Goal: Communication & Community: Share content

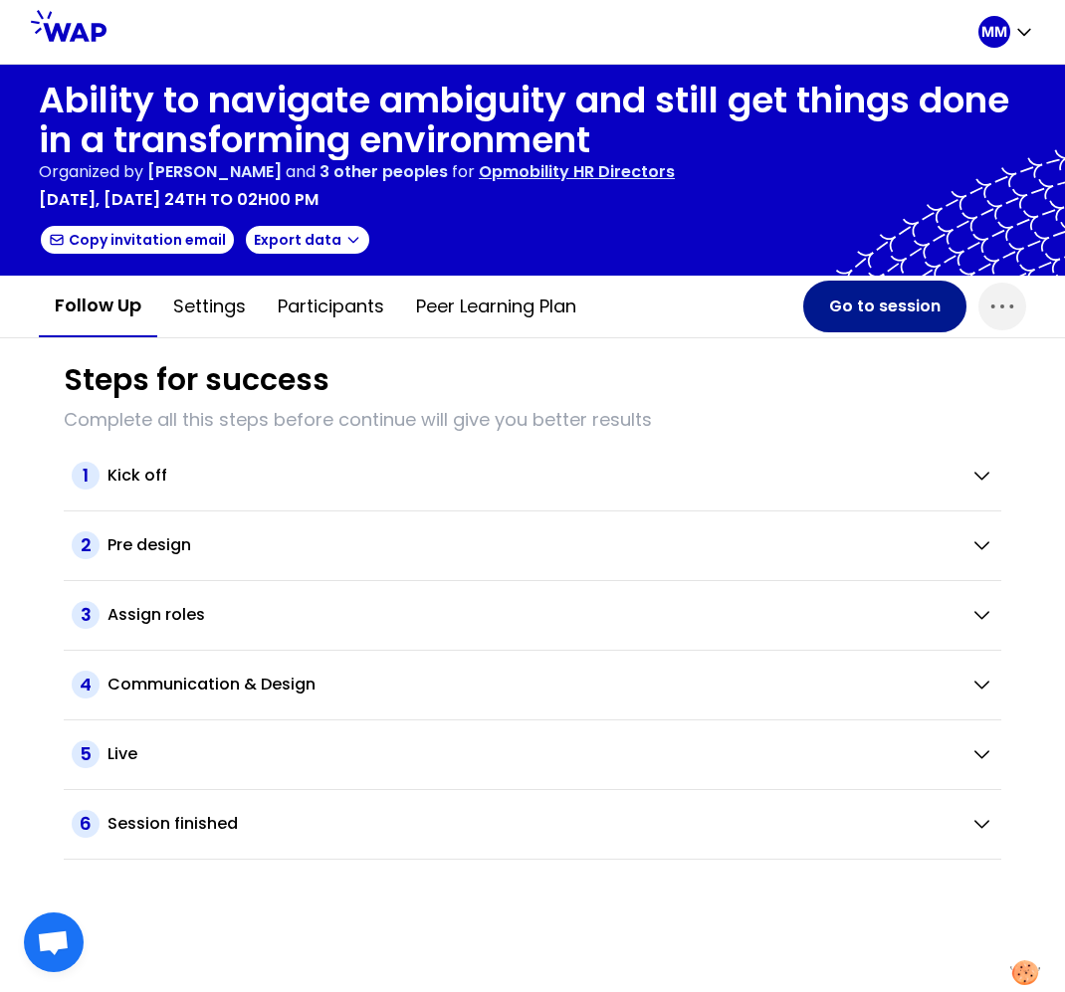
click at [852, 305] on button "Go to session" at bounding box center [884, 307] width 163 height 52
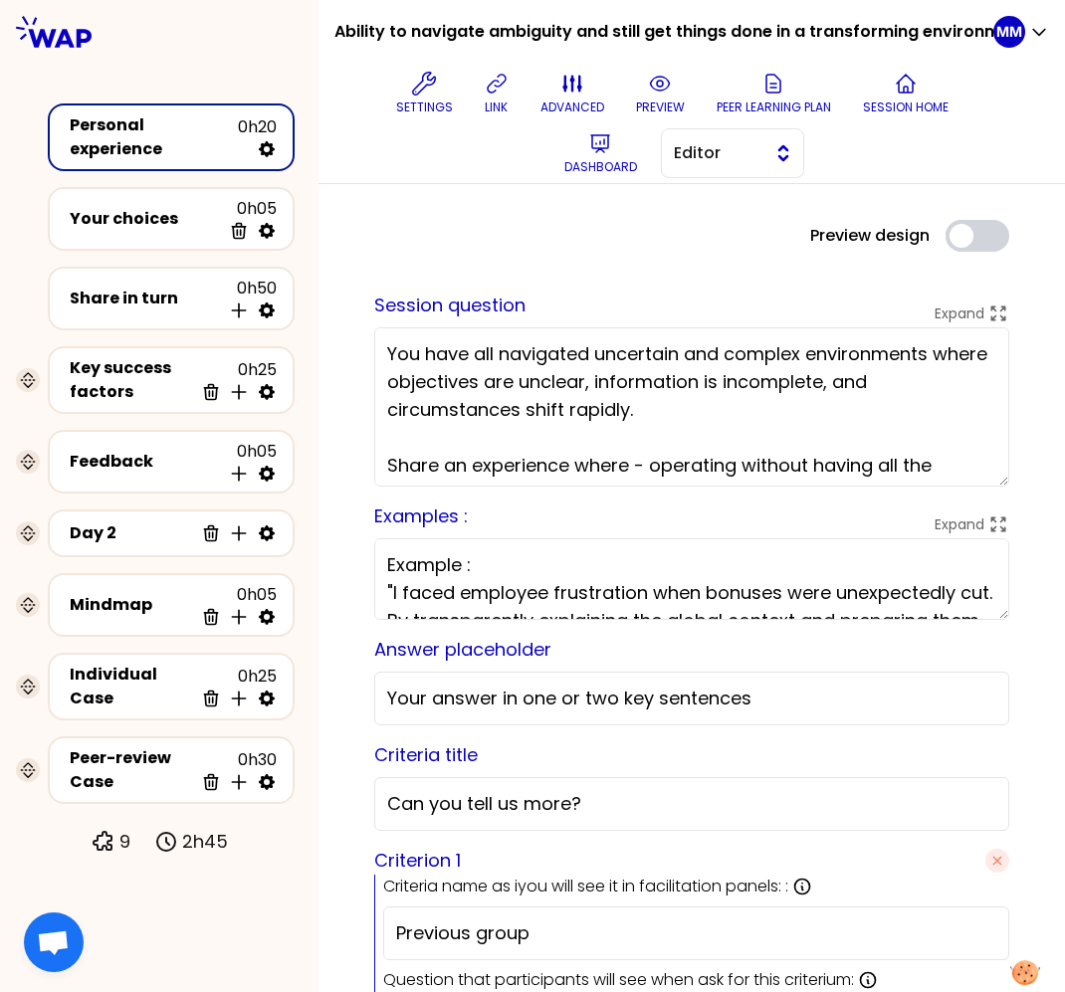
click at [753, 168] on button "Editor" at bounding box center [732, 153] width 143 height 50
click at [739, 246] on span "Facilitator" at bounding box center [745, 235] width 86 height 24
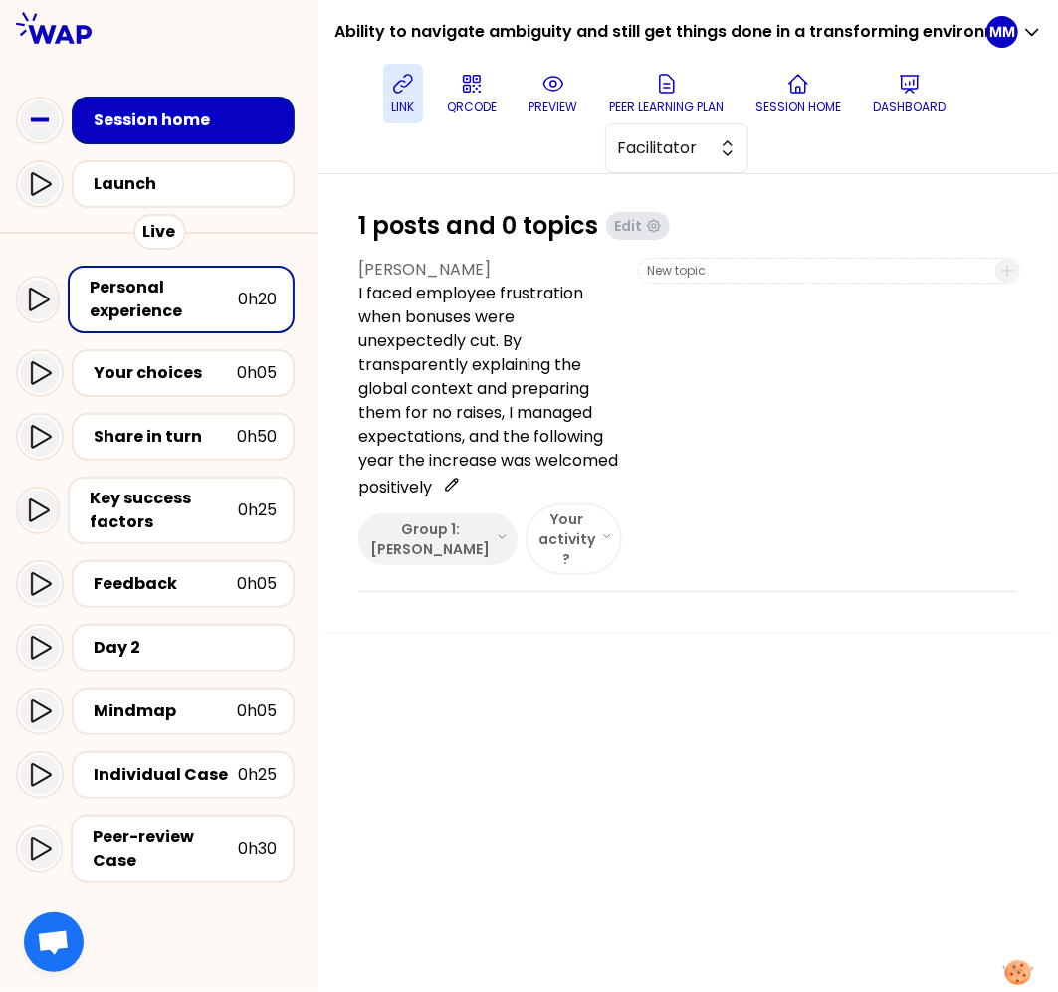
drag, startPoint x: 415, startPoint y: 92, endPoint x: 512, endPoint y: 146, distance: 111.0
click at [415, 92] on icon at bounding box center [403, 84] width 24 height 24
click at [406, 91] on icon at bounding box center [403, 84] width 24 height 24
click at [806, 694] on div "1 posts and 0 topics Edit Shirley Sun I faced employee frustration when bonuses…" at bounding box center [688, 583] width 740 height 818
click at [547, 93] on button "preview" at bounding box center [553, 94] width 65 height 60
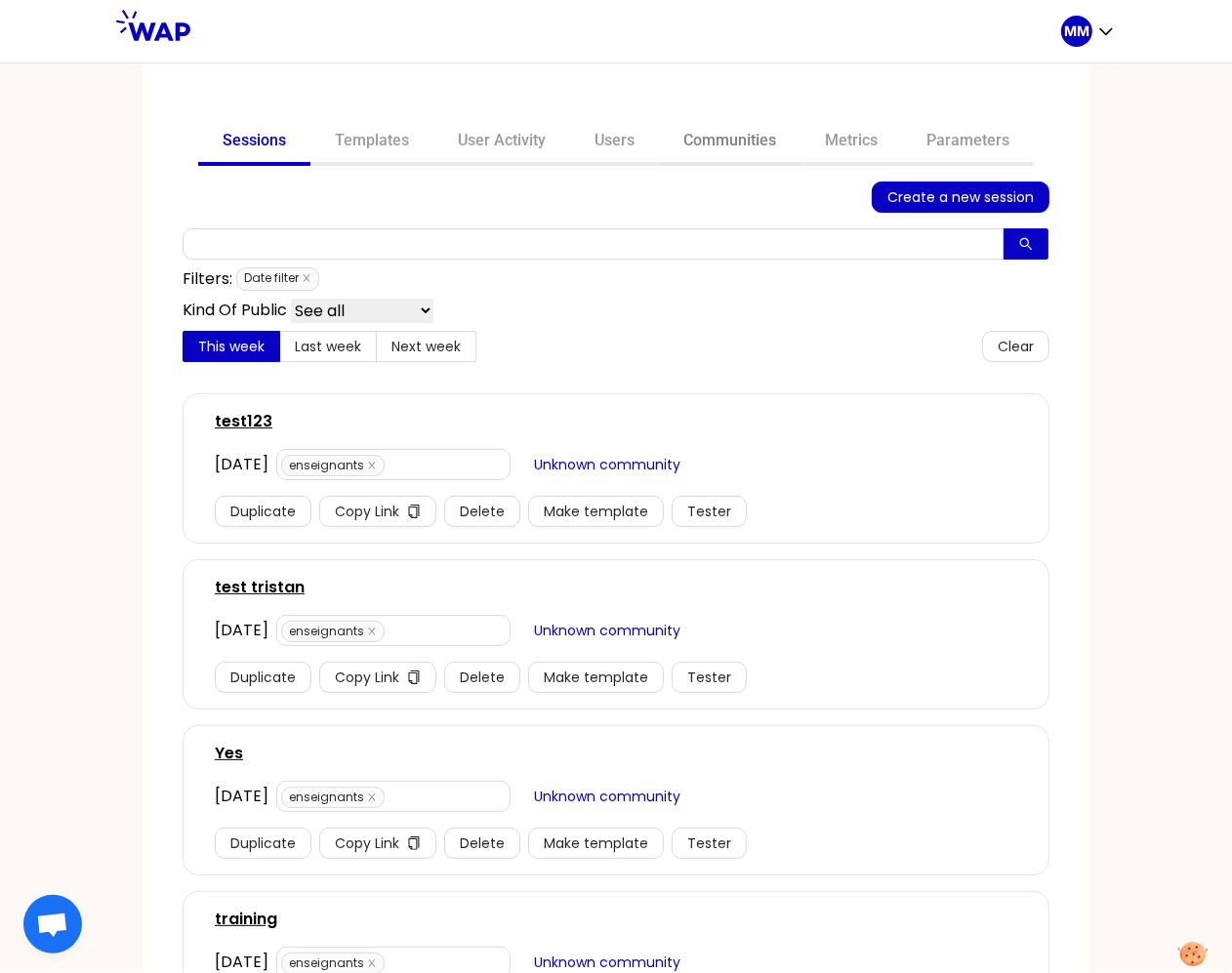
click at [737, 143] on link "Communities" at bounding box center [730, 142] width 141 height 47
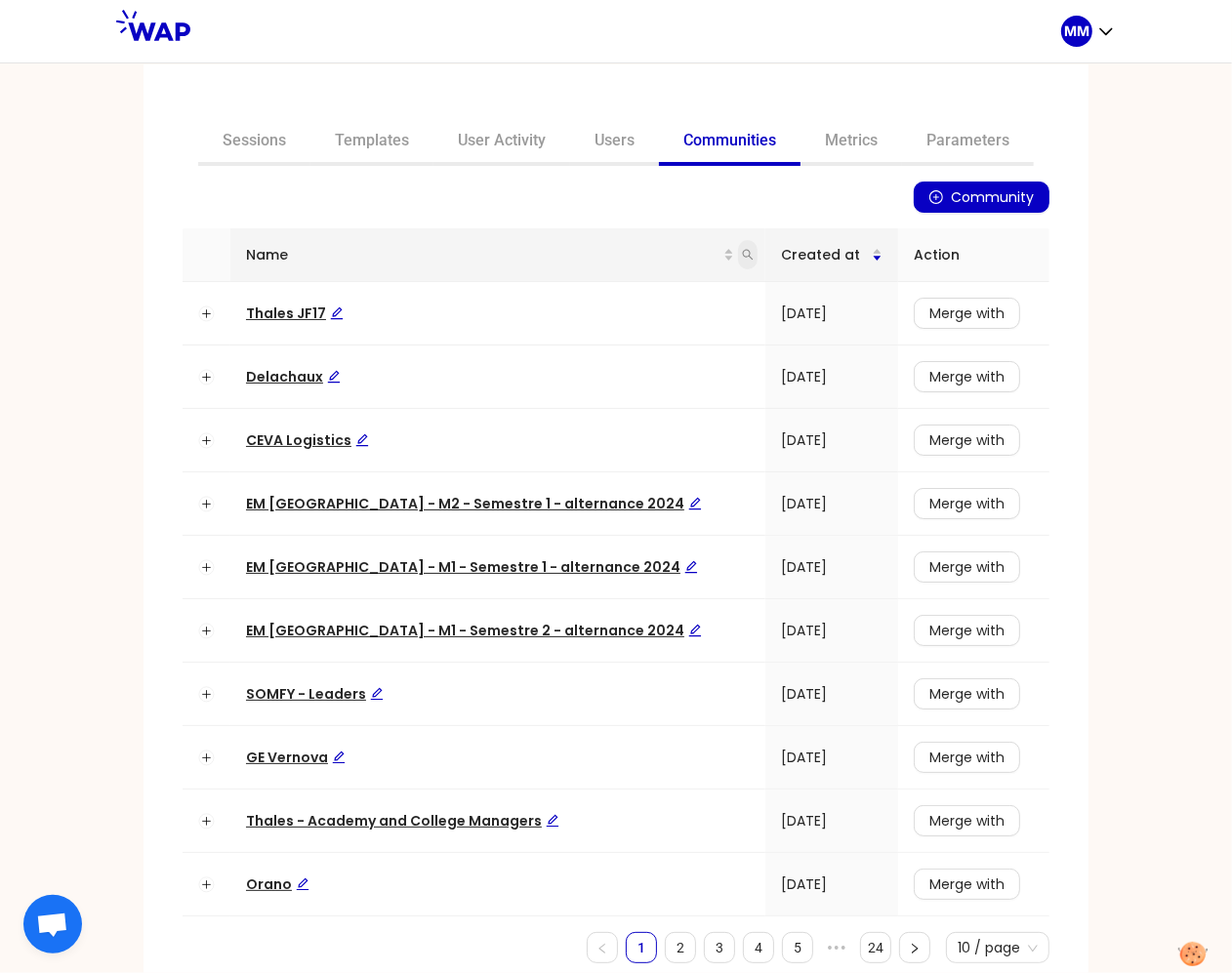
drag, startPoint x: 709, startPoint y: 261, endPoint x: 708, endPoint y: 250, distance: 11.0
click at [738, 260] on span at bounding box center [747, 255] width 20 height 29
type input "cnam"
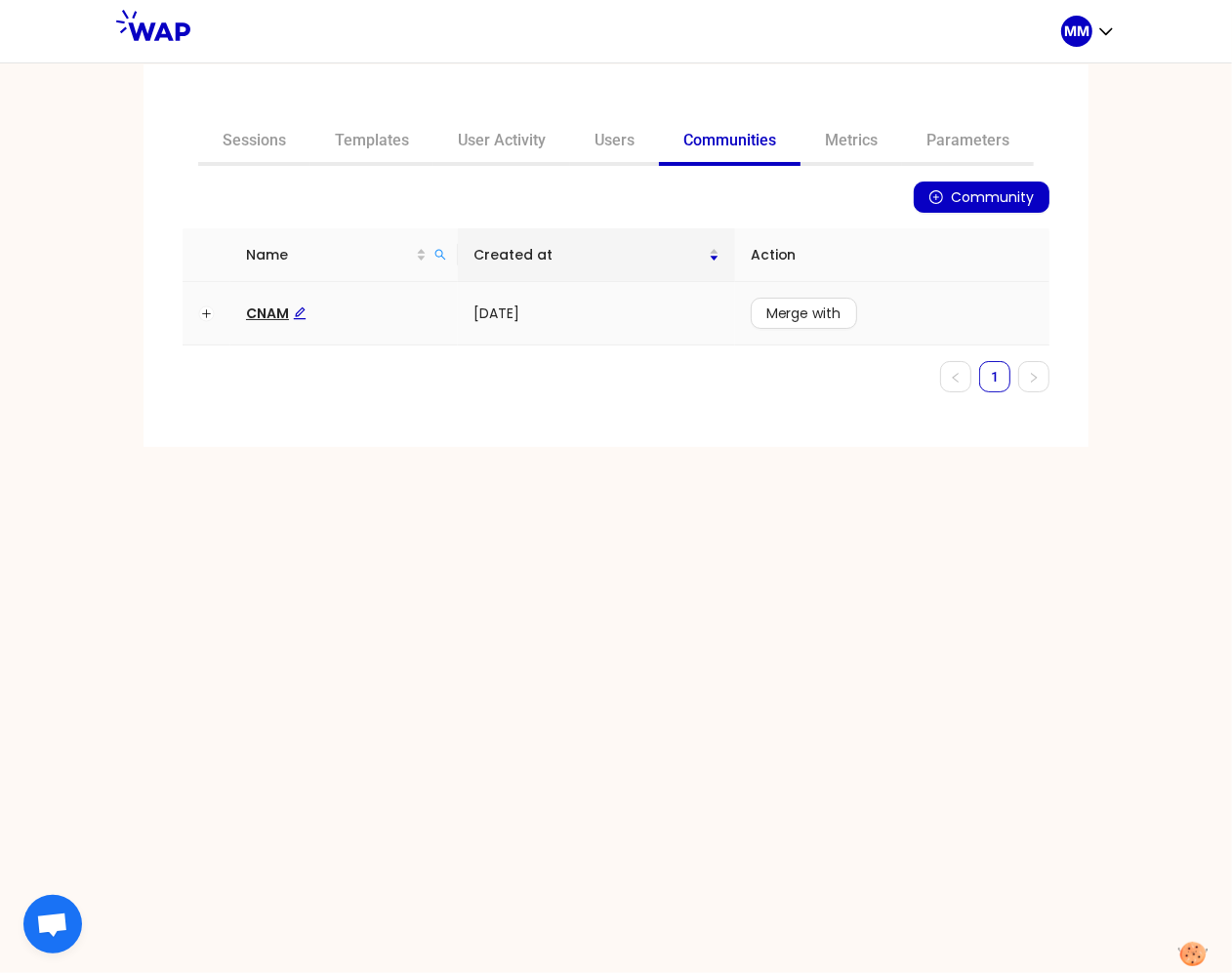
click at [266, 304] on span "CNAM" at bounding box center [277, 314] width 61 height 20
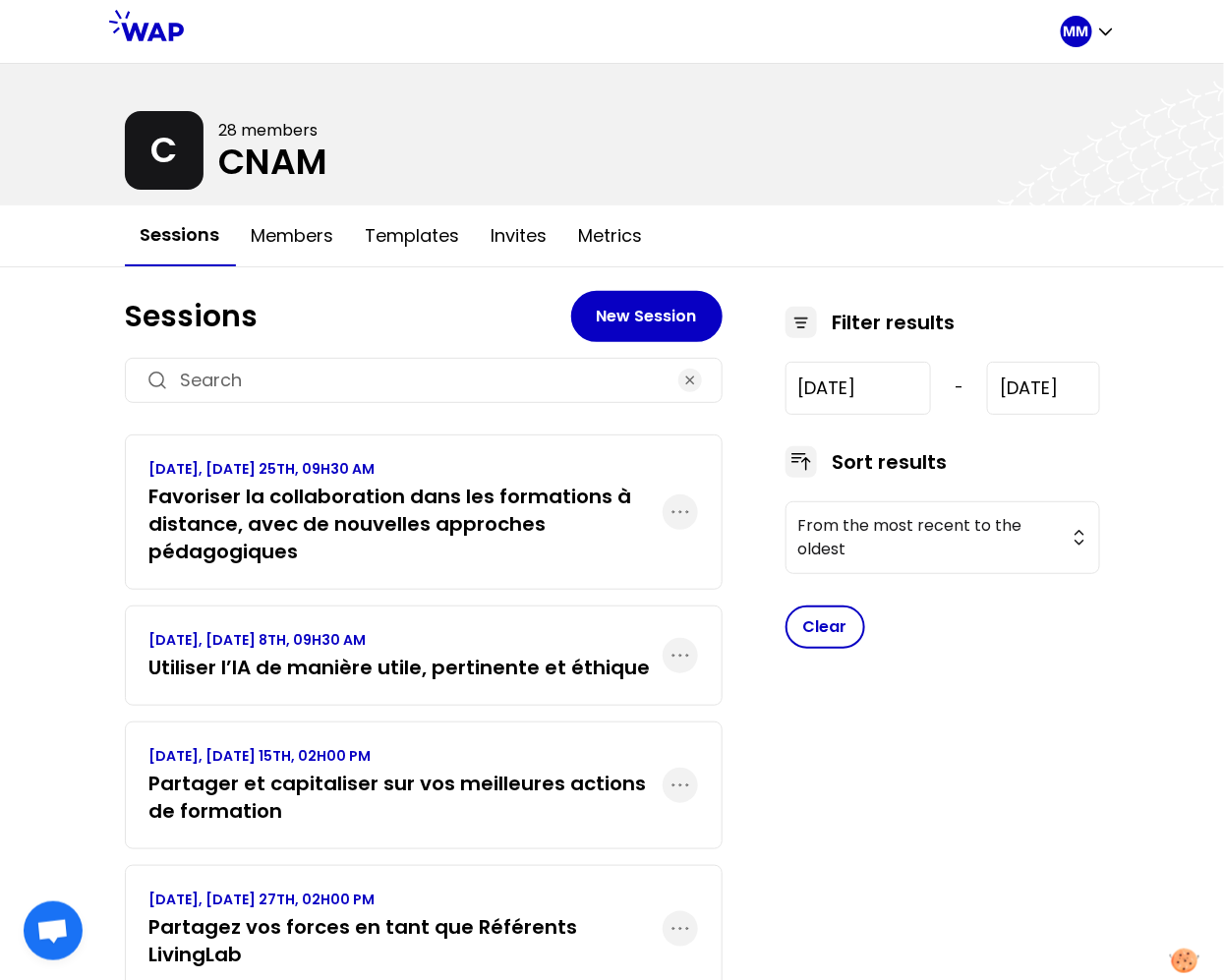
click at [329, 529] on h3 "Favoriser la collaboration dans les formations à distance, avec de nouvelles ap…" at bounding box center [406, 525] width 514 height 83
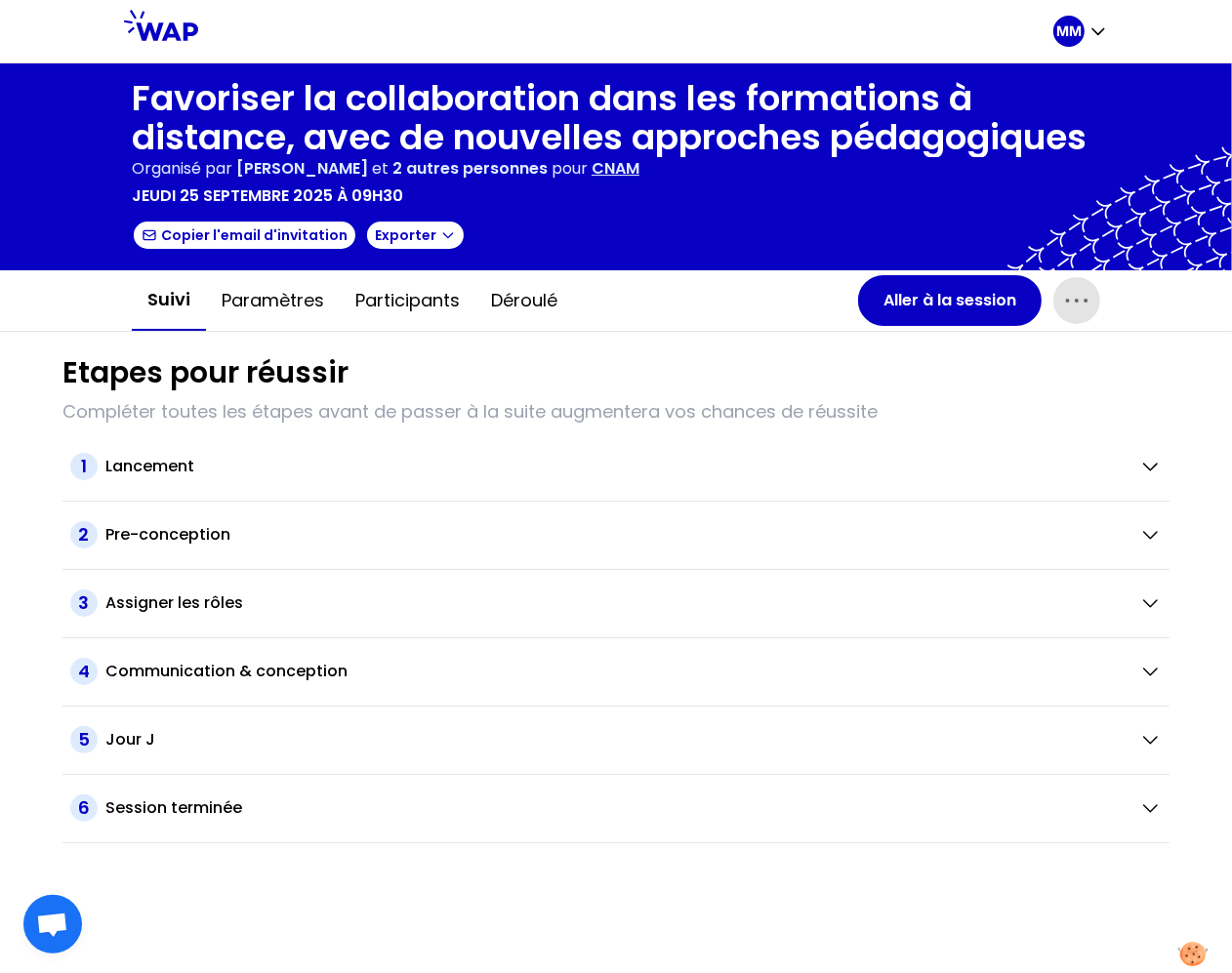
click at [1076, 302] on icon "button" at bounding box center [1077, 301] width 31 height 31
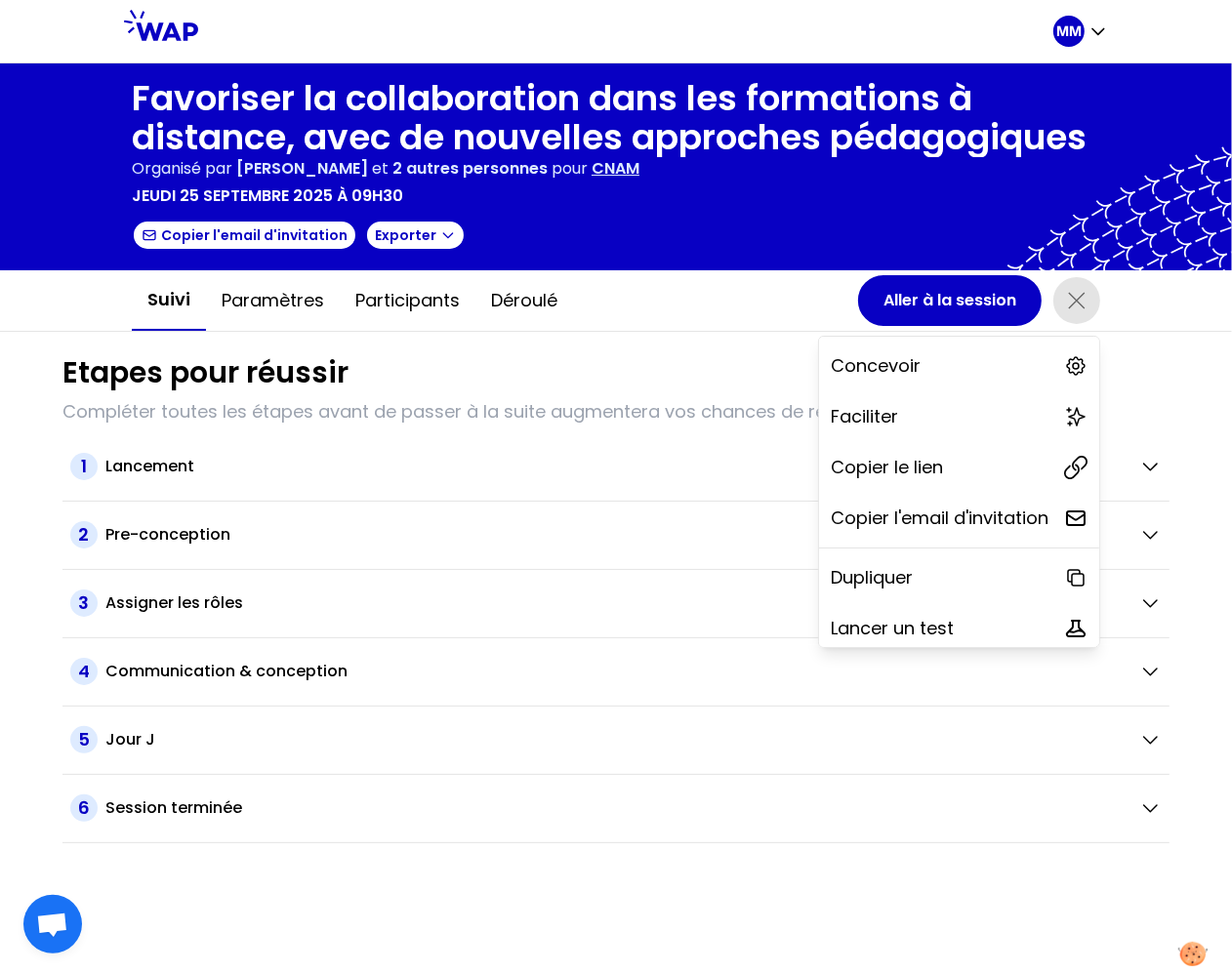
drag, startPoint x: 964, startPoint y: 450, endPoint x: 976, endPoint y: 445, distance: 13.0
click at [964, 449] on div "Copier le lien" at bounding box center [959, 468] width 281 height 43
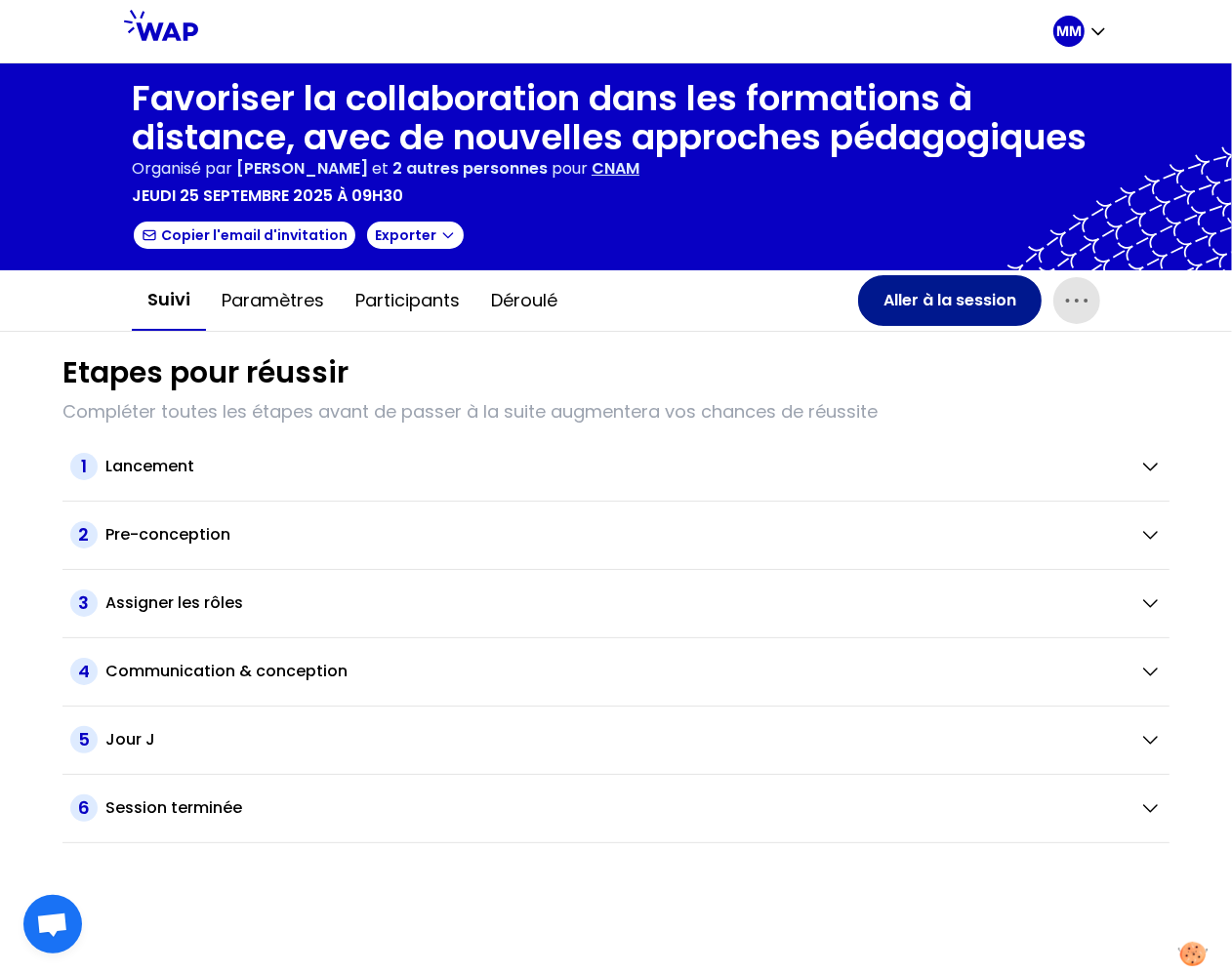
click at [974, 302] on button "Aller à la session" at bounding box center [950, 301] width 183 height 51
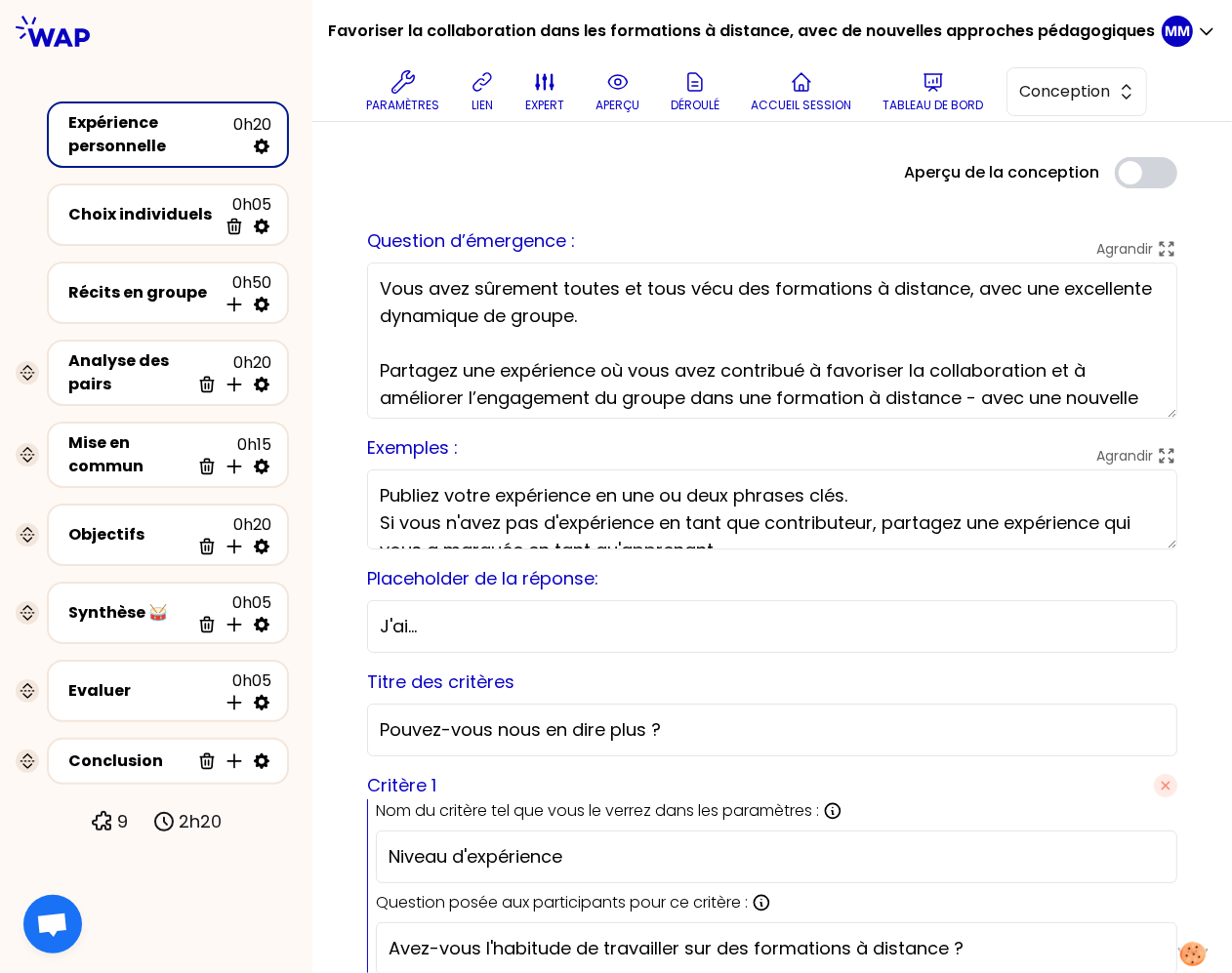
click at [571, 327] on textarea "Vous avez sûrement toutes et tous vécu des formations à distance, avec une exce…" at bounding box center [772, 340] width 810 height 156
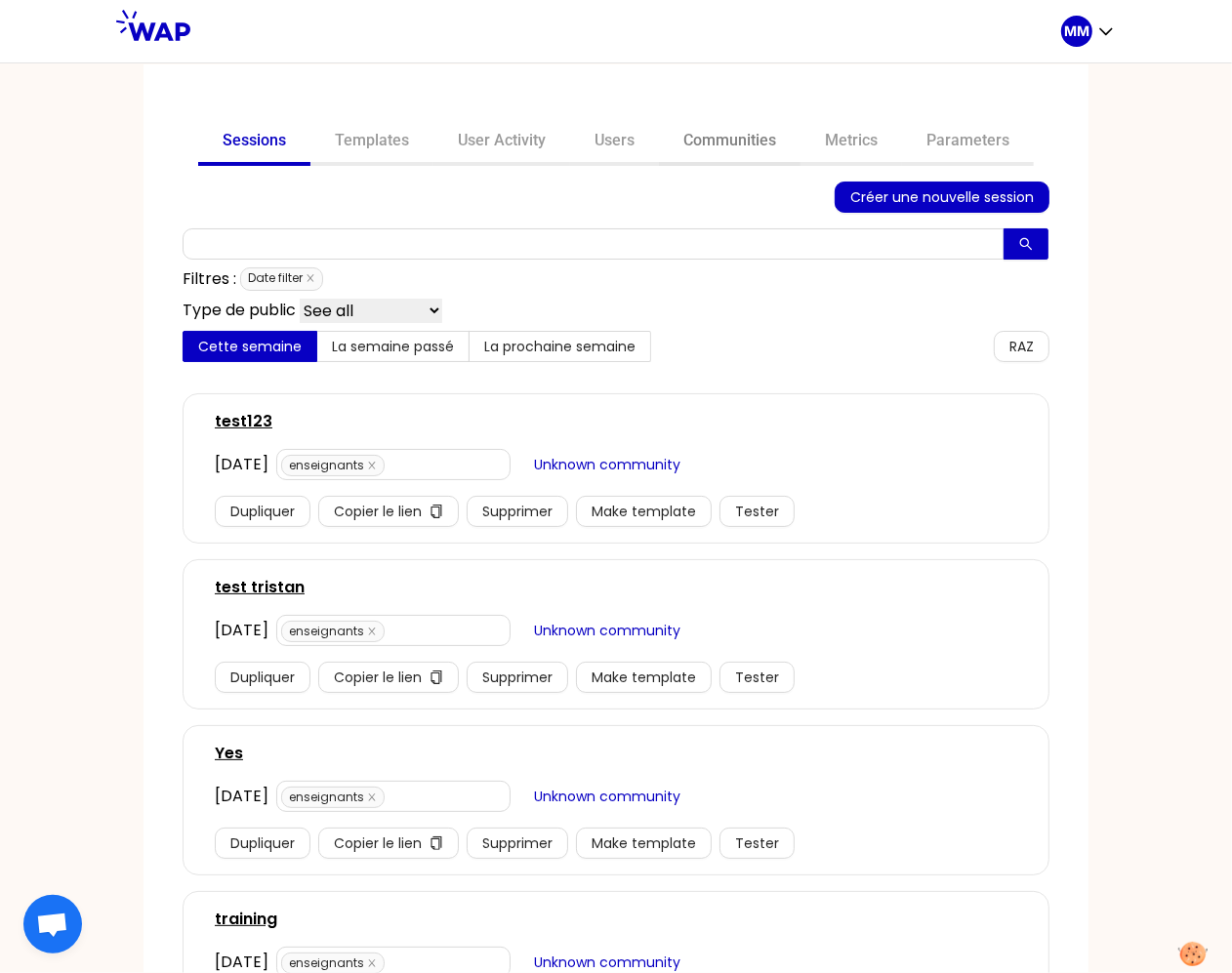
click at [685, 148] on link "Communities" at bounding box center [730, 142] width 141 height 47
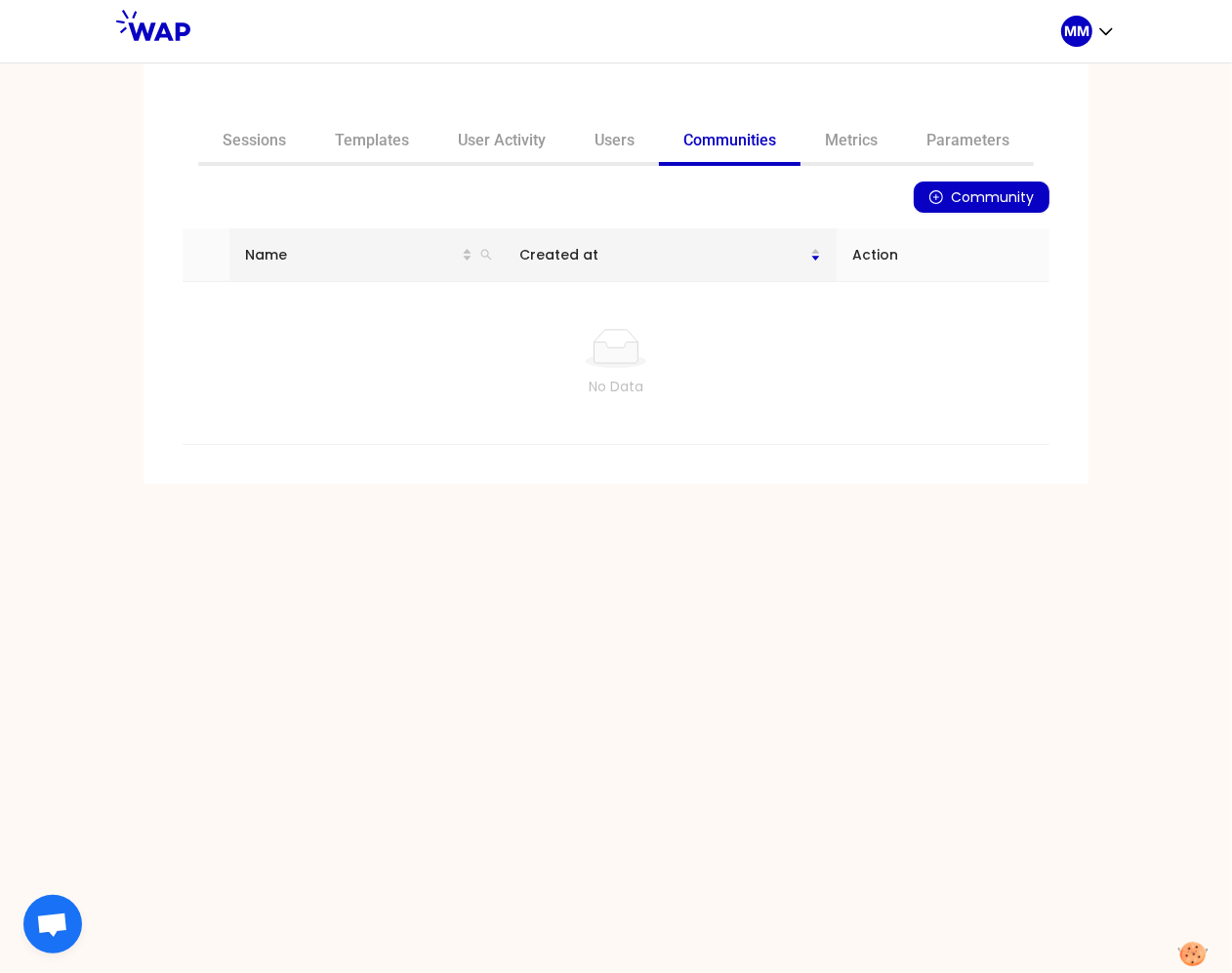
drag, startPoint x: 495, startPoint y: 248, endPoint x: 499, endPoint y: 270, distance: 22.4
click at [492, 249] on icon "search" at bounding box center [487, 255] width 12 height 12
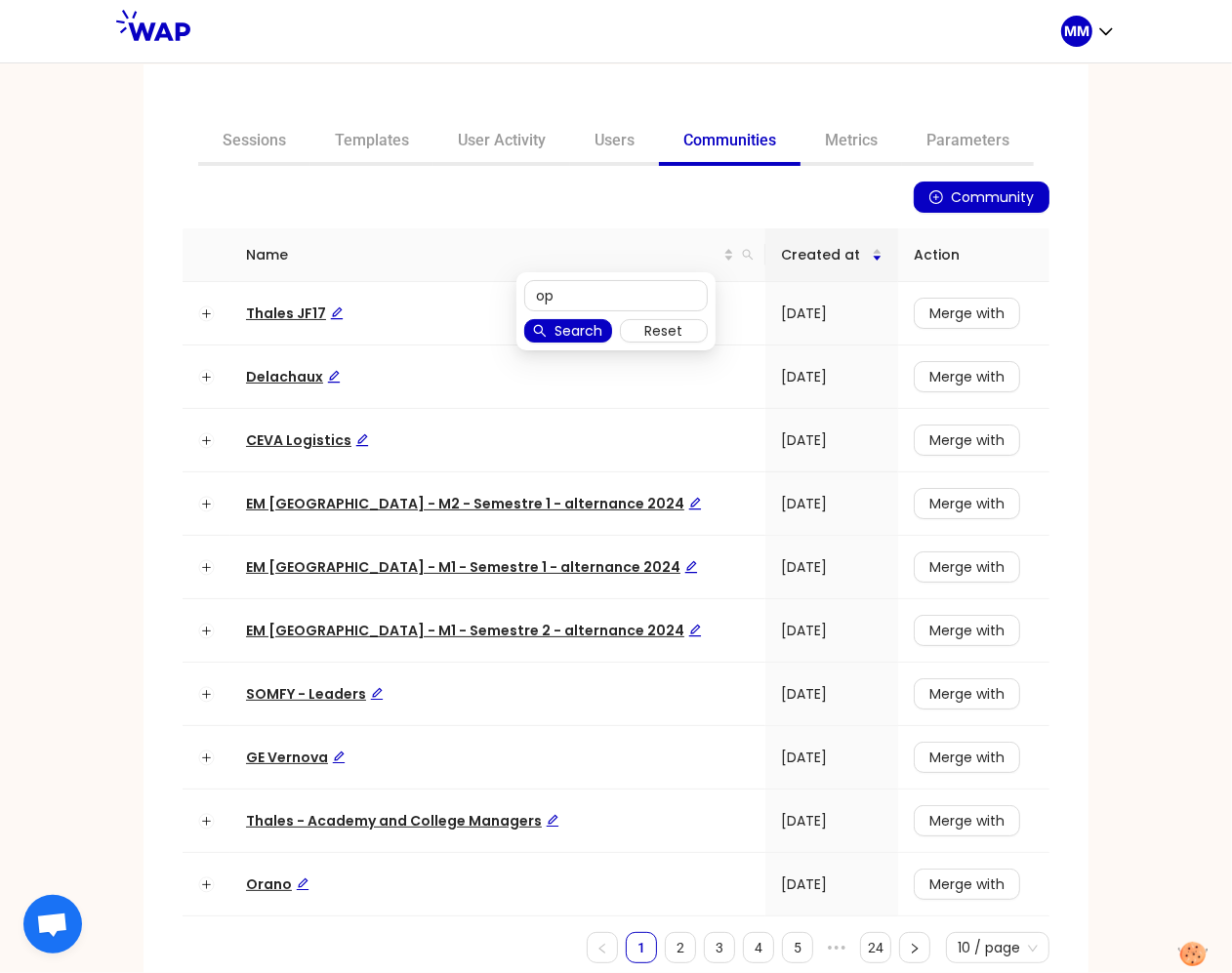
type input "op"
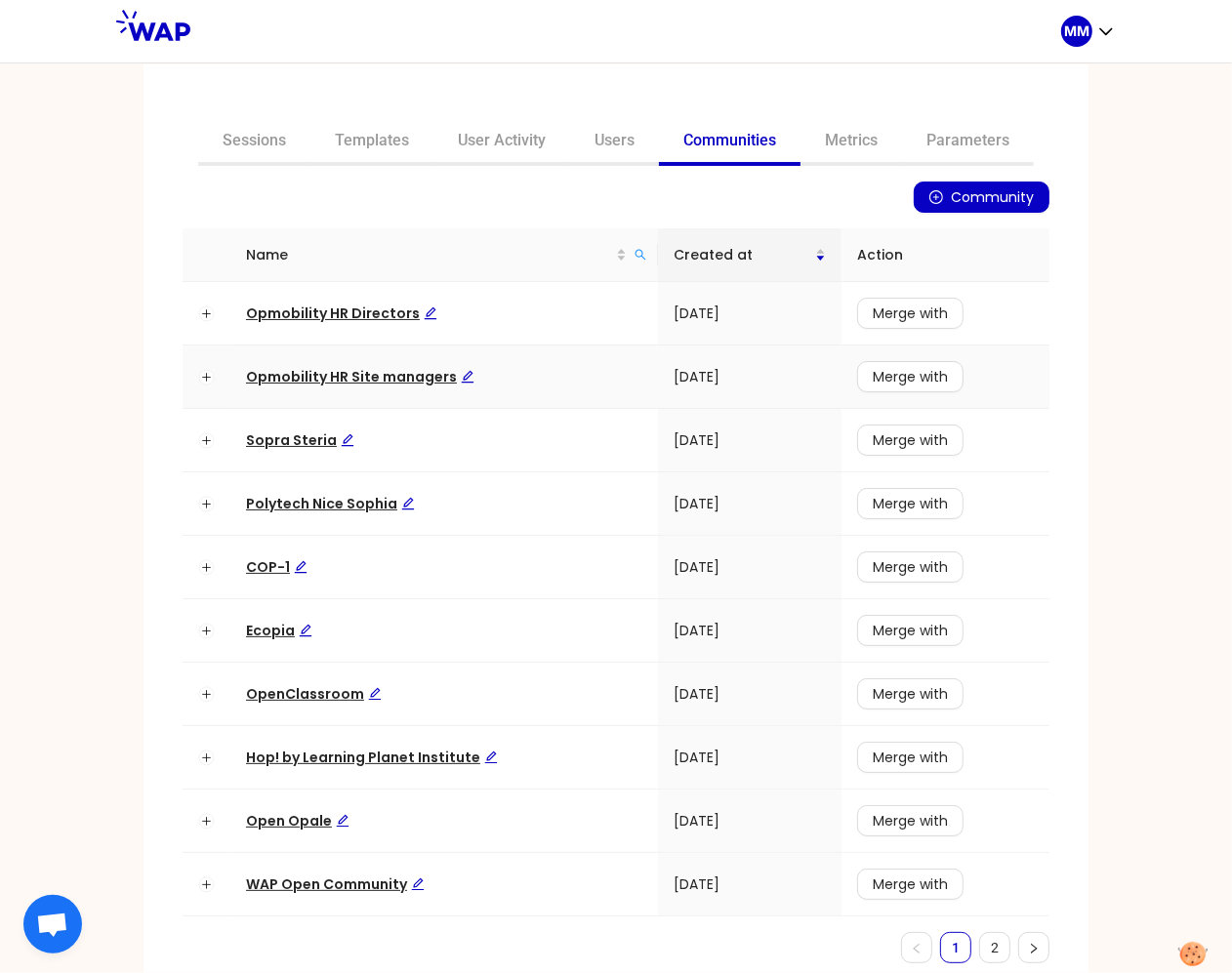
click at [282, 375] on span "Opmobility HR Site managers" at bounding box center [360, 377] width 229 height 20
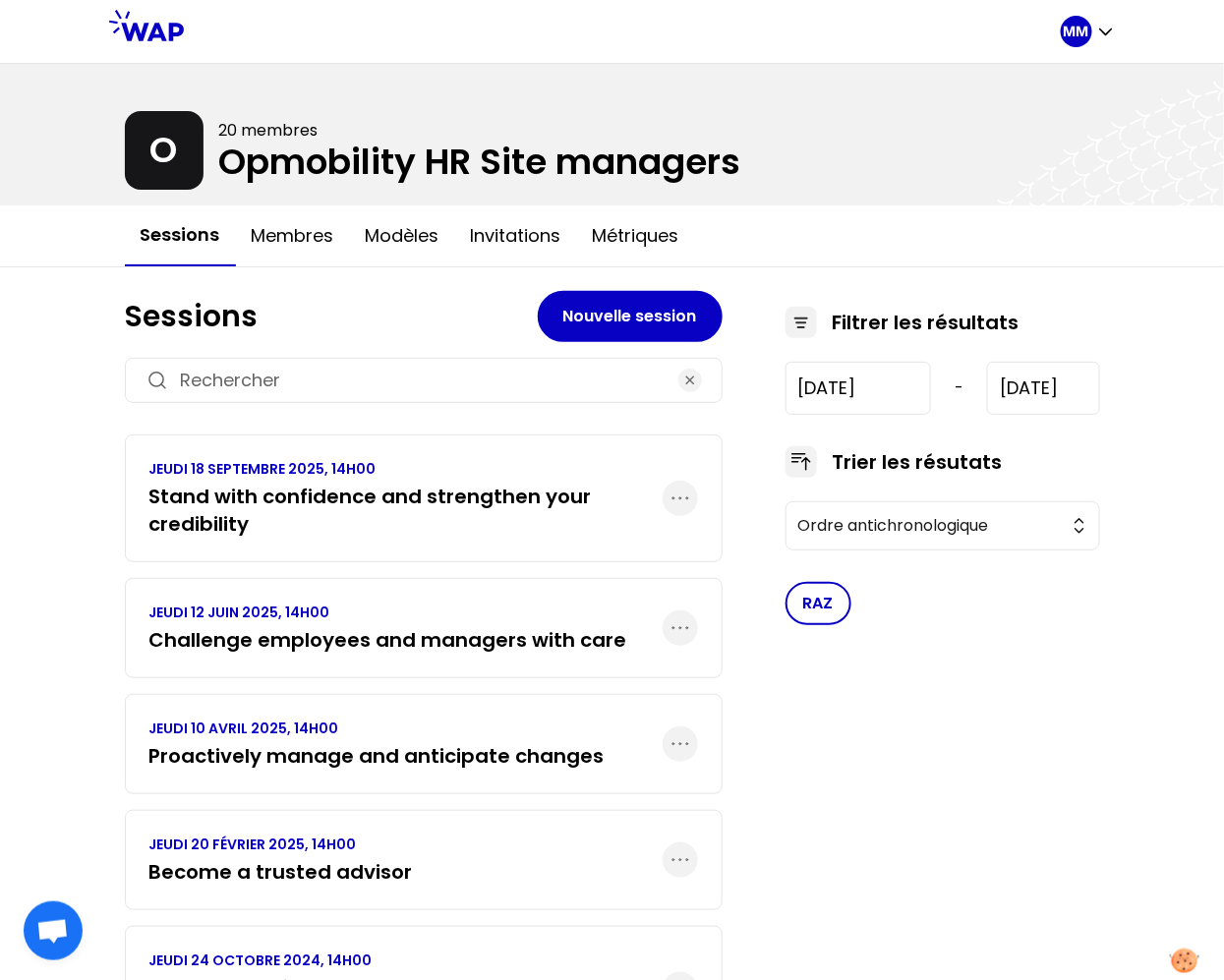
click at [373, 499] on h3 "Stand with confidence and strengthen your credibility" at bounding box center [406, 511] width 514 height 55
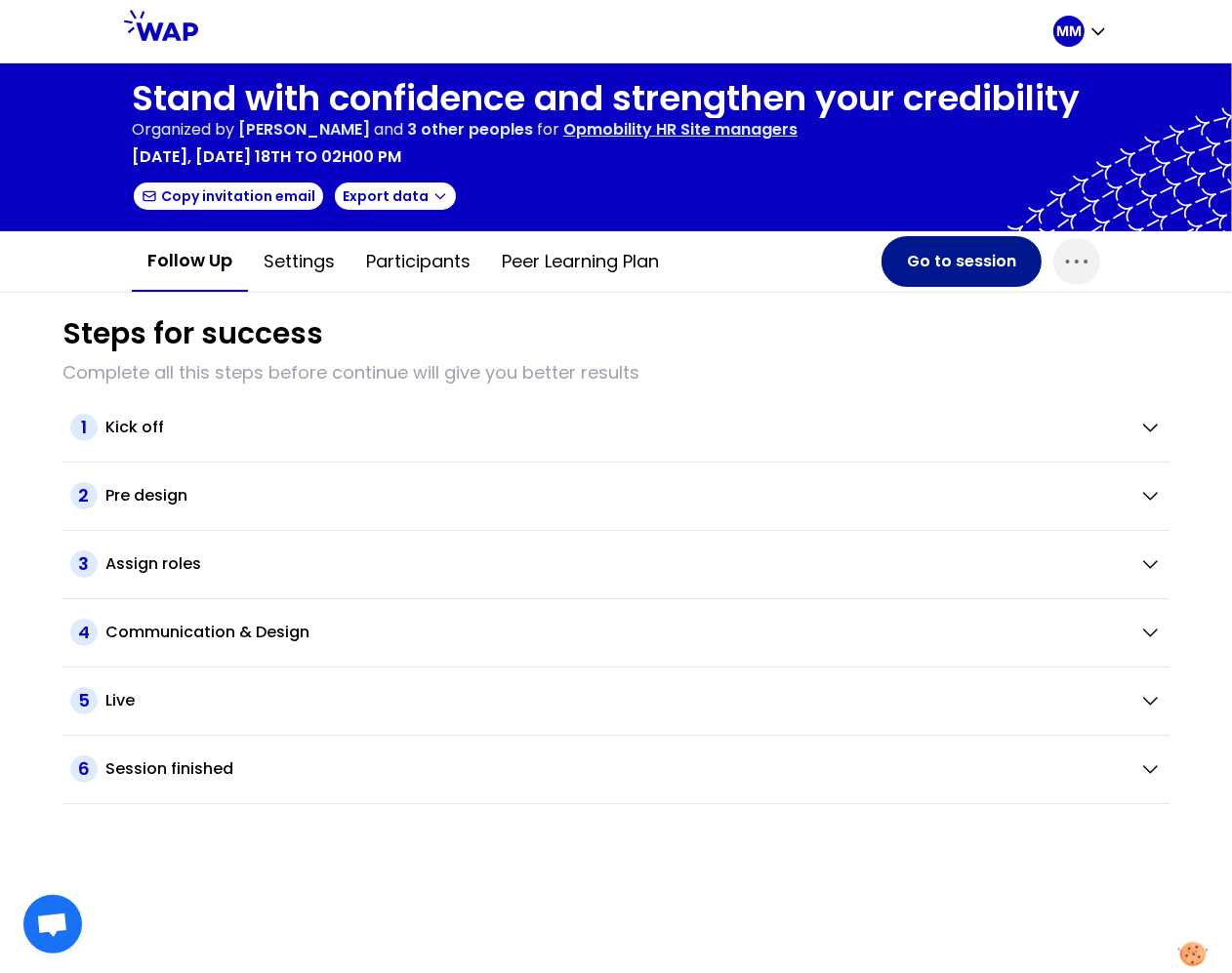
click at [937, 260] on button "Go to session" at bounding box center [961, 262] width 160 height 51
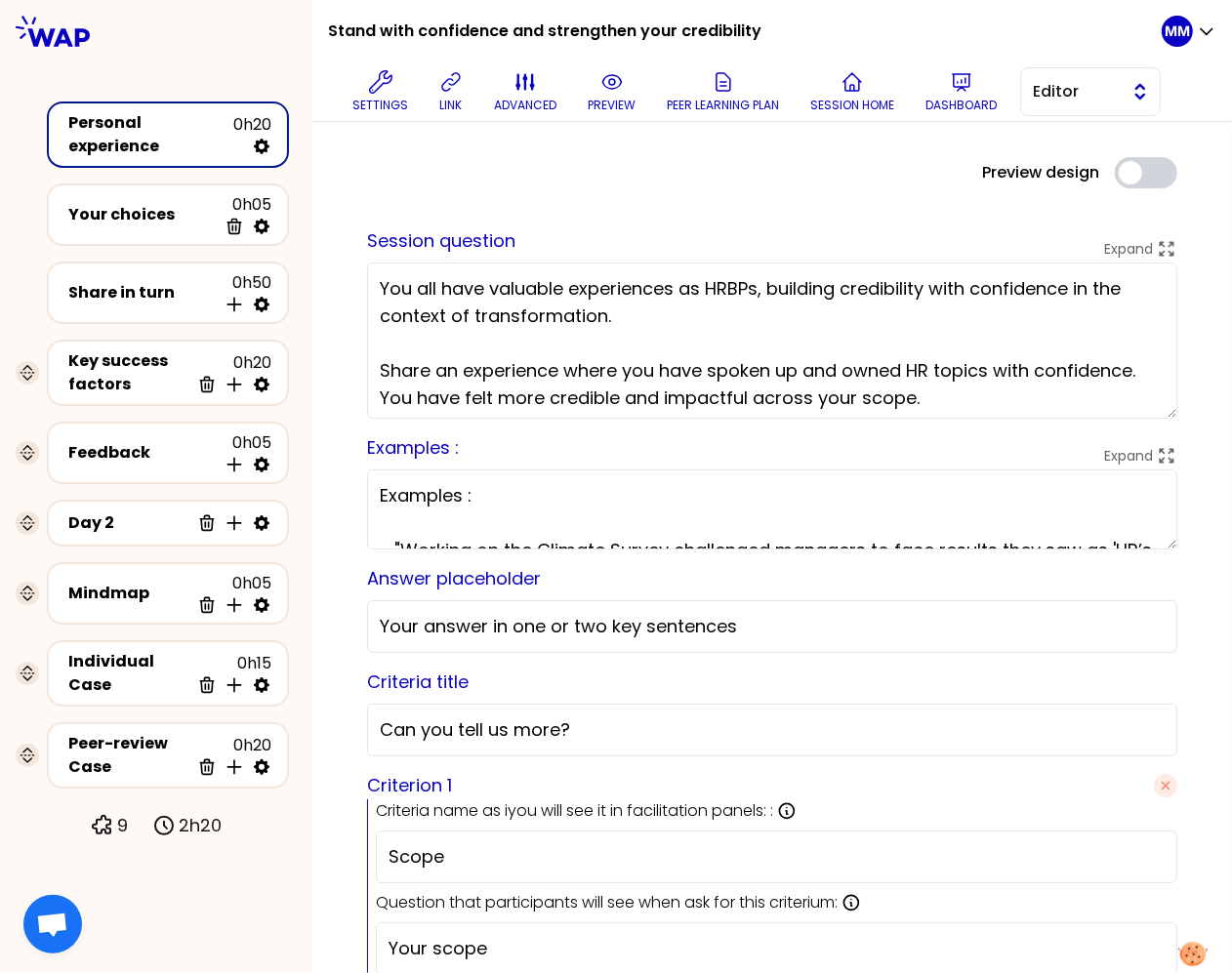
click at [1066, 89] on span "Editor" at bounding box center [1077, 92] width 88 height 24
click at [1057, 174] on li "Facilitator" at bounding box center [1090, 172] width 138 height 31
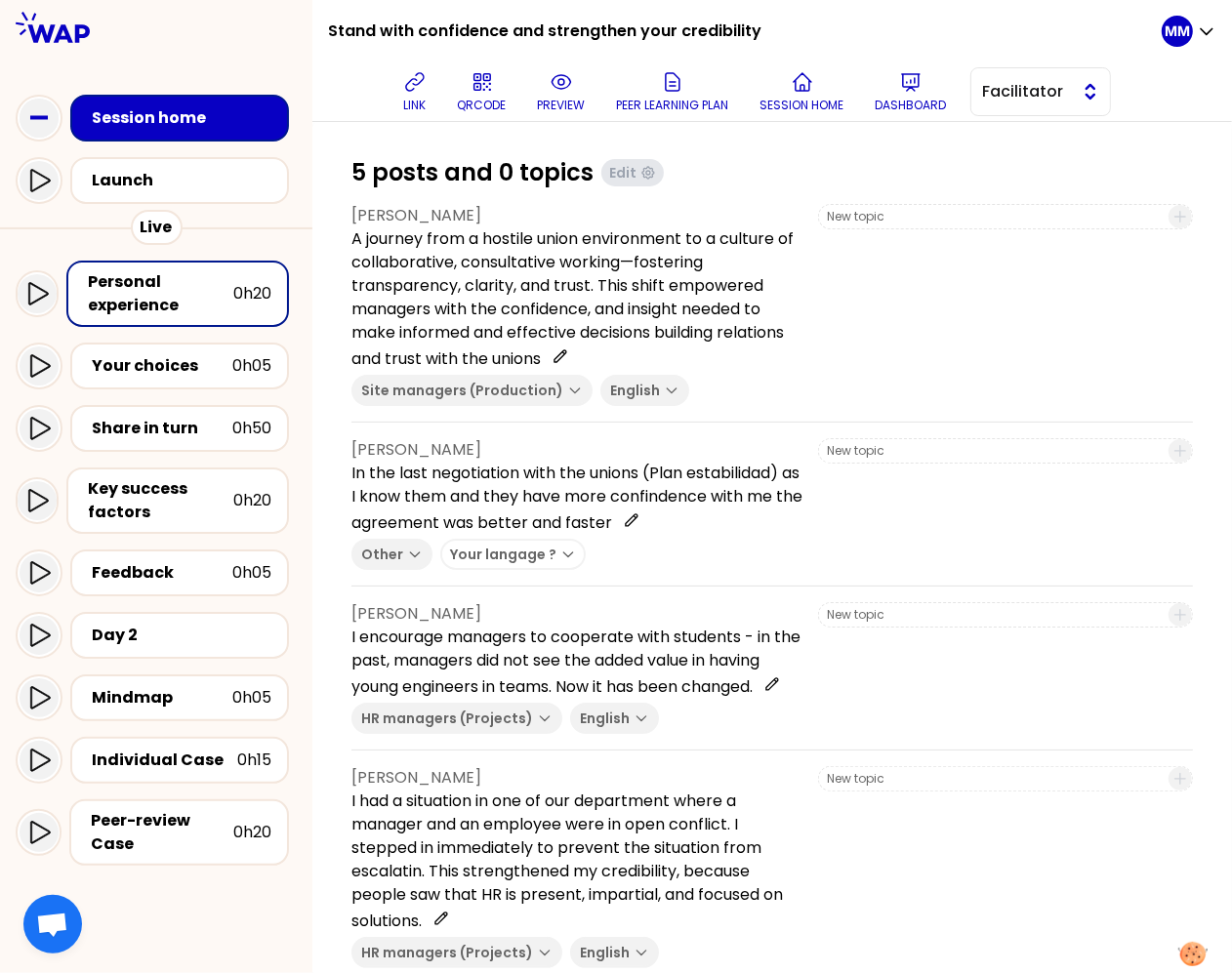
click at [1059, 104] on button "Facilitator" at bounding box center [1040, 92] width 140 height 49
click at [1052, 136] on span "Editor" at bounding box center [1052, 140] width 84 height 24
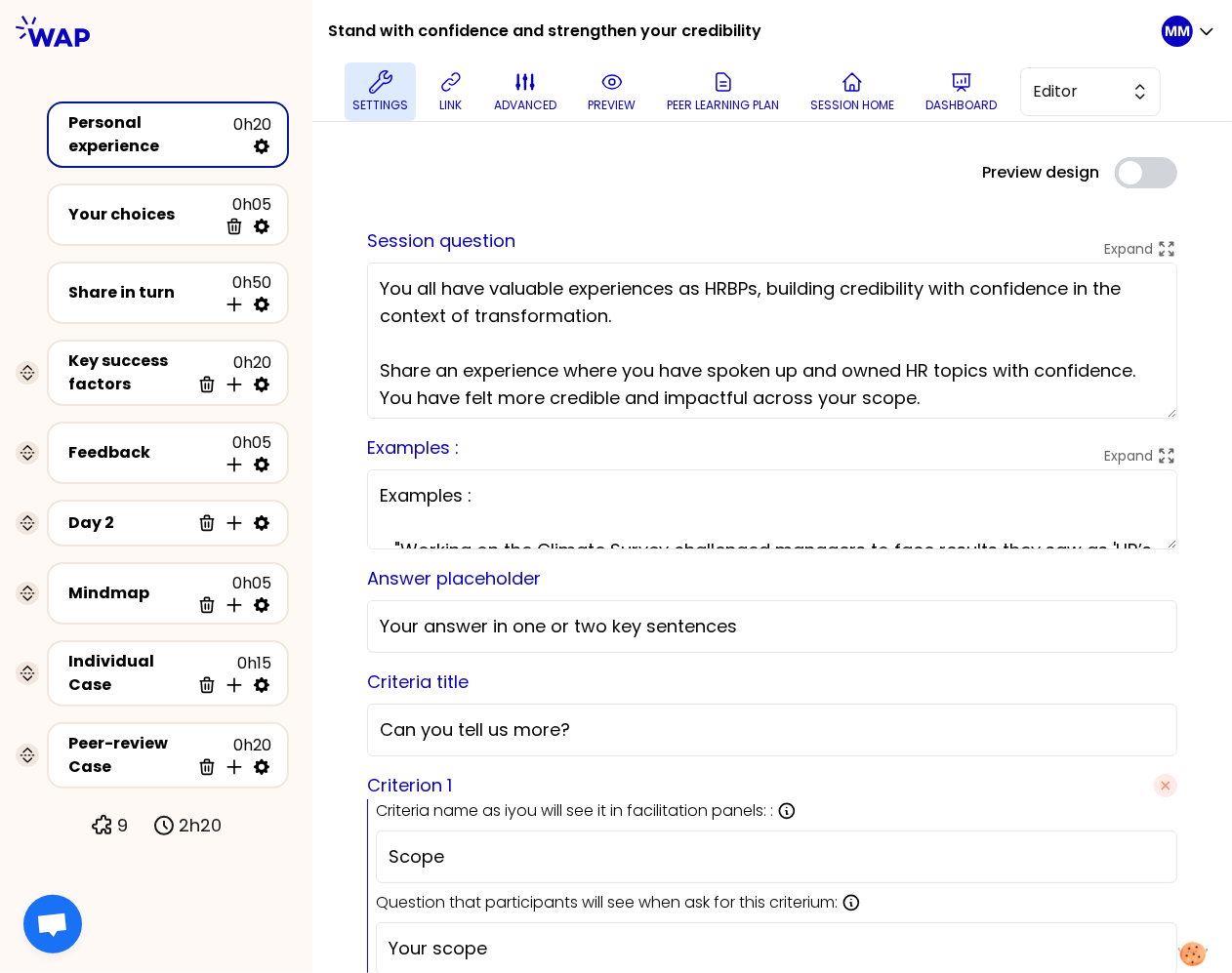
click at [388, 93] on icon at bounding box center [381, 82] width 24 height 24
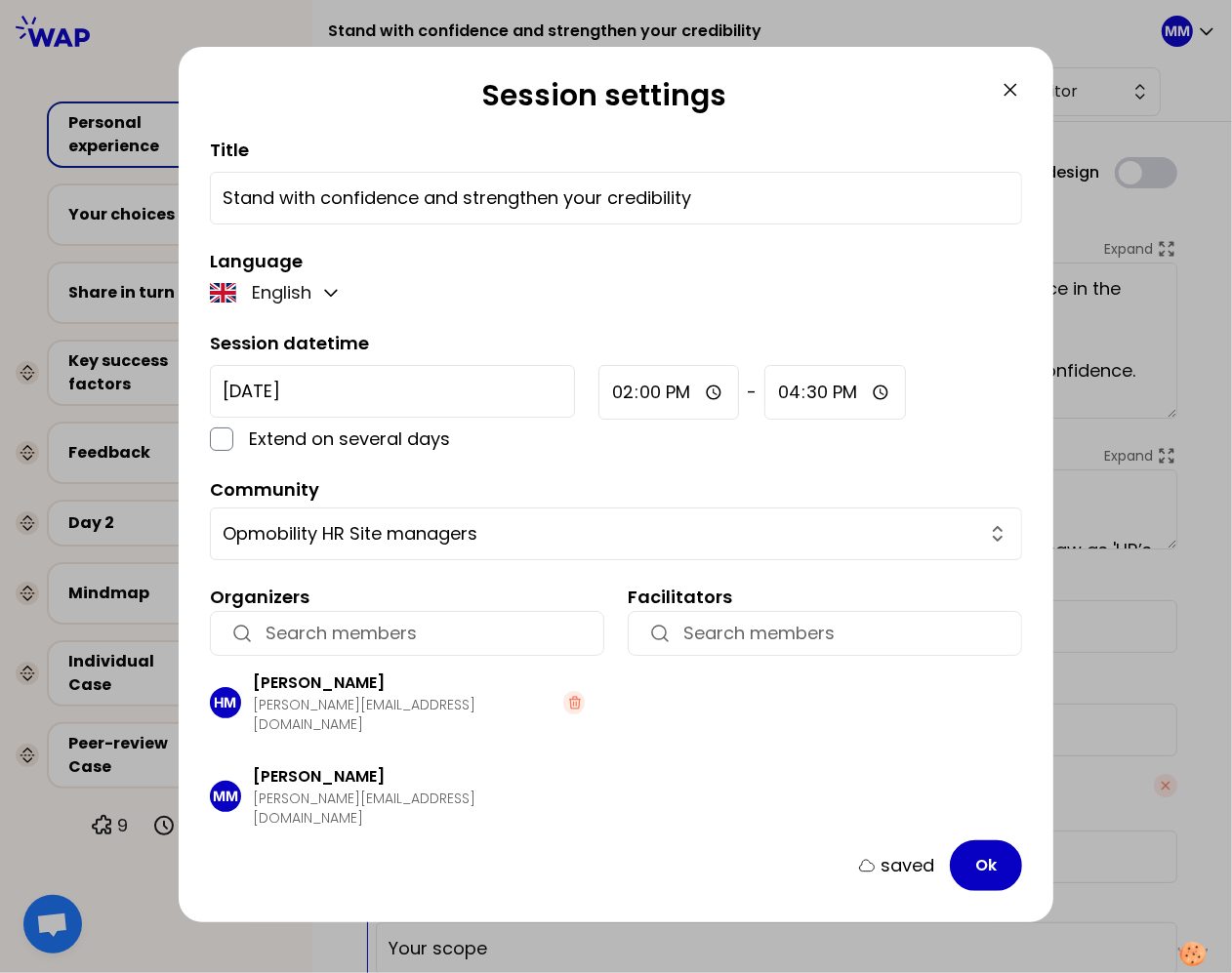
click at [1008, 89] on icon at bounding box center [1010, 90] width 12 height 12
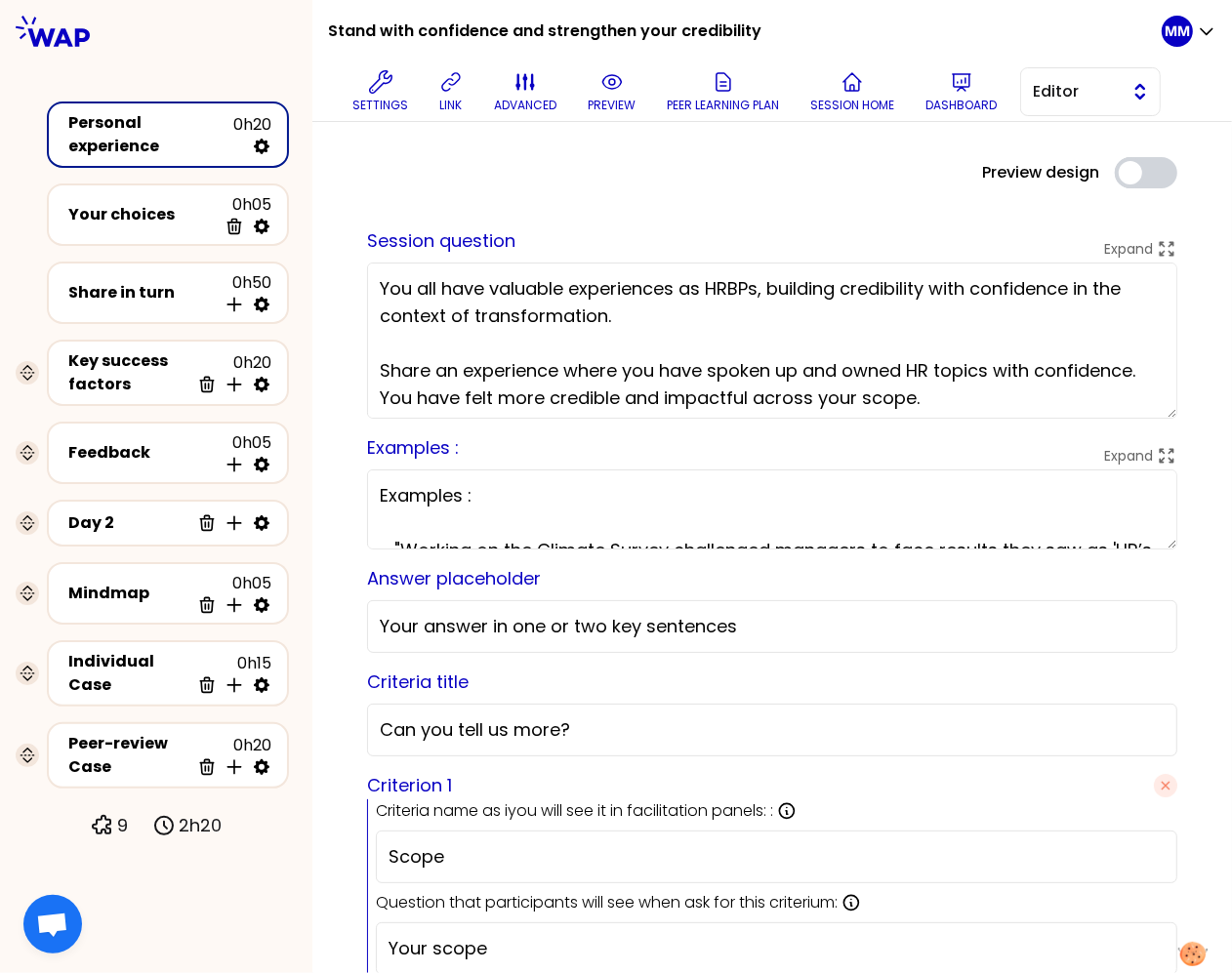
click at [1065, 91] on span "Editor" at bounding box center [1077, 92] width 88 height 24
click at [1066, 174] on span "Facilitator" at bounding box center [1103, 172] width 84 height 24
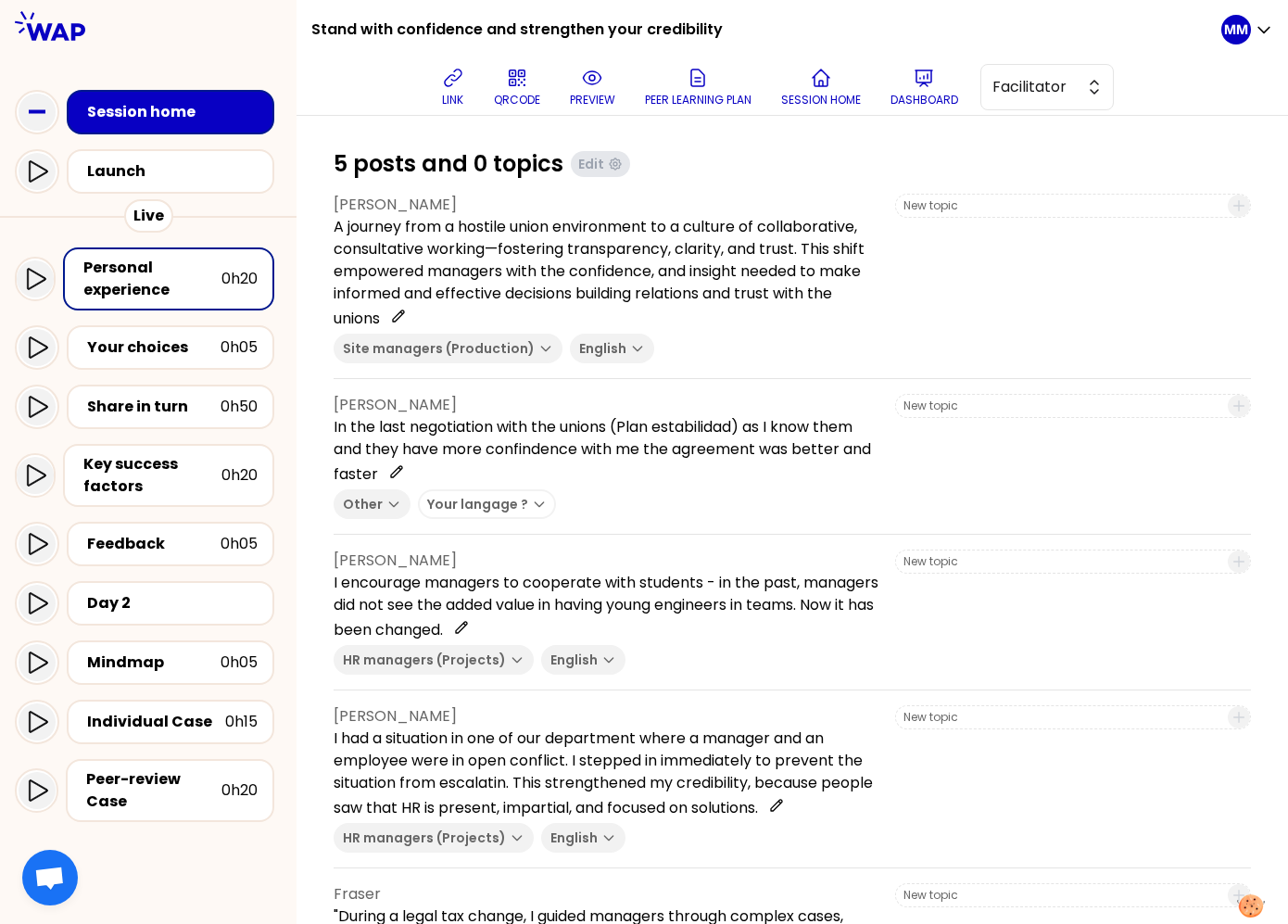
click at [1010, 143] on div at bounding box center [792, 142] width 917 height 15
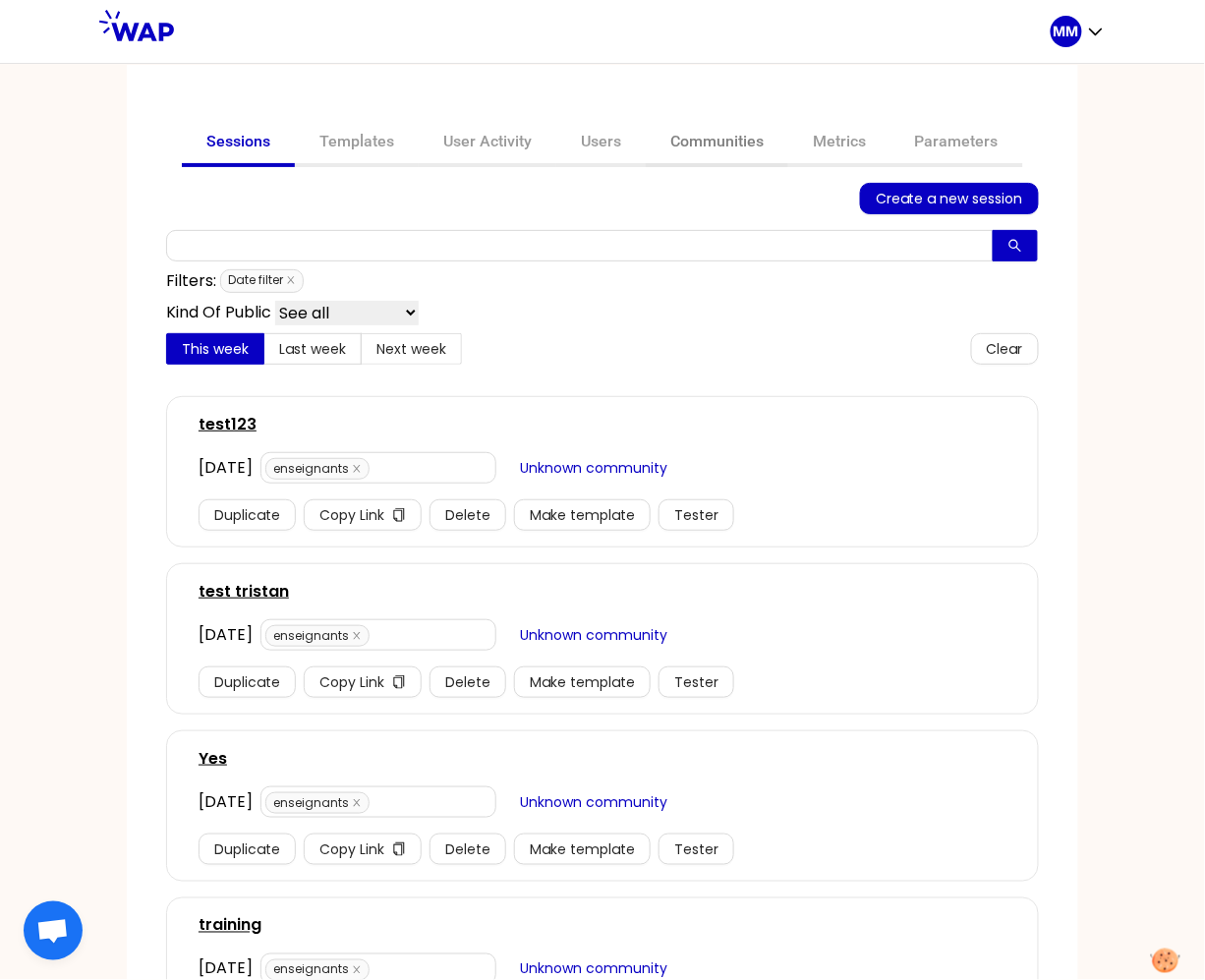
click at [683, 130] on link "Communities" at bounding box center [717, 143] width 142 height 47
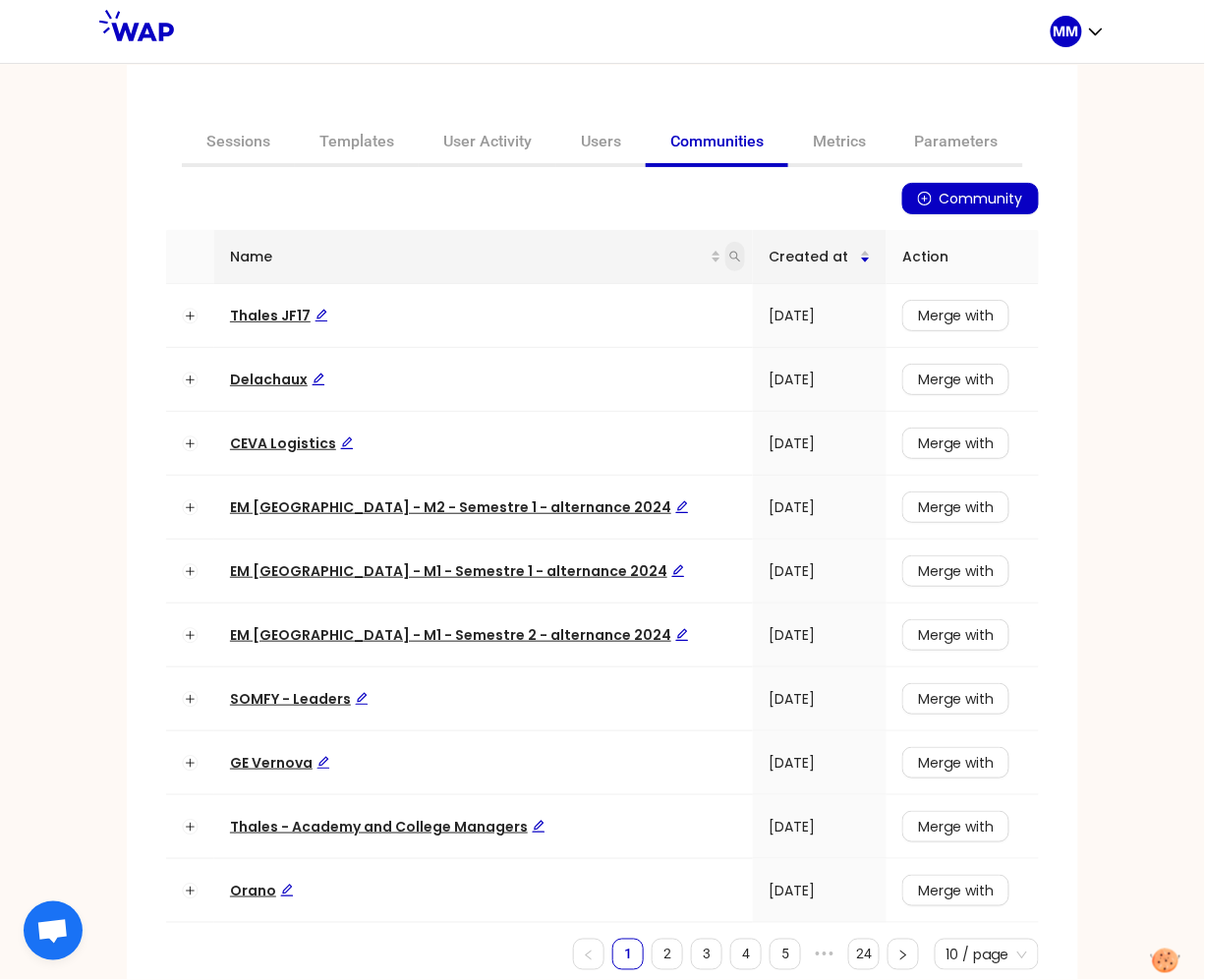
click at [731, 259] on icon "search" at bounding box center [736, 257] width 11 height 11
type input "cnam"
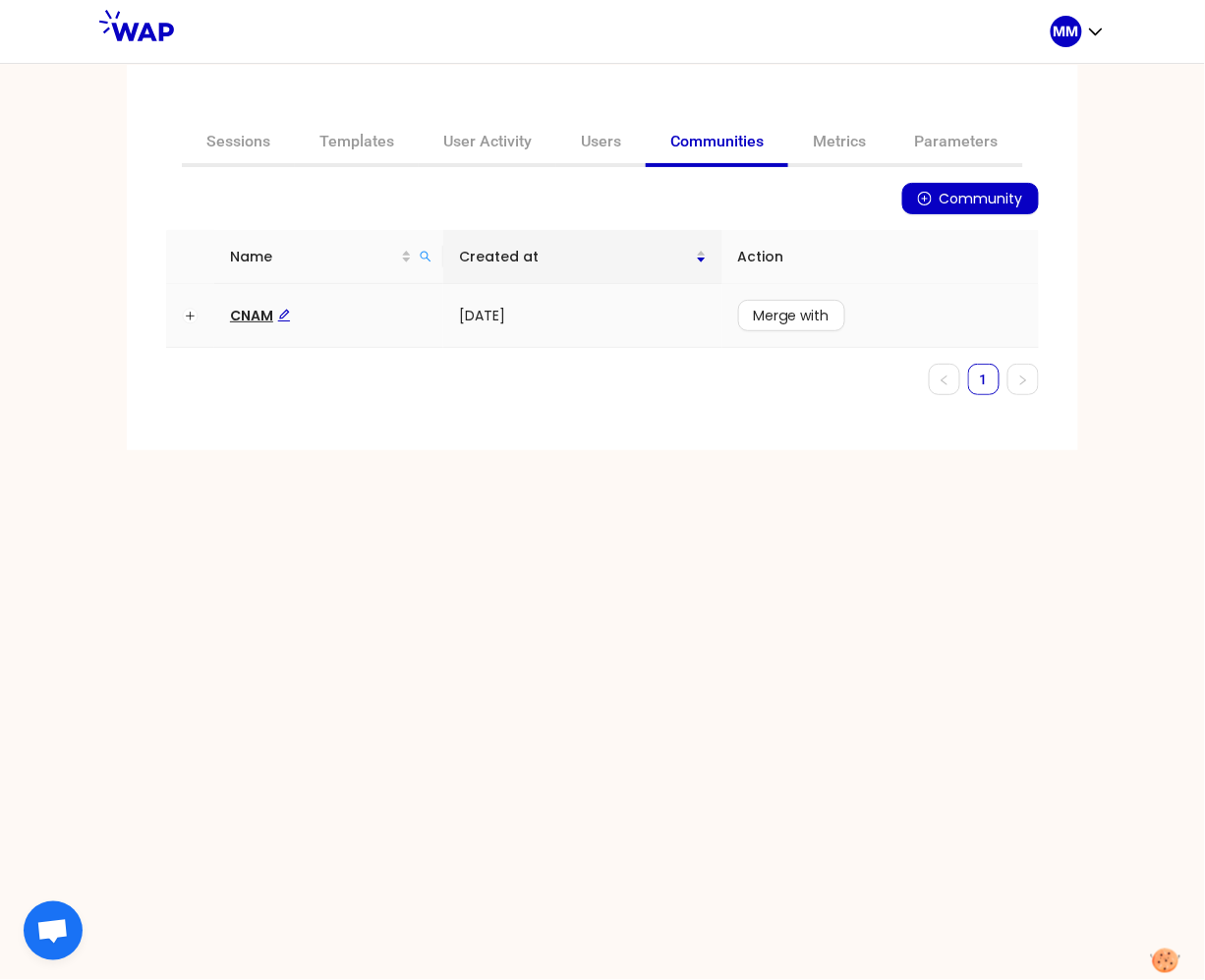
click at [235, 322] on link "CNAM" at bounding box center [261, 316] width 61 height 20
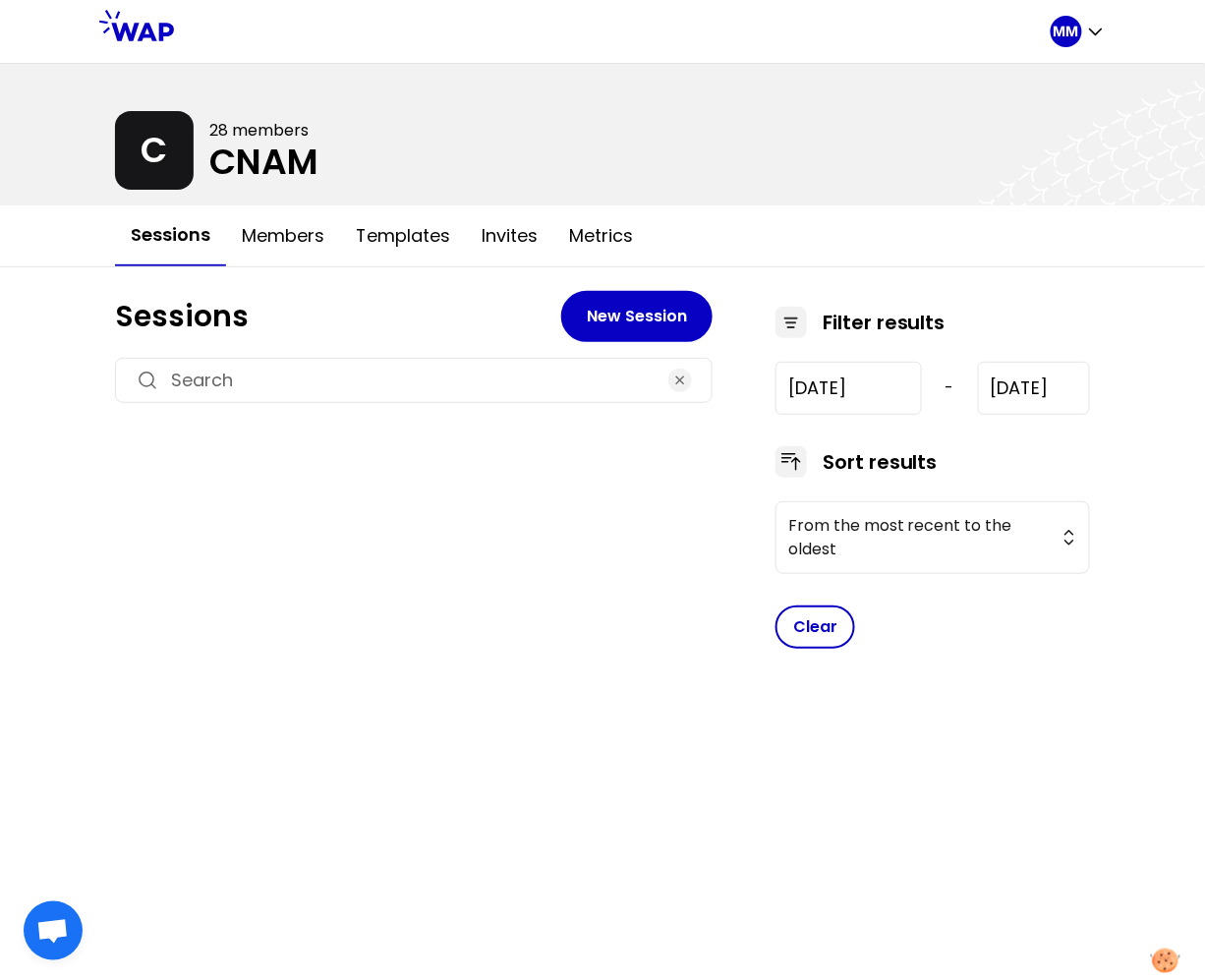
type input "[DATE]"
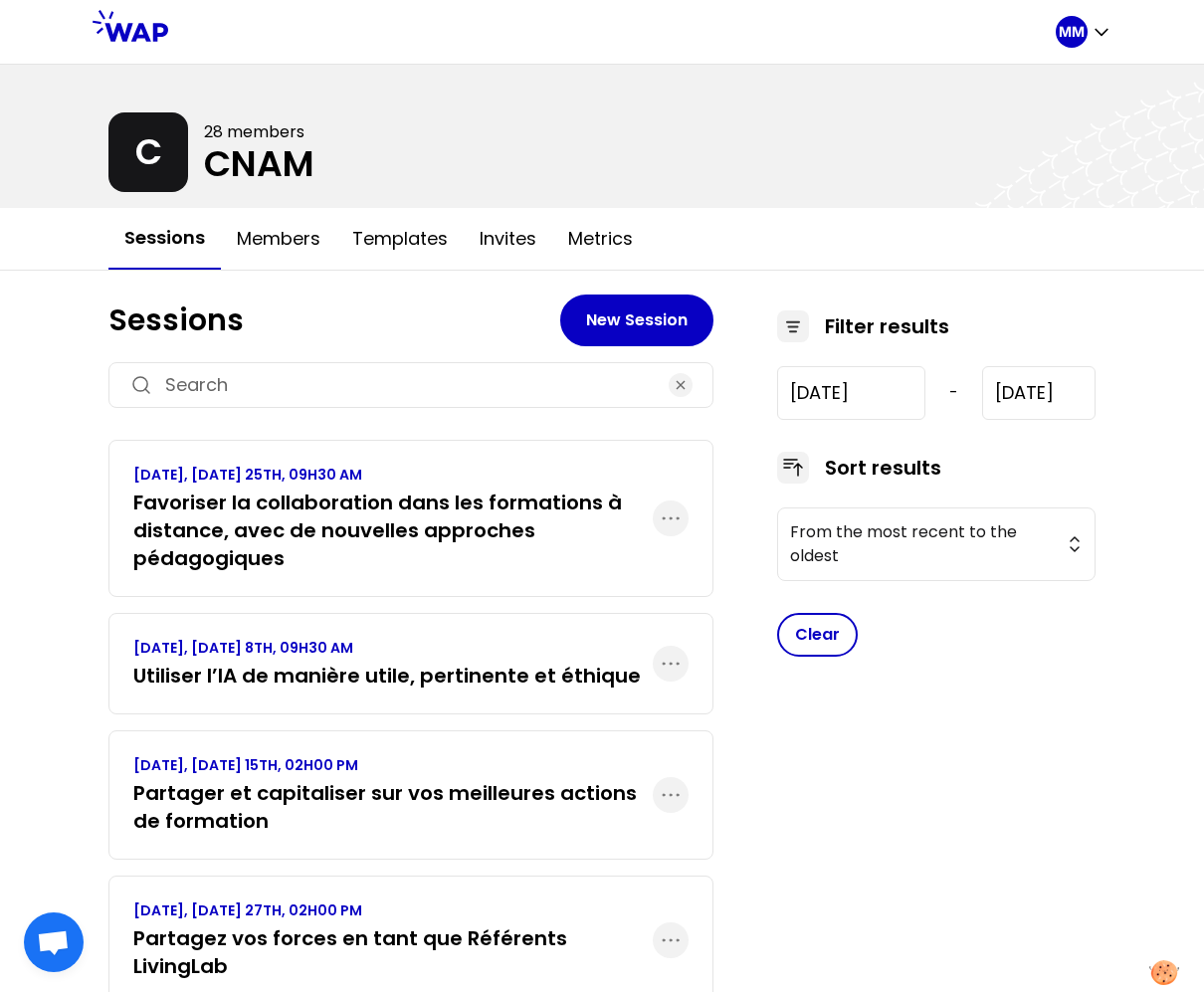
click at [318, 527] on h3 "Favoriser la collaboration dans les formations à distance, avec de nouvelles ap…" at bounding box center [393, 531] width 520 height 84
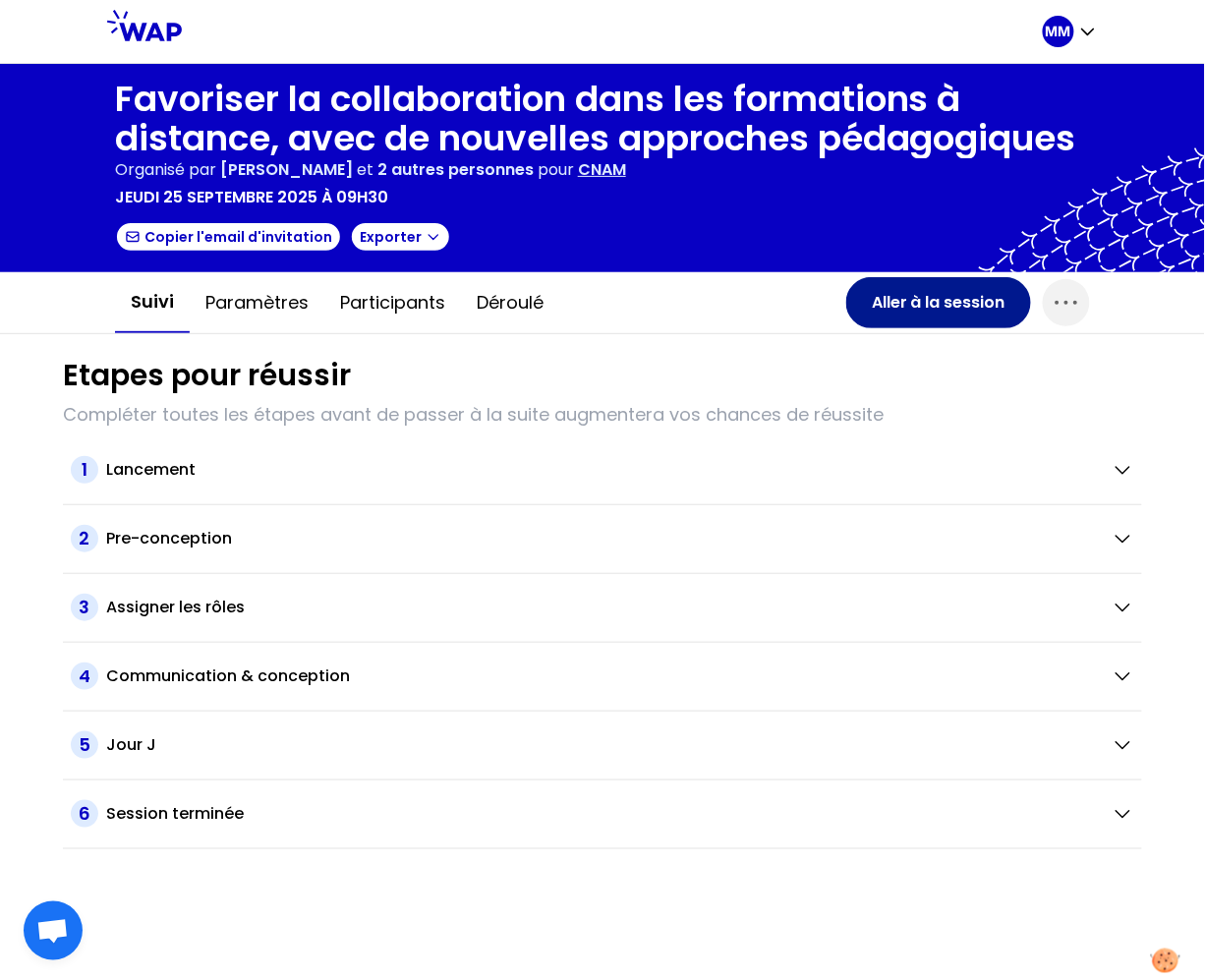
click at [958, 303] on button "Aller à la session" at bounding box center [938, 303] width 185 height 51
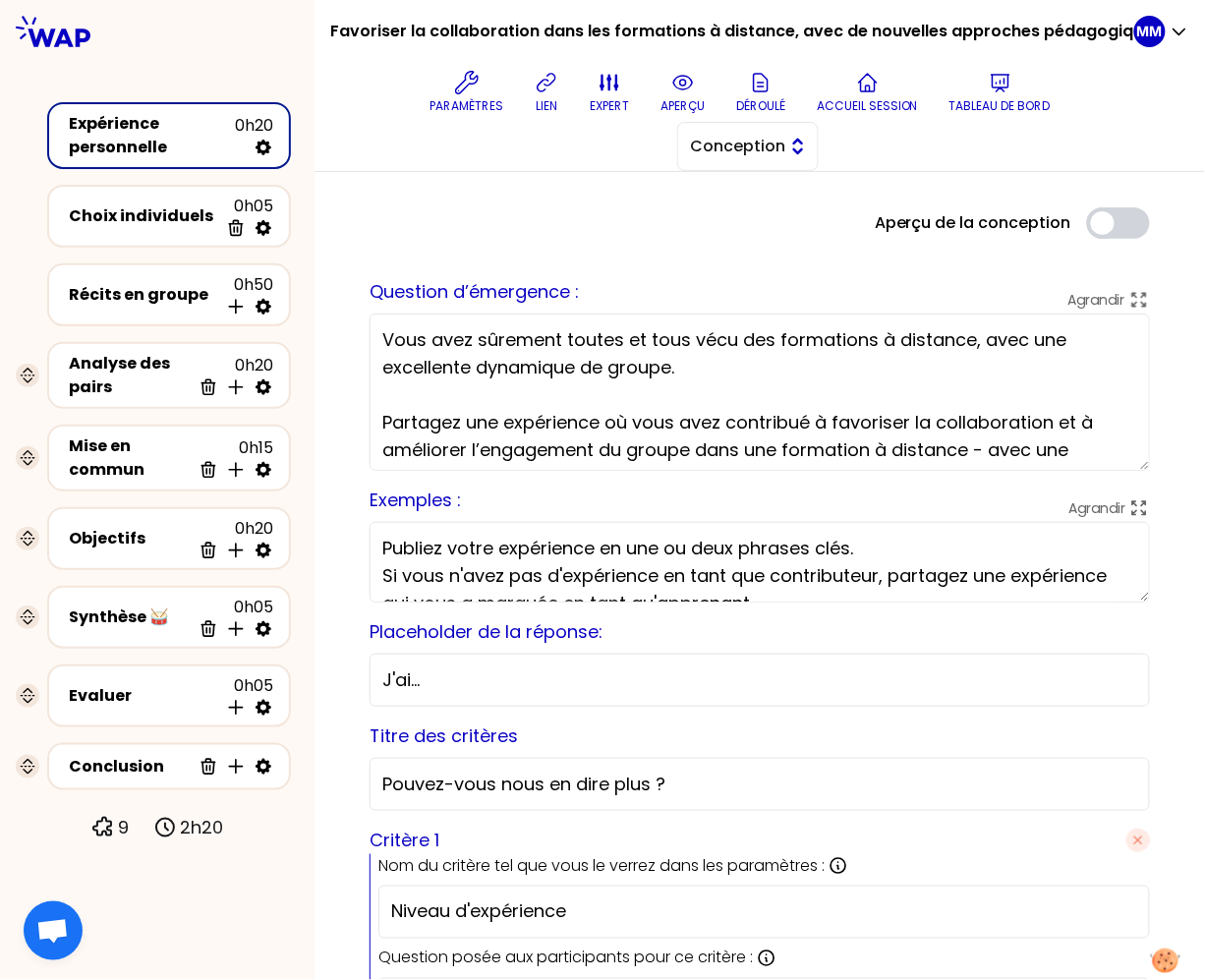
drag, startPoint x: 782, startPoint y: 143, endPoint x: 782, endPoint y: 166, distance: 23.0
click at [782, 143] on button "Conception" at bounding box center [748, 146] width 141 height 49
click at [778, 225] on span "Facilitation" at bounding box center [761, 227] width 85 height 24
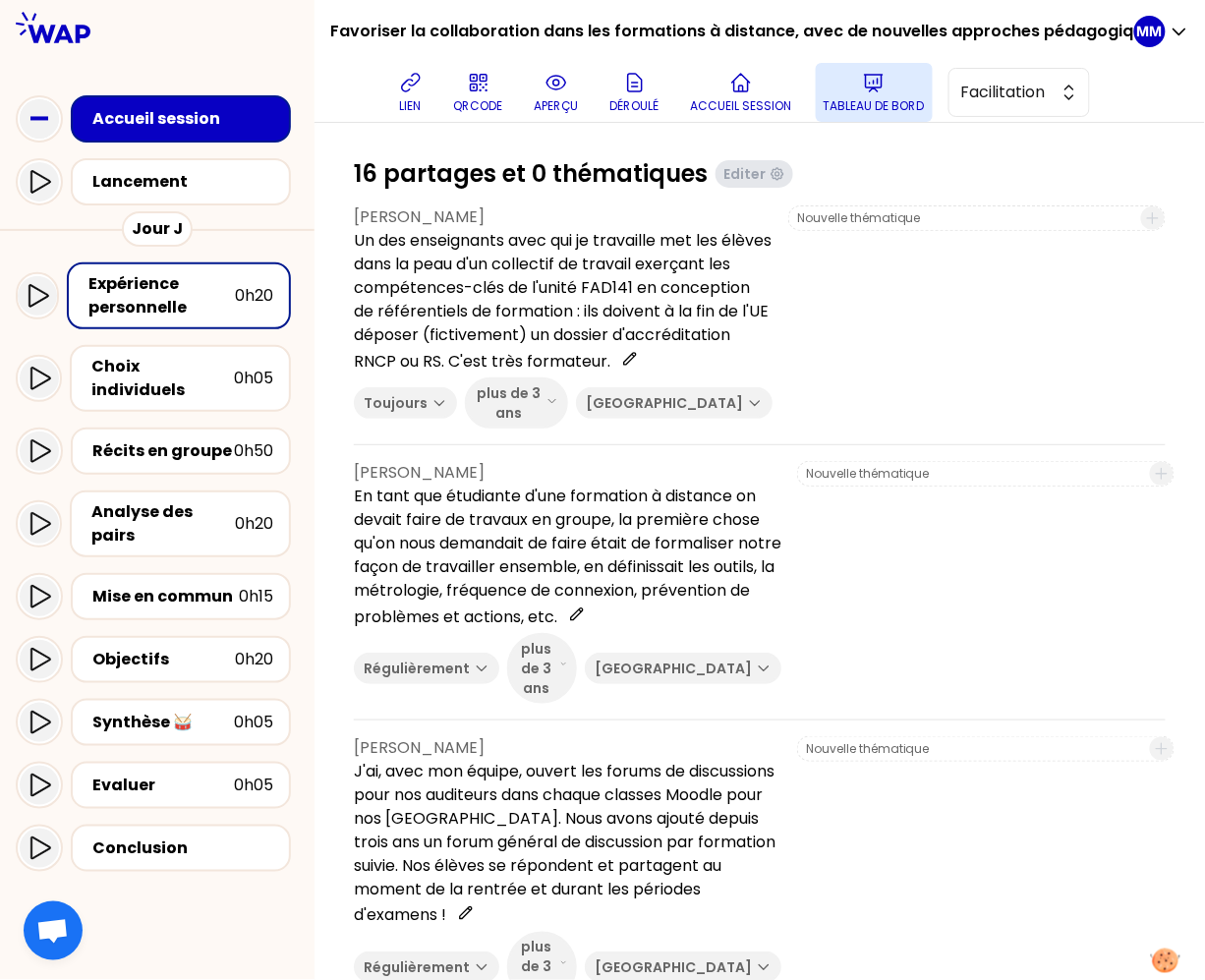
click at [897, 91] on button "Tableau de bord" at bounding box center [874, 93] width 117 height 59
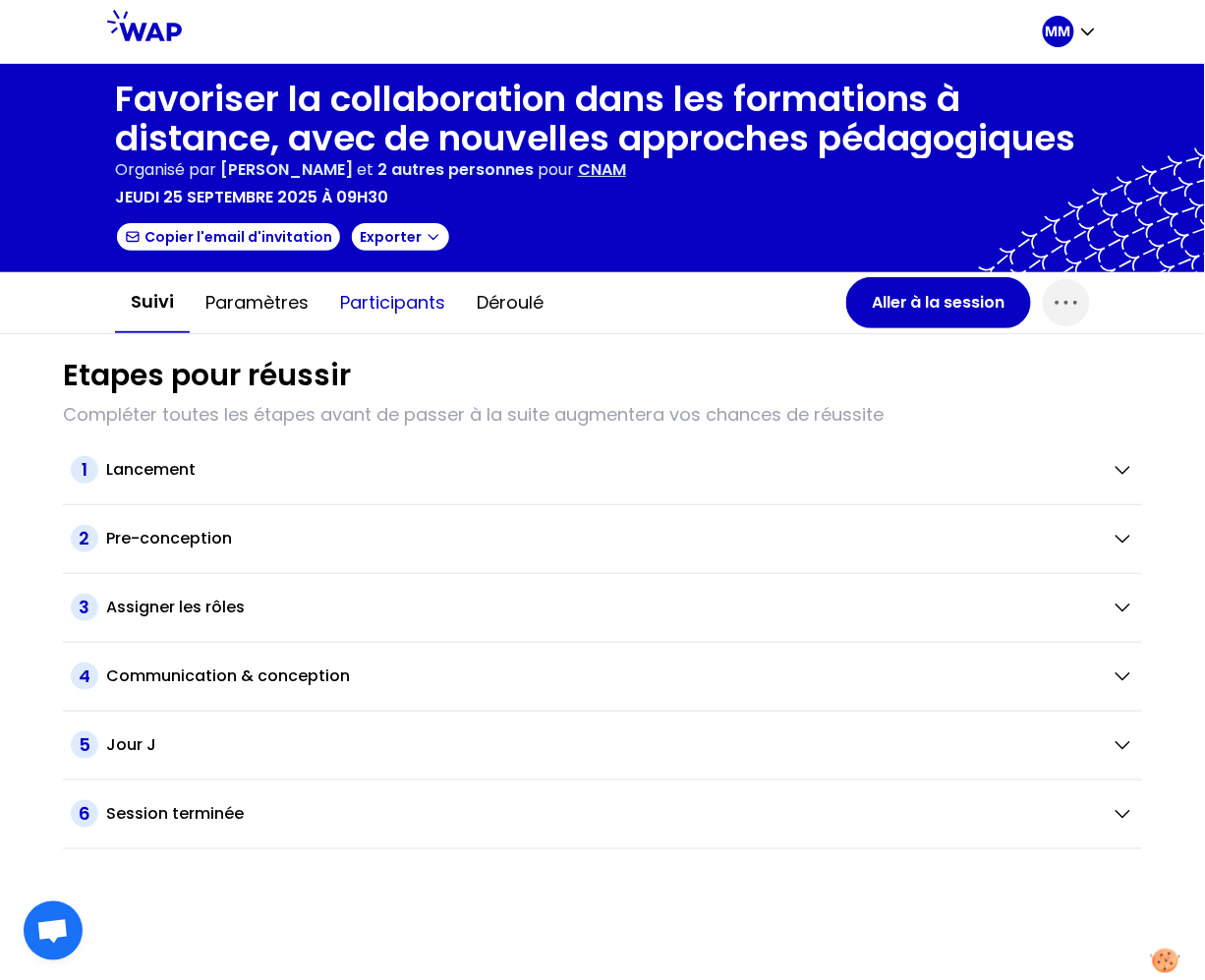
click at [374, 303] on button "Participants" at bounding box center [392, 303] width 136 height 59
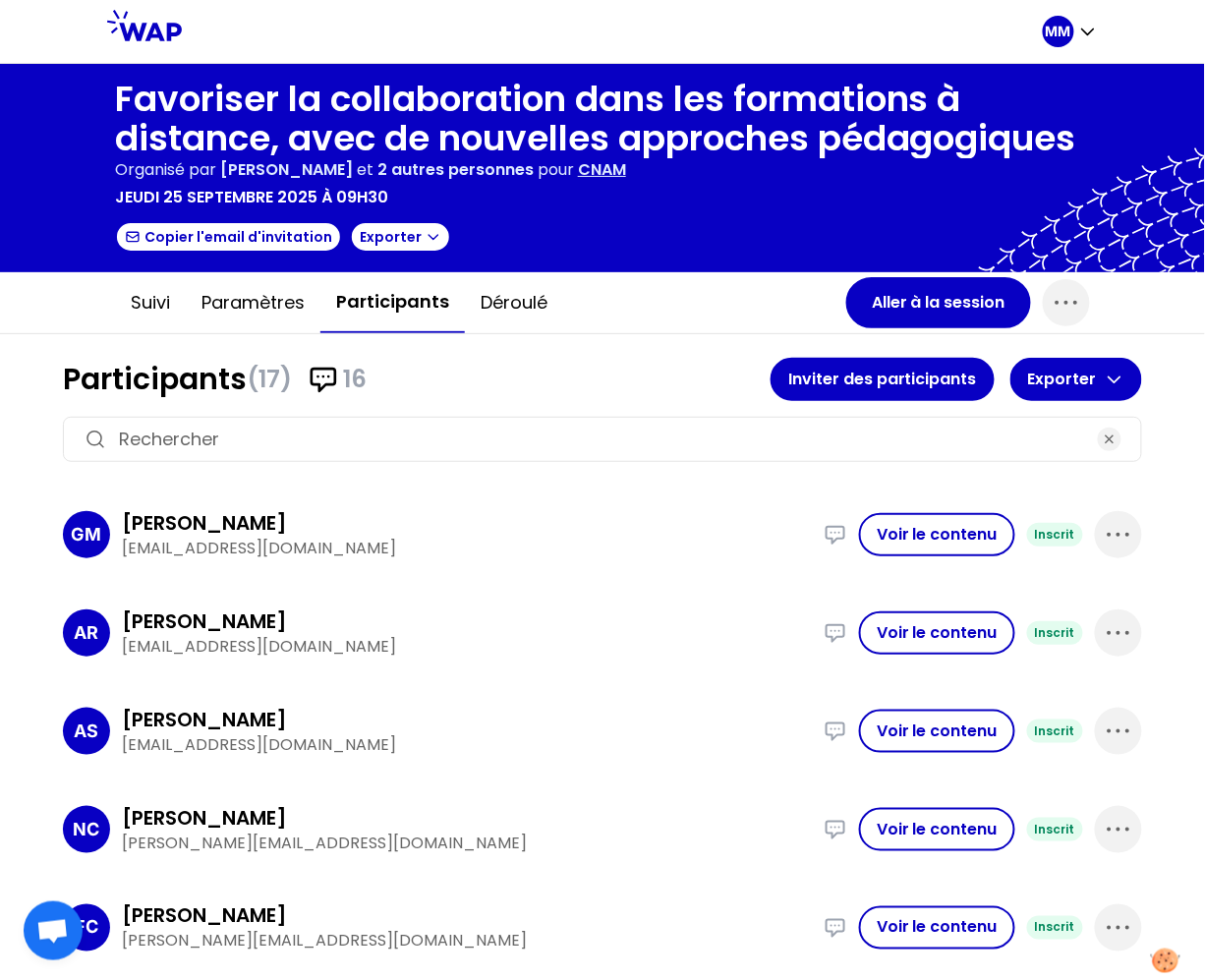
click at [281, 840] on p "nicole.corsyn@lecnam.net" at bounding box center [466, 844] width 690 height 24
copy div "nicole.corsyn@lecnam.net J'ai mis en place des activités à distance de type woo…"
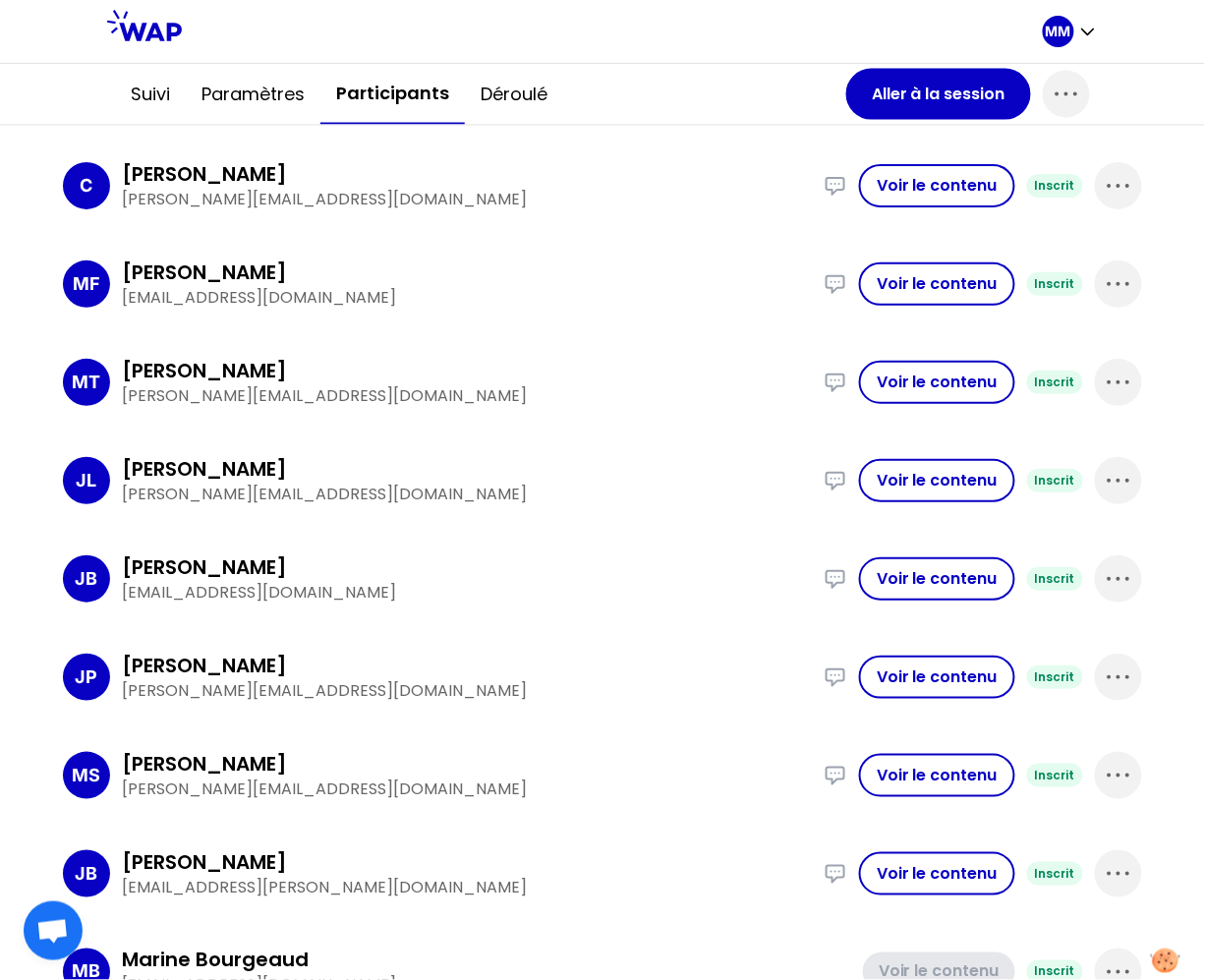
scroll to position [1163, 0]
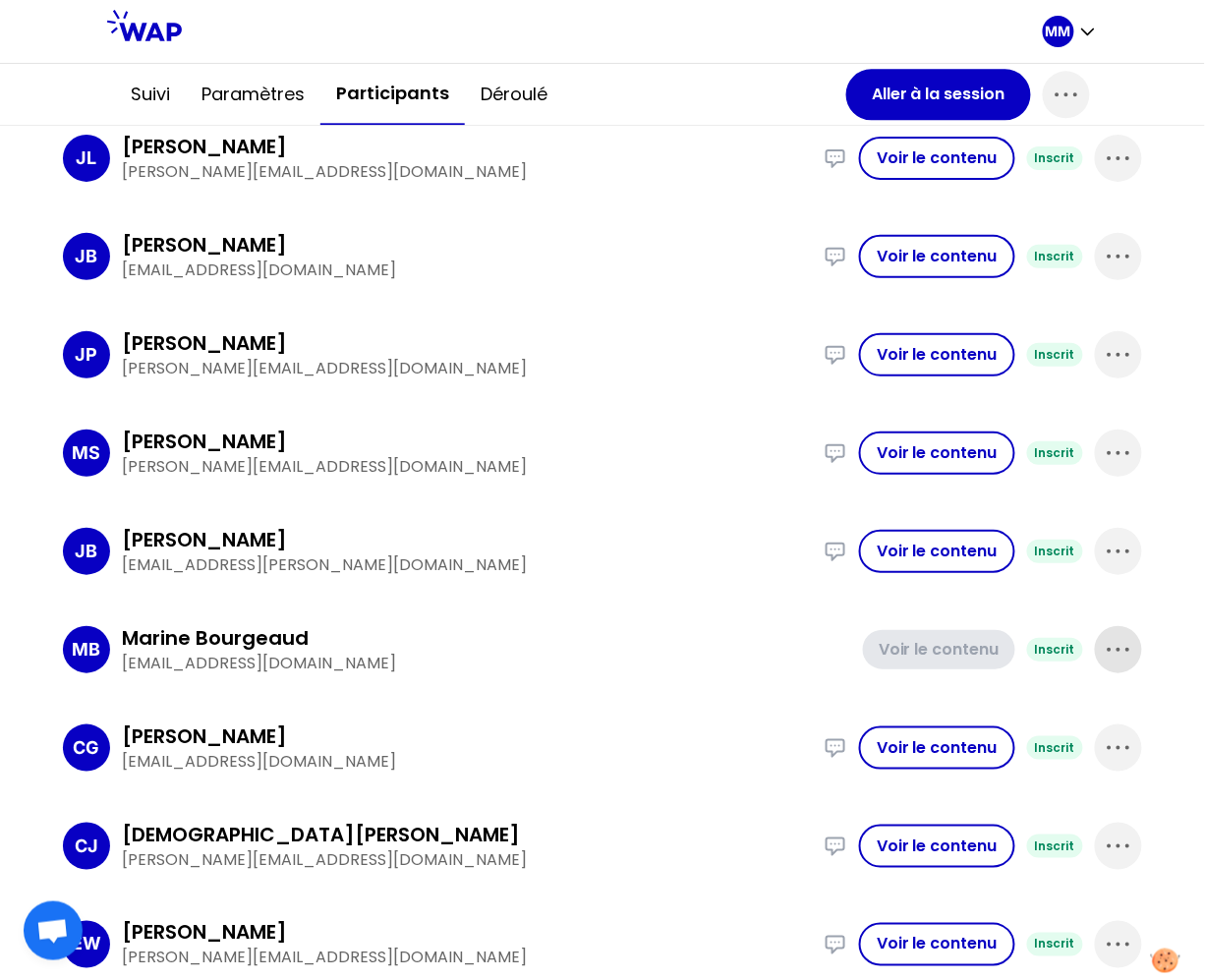
click at [1109, 639] on icon "button" at bounding box center [1119, 650] width 32 height 32
click at [1034, 712] on p "Supprimer" at bounding box center [1044, 716] width 92 height 28
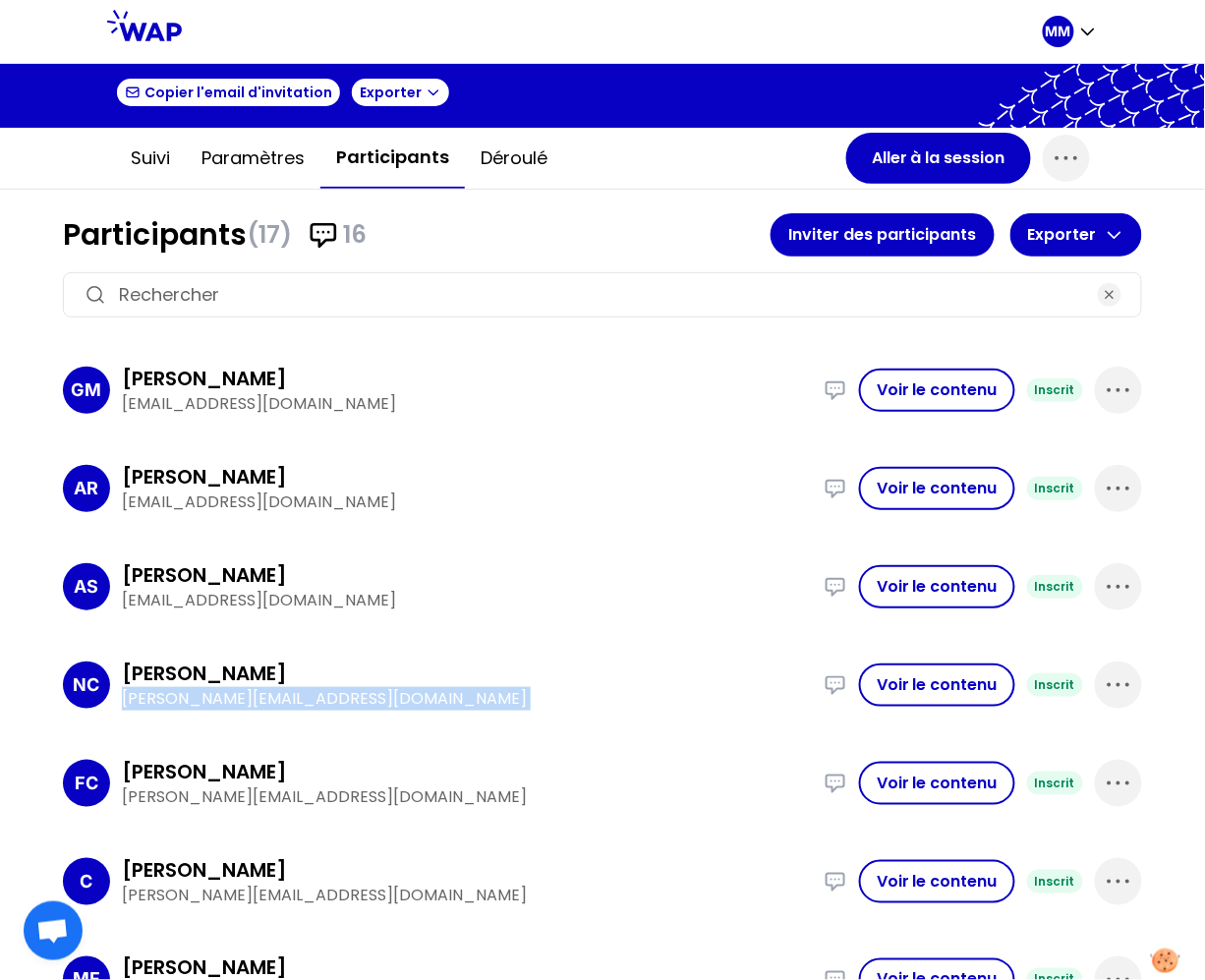
scroll to position [0, 0]
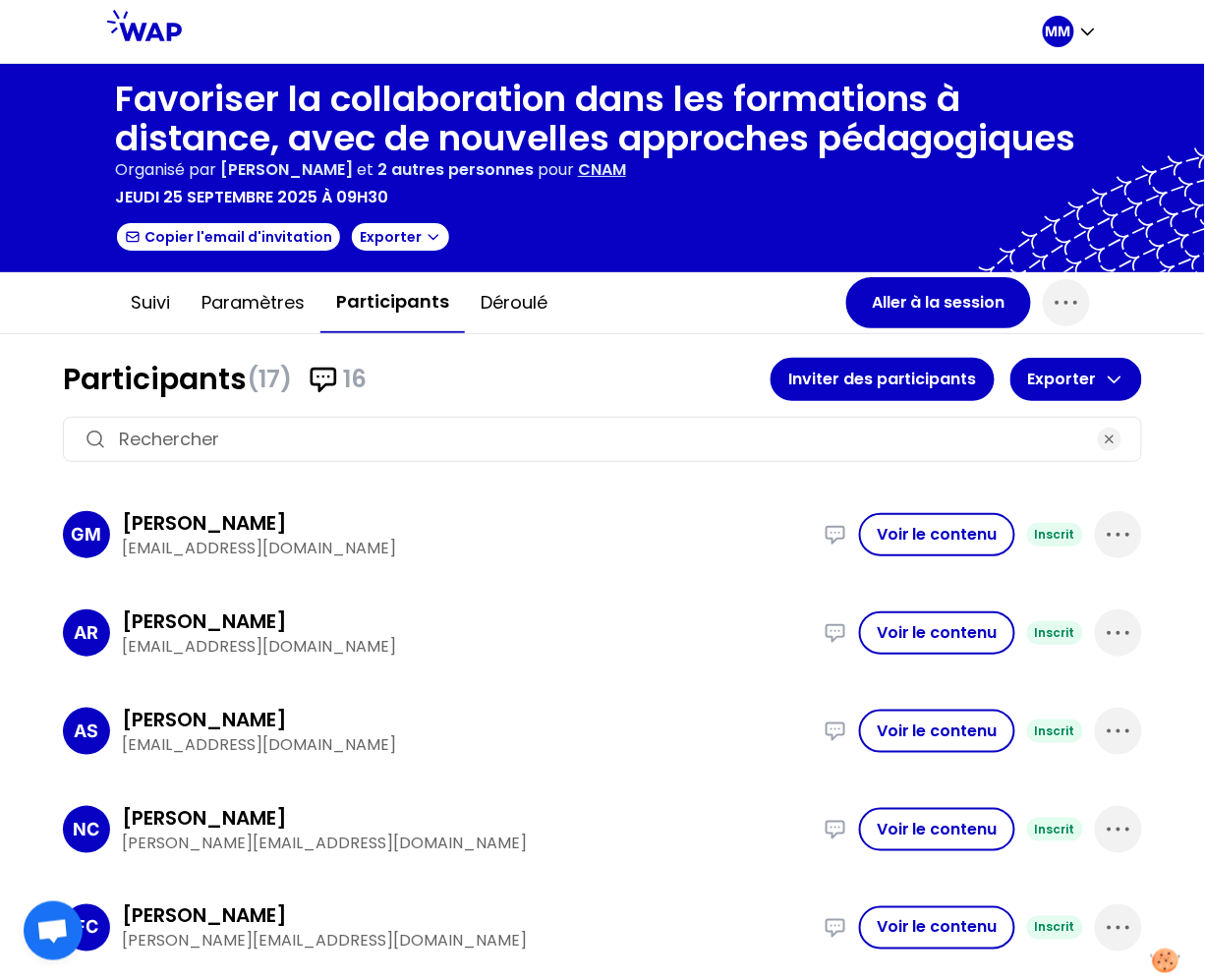
click at [387, 119] on h1 "Favoriser la collaboration dans les formations à distance, avec de nouvelles ap…" at bounding box center [602, 120] width 975 height 79
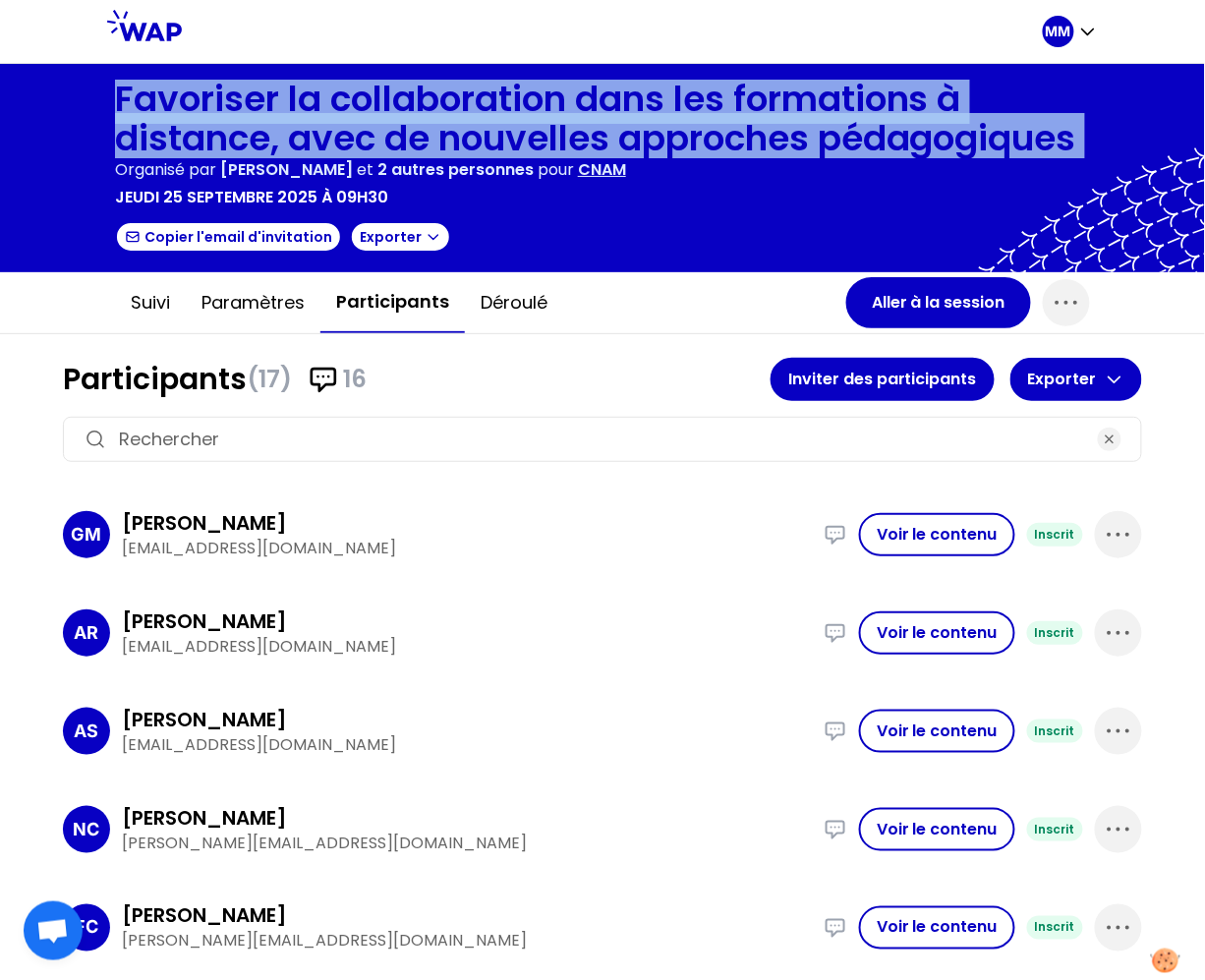
drag, startPoint x: 387, startPoint y: 119, endPoint x: 307, endPoint y: 161, distance: 90.4
click at [386, 119] on h1 "Favoriser la collaboration dans les formations à distance, avec de nouvelles ap…" at bounding box center [602, 120] width 975 height 79
copy h1 "Favoriser la collaboration dans les formations à distance, avec de nouvelles ap…"
click at [925, 297] on button "Aller à la session" at bounding box center [938, 303] width 185 height 51
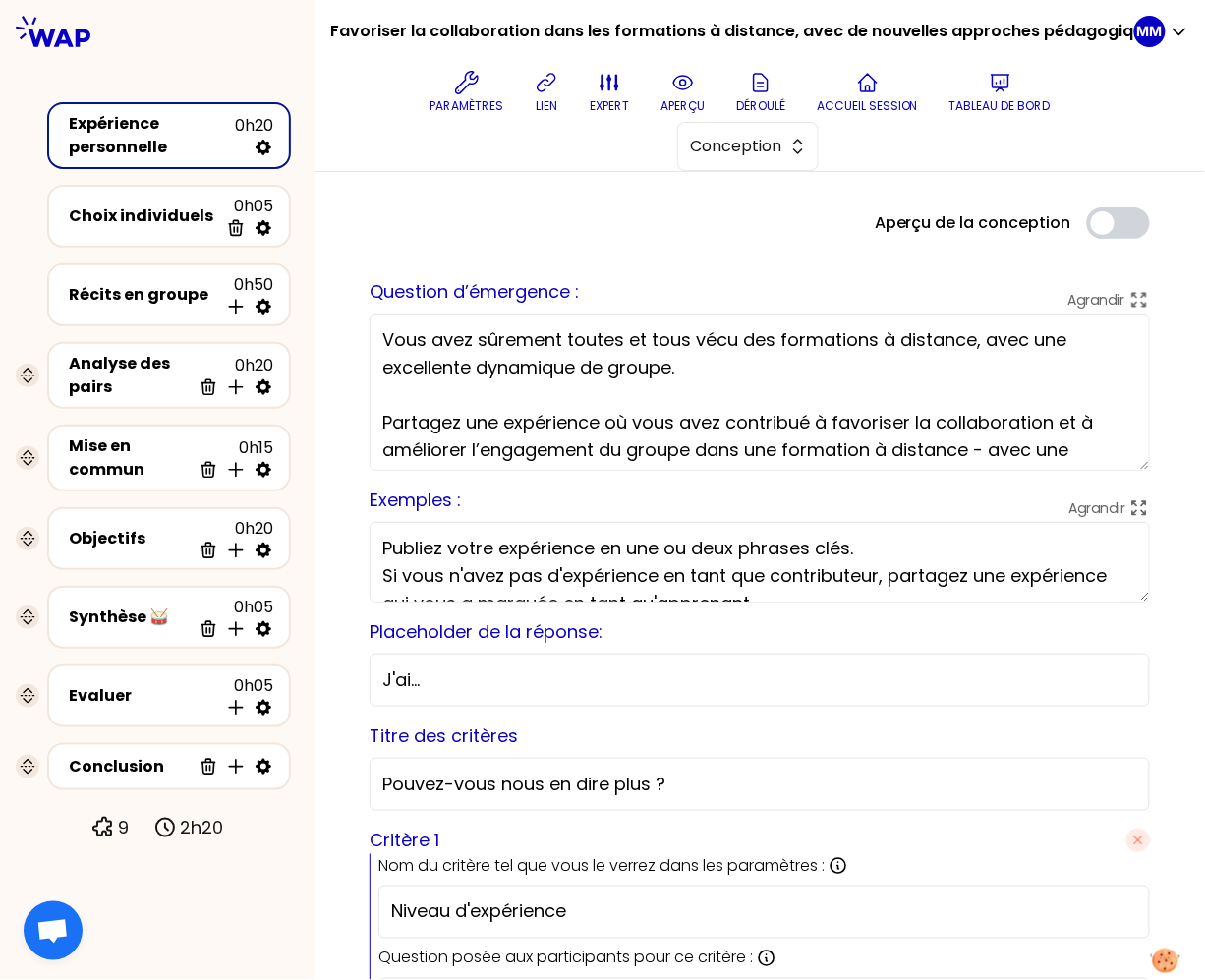
click at [542, 372] on textarea "Vous avez sûrement toutes et tous vécu des formations à distance, avec une exce…" at bounding box center [760, 392] width 780 height 157
click at [541, 83] on icon at bounding box center [546, 83] width 24 height 24
drag, startPoint x: 724, startPoint y: 151, endPoint x: 734, endPoint y: 196, distance: 46.1
click at [725, 151] on span "Conception" at bounding box center [735, 146] width 89 height 24
click at [739, 233] on span "Facilitation" at bounding box center [761, 227] width 85 height 24
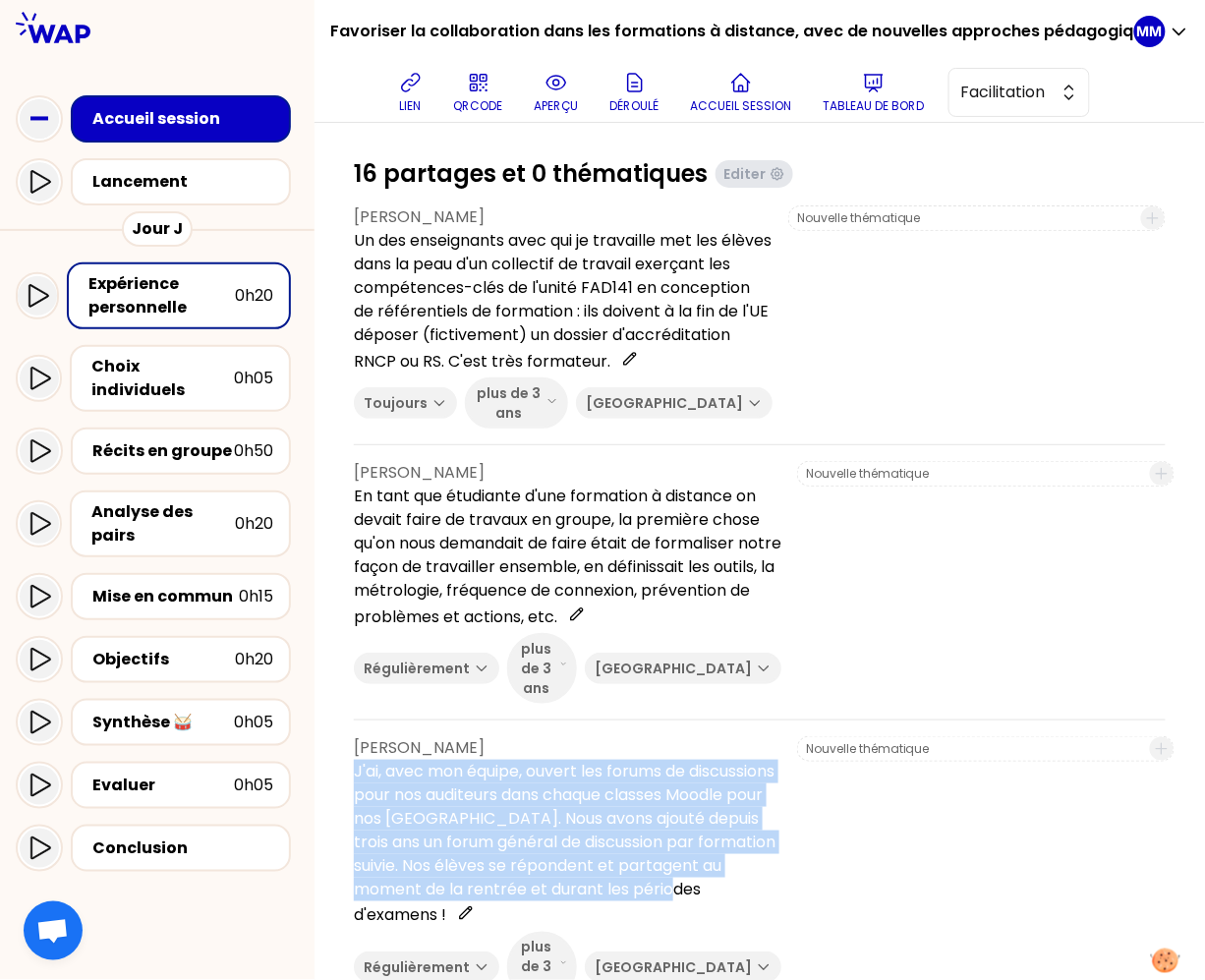
drag, startPoint x: 373, startPoint y: 756, endPoint x: 324, endPoint y: 839, distance: 96.4
click at [537, 895] on p "J'ai, avec mon équipe, ouvert les forums de discussions pour nos auditeurs dans…" at bounding box center [567, 844] width 428 height 168
copy p "J'ai, avec mon équipe, ouvert les forums de discussions pour nos auditeurs dans…"
drag, startPoint x: 418, startPoint y: 87, endPoint x: 37, endPoint y: 398, distance: 491.8
click at [417, 87] on icon at bounding box center [411, 83] width 24 height 24
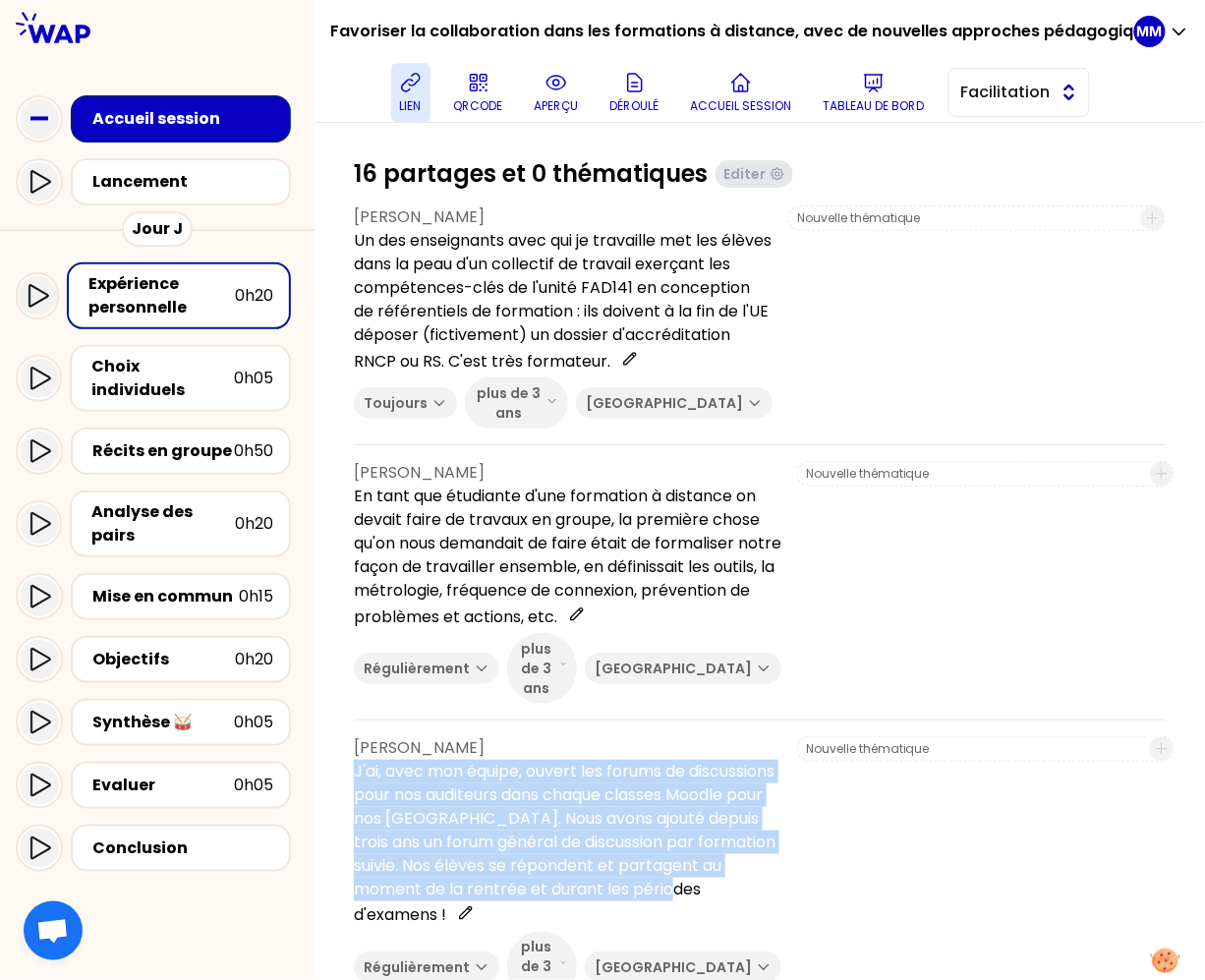
click at [1017, 91] on span "Facilitation" at bounding box center [1005, 93] width 89 height 24
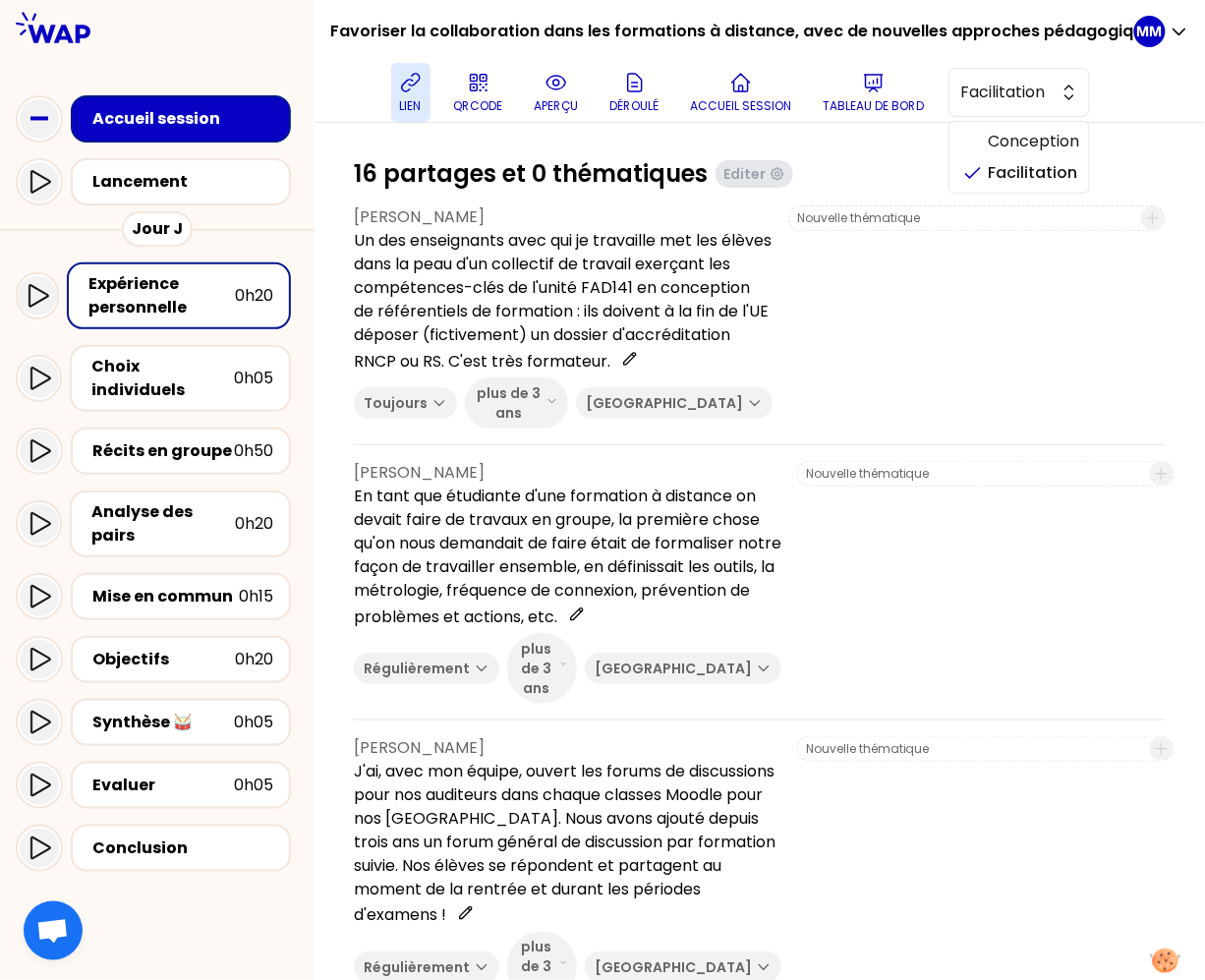
click at [881, 155] on div at bounding box center [760, 150] width 812 height 16
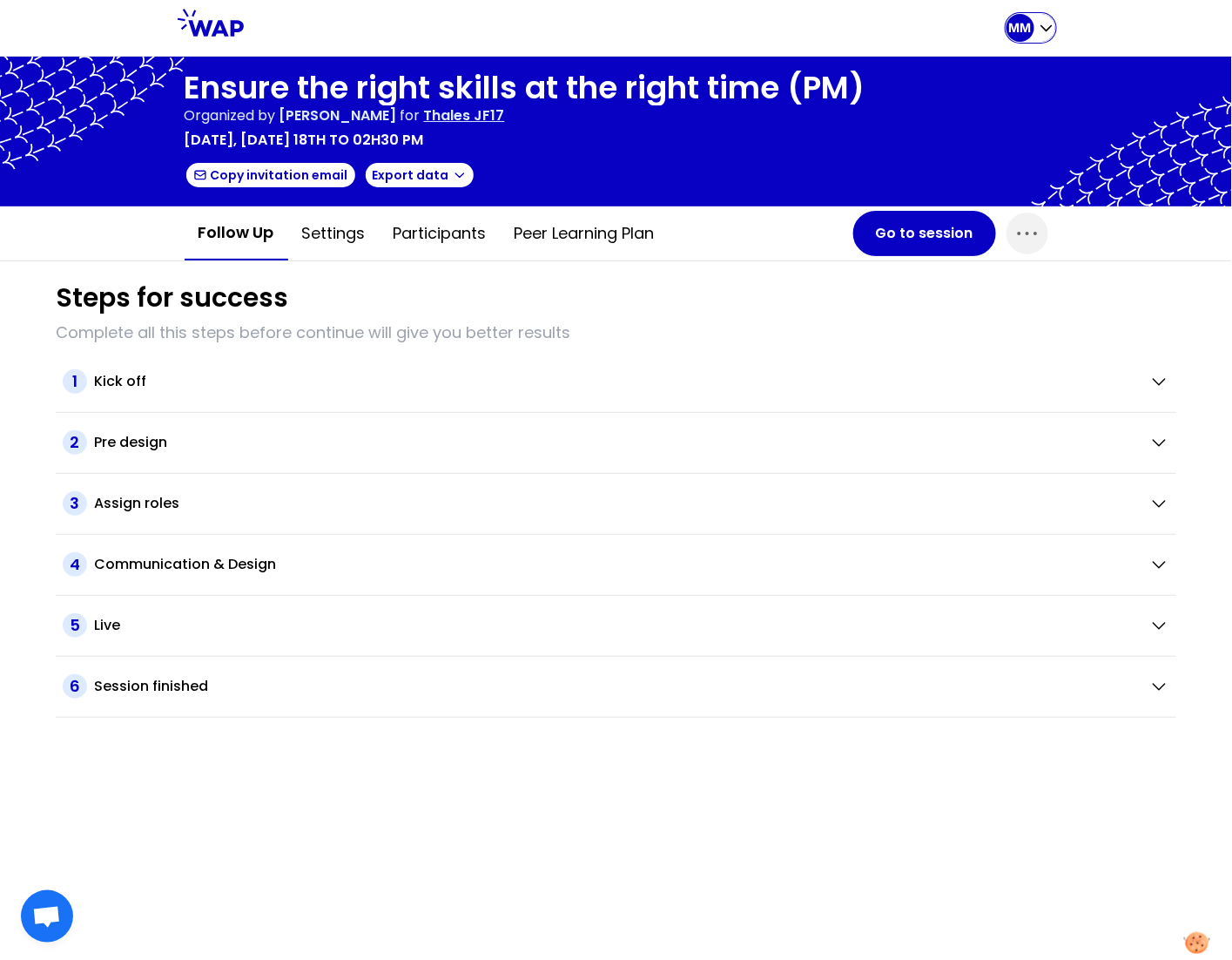
click at [1024, 22] on p "MM" at bounding box center [1021, 28] width 23 height 18
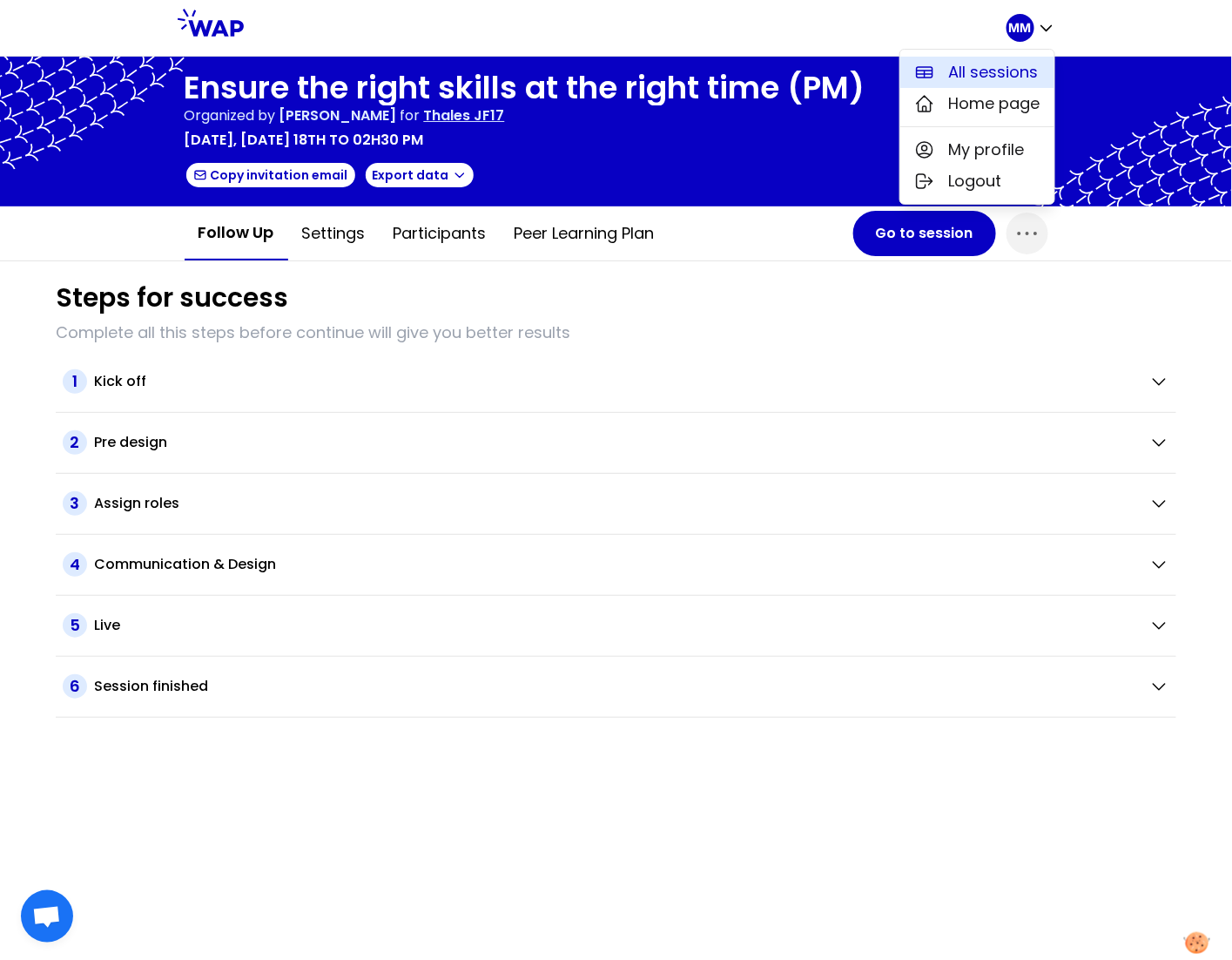
click at [992, 71] on span "All sessions" at bounding box center [994, 73] width 90 height 25
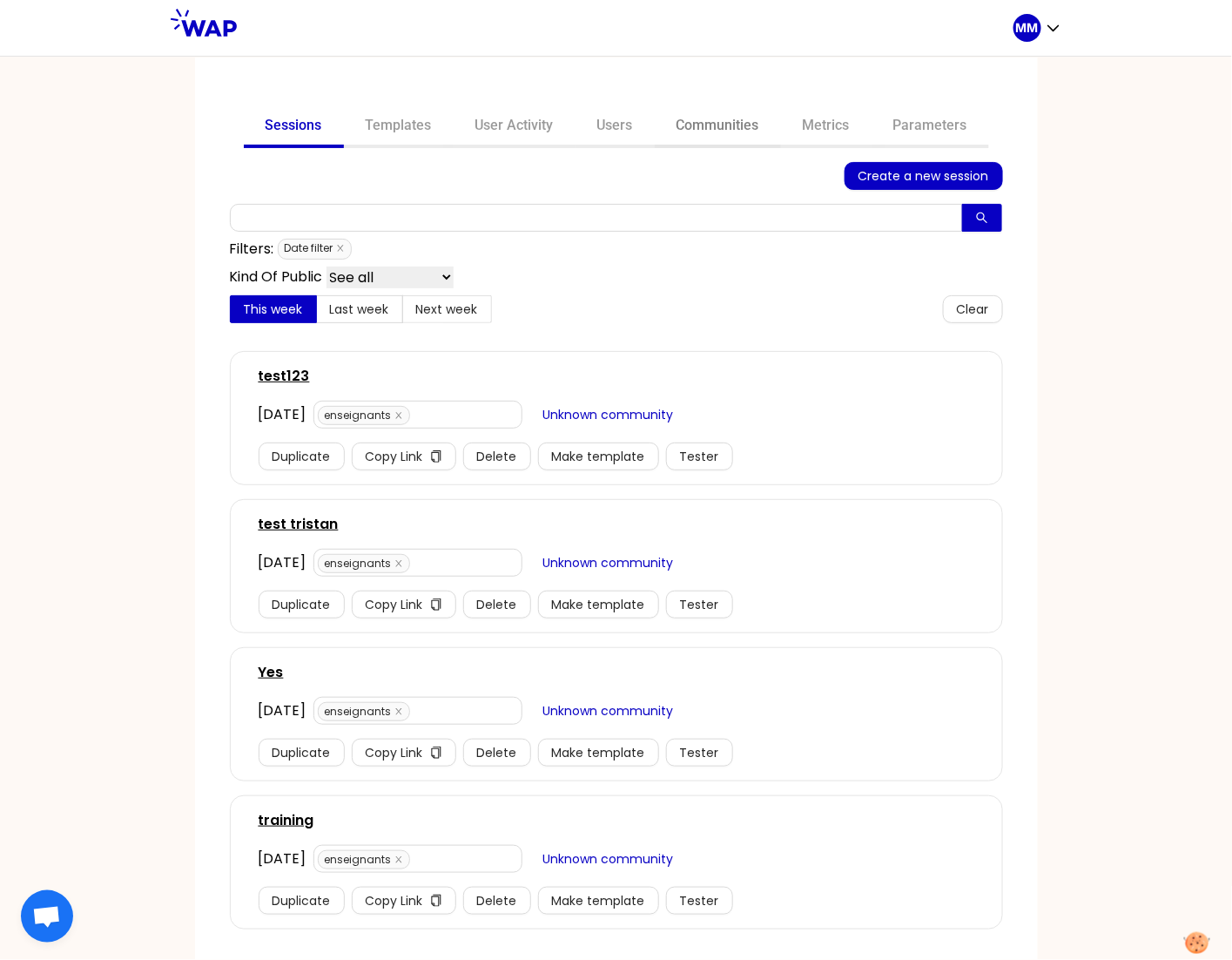
click at [721, 123] on link "Communities" at bounding box center [718, 127] width 126 height 42
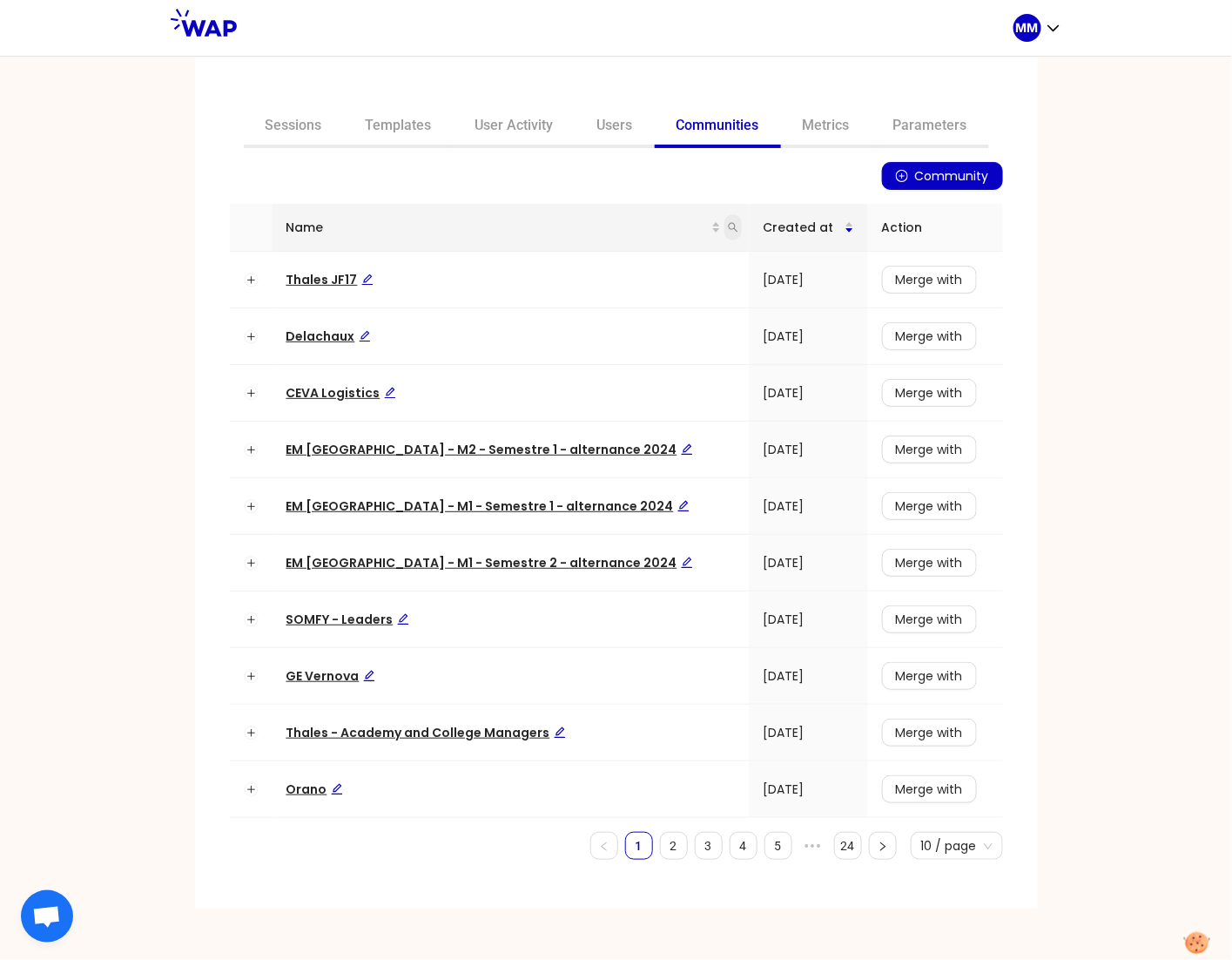
click at [728, 224] on icon "search" at bounding box center [733, 228] width 10 height 11
type input "ceva"
click at [581, 297] on span "Search" at bounding box center [590, 295] width 43 height 19
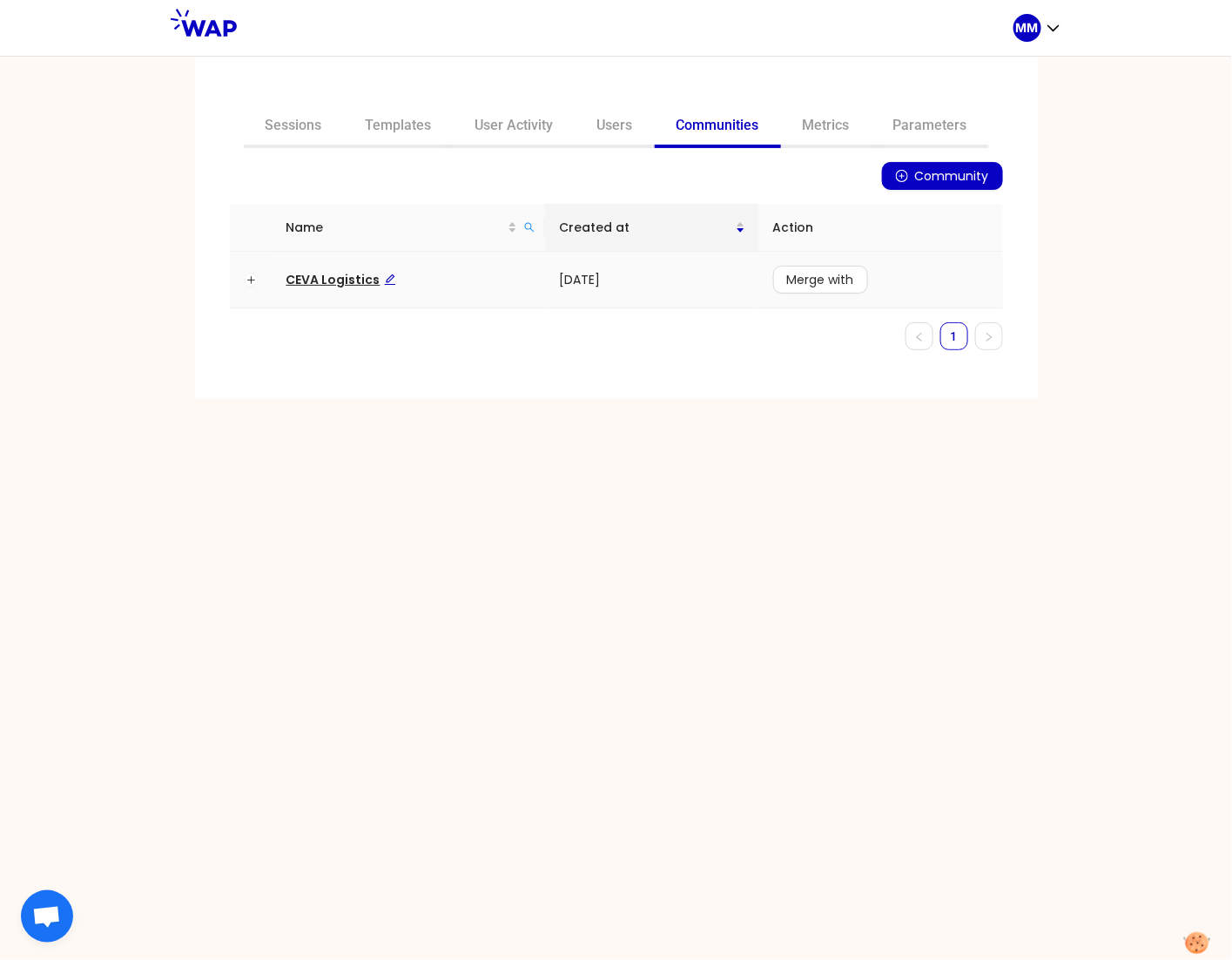
click at [338, 279] on span "CEVA Logistics" at bounding box center [340, 280] width 109 height 18
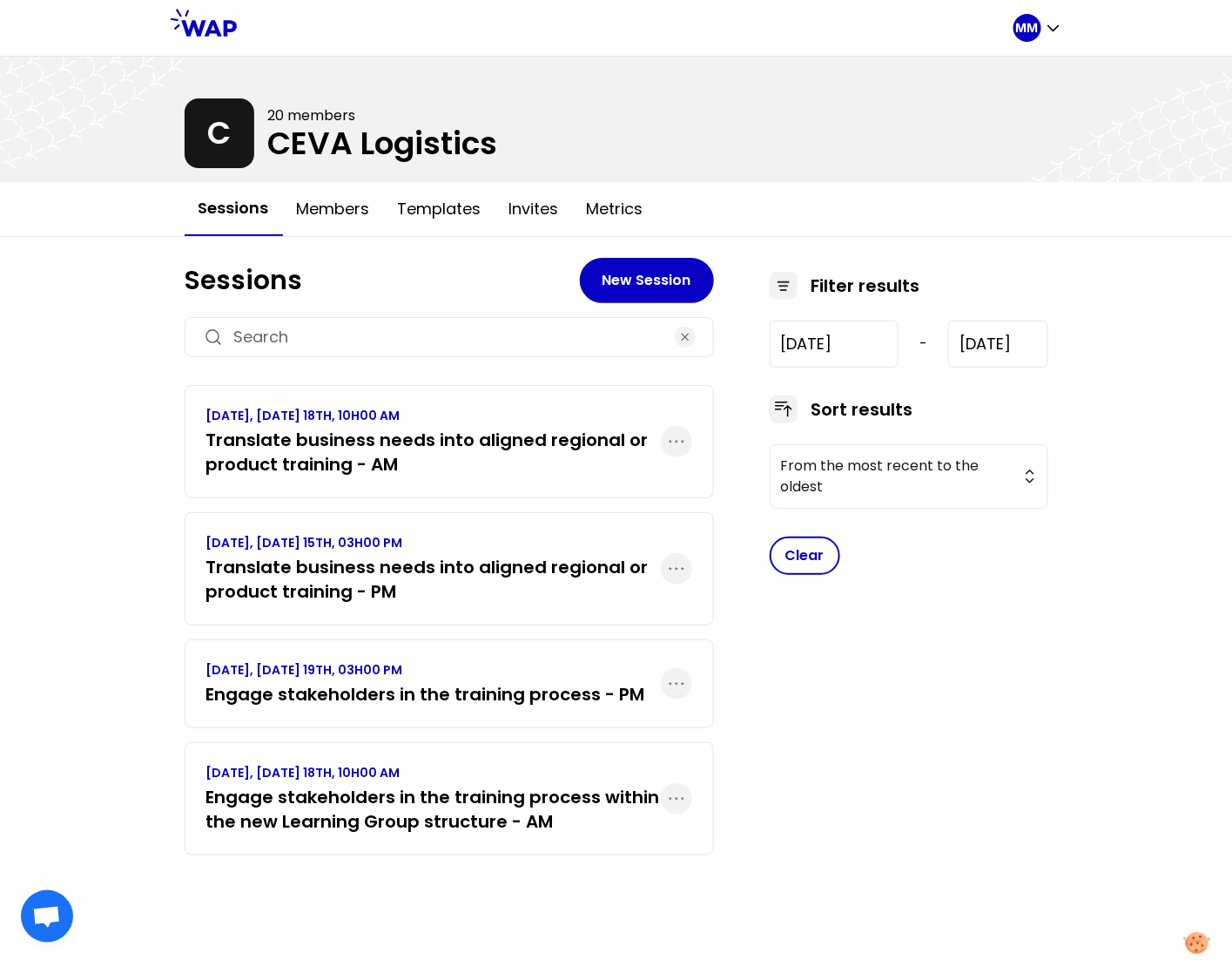
click at [452, 583] on h3 "Translate business needs into aligned regional or product training - PM" at bounding box center [434, 579] width 455 height 49
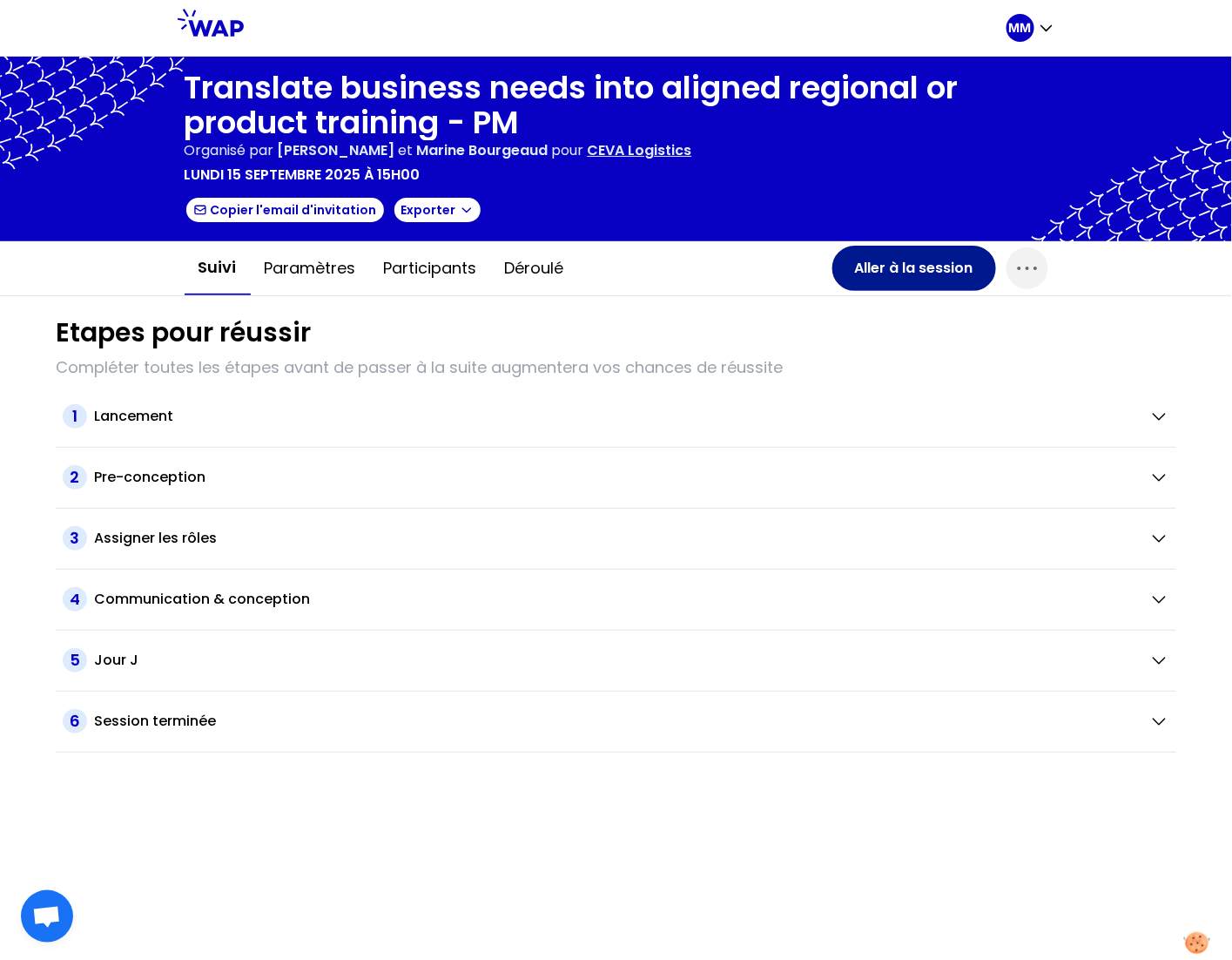
click at [907, 270] on button "Aller à la session" at bounding box center [914, 269] width 164 height 46
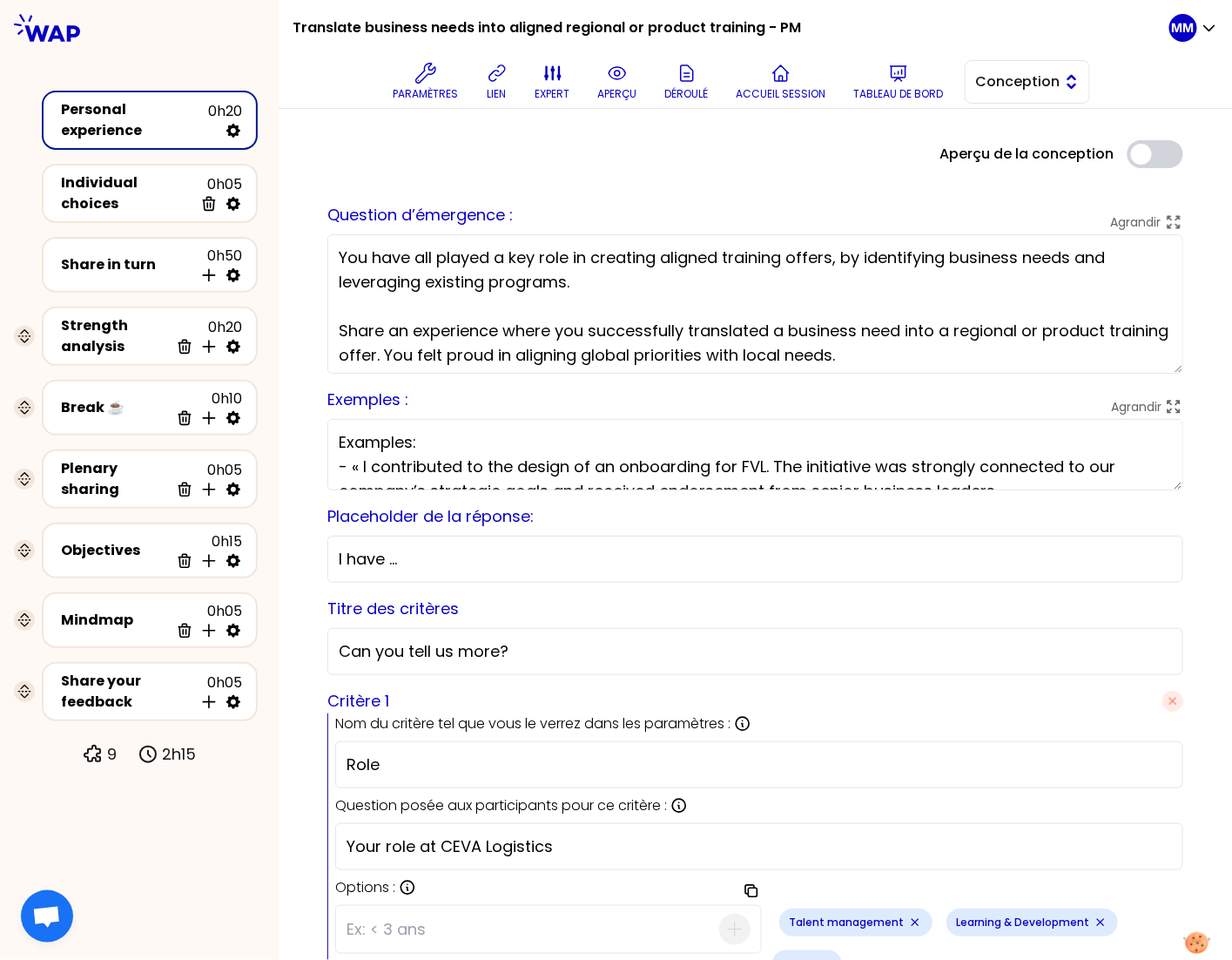
click at [1015, 81] on span "Conception" at bounding box center [1016, 82] width 79 height 21
click at [1019, 157] on span "Facilitation" at bounding box center [1039, 153] width 75 height 21
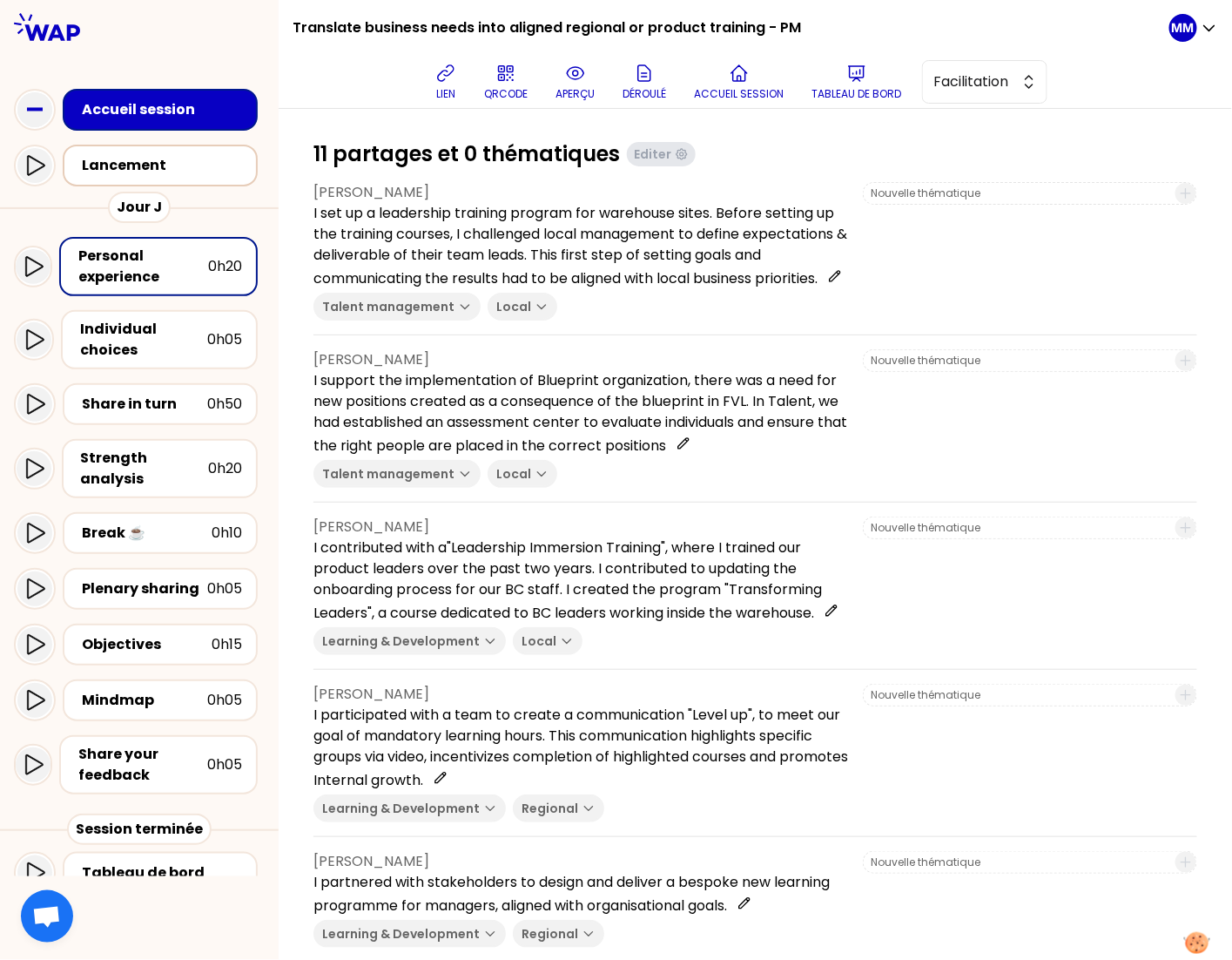
click at [164, 175] on div "Lancement" at bounding box center [165, 165] width 167 height 21
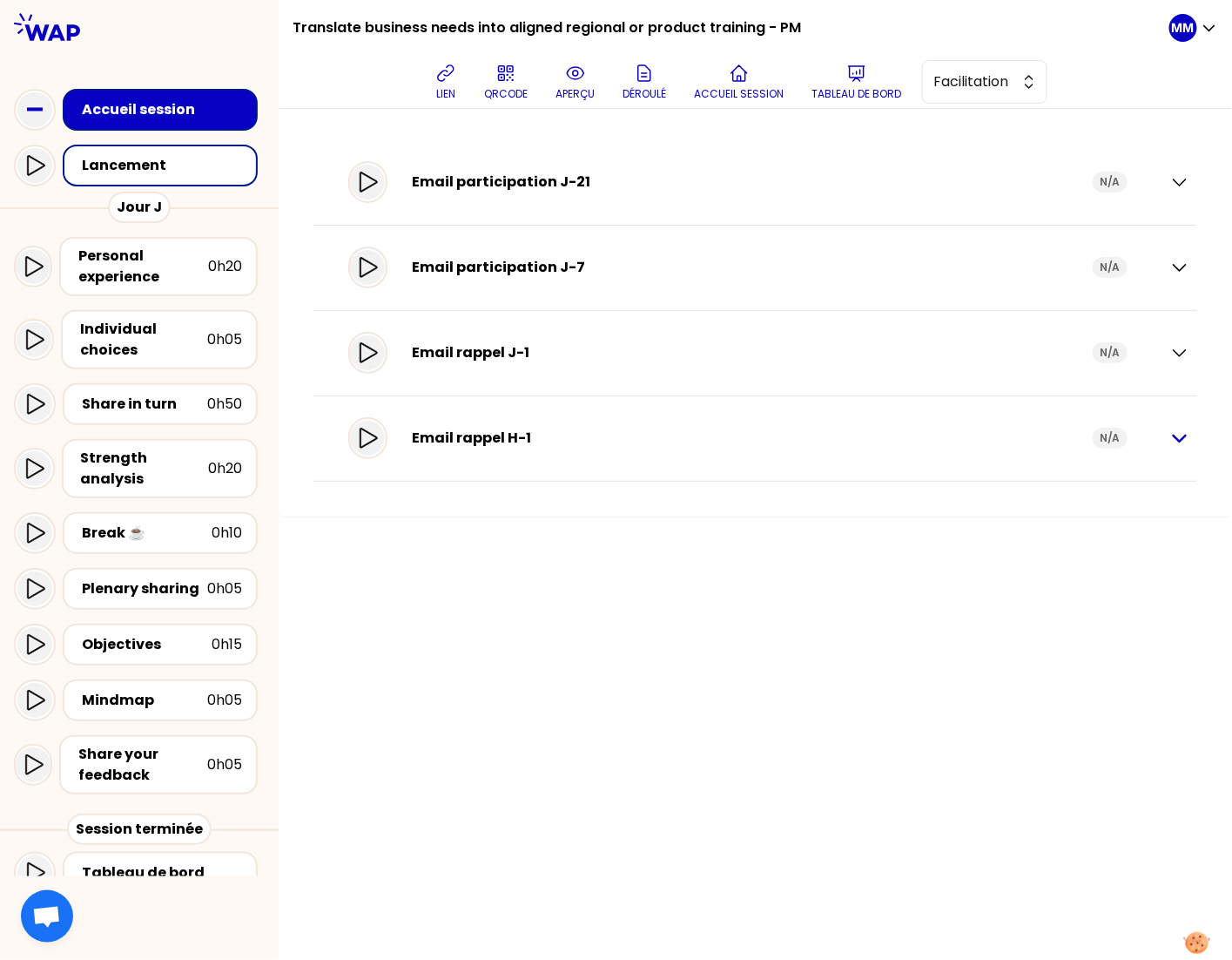
click at [1181, 435] on icon "button" at bounding box center [1180, 438] width 21 height 21
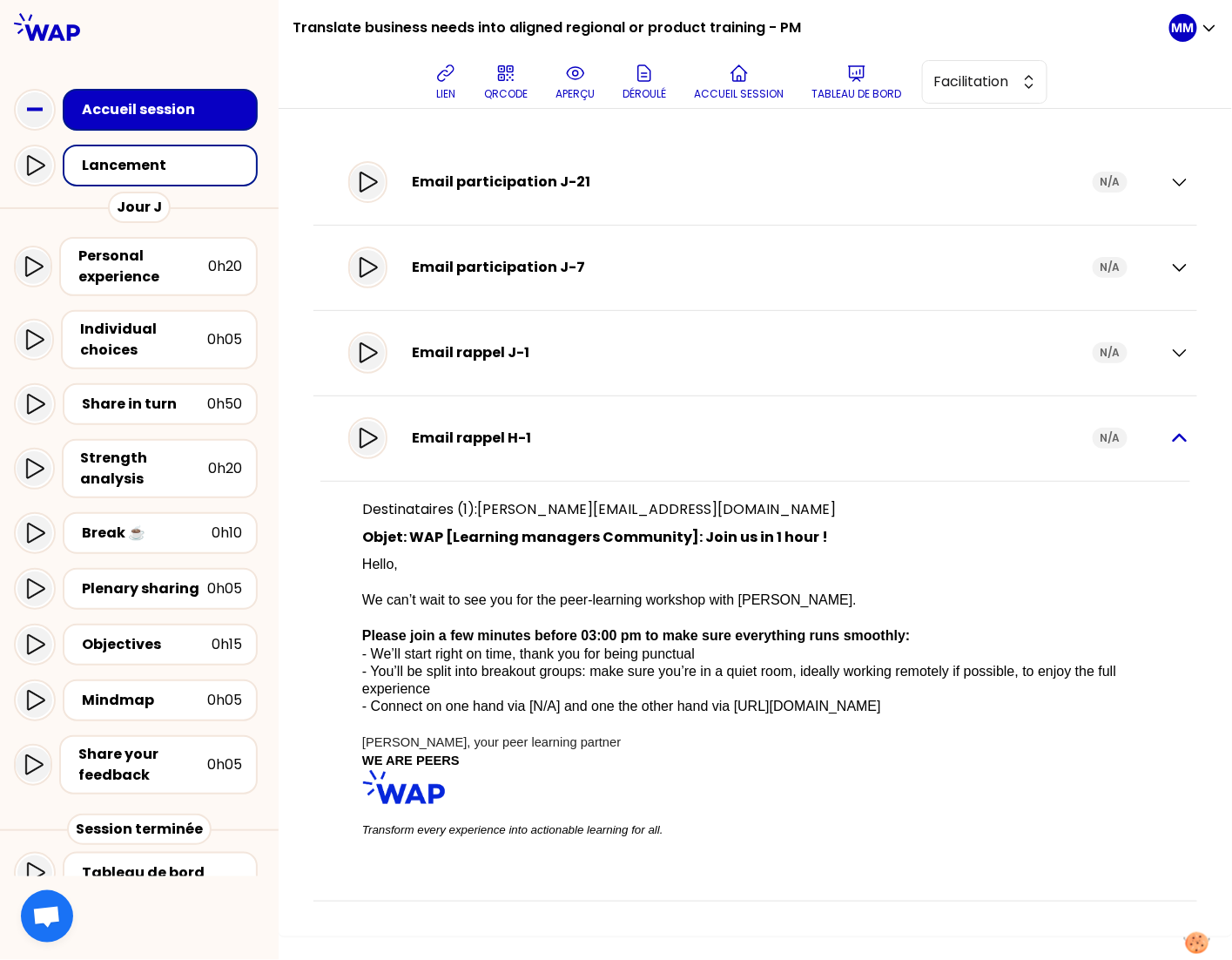
drag, startPoint x: 1182, startPoint y: 434, endPoint x: 1105, endPoint y: 432, distance: 77.0
click at [1182, 434] on icon "button" at bounding box center [1180, 438] width 21 height 21
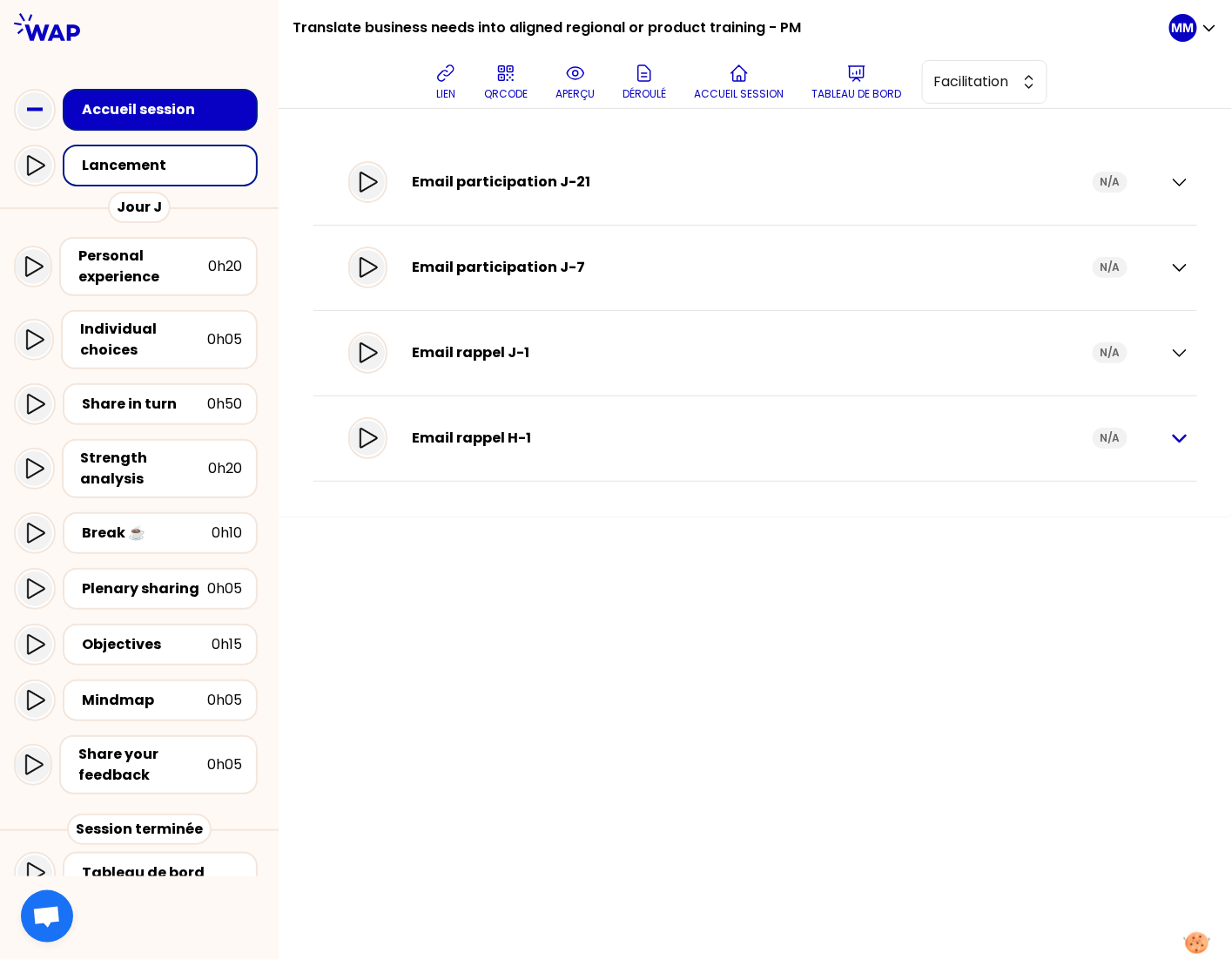
click at [1180, 441] on icon "button" at bounding box center [1180, 438] width 12 height 6
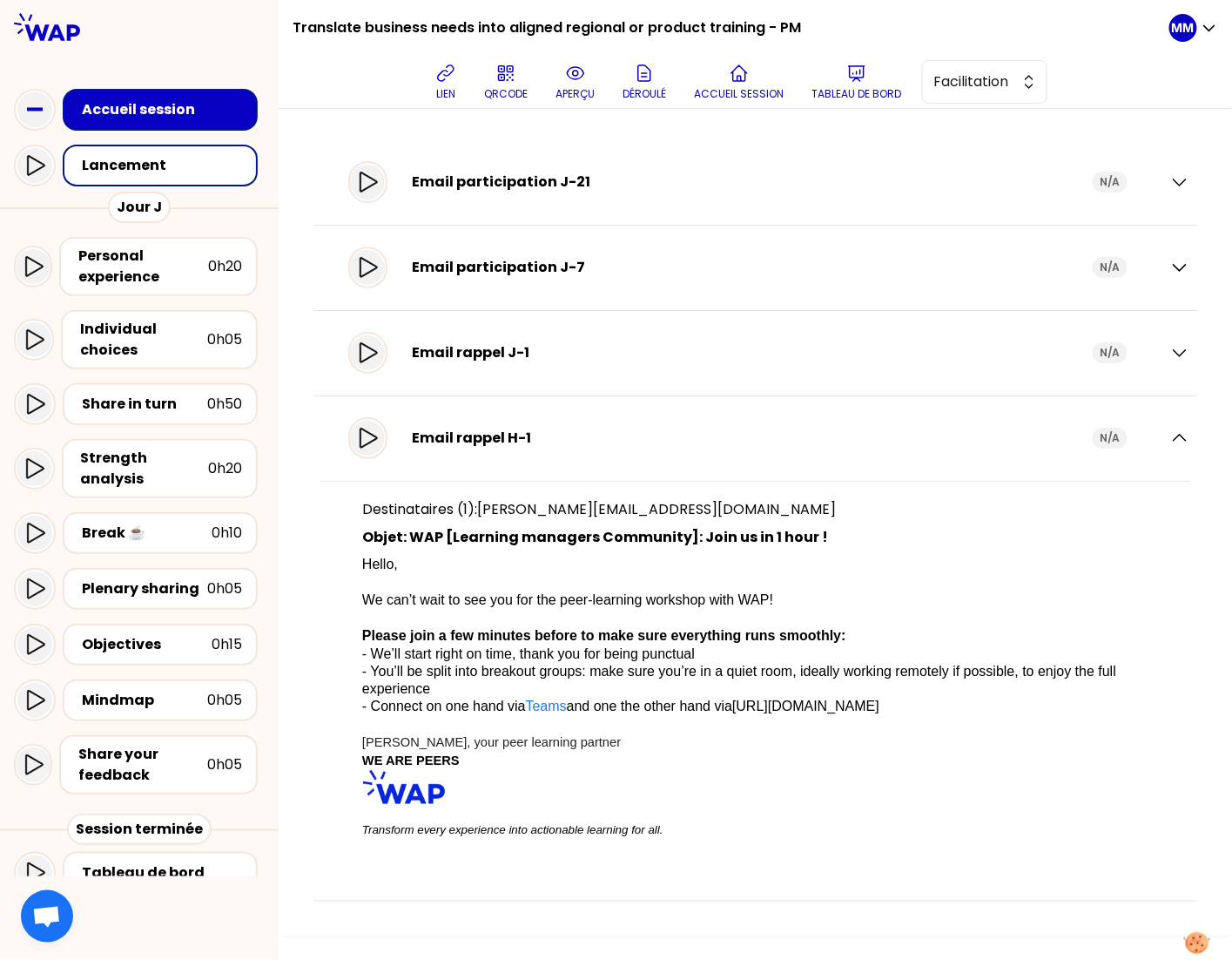
drag, startPoint x: 1181, startPoint y: 438, endPoint x: 1140, endPoint y: 440, distance: 41.0
click at [1180, 438] on icon "button" at bounding box center [1180, 438] width 21 height 21
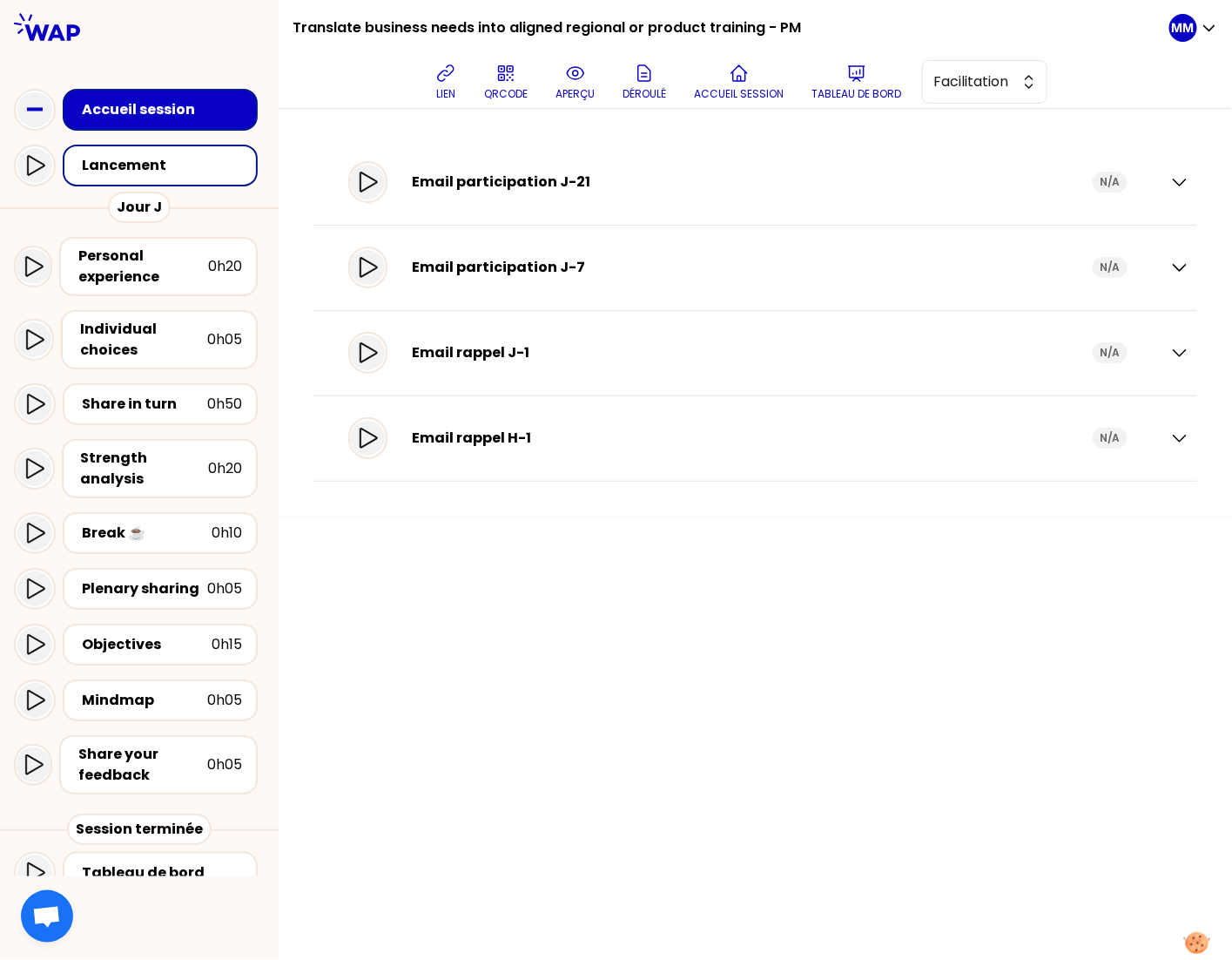
drag, startPoint x: 1180, startPoint y: 434, endPoint x: 1152, endPoint y: 465, distance: 41.8
click at [1180, 433] on icon "button" at bounding box center [1180, 438] width 21 height 21
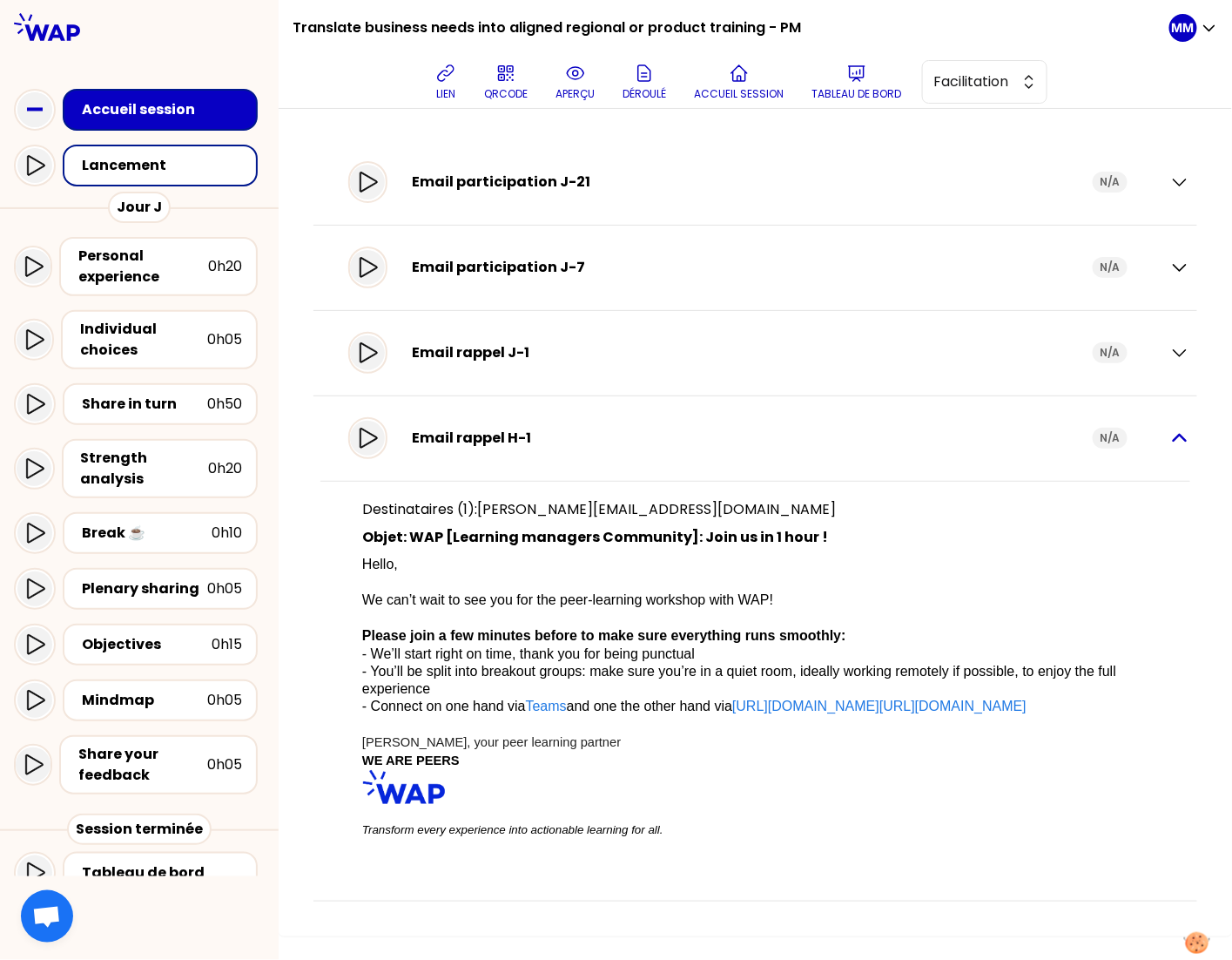
click at [1181, 428] on icon "button" at bounding box center [1180, 438] width 21 height 21
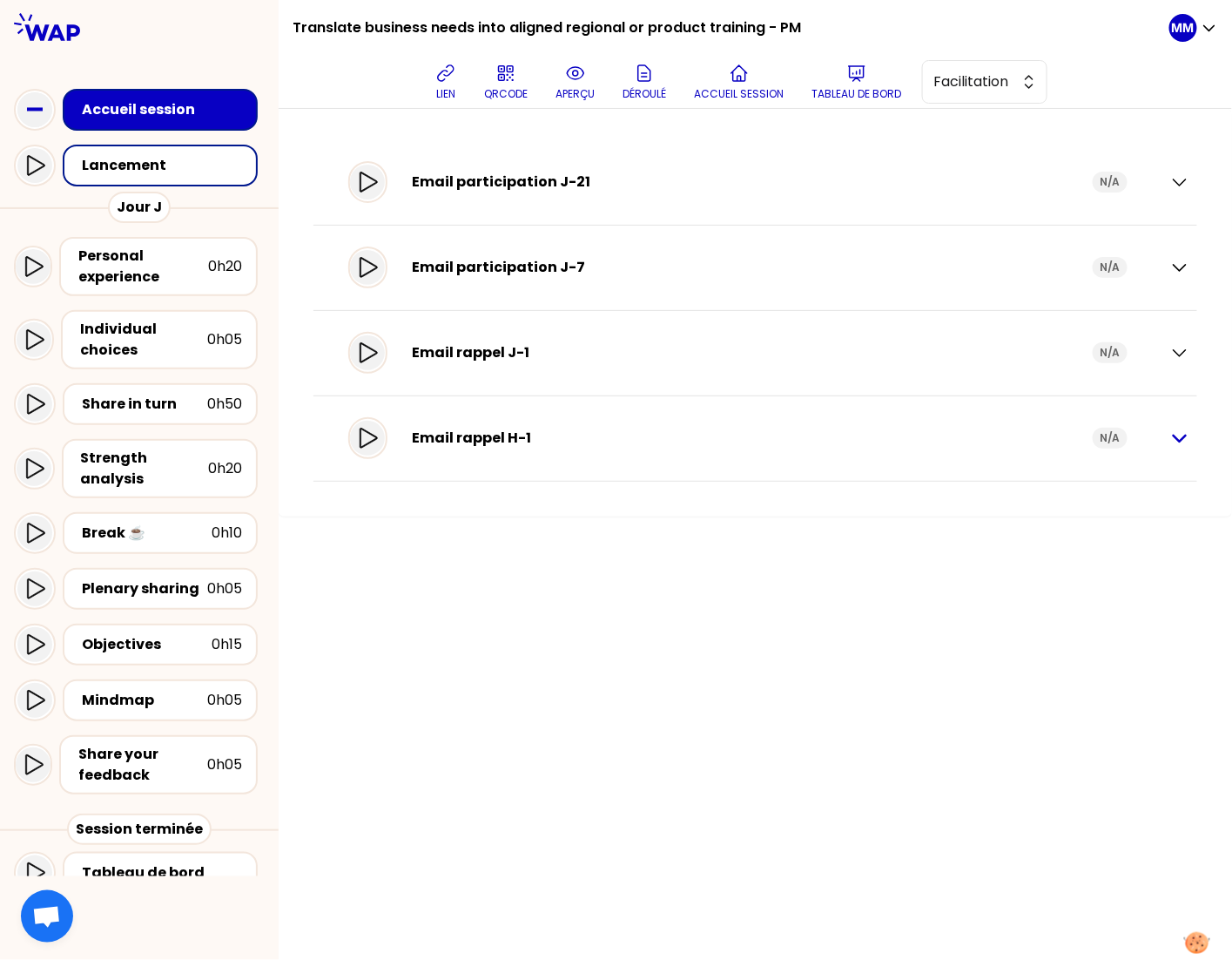
click at [1168, 438] on div "Email rappel H-1 N/A" at bounding box center [755, 438] width 870 height 50
drag, startPoint x: 1180, startPoint y: 437, endPoint x: 1105, endPoint y: 436, distance: 75.0
click at [1180, 437] on icon "button" at bounding box center [1180, 438] width 21 height 21
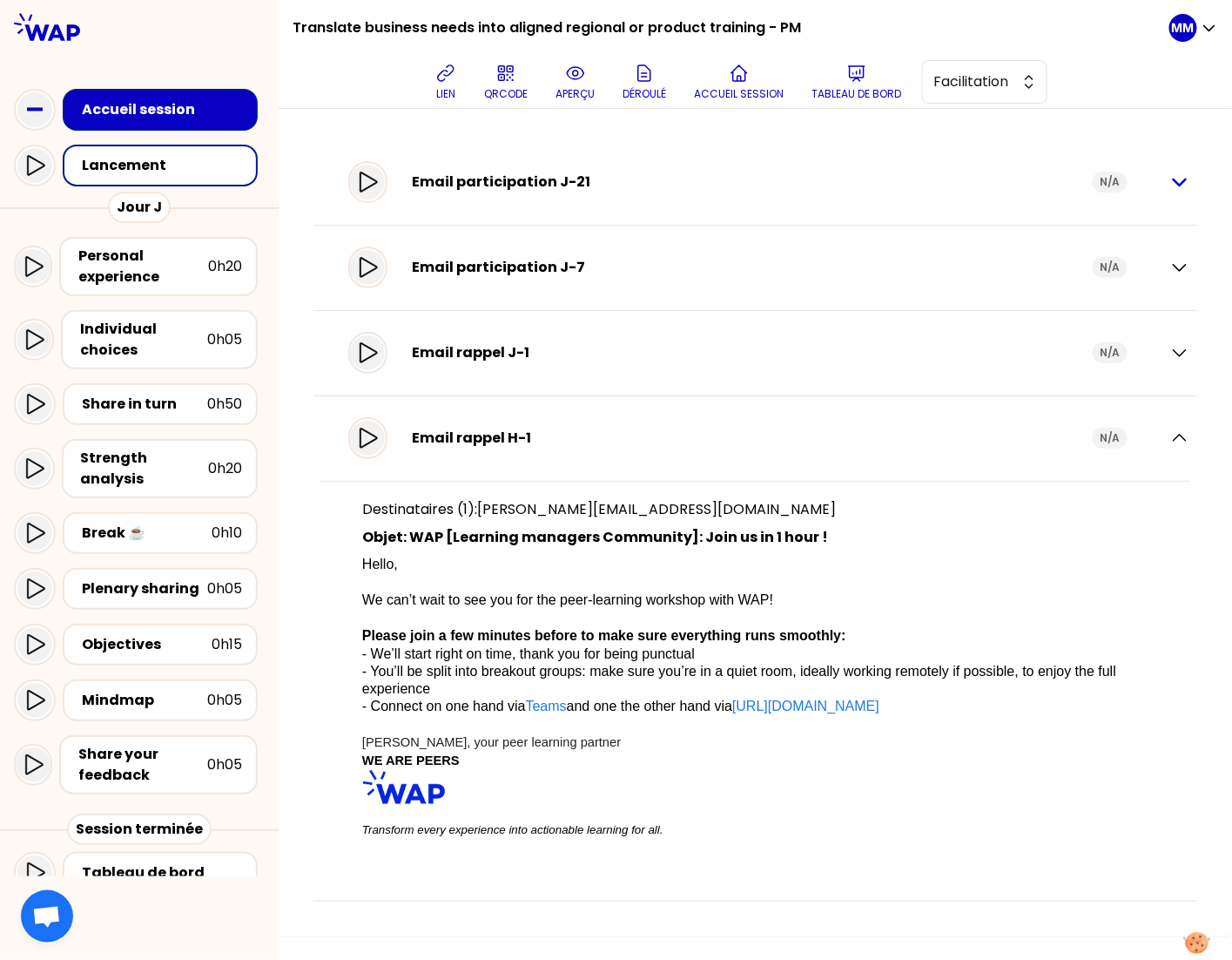
click at [1180, 179] on icon "button" at bounding box center [1180, 182] width 21 height 21
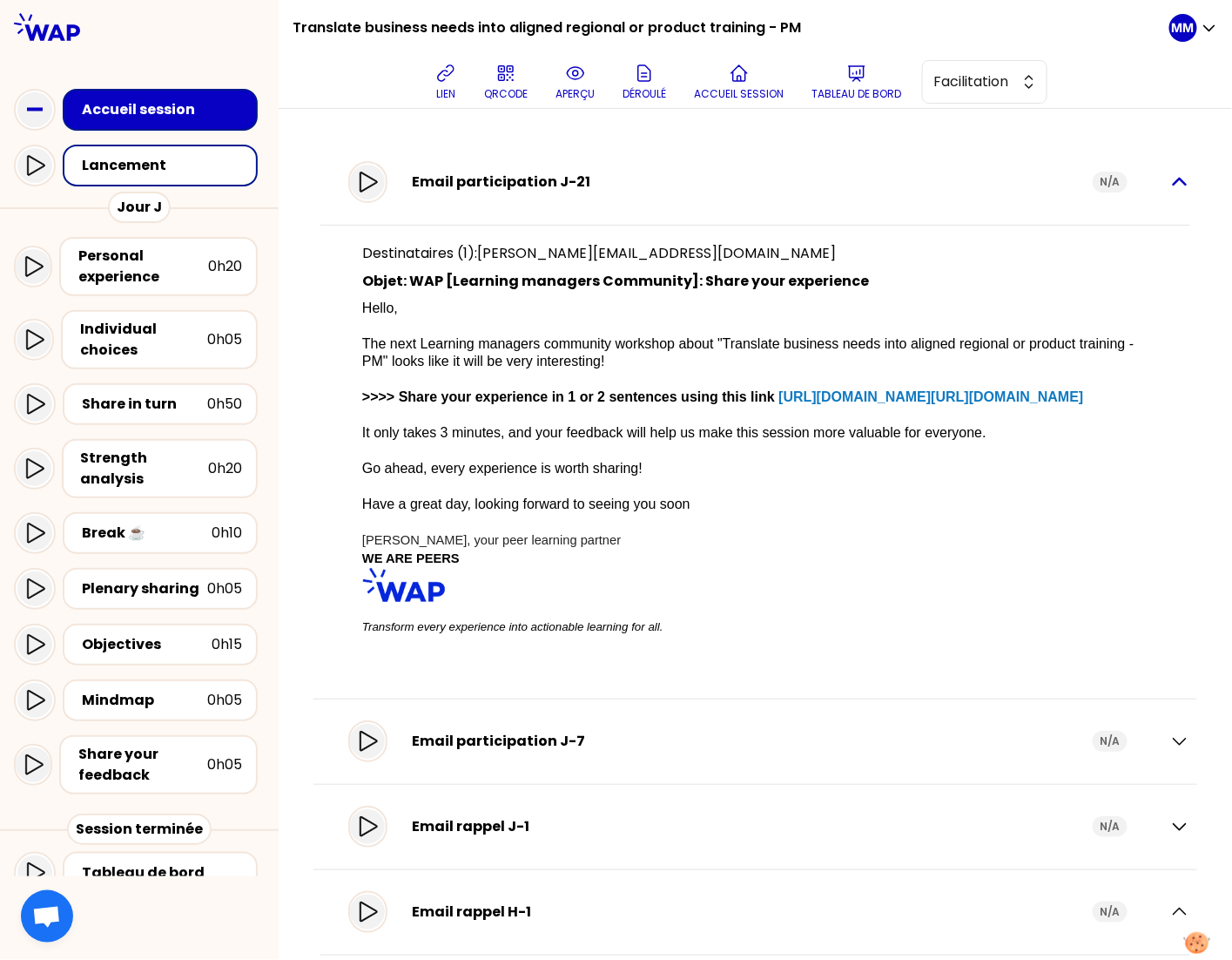
click at [1170, 175] on icon "button" at bounding box center [1180, 182] width 21 height 21
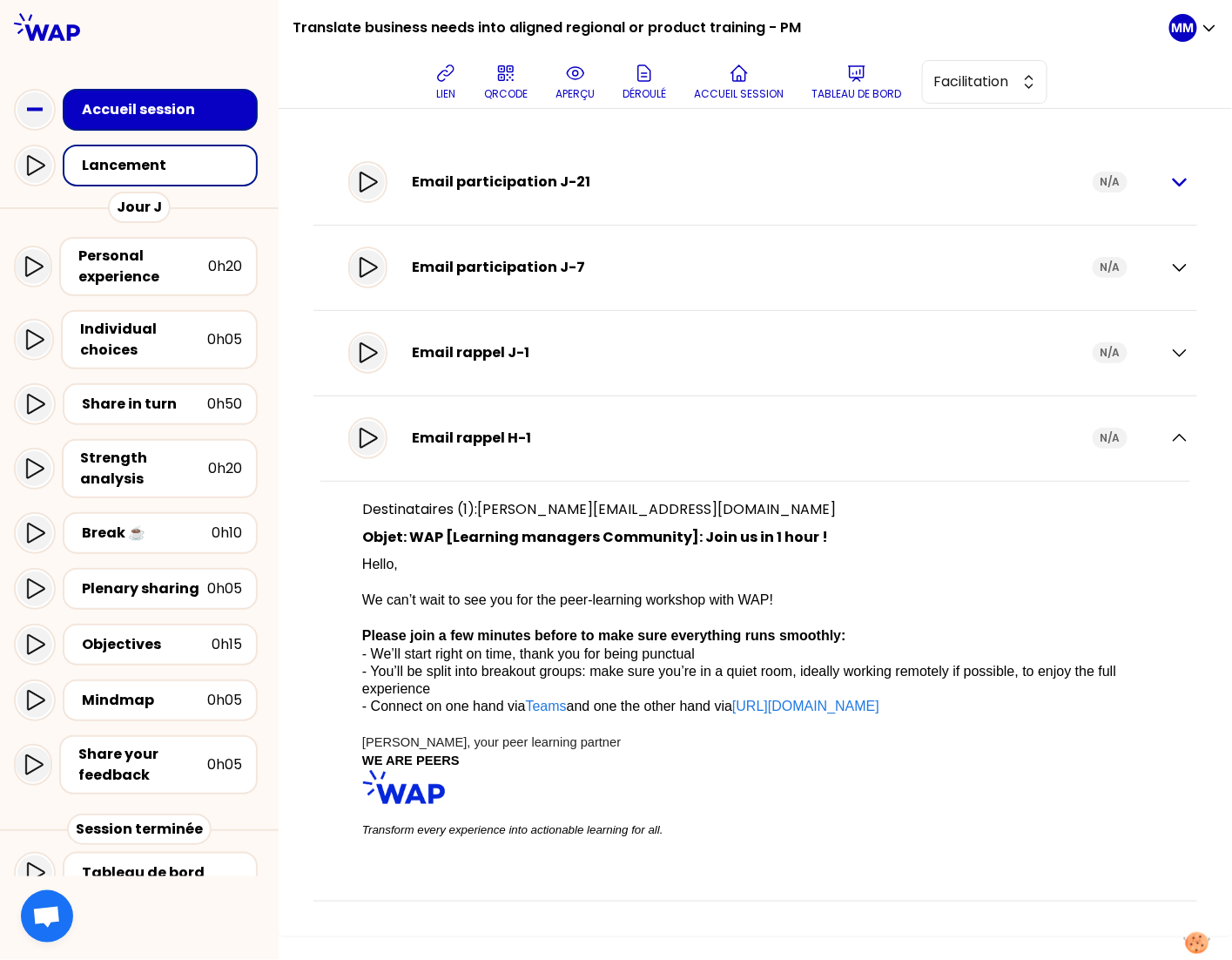
click at [1175, 185] on icon "button" at bounding box center [1180, 182] width 21 height 21
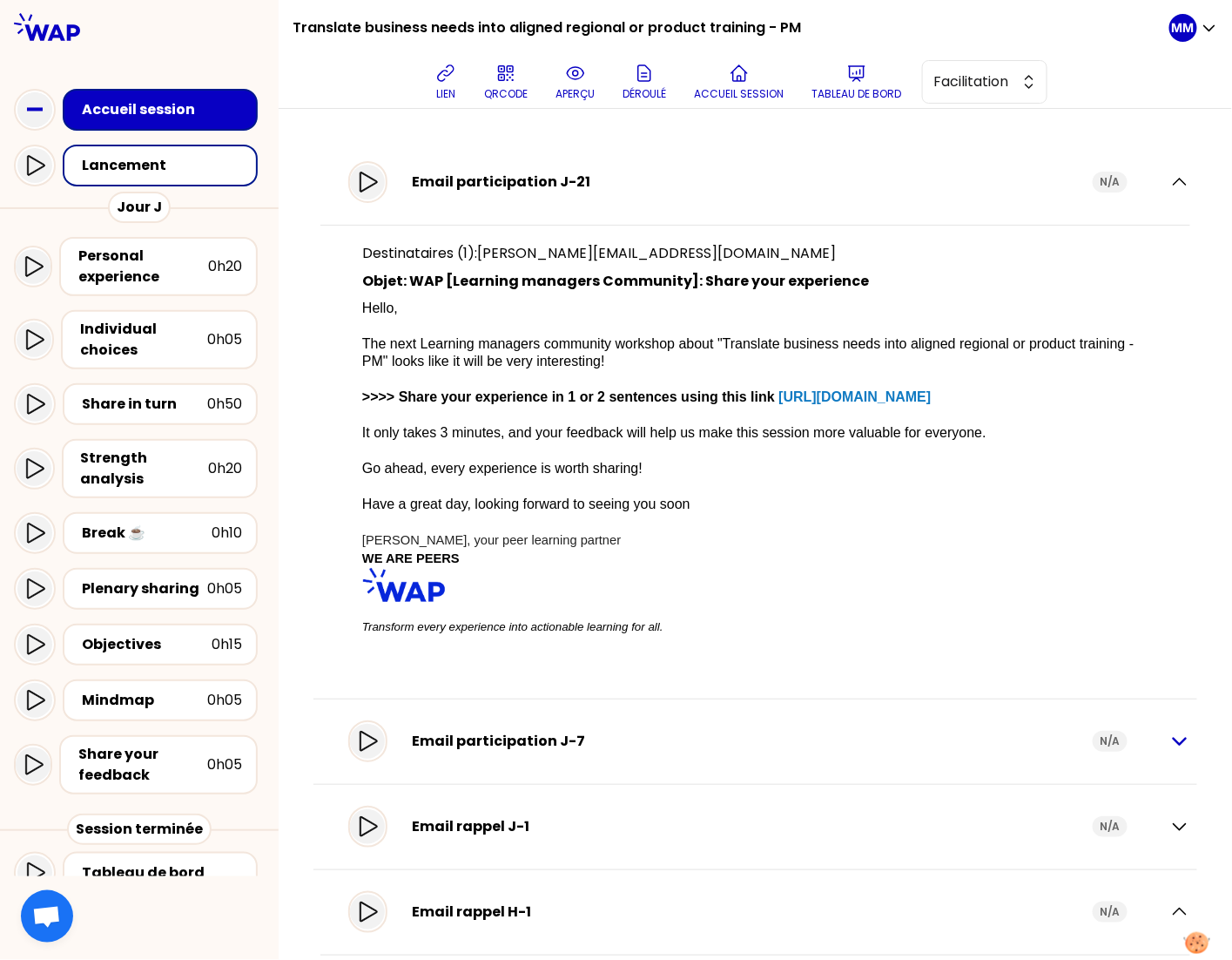
click at [1170, 738] on icon "button" at bounding box center [1180, 741] width 21 height 21
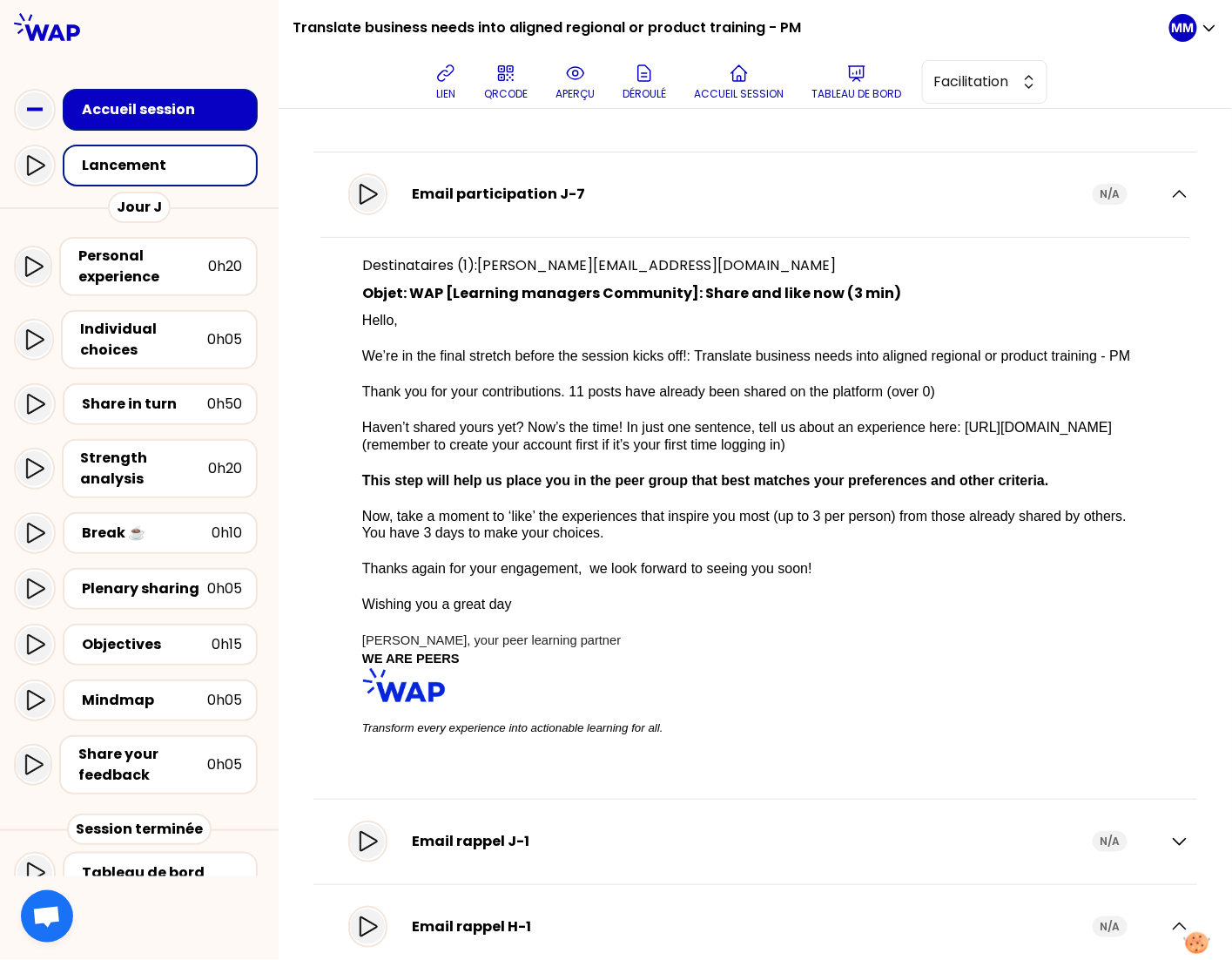
scroll to position [550, 0]
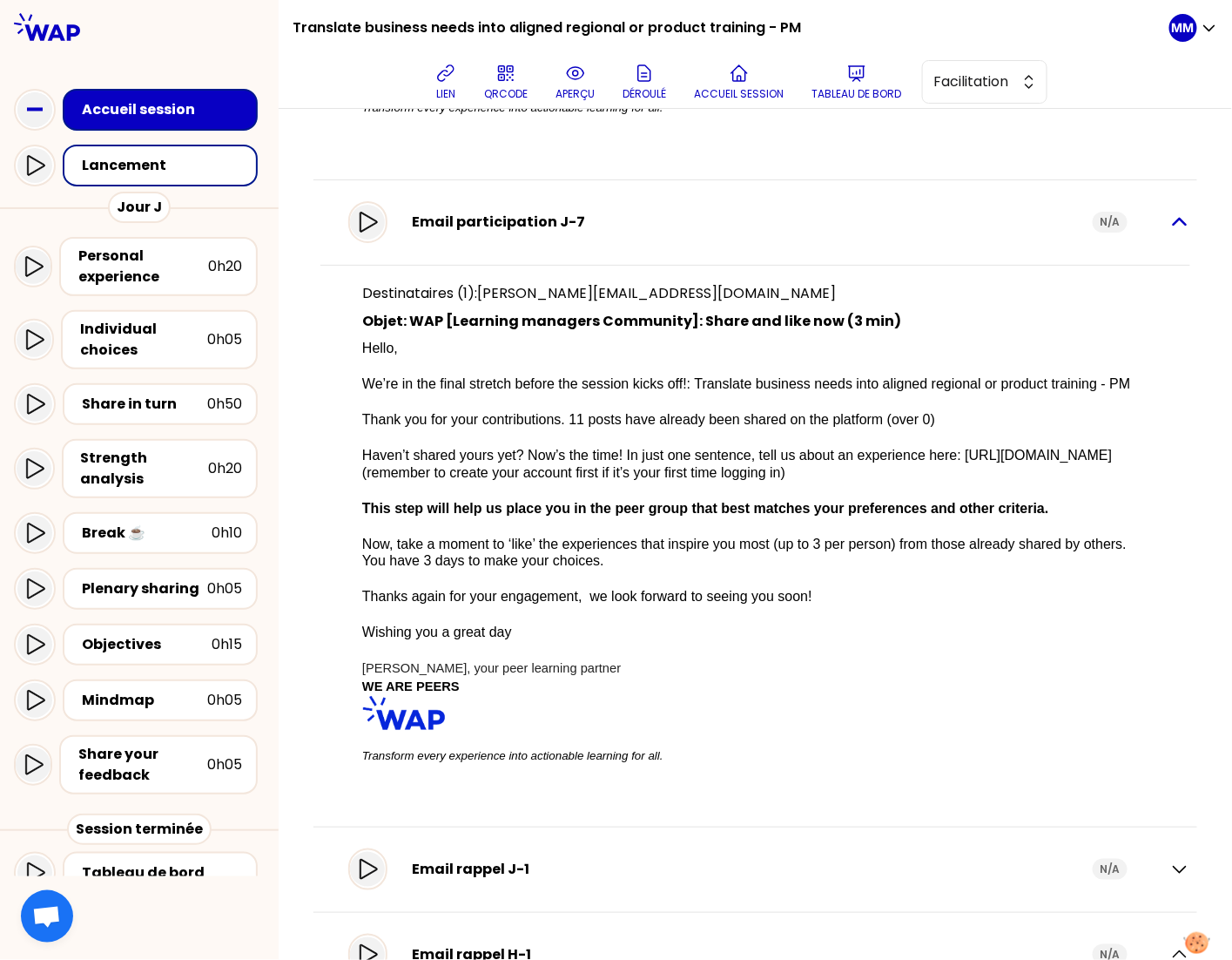
click at [1170, 221] on icon "button" at bounding box center [1180, 222] width 21 height 21
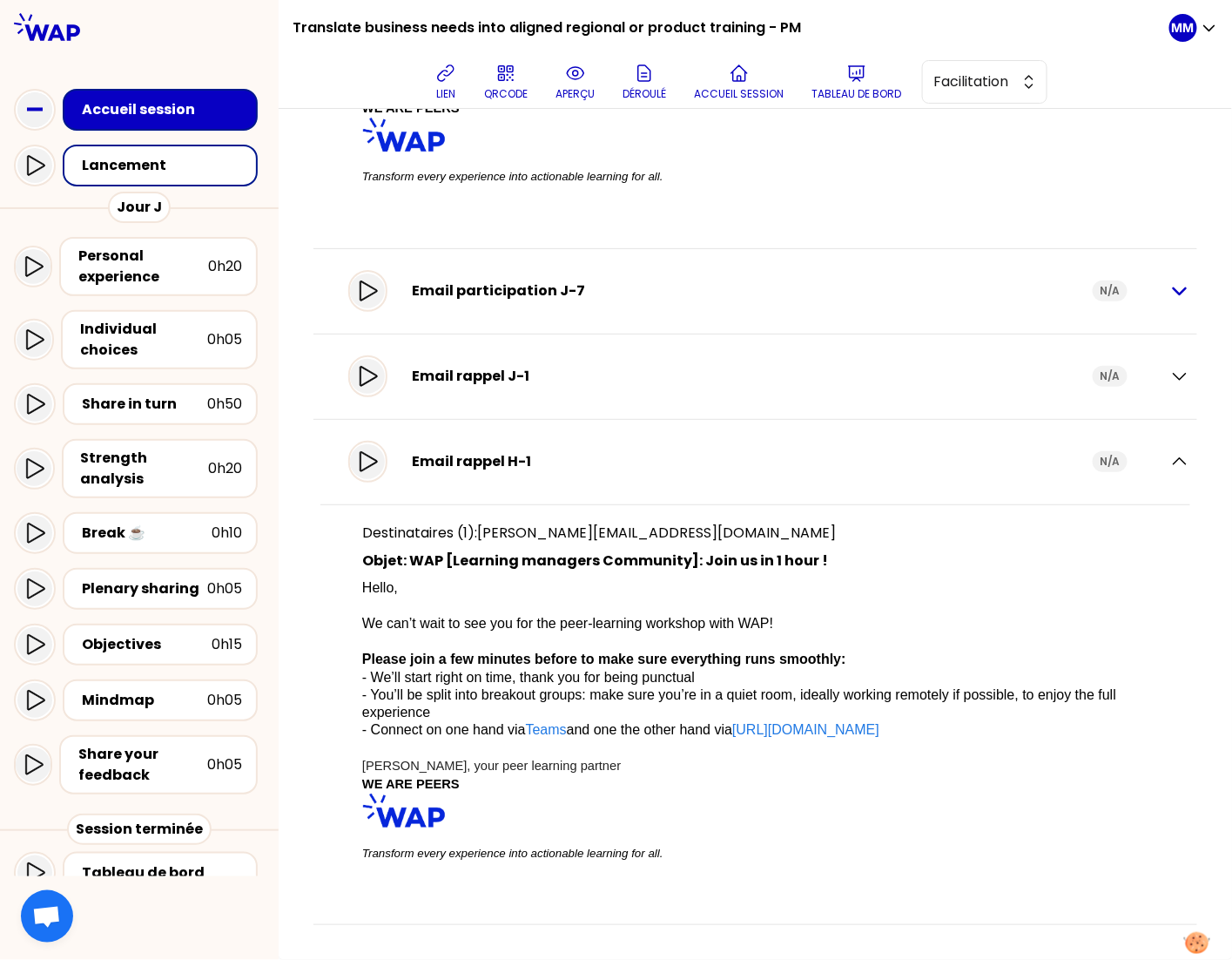
click at [1170, 287] on icon "button" at bounding box center [1180, 291] width 21 height 21
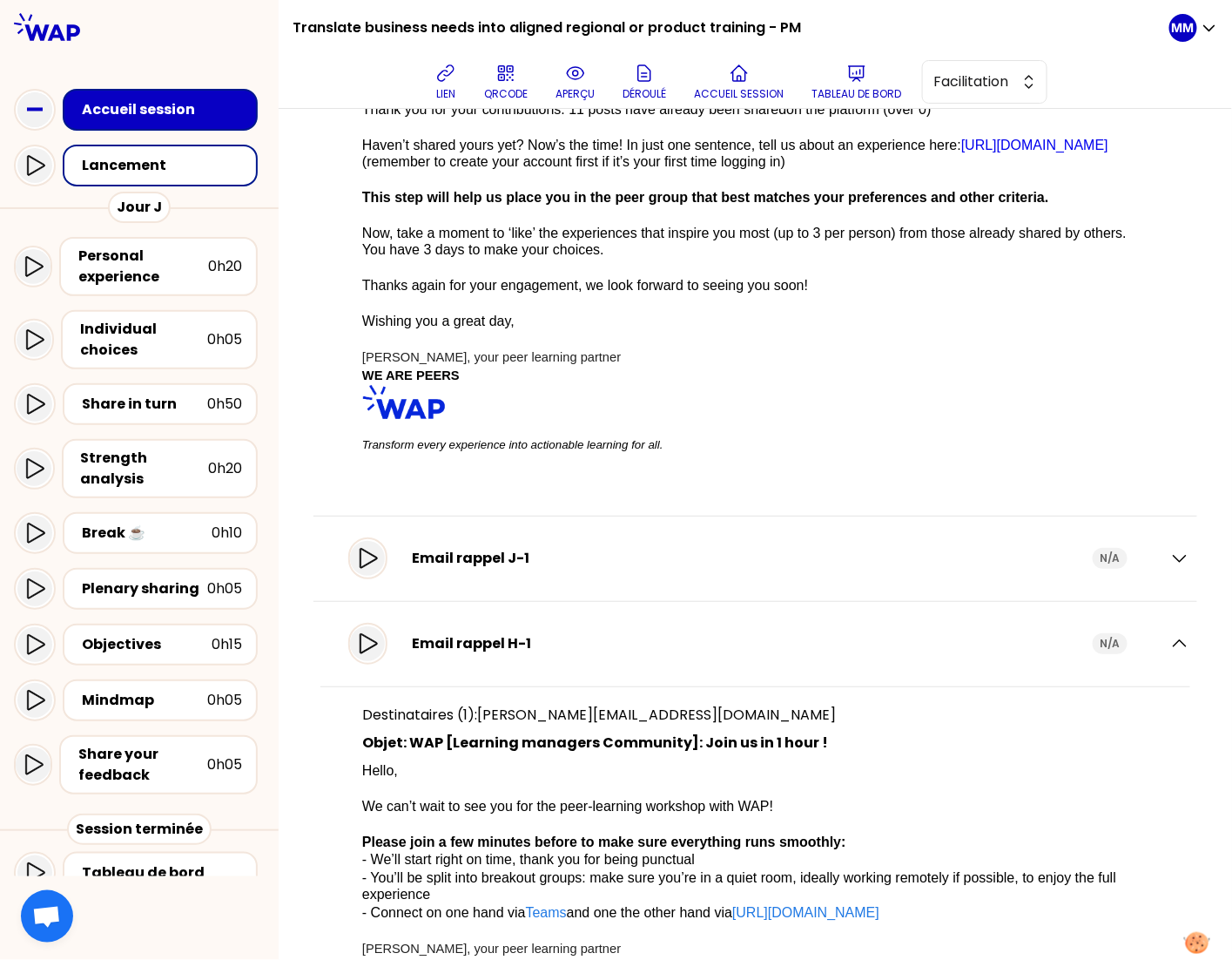
scroll to position [988, 0]
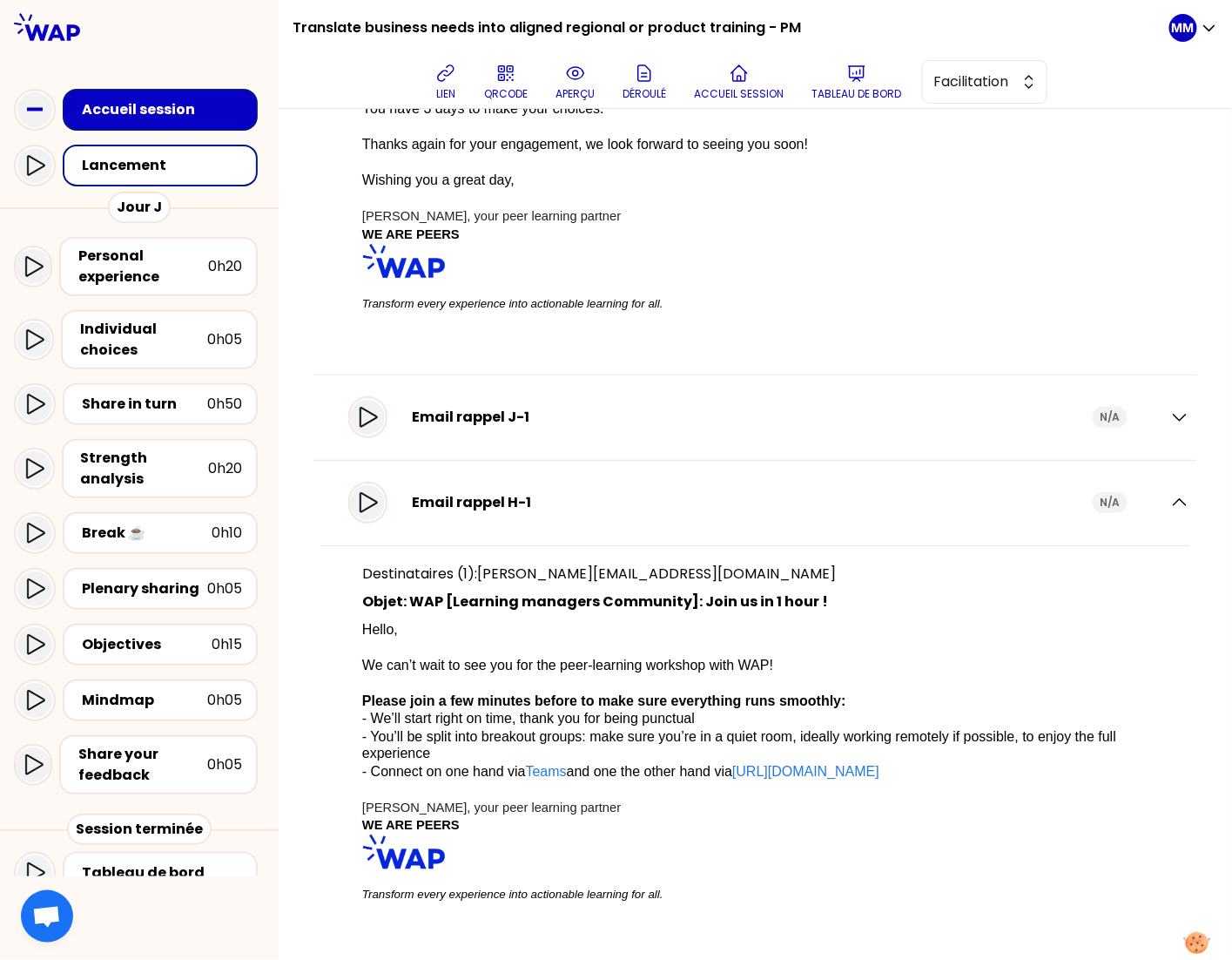
click at [838, 413] on div "Email rappel J-1" at bounding box center [752, 417] width 681 height 21
click at [1172, 410] on icon "button" at bounding box center [1180, 417] width 21 height 21
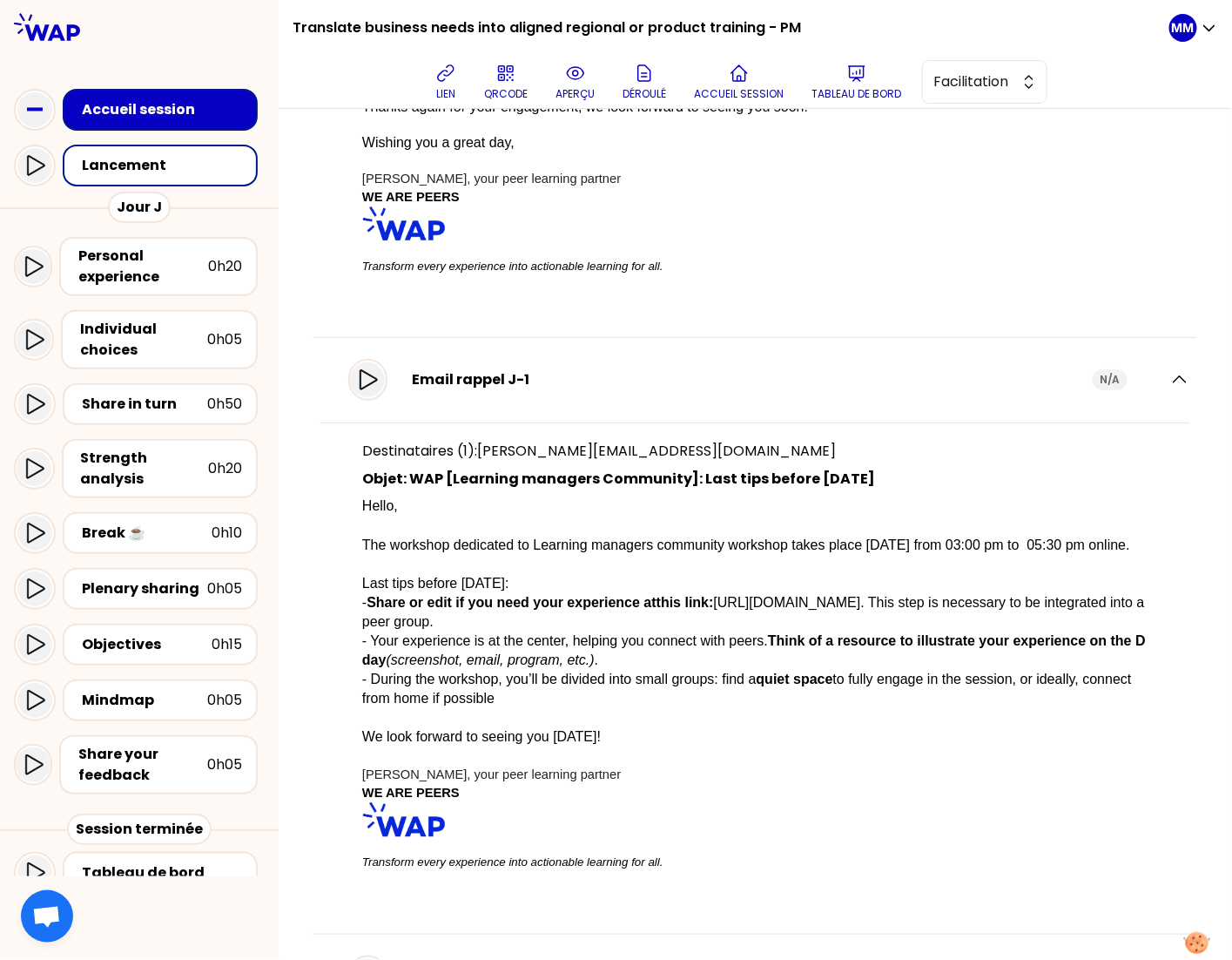
scroll to position [1041, 0]
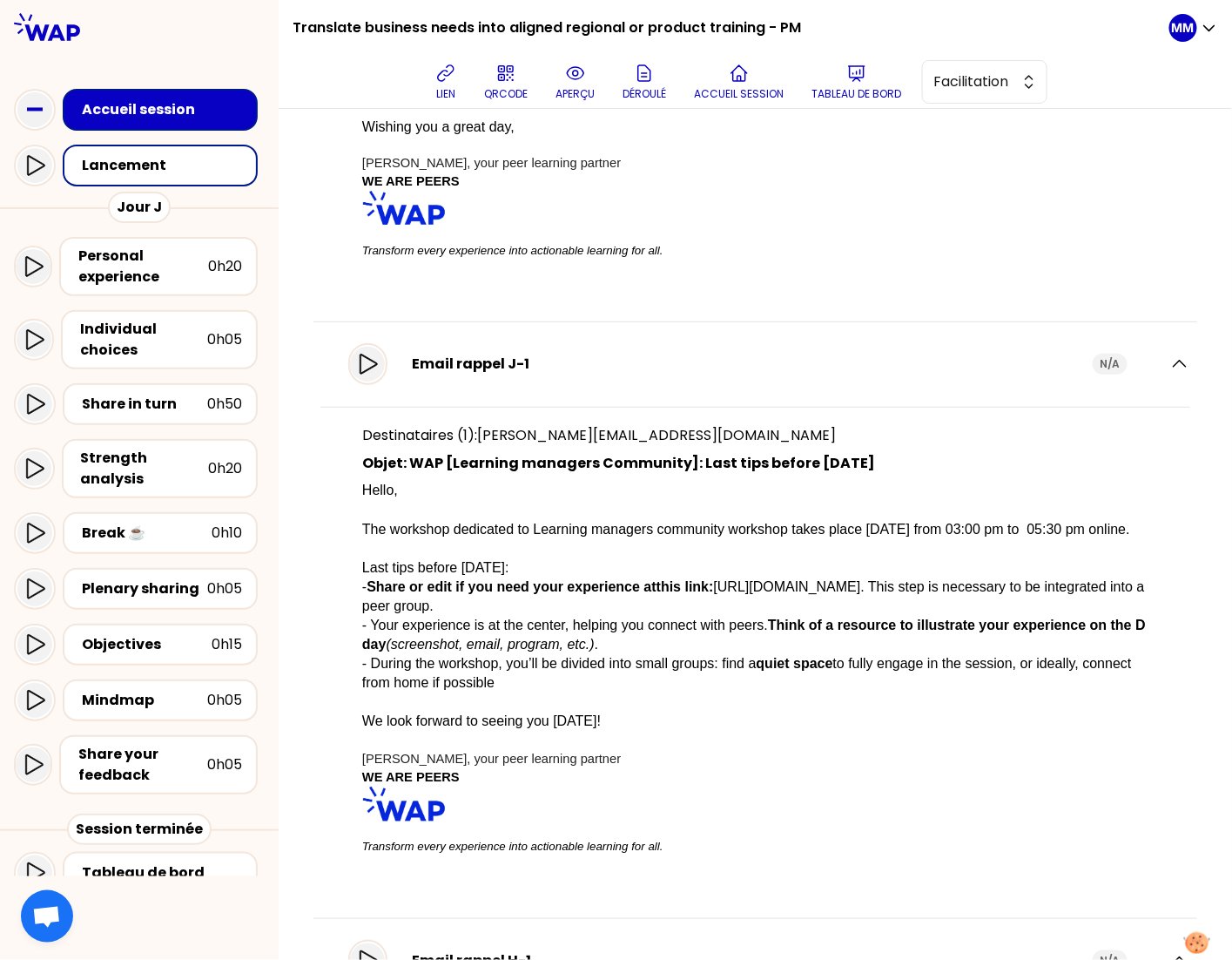
click at [1170, 361] on icon "button" at bounding box center [1180, 364] width 21 height 21
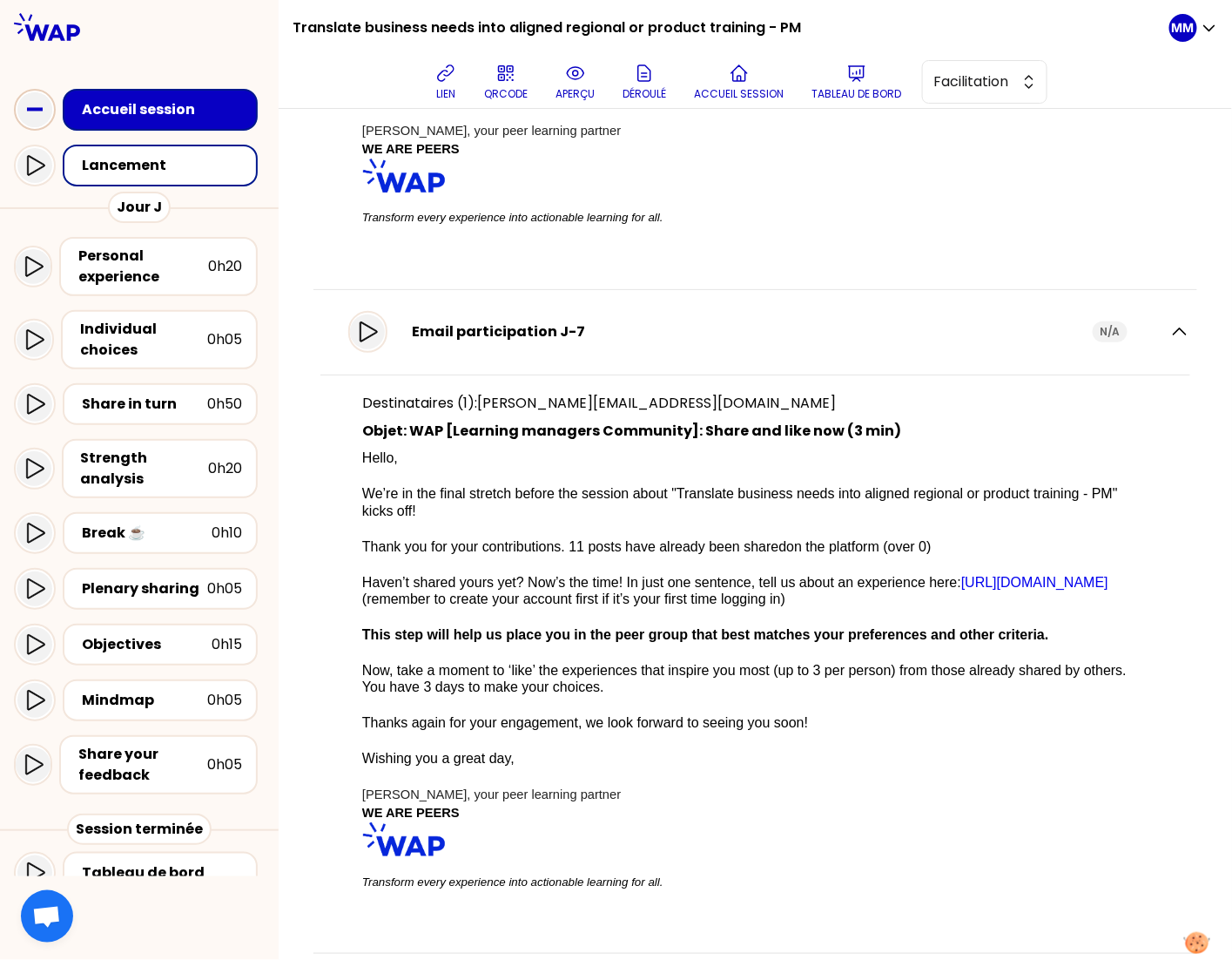
scroll to position [0, 0]
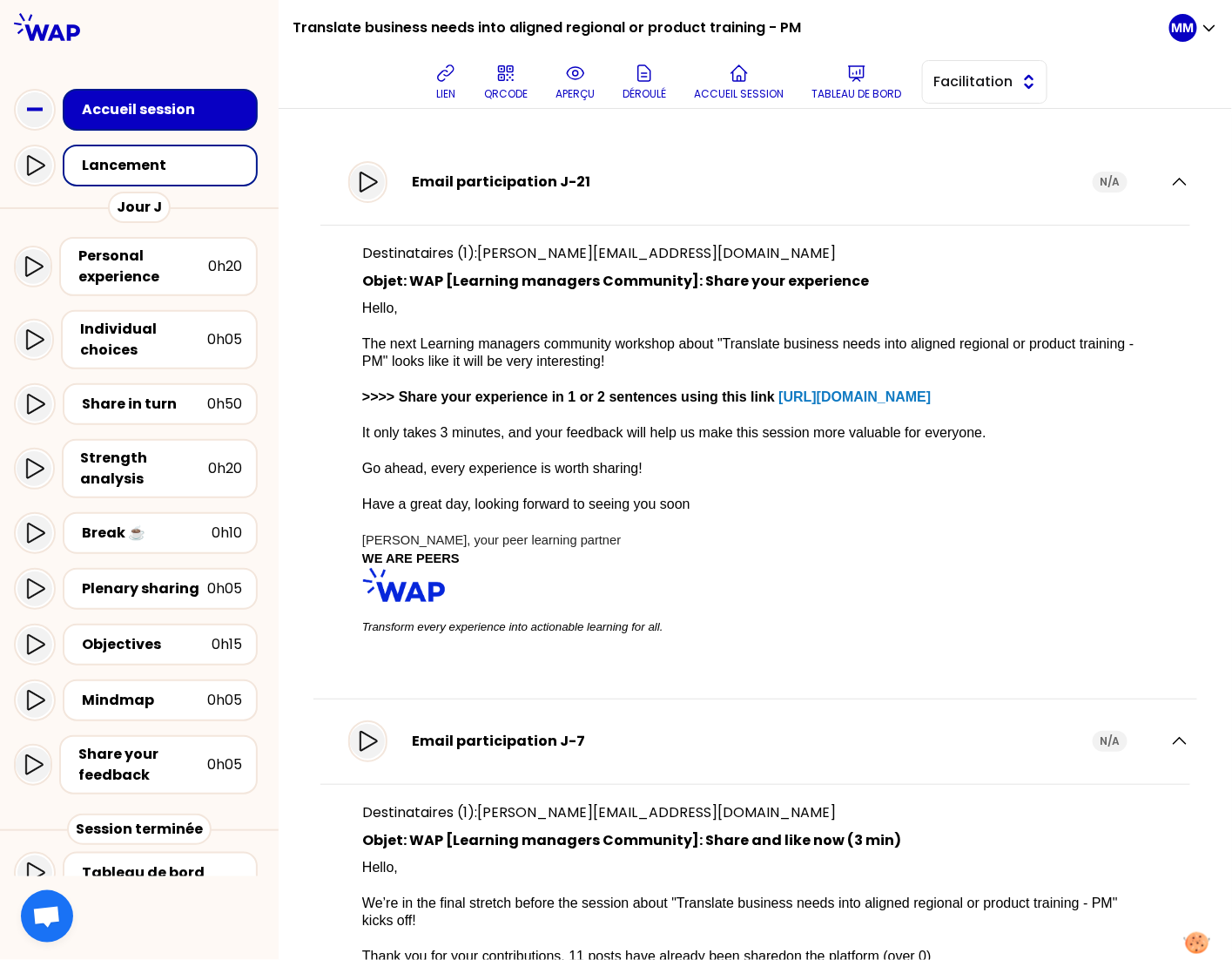
click at [990, 84] on span "Facilitation" at bounding box center [973, 82] width 79 height 21
click at [992, 130] on span "Conception" at bounding box center [996, 125] width 75 height 21
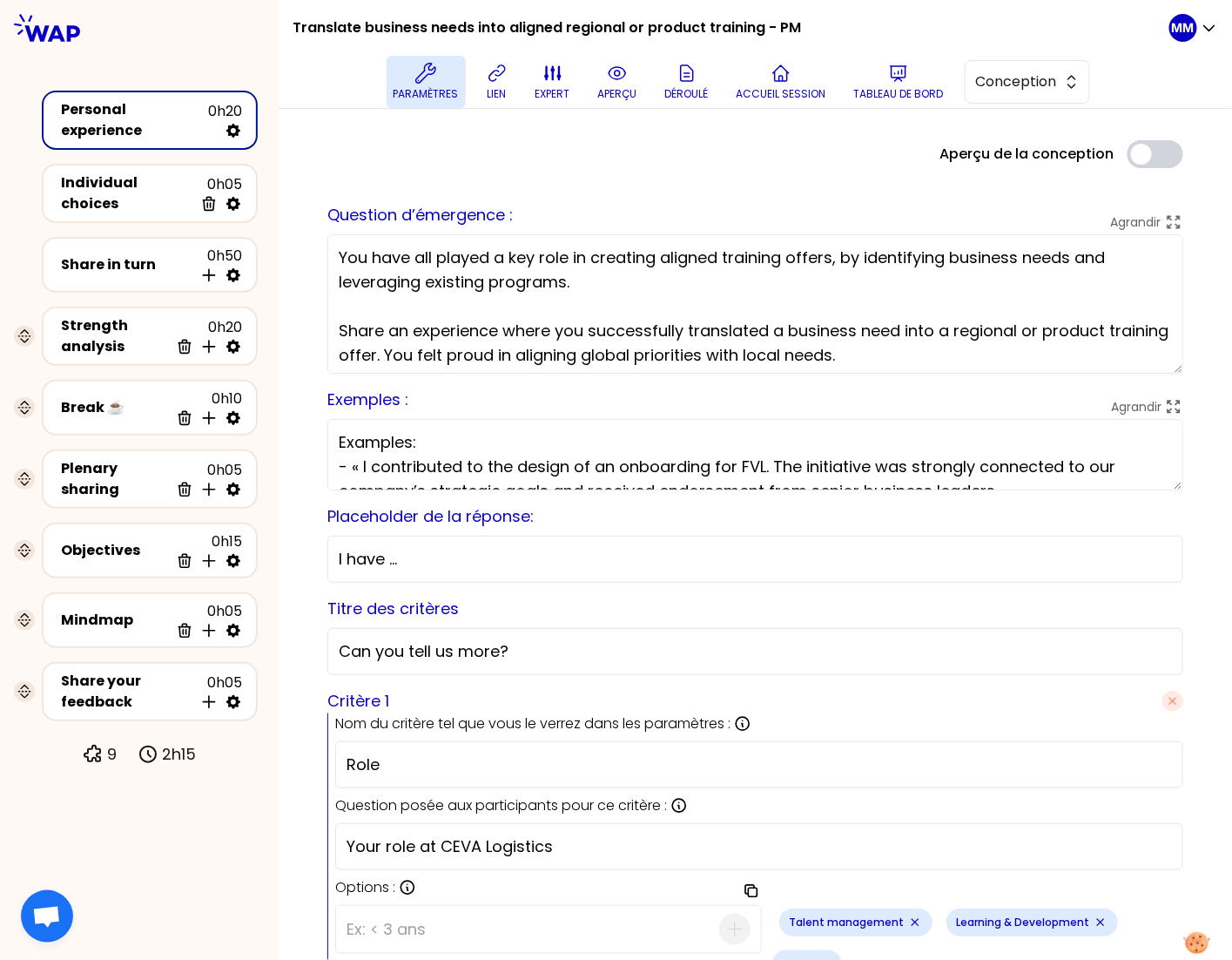
click at [415, 84] on button "Paramètres" at bounding box center [426, 82] width 80 height 53
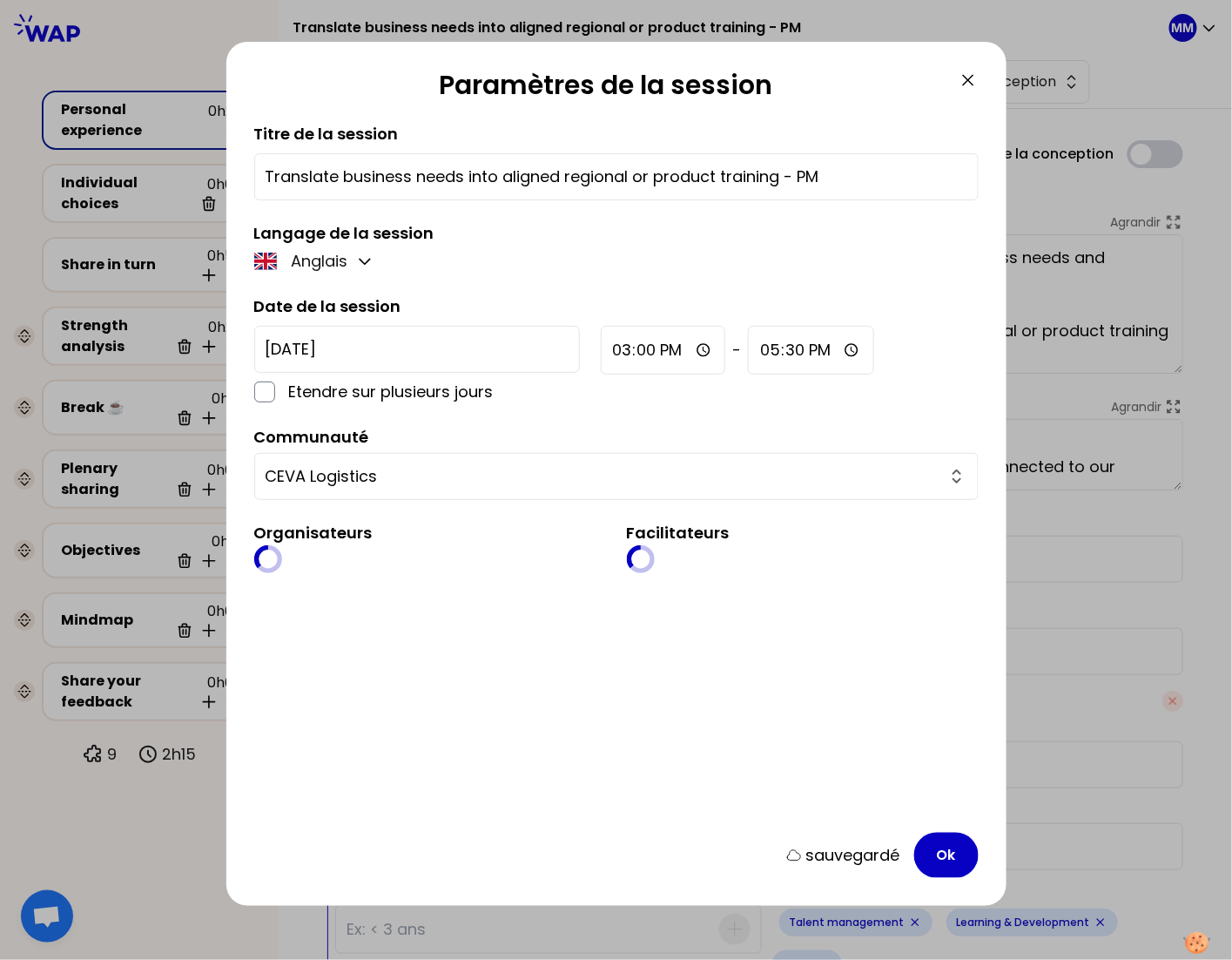
click at [976, 77] on icon at bounding box center [969, 81] width 21 height 21
click at [969, 80] on div "Paramètres de la session Titre de la session Translate business needs into alig…" at bounding box center [617, 473] width 780 height 864
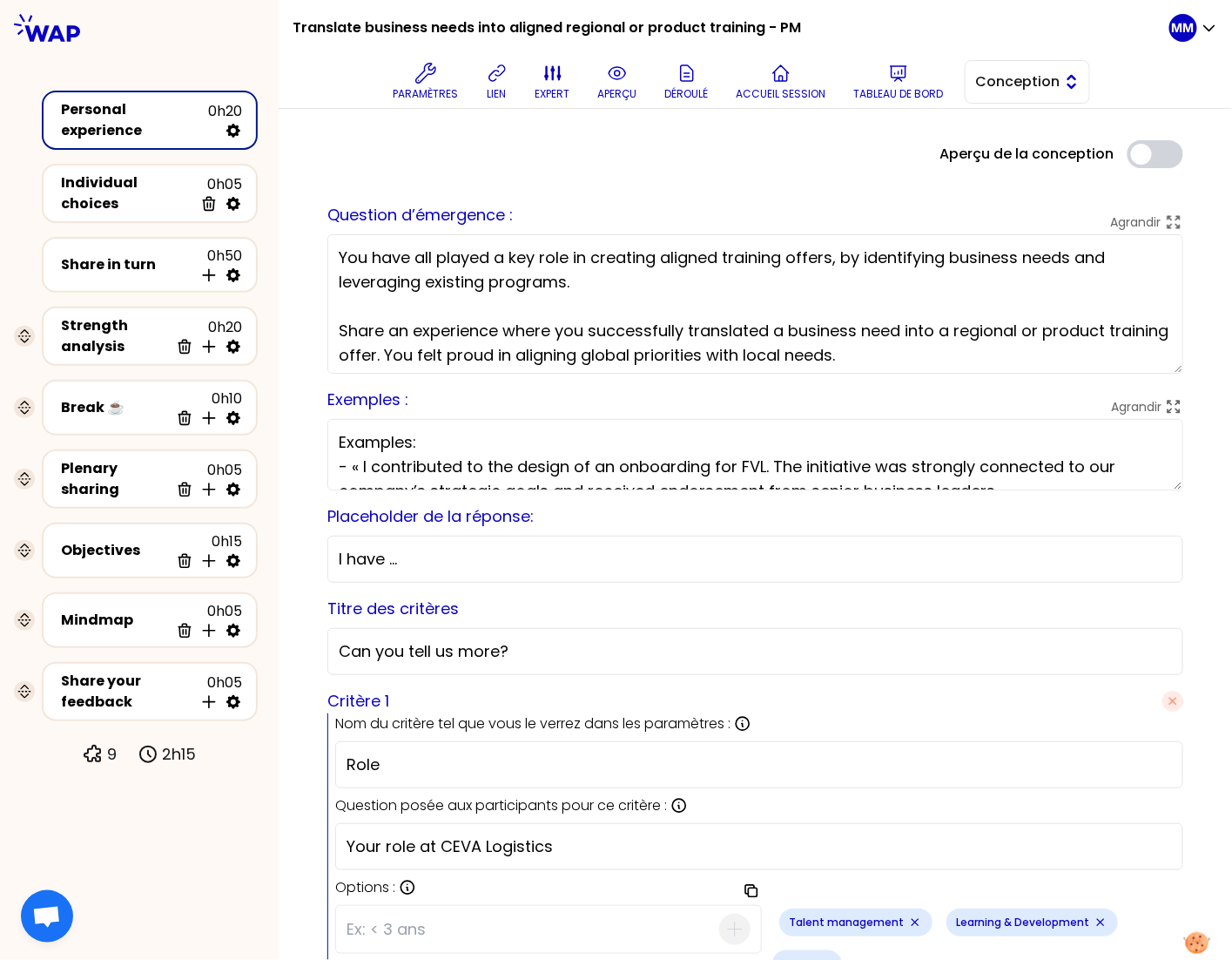
click at [1023, 88] on span "Conception" at bounding box center [1016, 82] width 79 height 21
click at [892, 67] on icon at bounding box center [899, 74] width 21 height 21
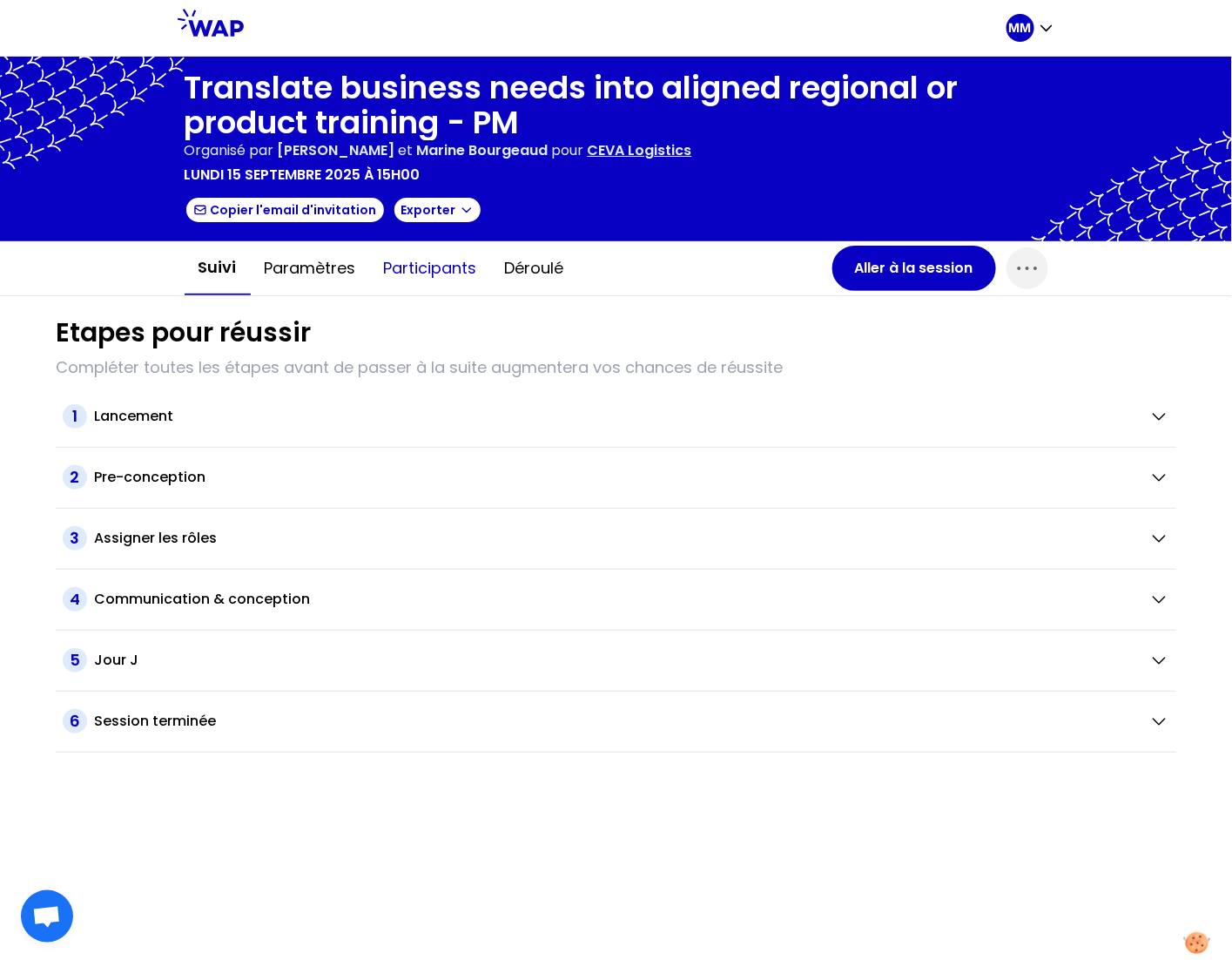
click at [422, 272] on button "Participants" at bounding box center [430, 269] width 121 height 53
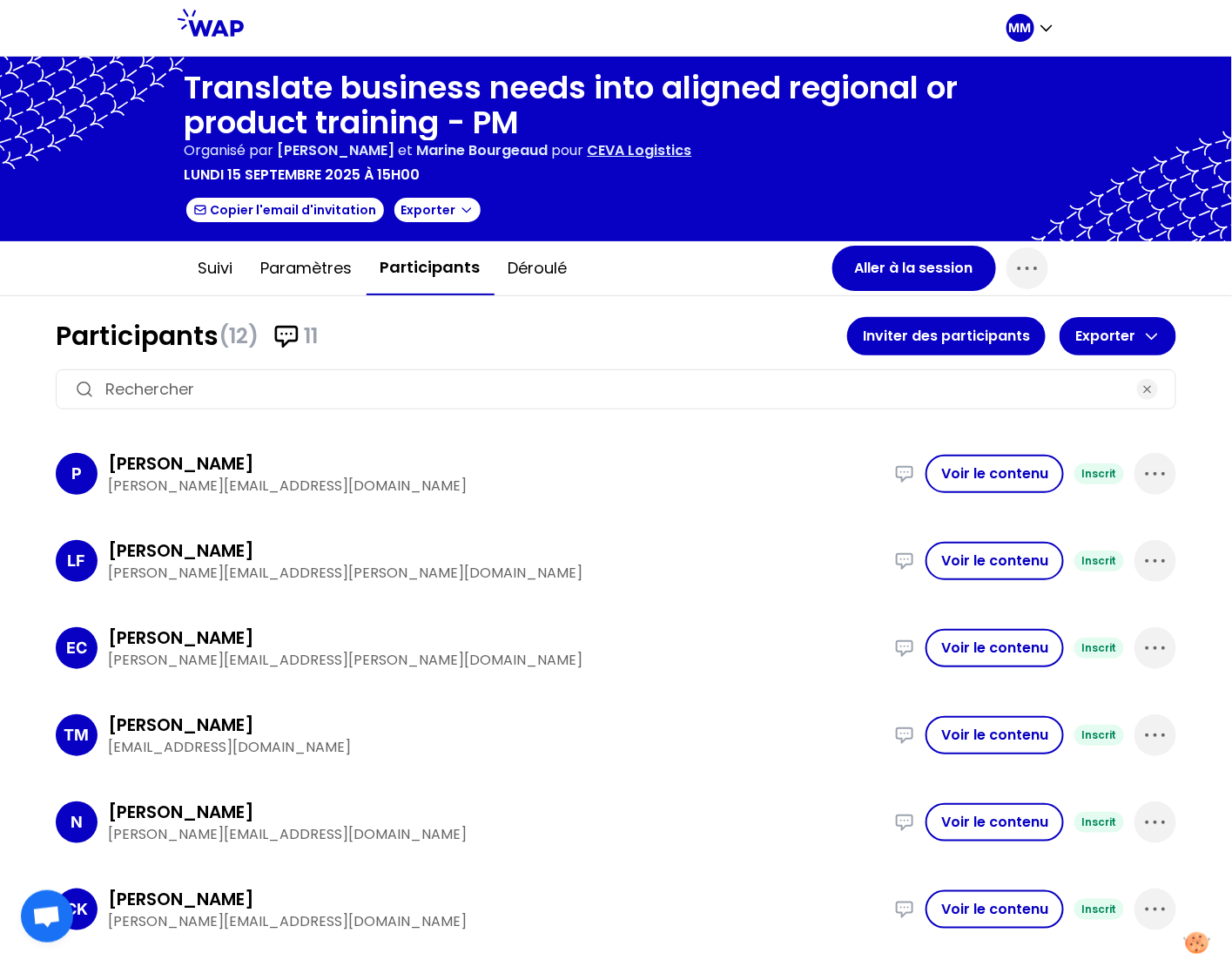
click at [425, 382] on input at bounding box center [615, 389] width 1021 height 25
click at [900, 334] on button "Inviter des participants" at bounding box center [946, 336] width 199 height 39
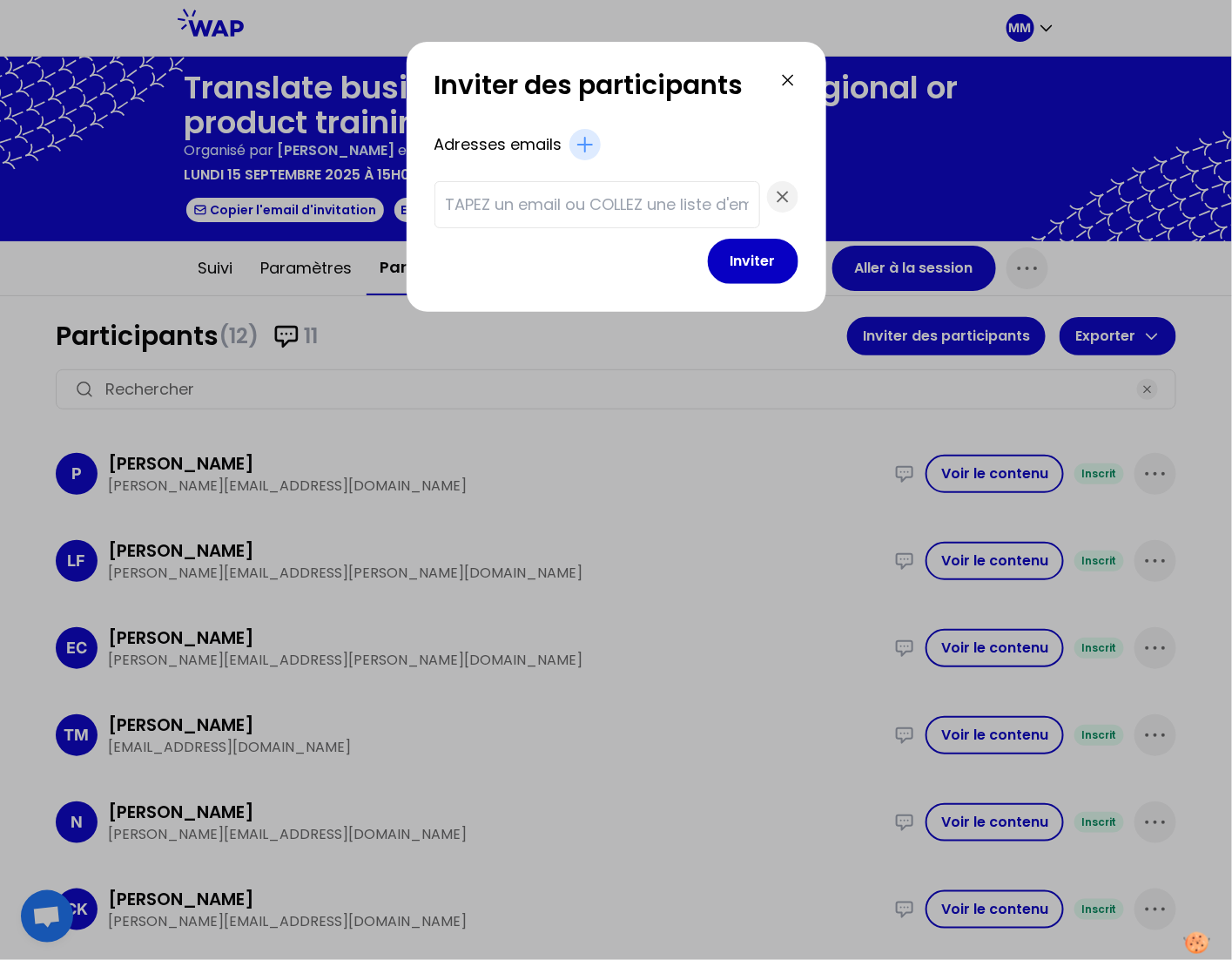
click at [557, 195] on input "text" at bounding box center [598, 205] width 303 height 25
paste input "[EMAIL_ADDRESS][DOMAIN_NAME] [PERSON_NAME][EMAIL_ADDRESS][PERSON_NAME][DOMAIN_N…"
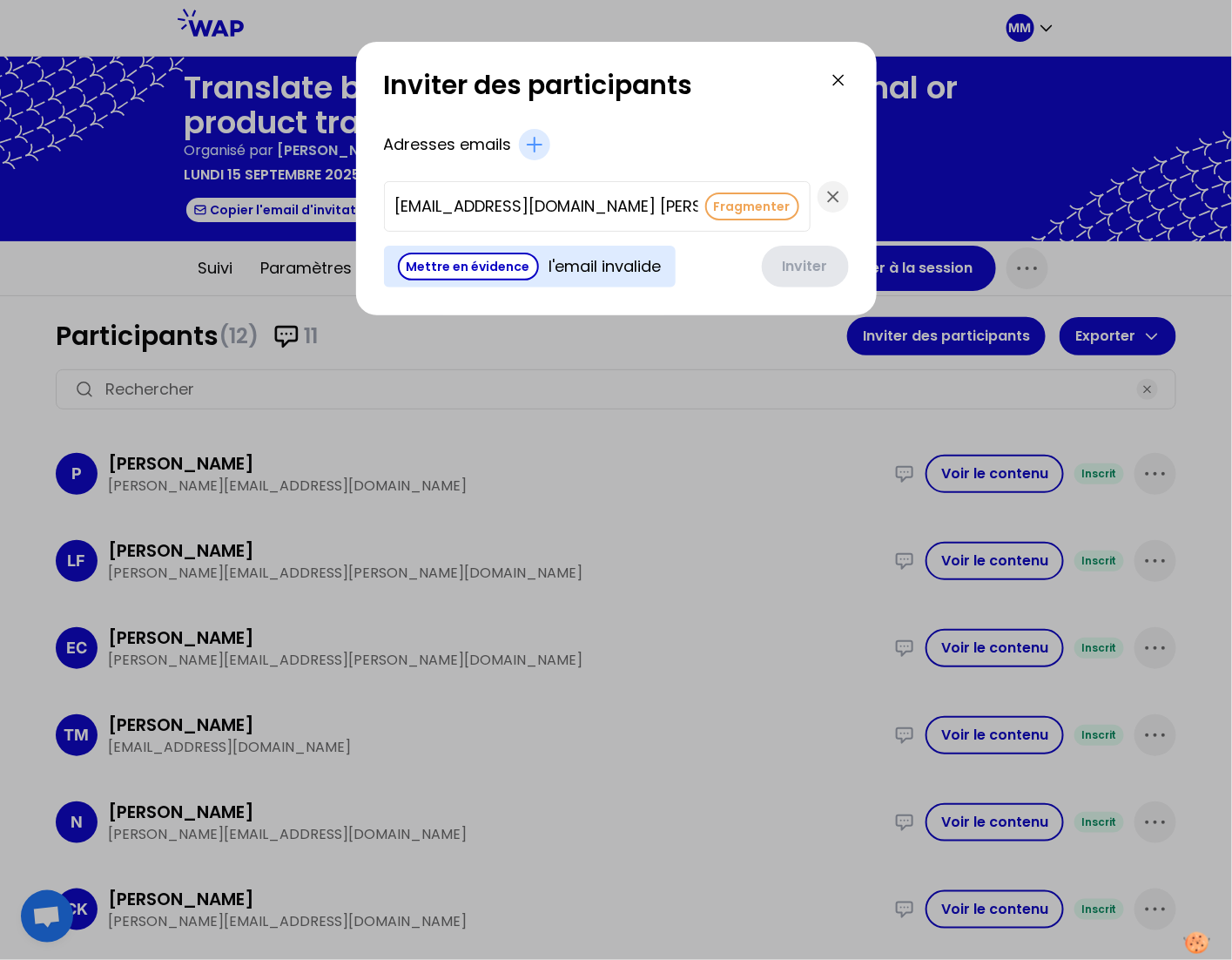
scroll to position [0, 5135]
click at [705, 205] on button "Fragmenter" at bounding box center [752, 207] width 94 height 28
type input "[PERSON_NAME][EMAIL_ADDRESS][PERSON_NAME][DOMAIN_NAME]"
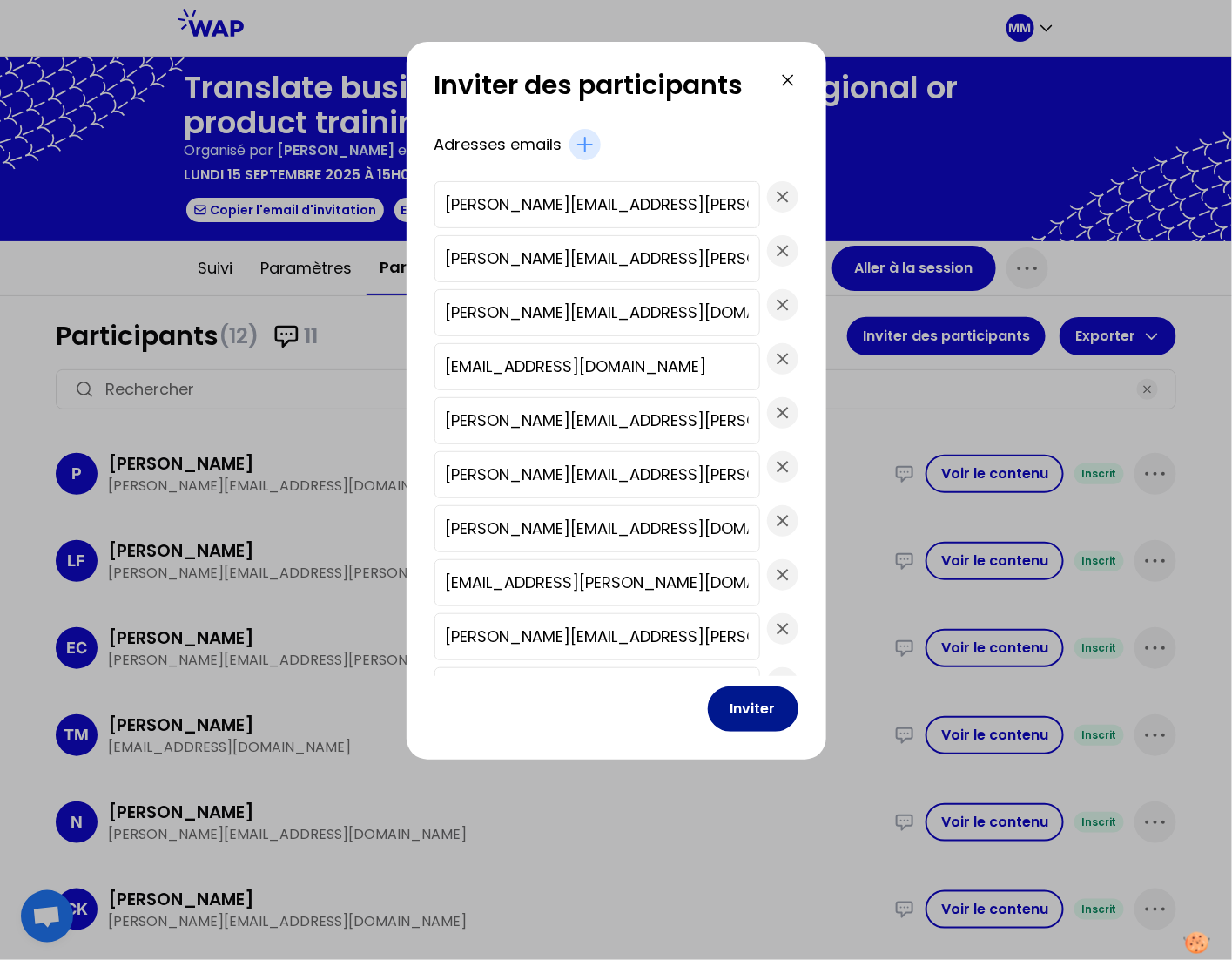
click at [740, 706] on button "Inviter" at bounding box center [753, 709] width 91 height 46
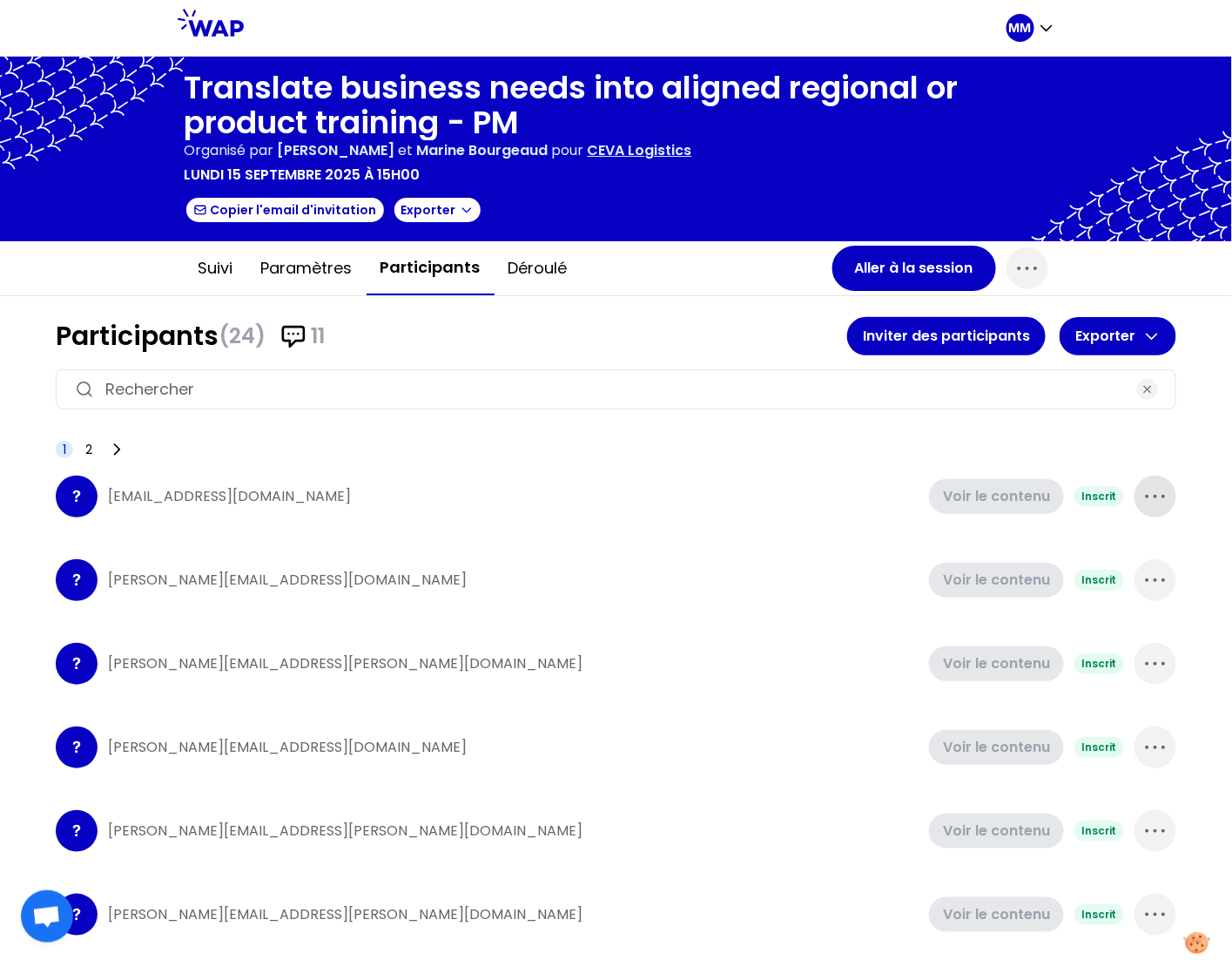
click at [1143, 495] on icon "button" at bounding box center [1156, 496] width 28 height 28
drag, startPoint x: 1100, startPoint y: 542, endPoint x: 1121, endPoint y: 526, distance: 26.4
click at [1100, 543] on p "Supprimer" at bounding box center [1089, 555] width 81 height 25
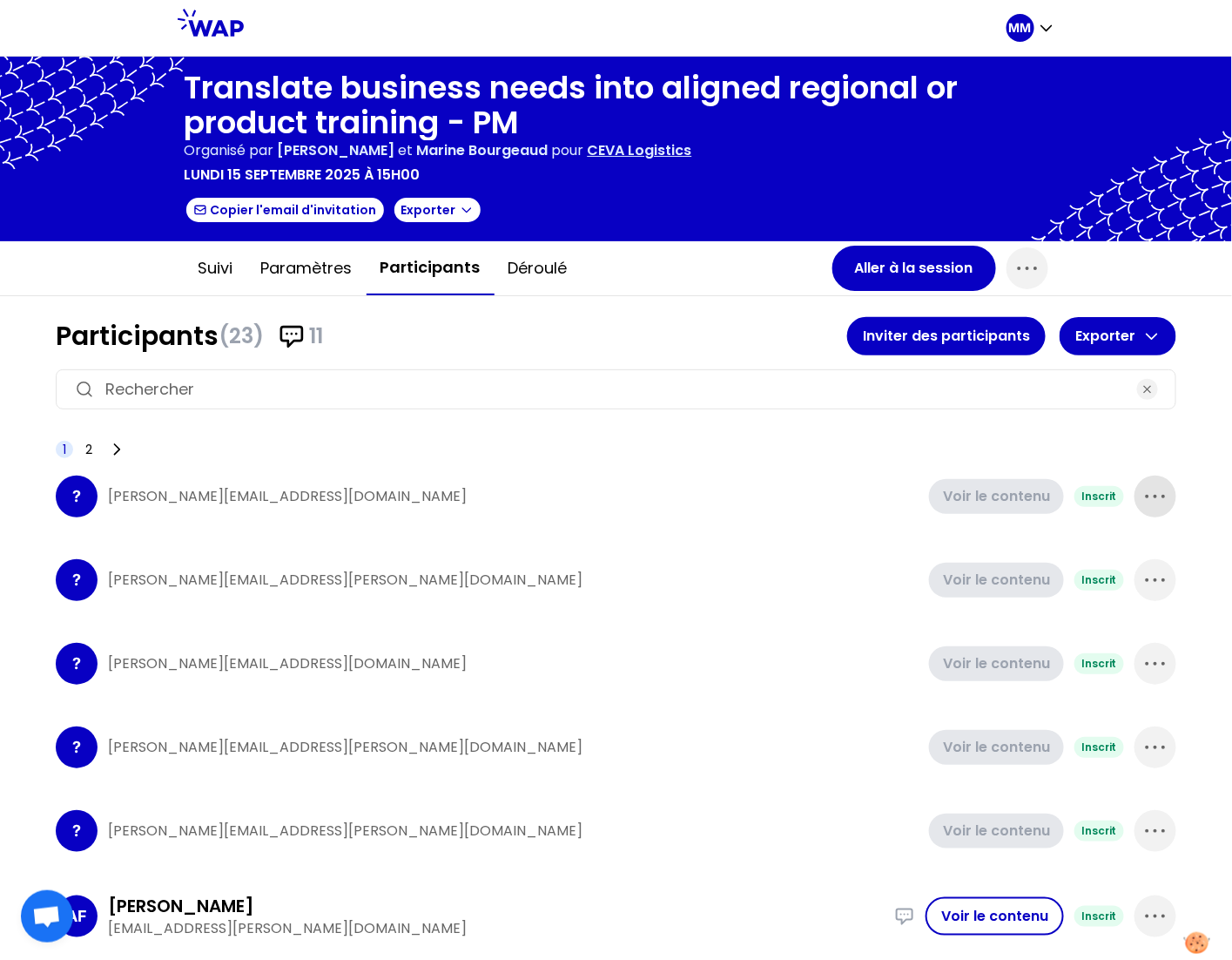
click at [1142, 495] on icon "button" at bounding box center [1156, 496] width 28 height 28
drag, startPoint x: 1132, startPoint y: 546, endPoint x: 1133, endPoint y: 522, distance: 24.0
click at [1144, 546] on icon at bounding box center [1155, 555] width 21 height 21
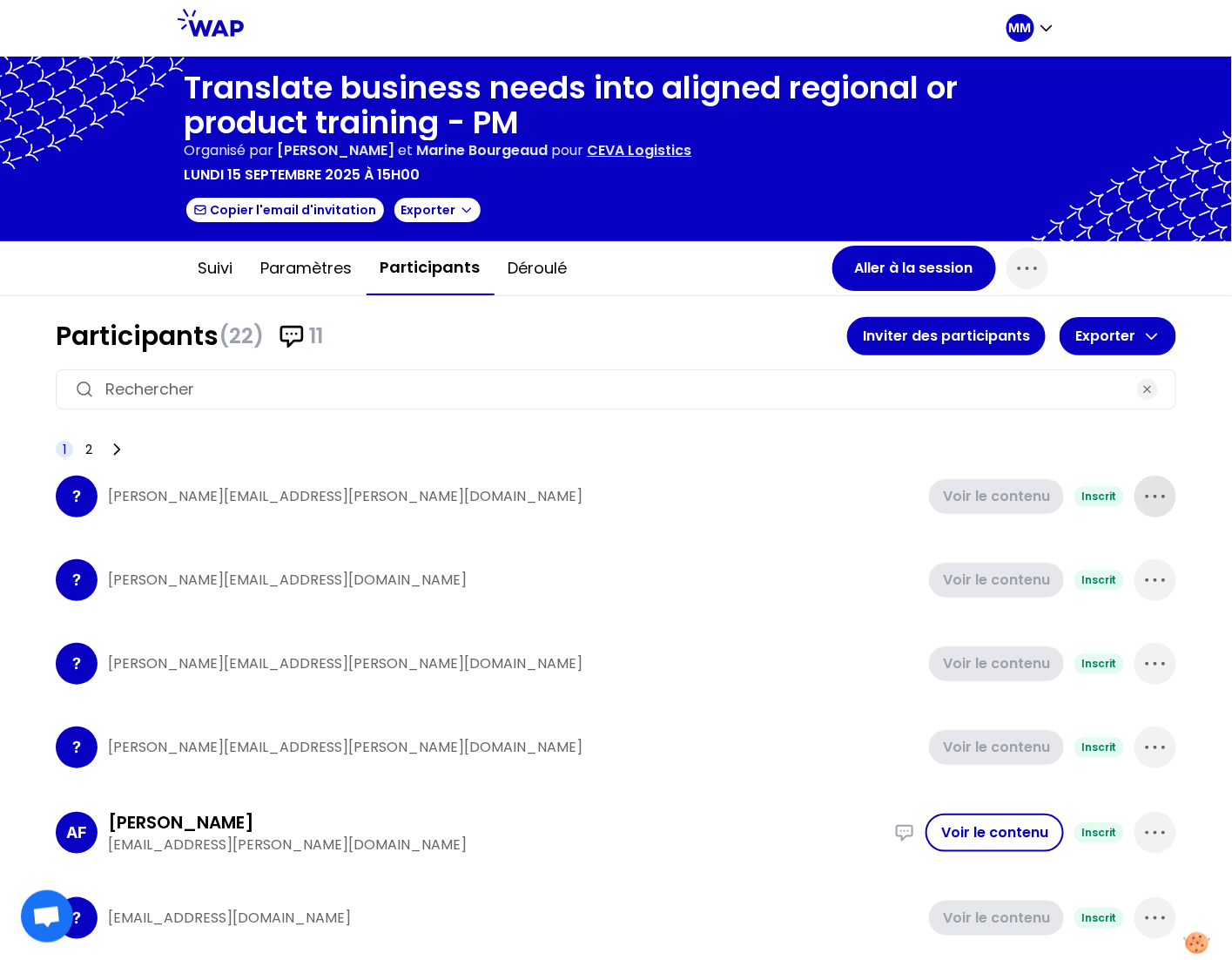
click at [1142, 488] on icon "button" at bounding box center [1156, 496] width 28 height 28
click at [1144, 544] on icon at bounding box center [1155, 555] width 21 height 21
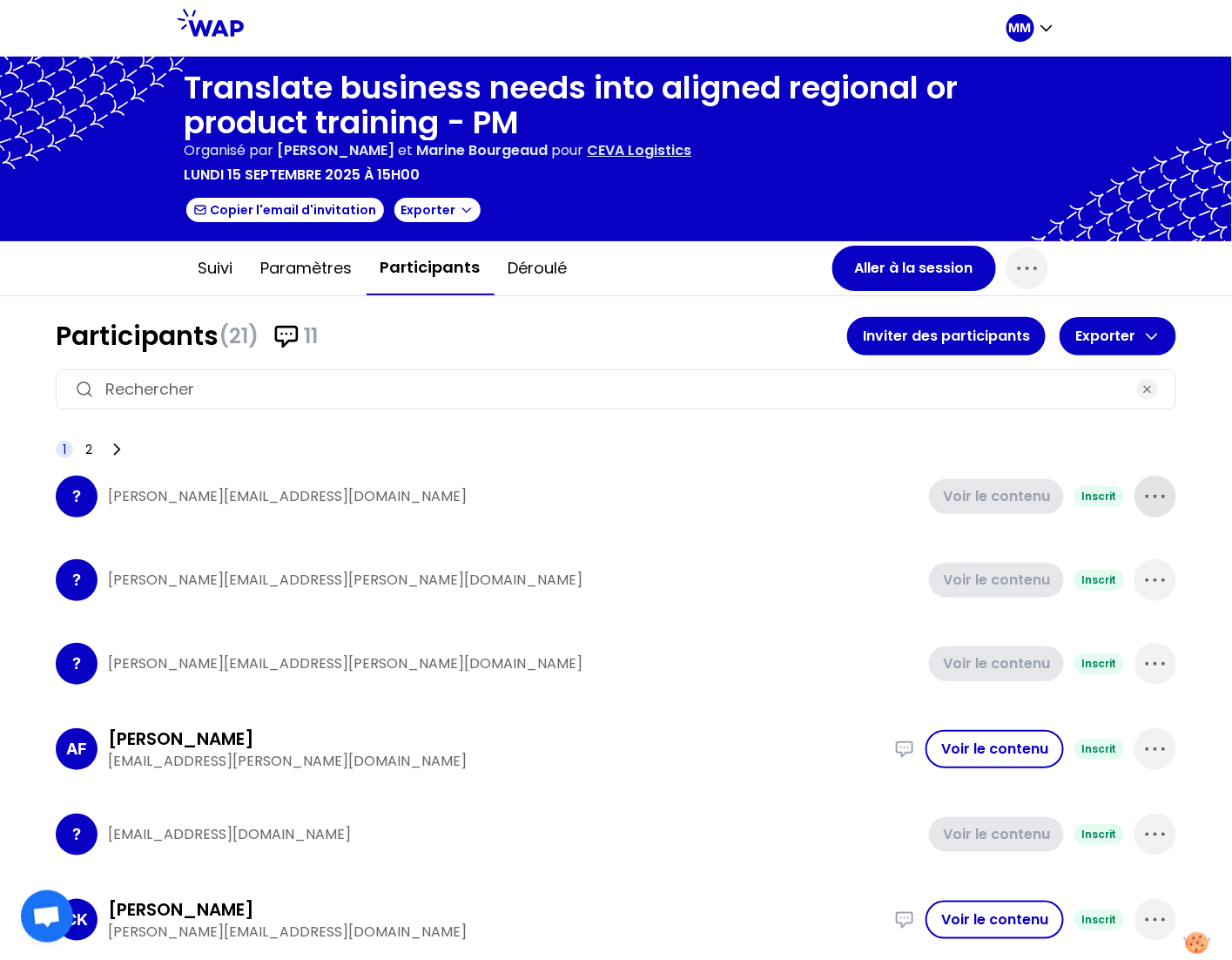
click at [1143, 500] on icon "button" at bounding box center [1156, 496] width 28 height 28
drag, startPoint x: 1125, startPoint y: 553, endPoint x: 1133, endPoint y: 520, distance: 34.0
click at [1125, 553] on div "Supprimer" at bounding box center [1107, 555] width 136 height 39
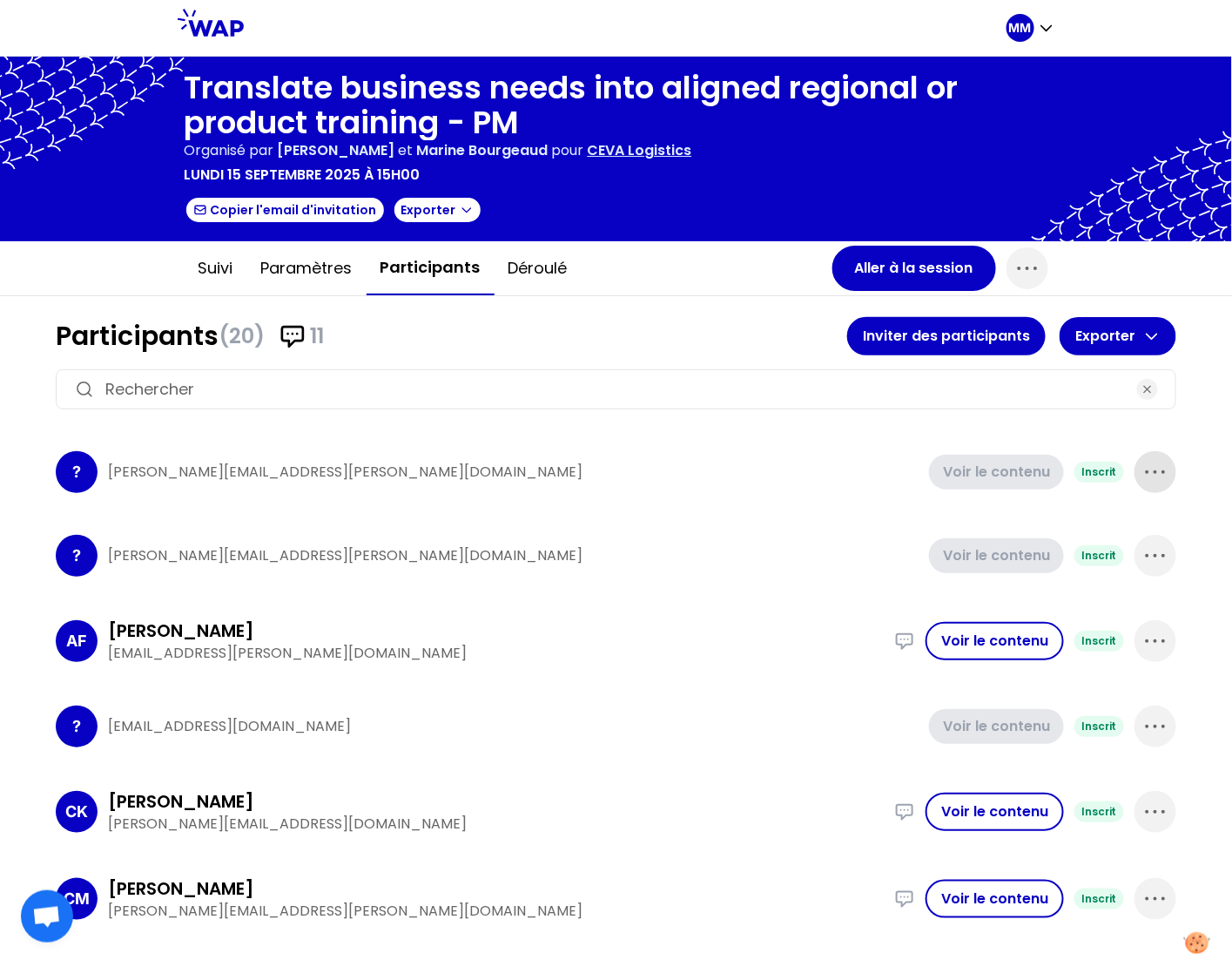
click at [1142, 476] on icon "button" at bounding box center [1156, 473] width 28 height 28
click at [1121, 532] on div "Supprimer" at bounding box center [1107, 530] width 136 height 39
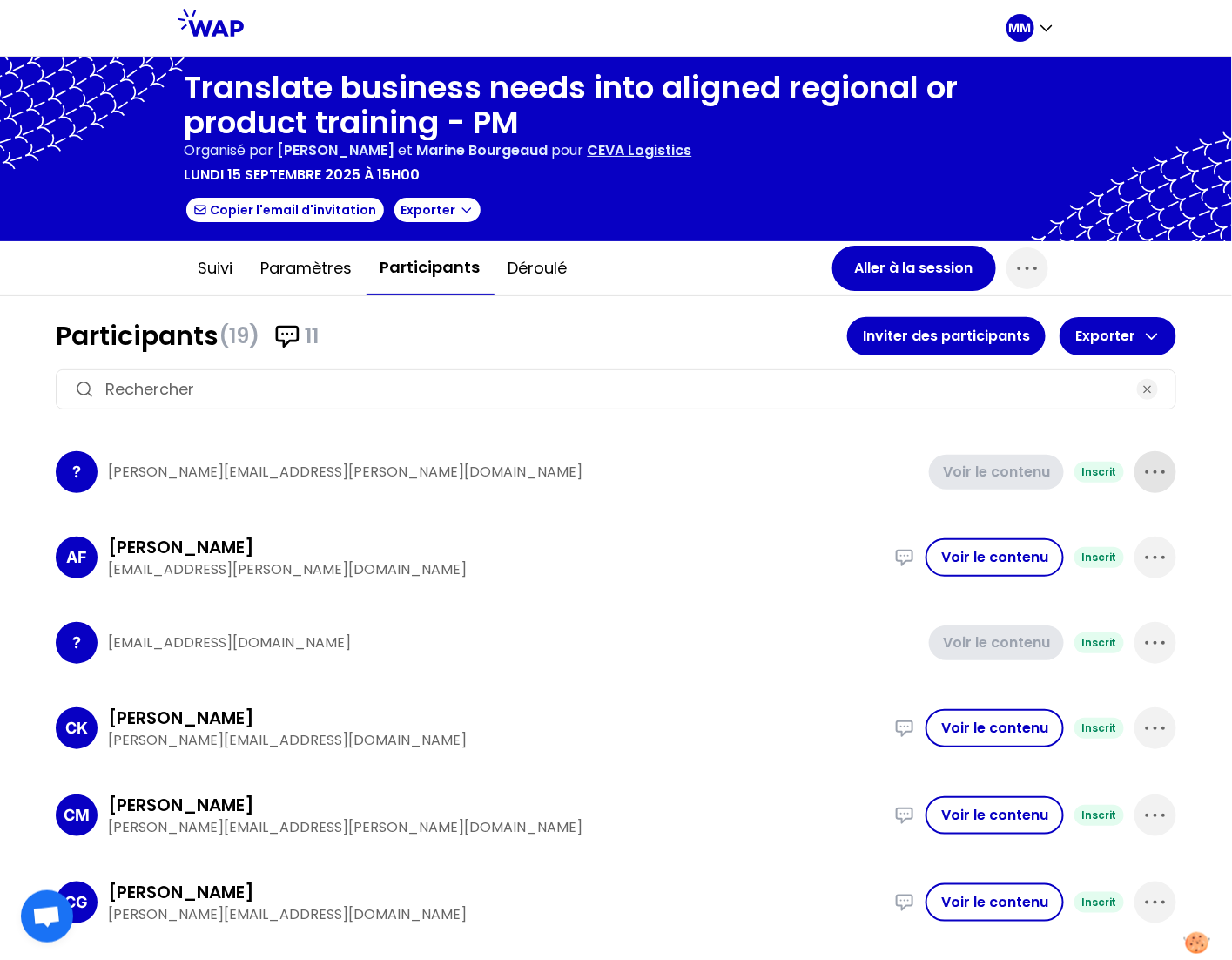
click at [1142, 467] on icon "button" at bounding box center [1156, 473] width 28 height 28
click at [1123, 528] on div "Supprimer" at bounding box center [1107, 530] width 136 height 39
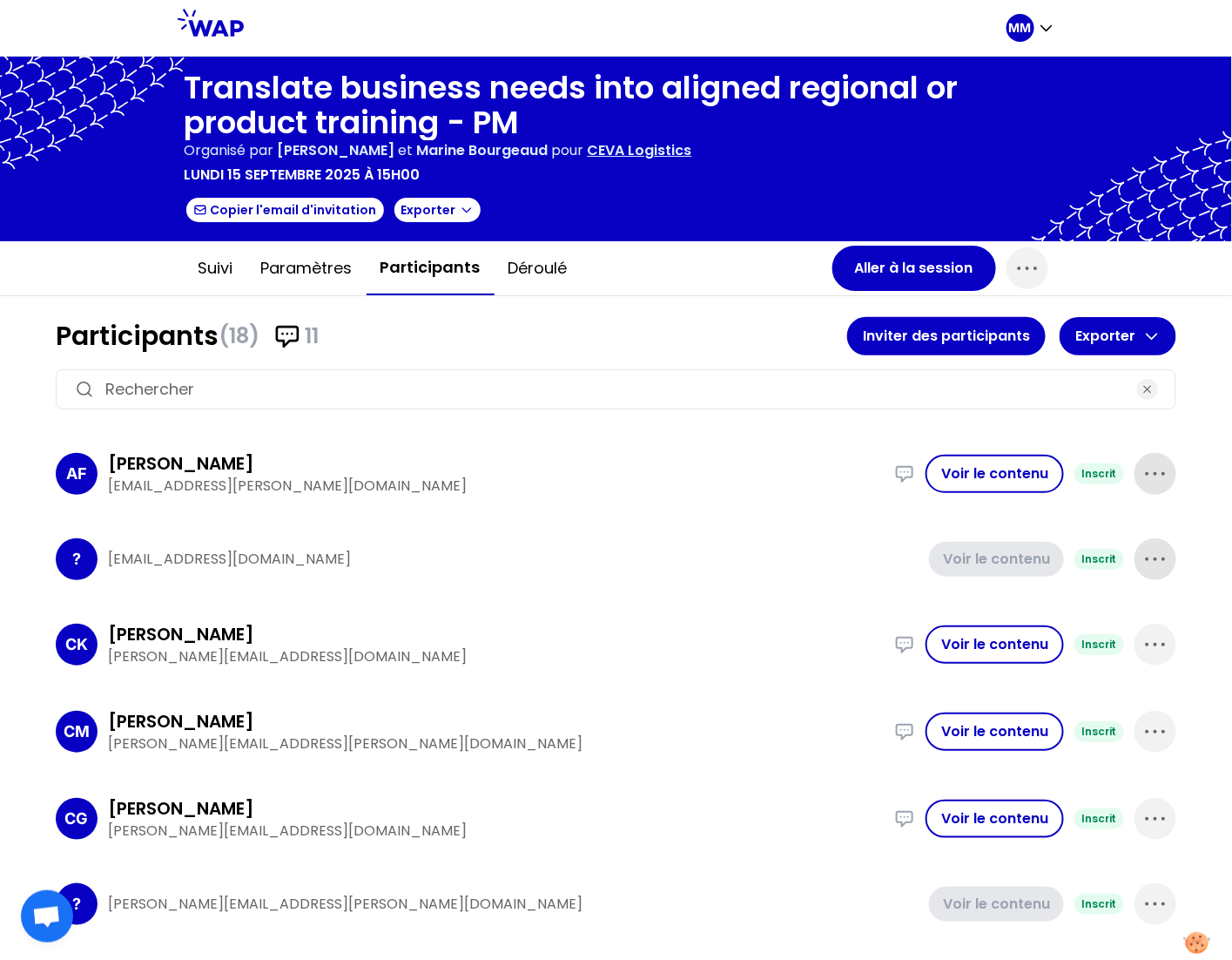
click at [1142, 552] on icon "button" at bounding box center [1156, 559] width 28 height 28
click at [1092, 616] on p "Supprimer" at bounding box center [1089, 618] width 81 height 25
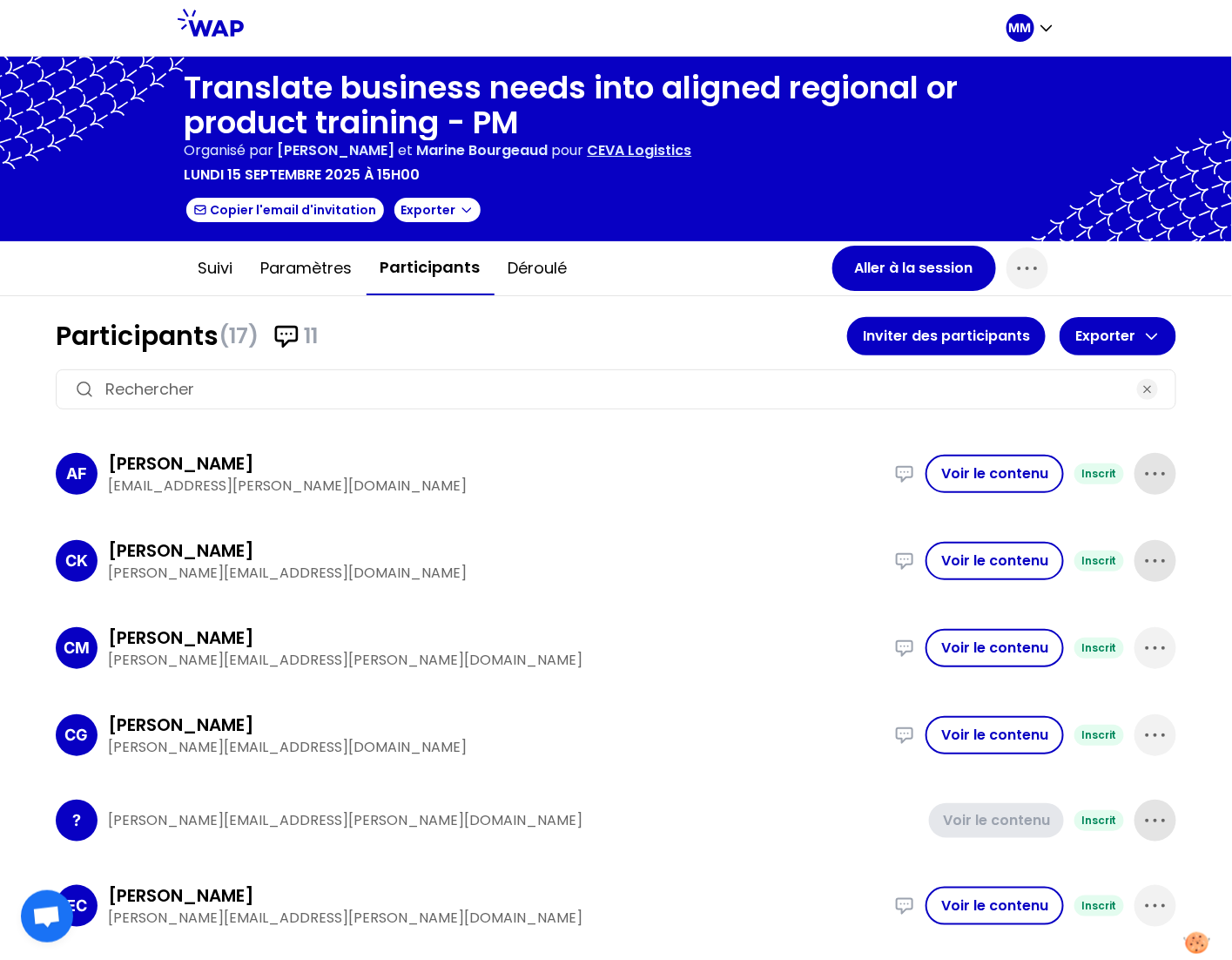
click at [1142, 809] on icon "button" at bounding box center [1156, 821] width 28 height 28
click at [1074, 866] on p "Supprimer" at bounding box center [1089, 879] width 81 height 25
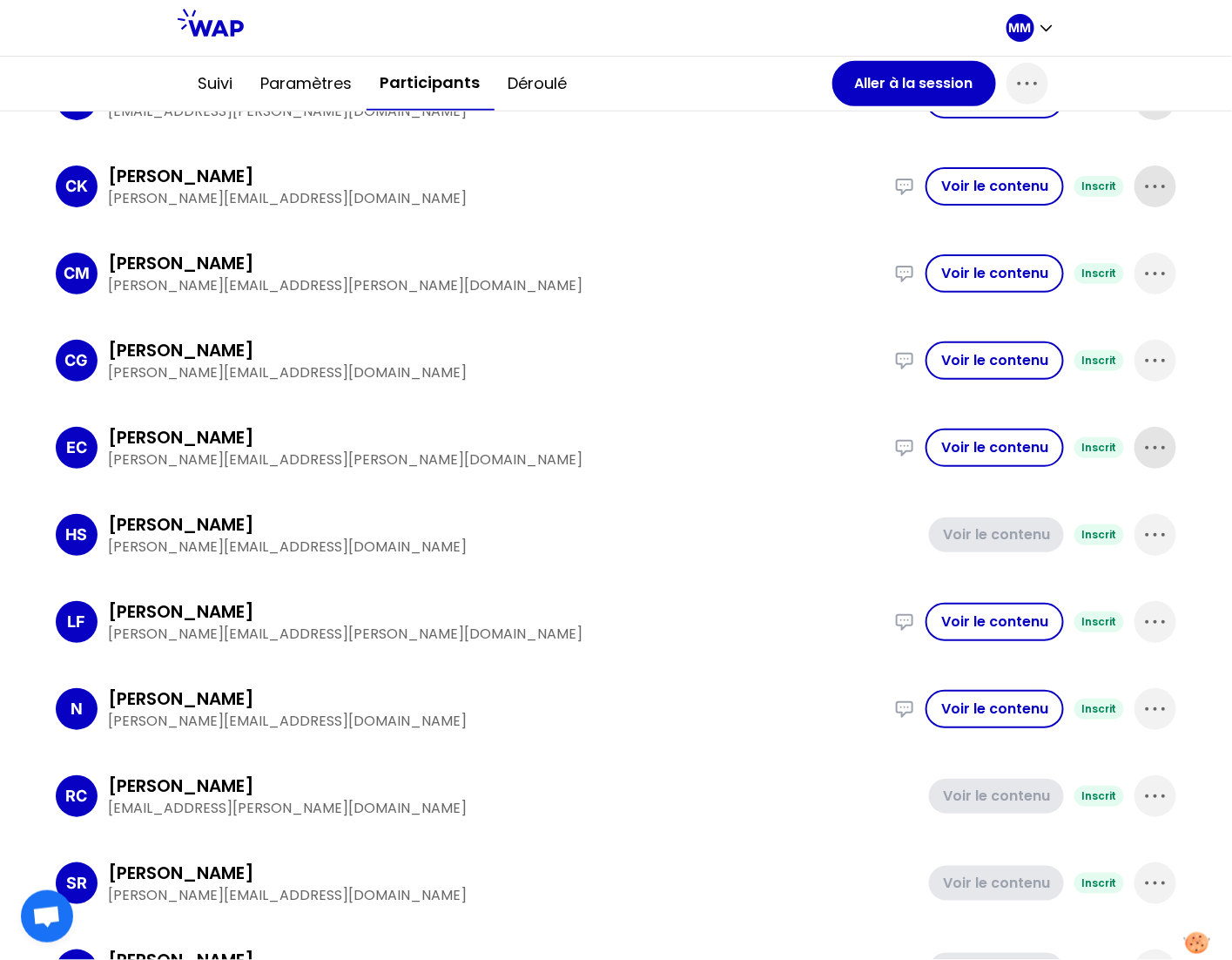
scroll to position [372, 0]
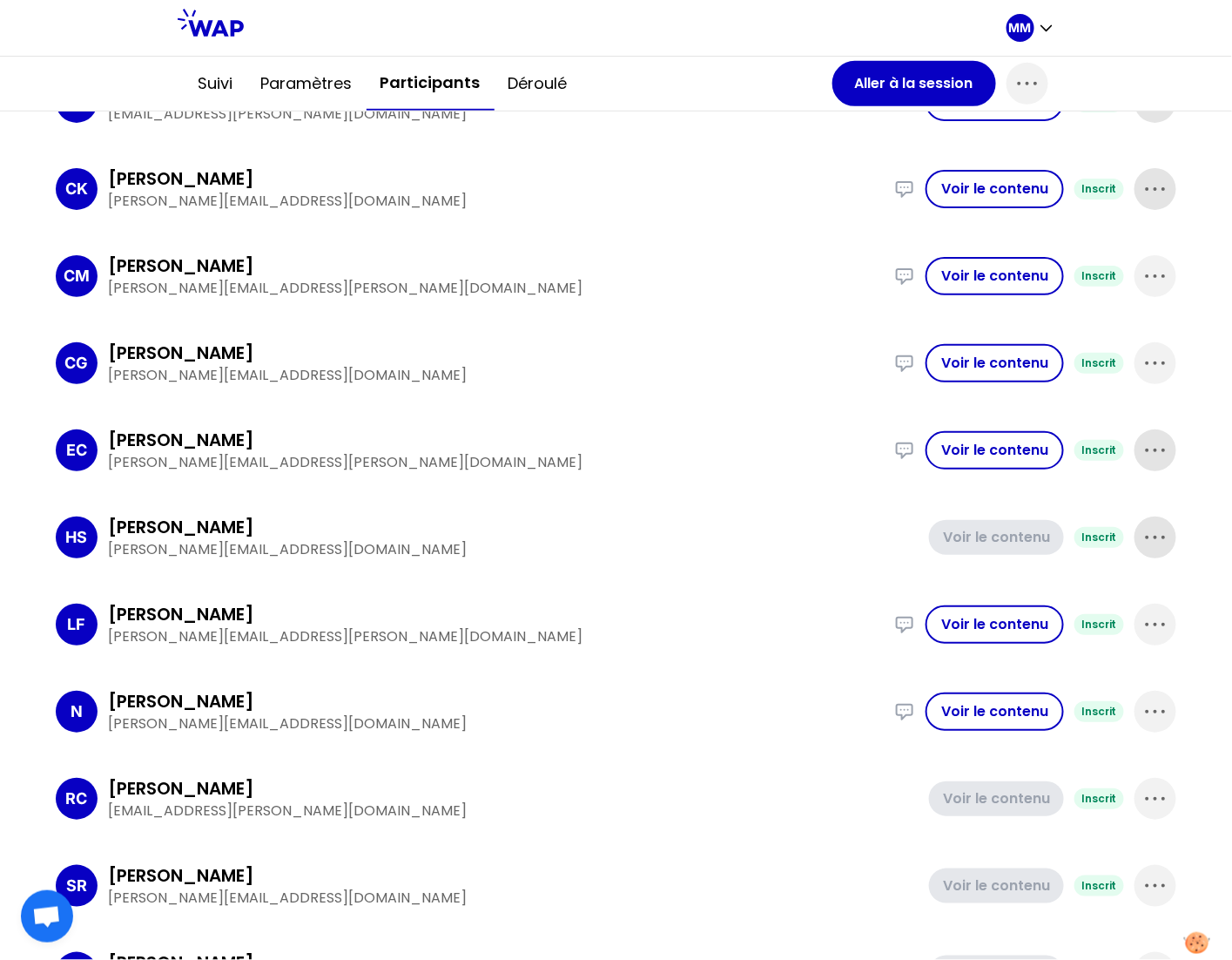
click at [1142, 538] on icon "button" at bounding box center [1156, 537] width 28 height 28
drag, startPoint x: 1091, startPoint y: 593, endPoint x: 1100, endPoint y: 621, distance: 29.4
click at [1091, 594] on p "Supprimer" at bounding box center [1089, 596] width 81 height 25
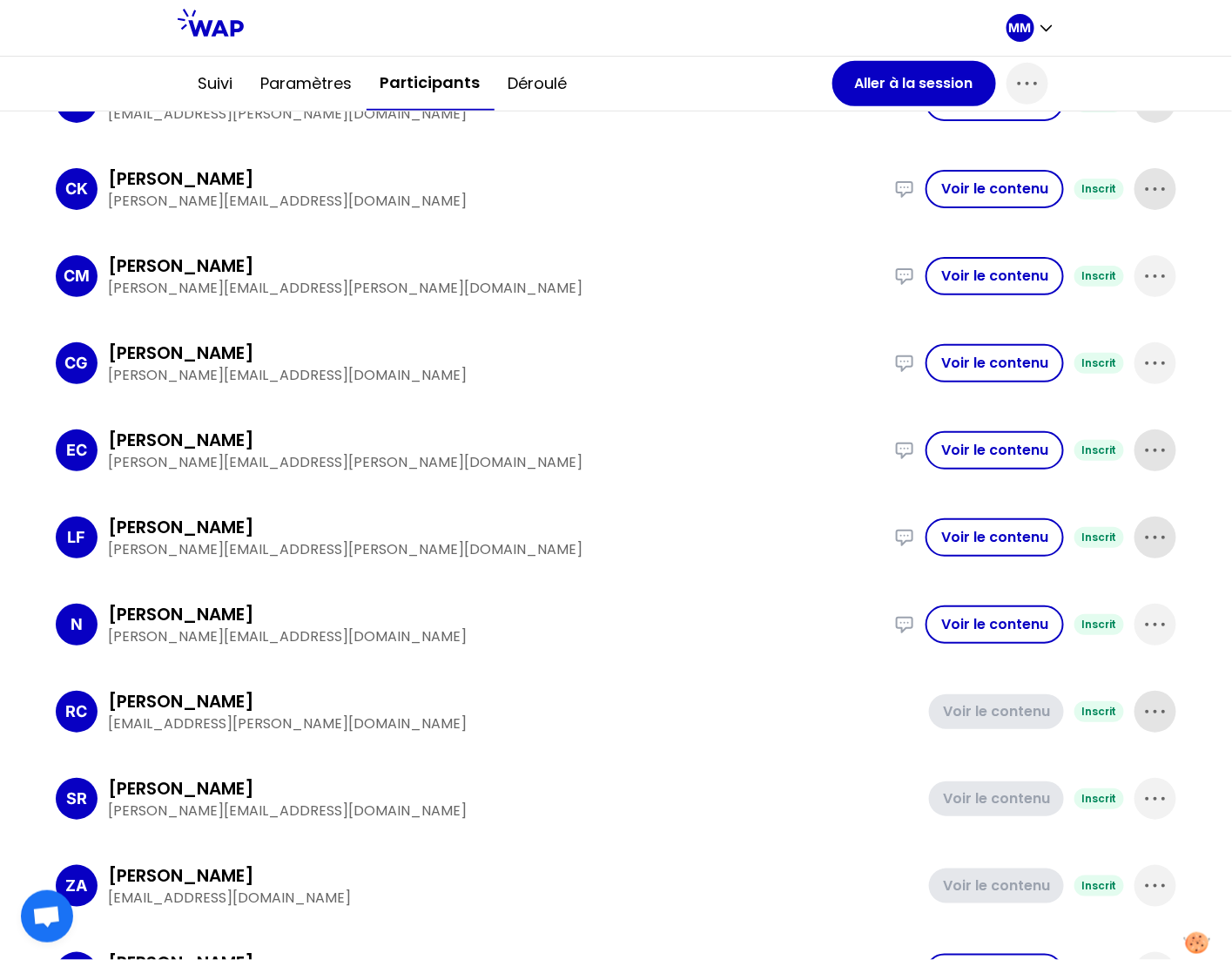
click at [1142, 704] on icon "button" at bounding box center [1156, 711] width 28 height 28
drag, startPoint x: 1099, startPoint y: 779, endPoint x: 1116, endPoint y: 752, distance: 31.9
click at [1099, 778] on div "Supprimer" at bounding box center [1107, 770] width 136 height 39
click at [1142, 700] on icon "button" at bounding box center [1156, 711] width 28 height 28
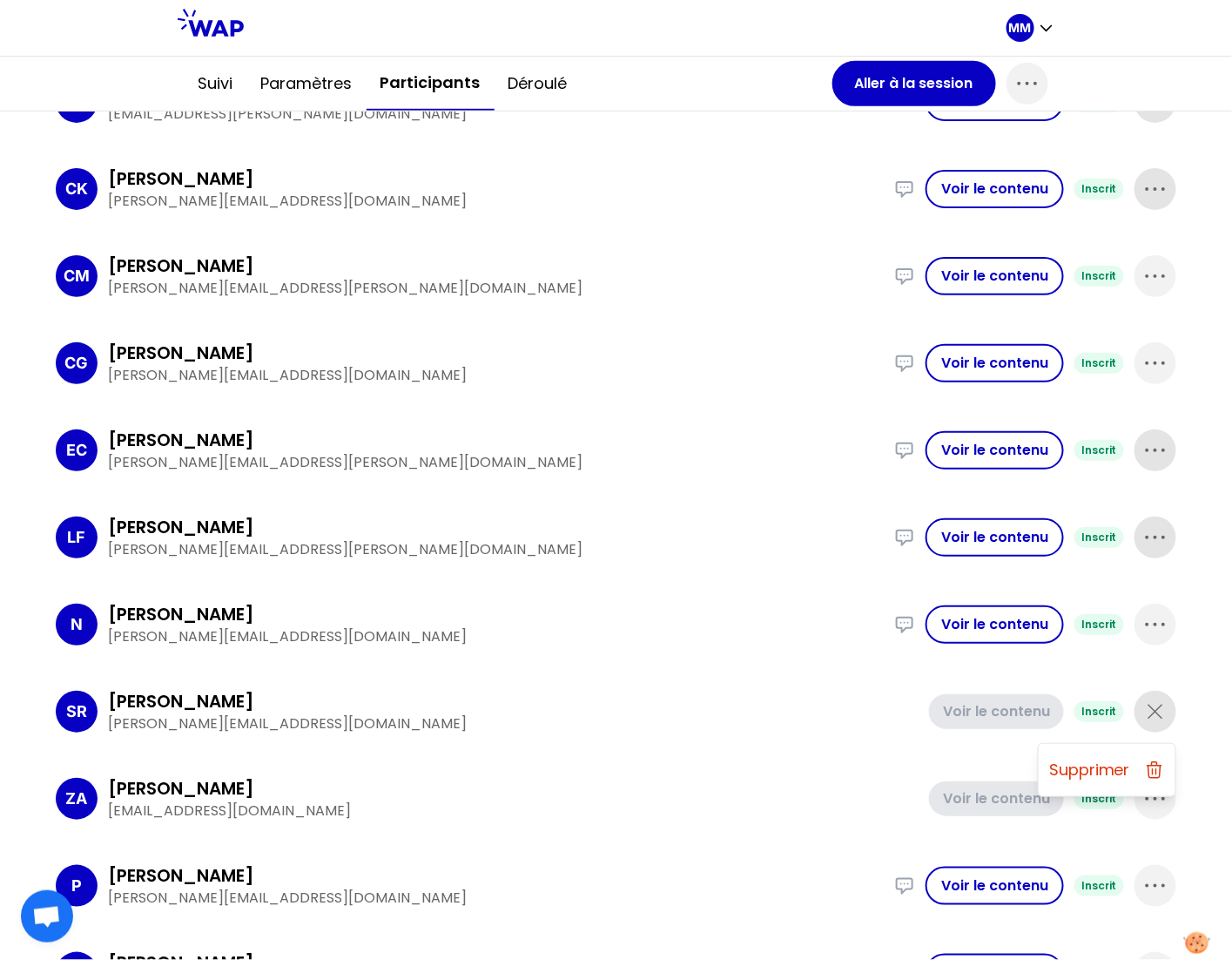
drag, startPoint x: 1104, startPoint y: 771, endPoint x: 1114, endPoint y: 753, distance: 20.6
click at [1104, 771] on p "Supprimer" at bounding box center [1089, 770] width 81 height 25
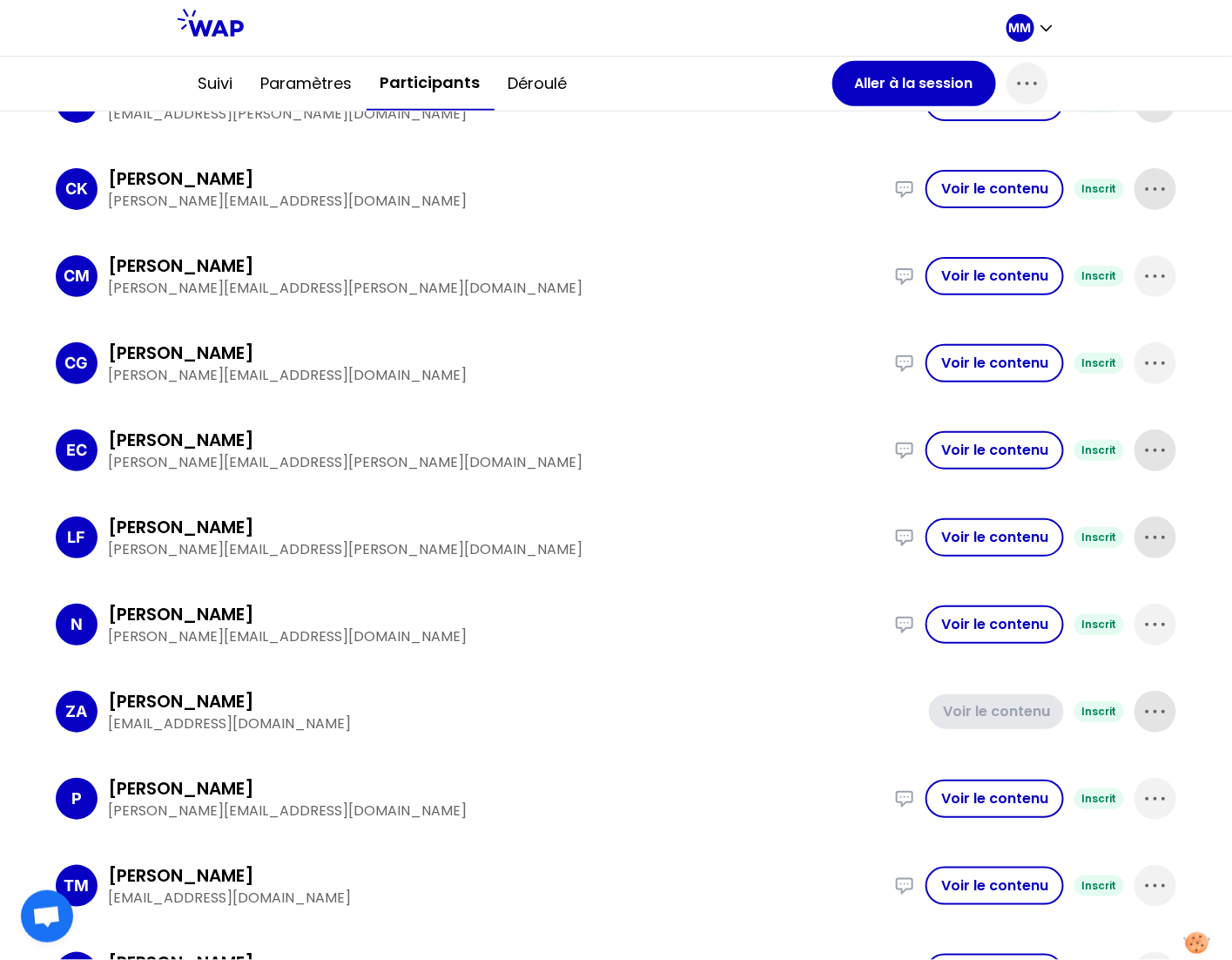
click at [1142, 711] on icon "button" at bounding box center [1156, 711] width 28 height 28
click at [1086, 767] on p "Supprimer" at bounding box center [1089, 770] width 81 height 25
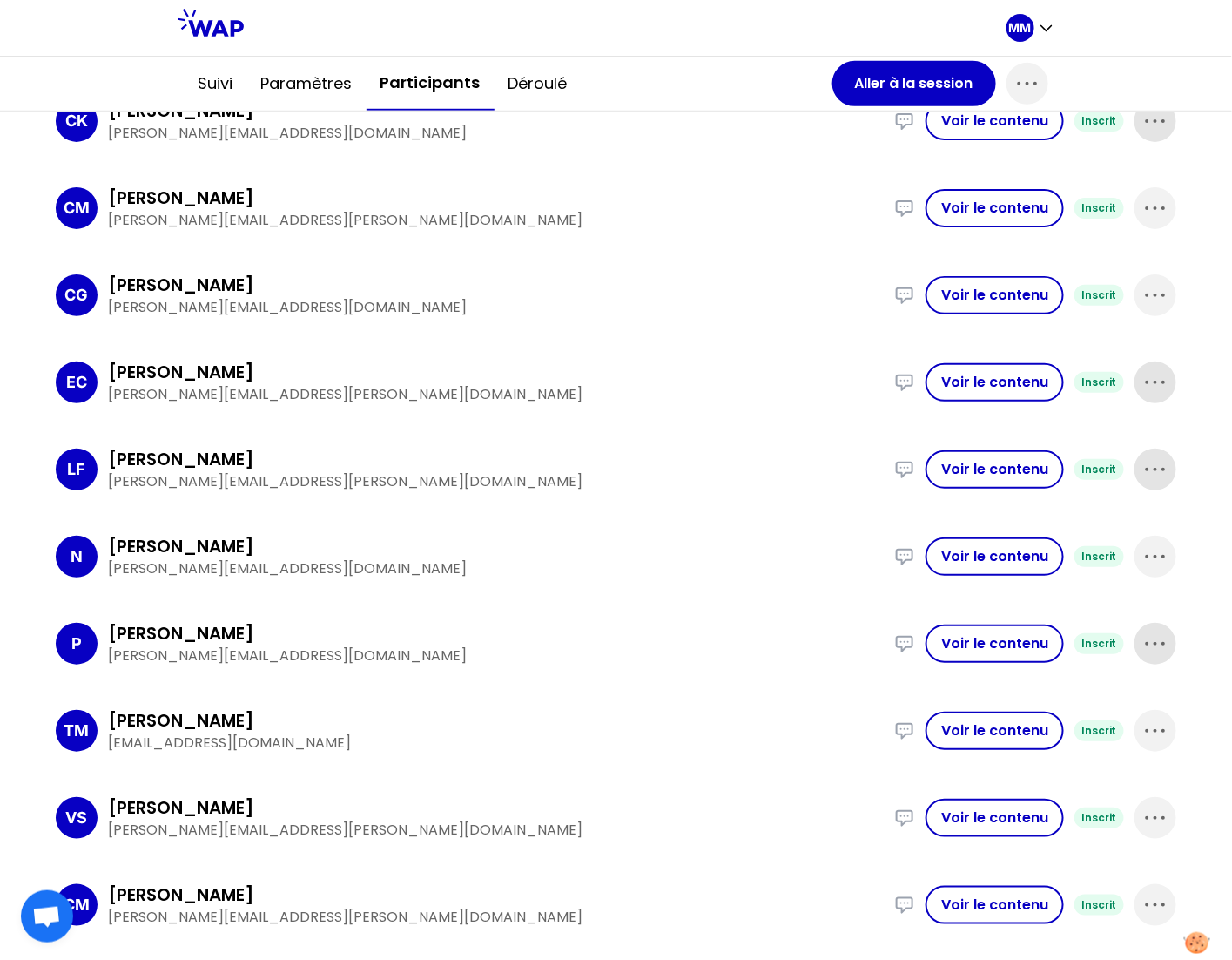
scroll to position [503, 0]
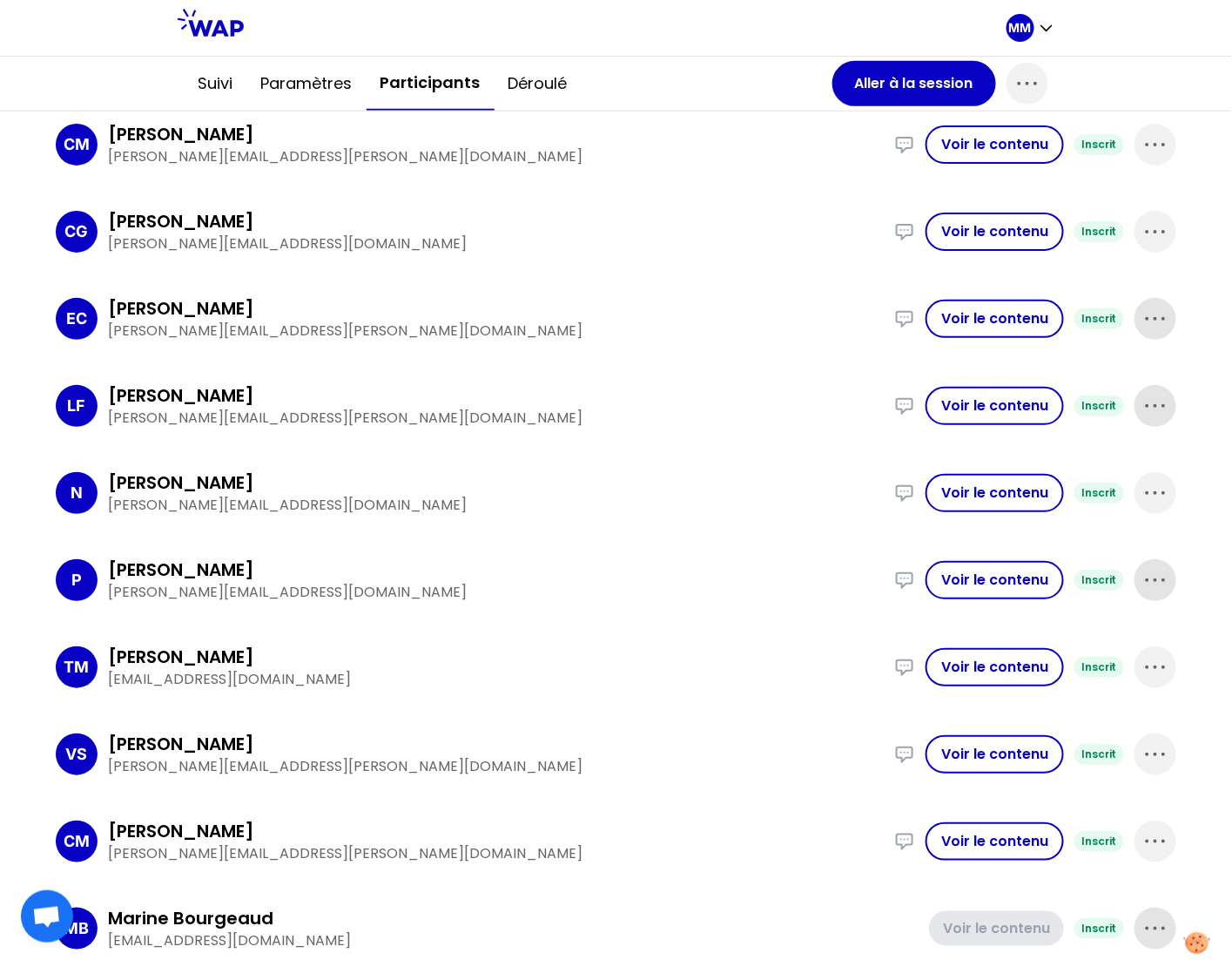
click at [1149, 926] on icon "button" at bounding box center [1156, 928] width 28 height 28
click at [1147, 922] on icon "button" at bounding box center [1156, 928] width 28 height 28
click at [1142, 920] on icon "button" at bounding box center [1156, 928] width 28 height 28
click at [1142, 924] on icon "button" at bounding box center [1156, 928] width 28 height 28
click at [1145, 924] on icon "button" at bounding box center [1156, 928] width 28 height 28
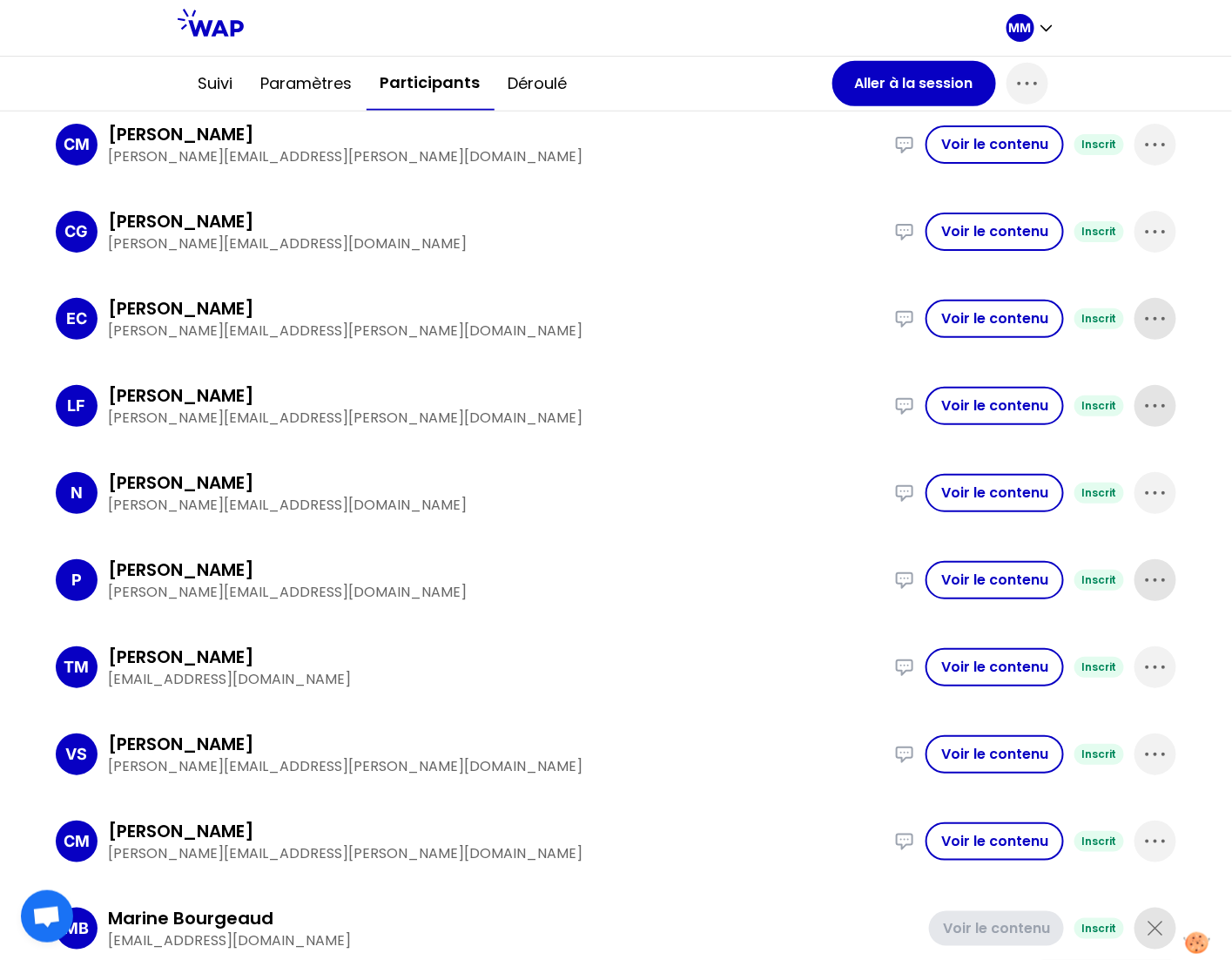
click at [732, 871] on div "CM [PERSON_NAME] [PERSON_NAME][EMAIL_ADDRESS][PERSON_NAME][DOMAIN_NAME] I took …" at bounding box center [616, 842] width 1121 height 74
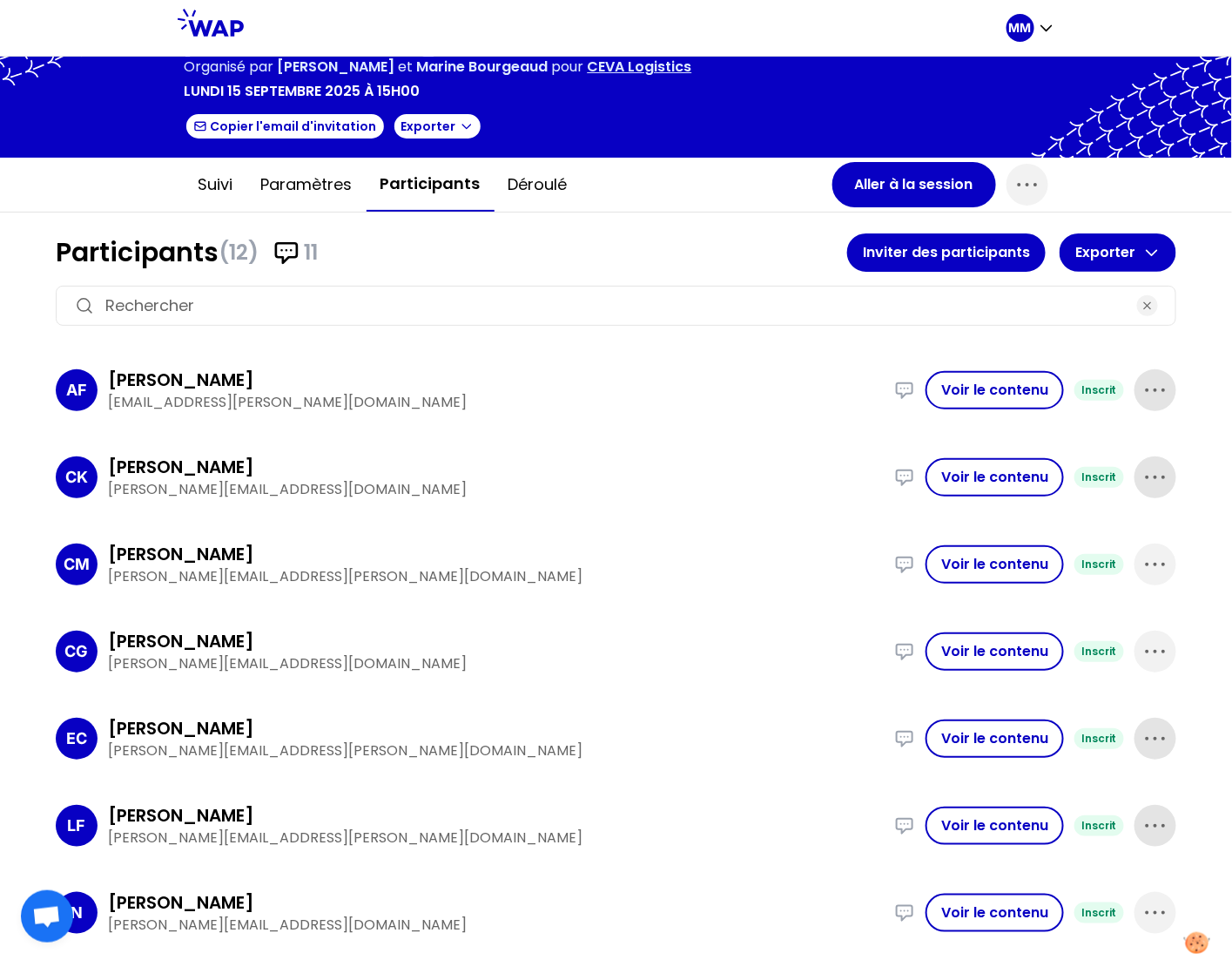
scroll to position [0, 0]
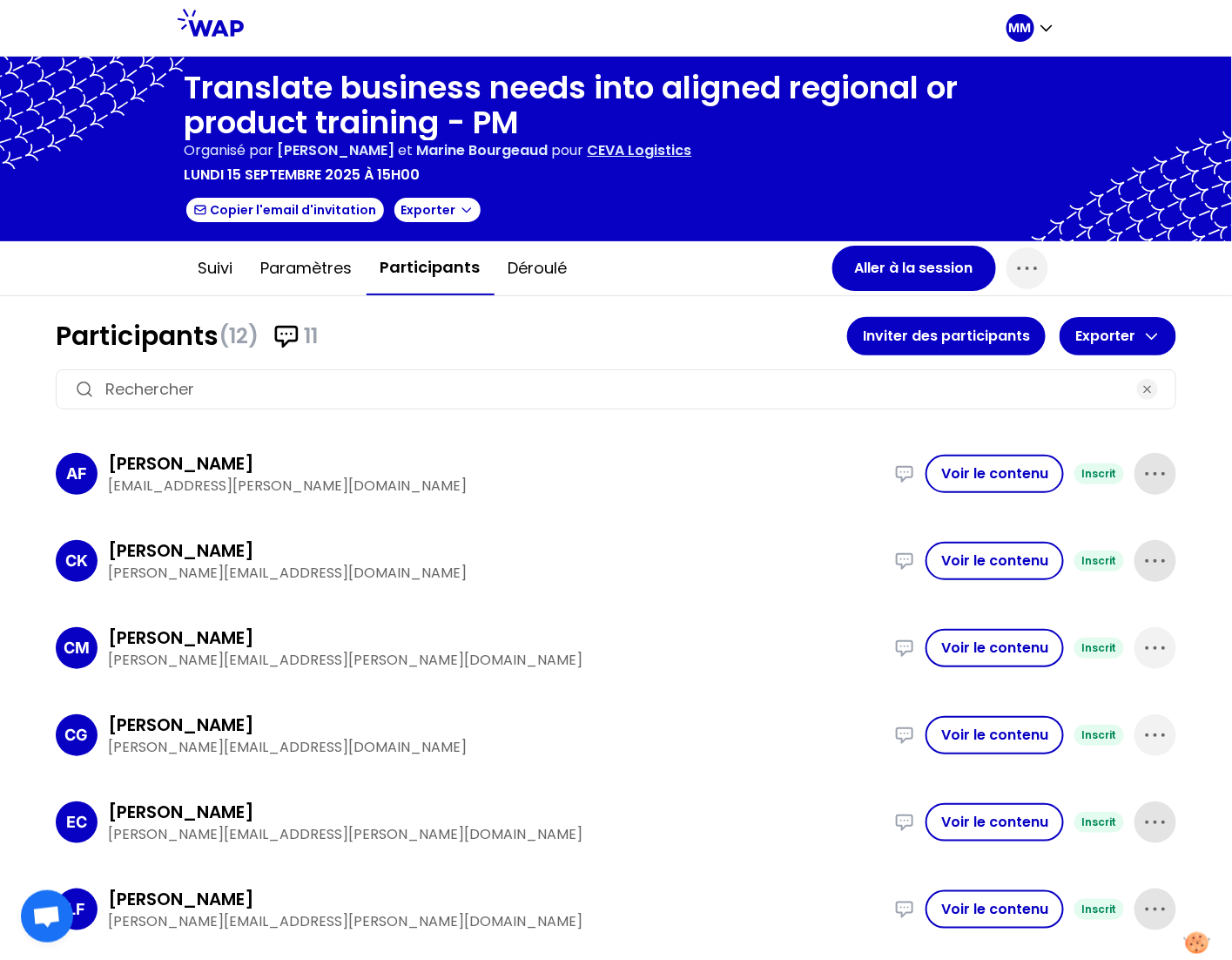
click at [284, 383] on input at bounding box center [615, 389] width 1021 height 25
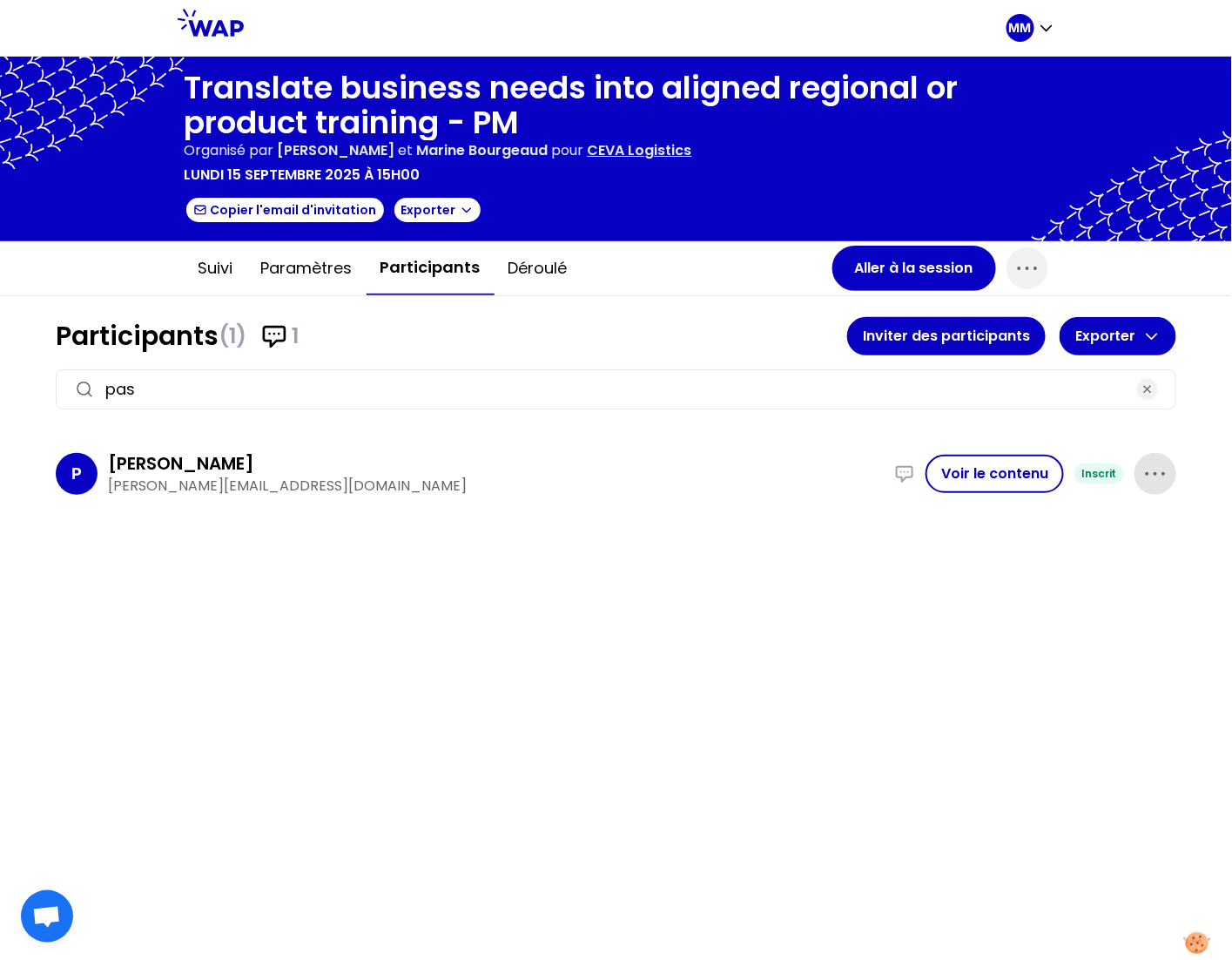
click at [196, 383] on input "pas" at bounding box center [615, 389] width 1021 height 25
click at [195, 383] on input "pas" at bounding box center [615, 389] width 1021 height 25
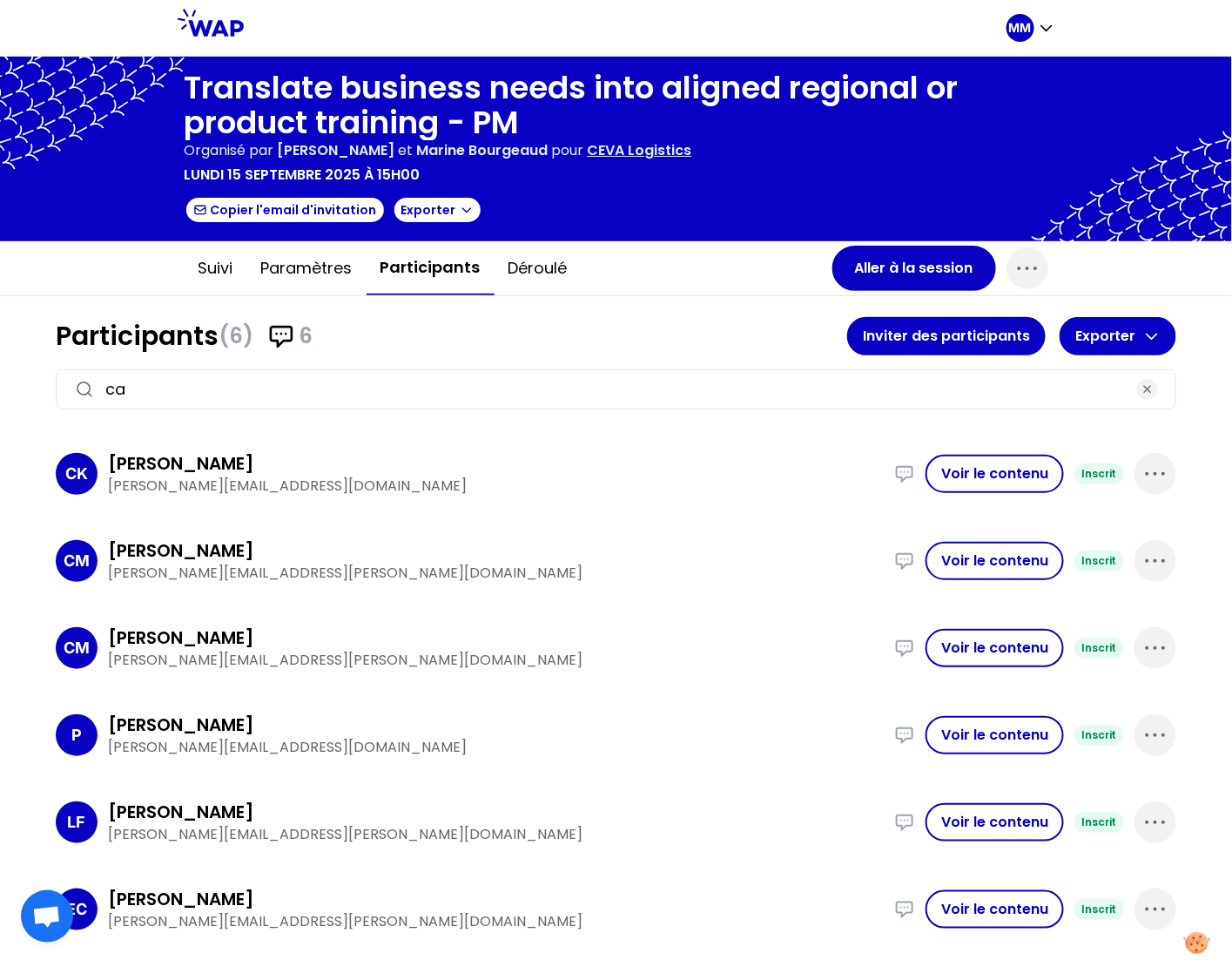
click at [167, 380] on input "ca" at bounding box center [615, 389] width 1021 height 25
type input "v"
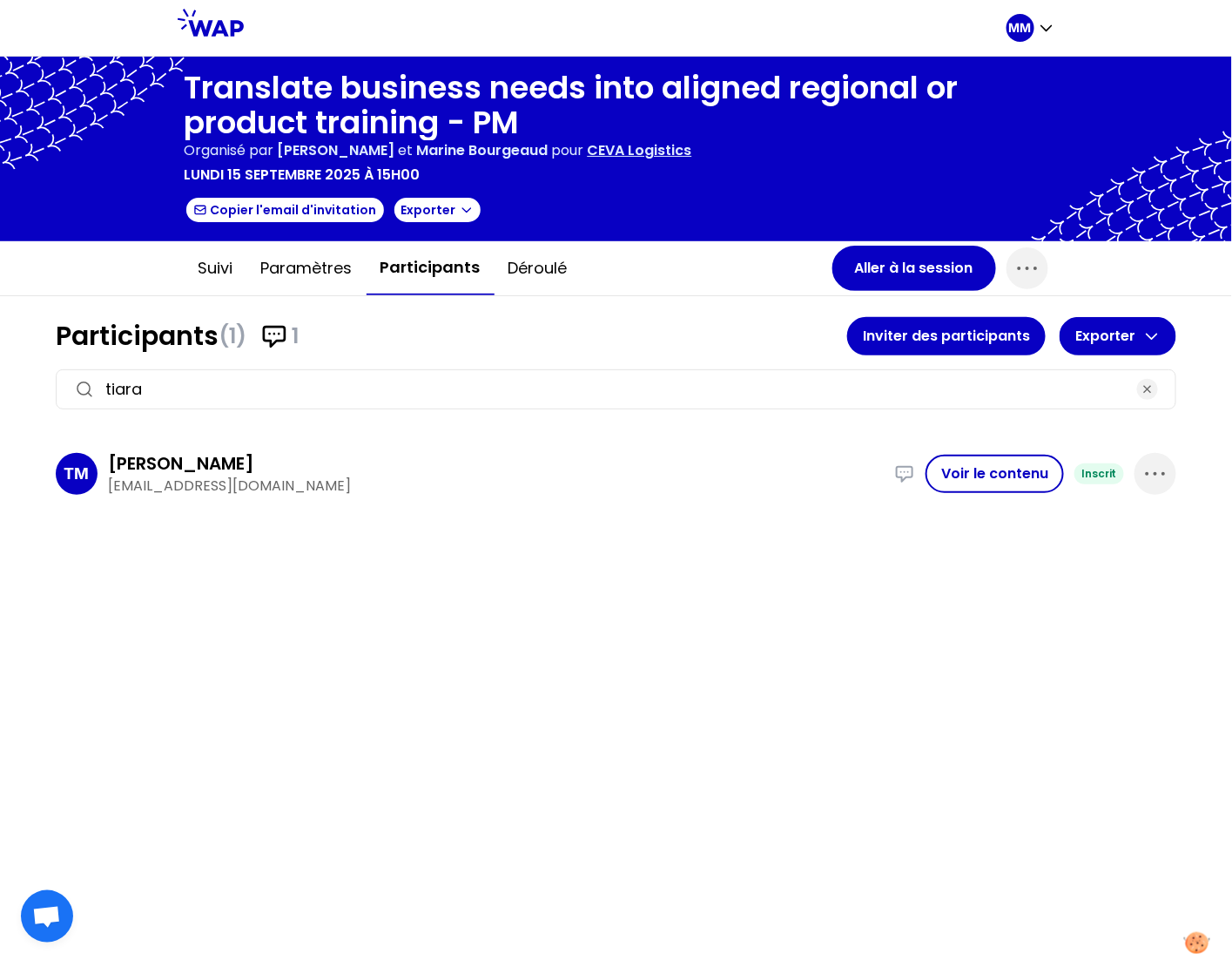
type input "tiara"
click at [1145, 385] on icon "button" at bounding box center [1148, 389] width 14 height 14
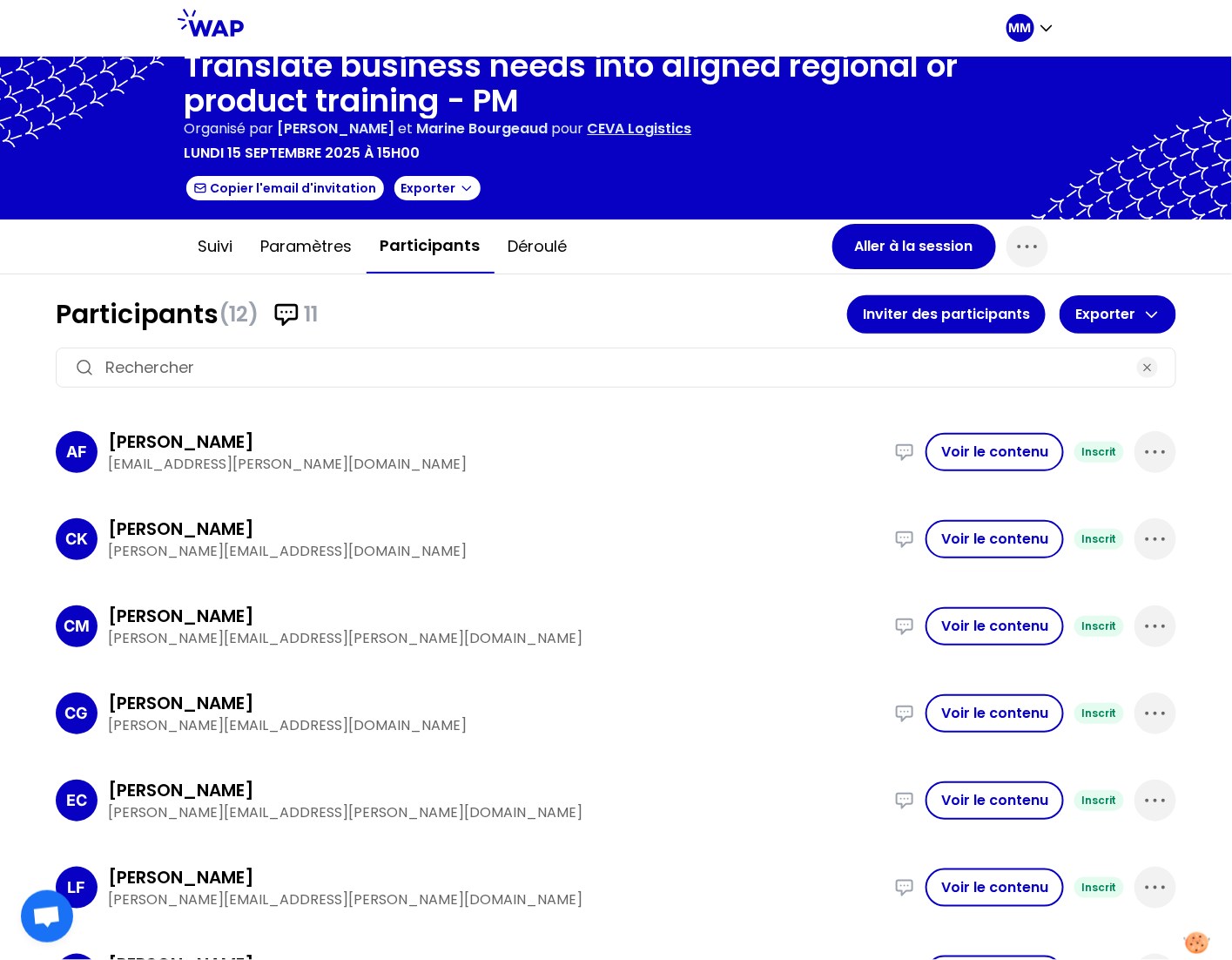
scroll to position [23, 0]
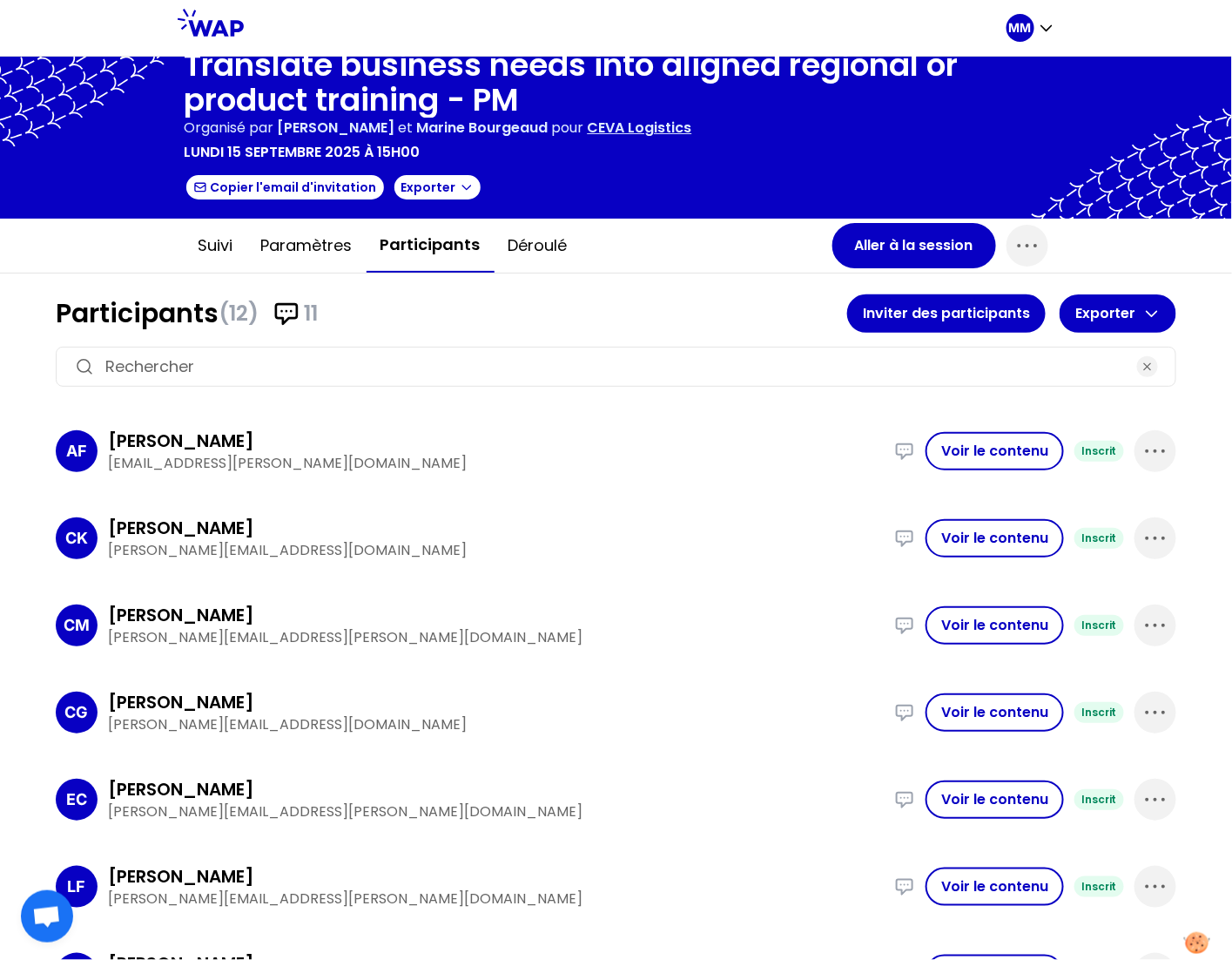
click at [156, 358] on input at bounding box center [615, 367] width 1021 height 25
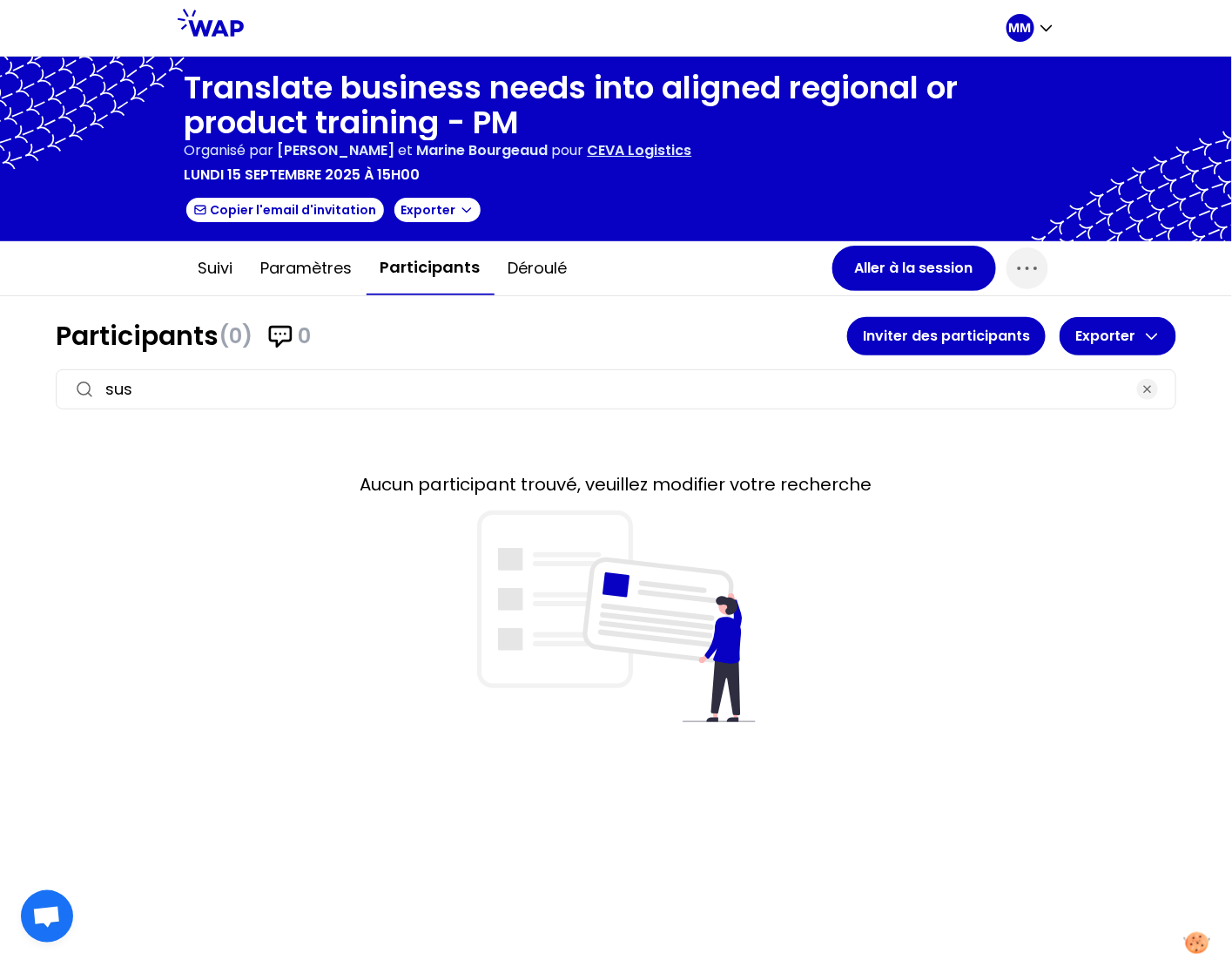
scroll to position [0, 0]
click at [288, 393] on input "[PERSON_NAME]" at bounding box center [615, 389] width 1021 height 25
paste input "[EMAIL_ADDRESS][DOMAIN_NAME] [PERSON_NAME][EMAIL_ADDRESS][DOMAIN_NAME] [DOMAIN_…"
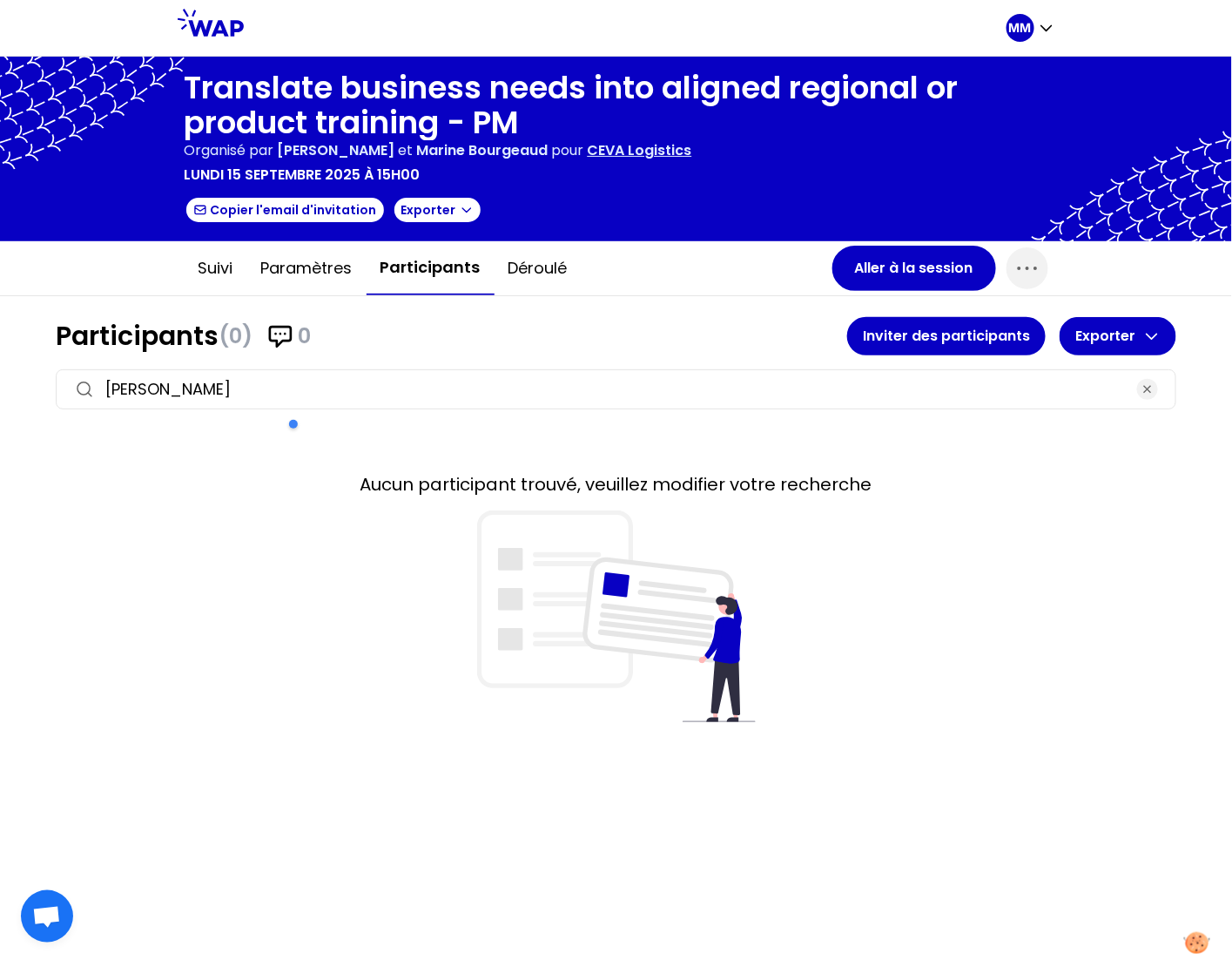
type input "[EMAIL_ADDRESS][DOMAIN_NAME] [PERSON_NAME][EMAIL_ADDRESS][DOMAIN_NAME] [DOMAIN_…"
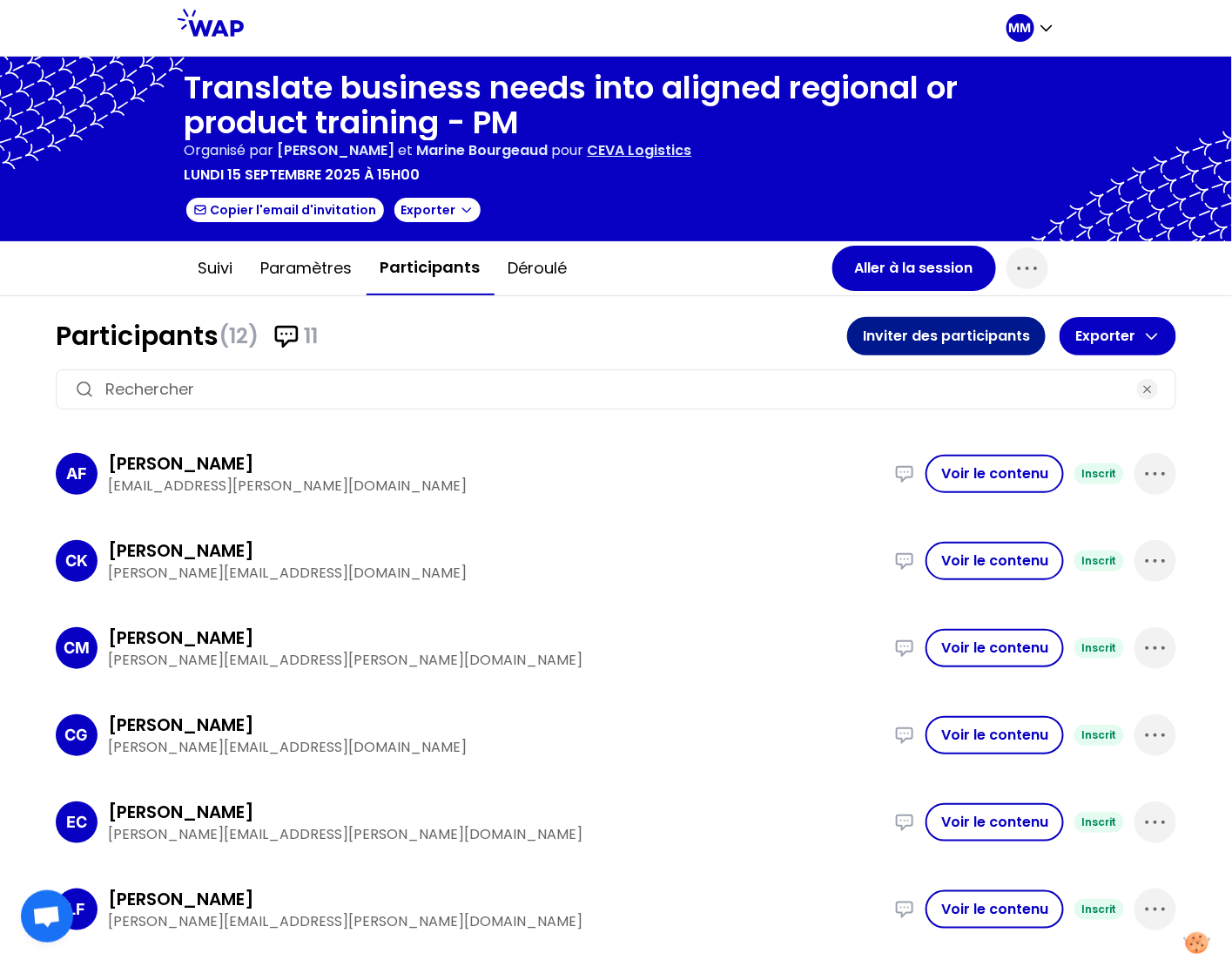
click at [968, 337] on button "Inviter des participants" at bounding box center [946, 336] width 199 height 39
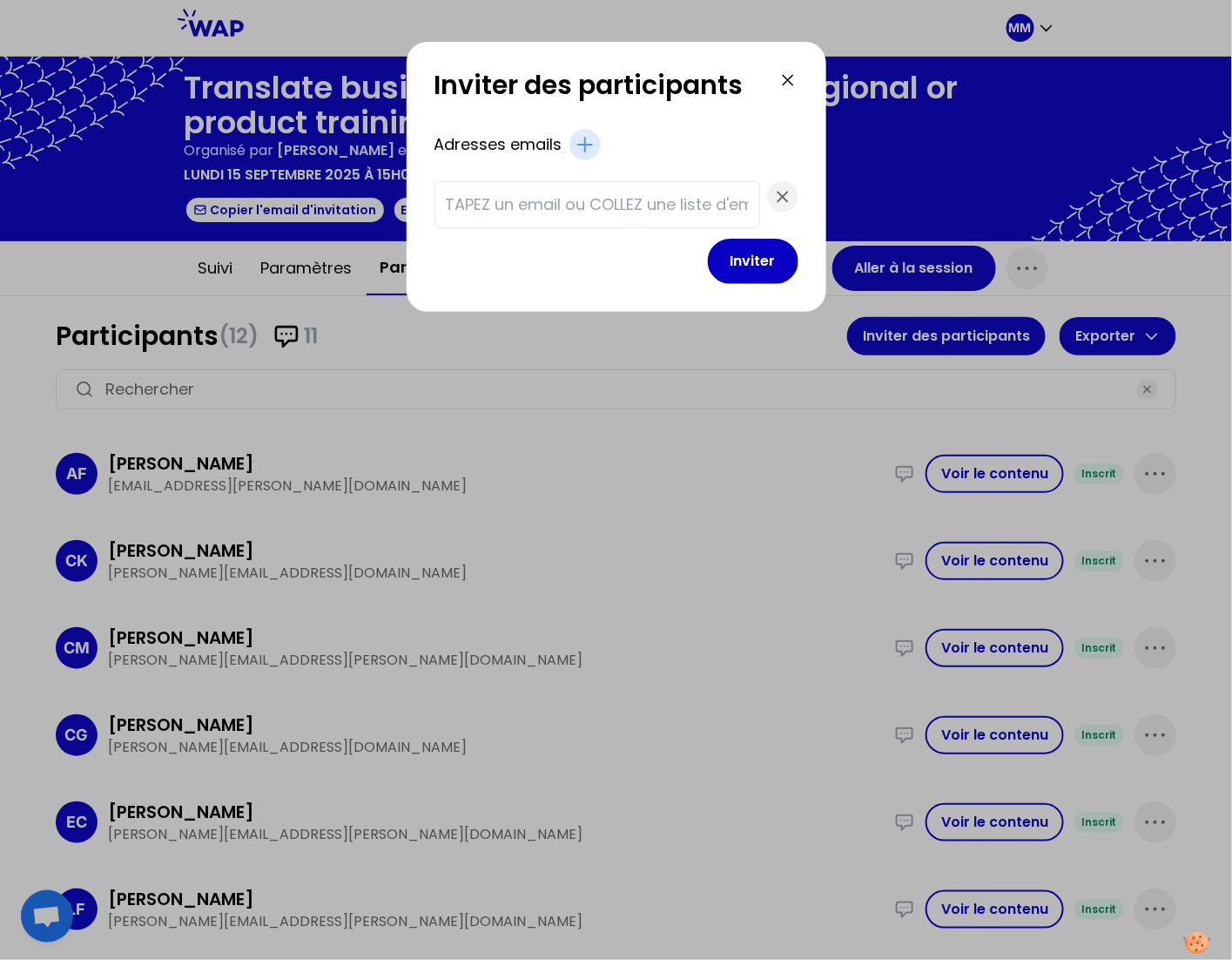
click at [591, 201] on input "text" at bounding box center [598, 205] width 303 height 25
paste input "[EMAIL_ADDRESS][DOMAIN_NAME] [PERSON_NAME][EMAIL_ADDRESS][DOMAIN_NAME] [DOMAIN_…"
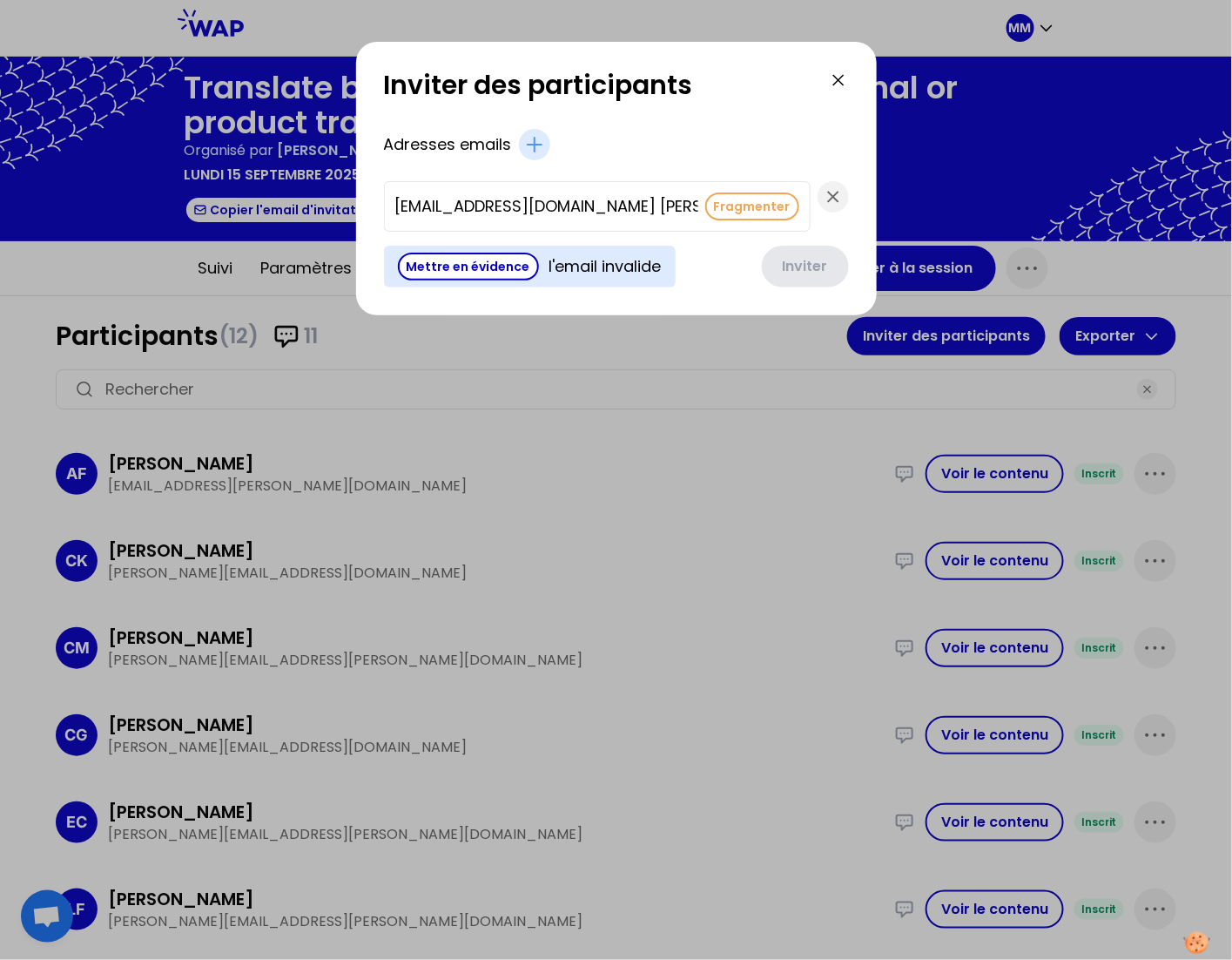
scroll to position [0, 3065]
click at [705, 205] on button "Fragmenter" at bounding box center [752, 207] width 94 height 28
type input "[EMAIL_ADDRESS][DOMAIN_NAME]"
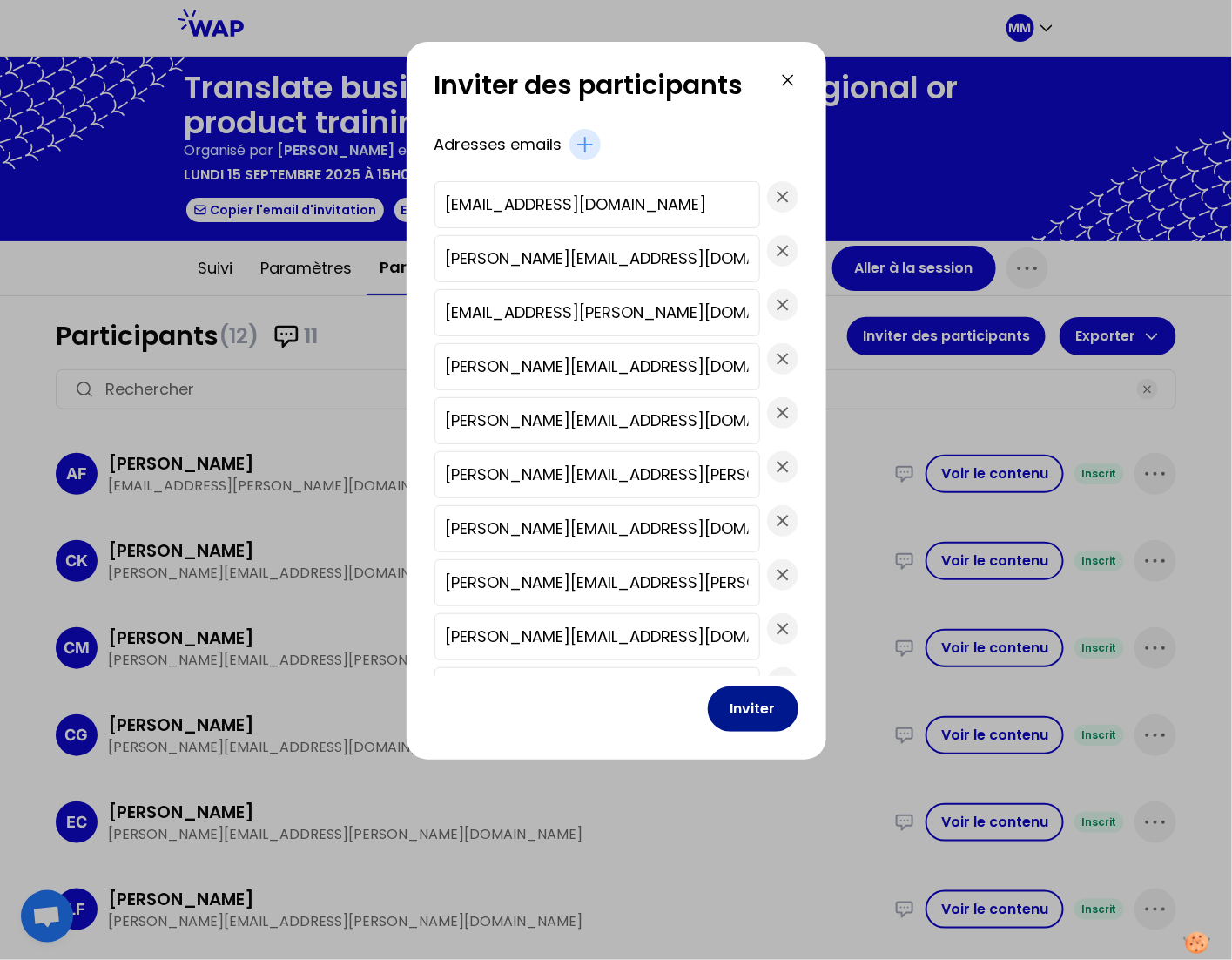
click at [758, 711] on button "Inviter" at bounding box center [753, 709] width 91 height 46
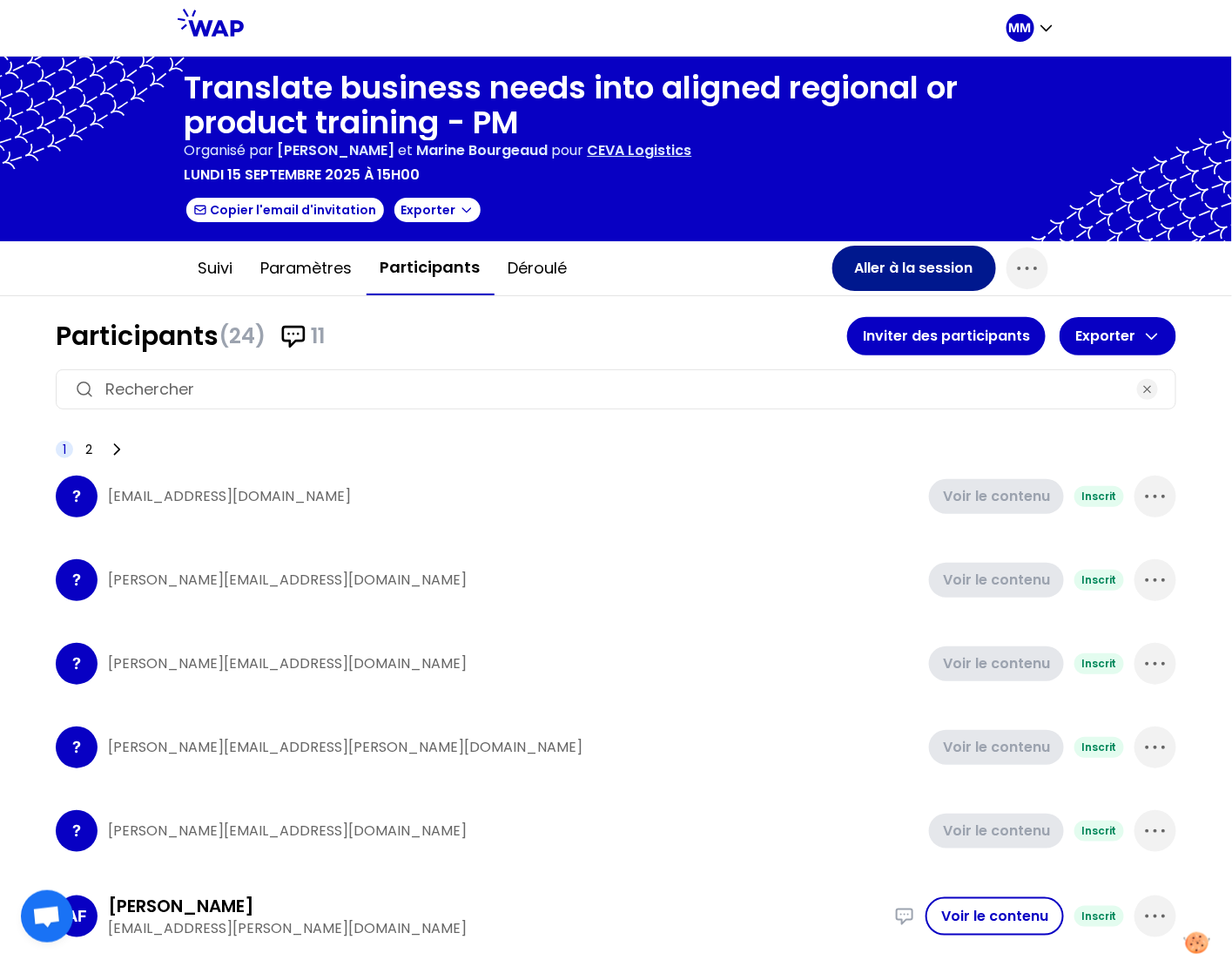
click at [916, 263] on button "Aller à la session" at bounding box center [914, 269] width 164 height 46
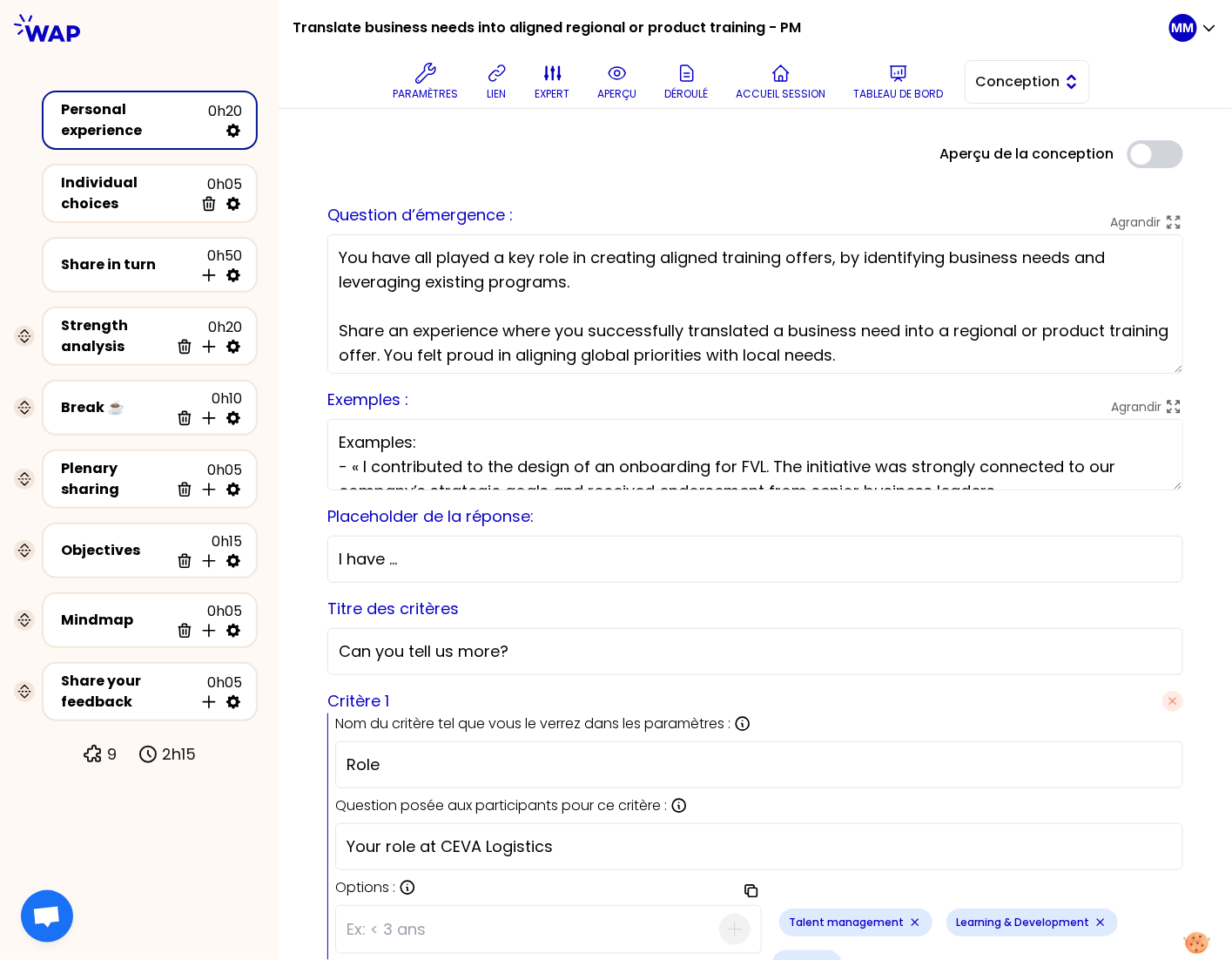
click at [1018, 82] on span "Conception" at bounding box center [1016, 82] width 79 height 21
click at [1025, 153] on span "Facilitation" at bounding box center [1039, 153] width 75 height 21
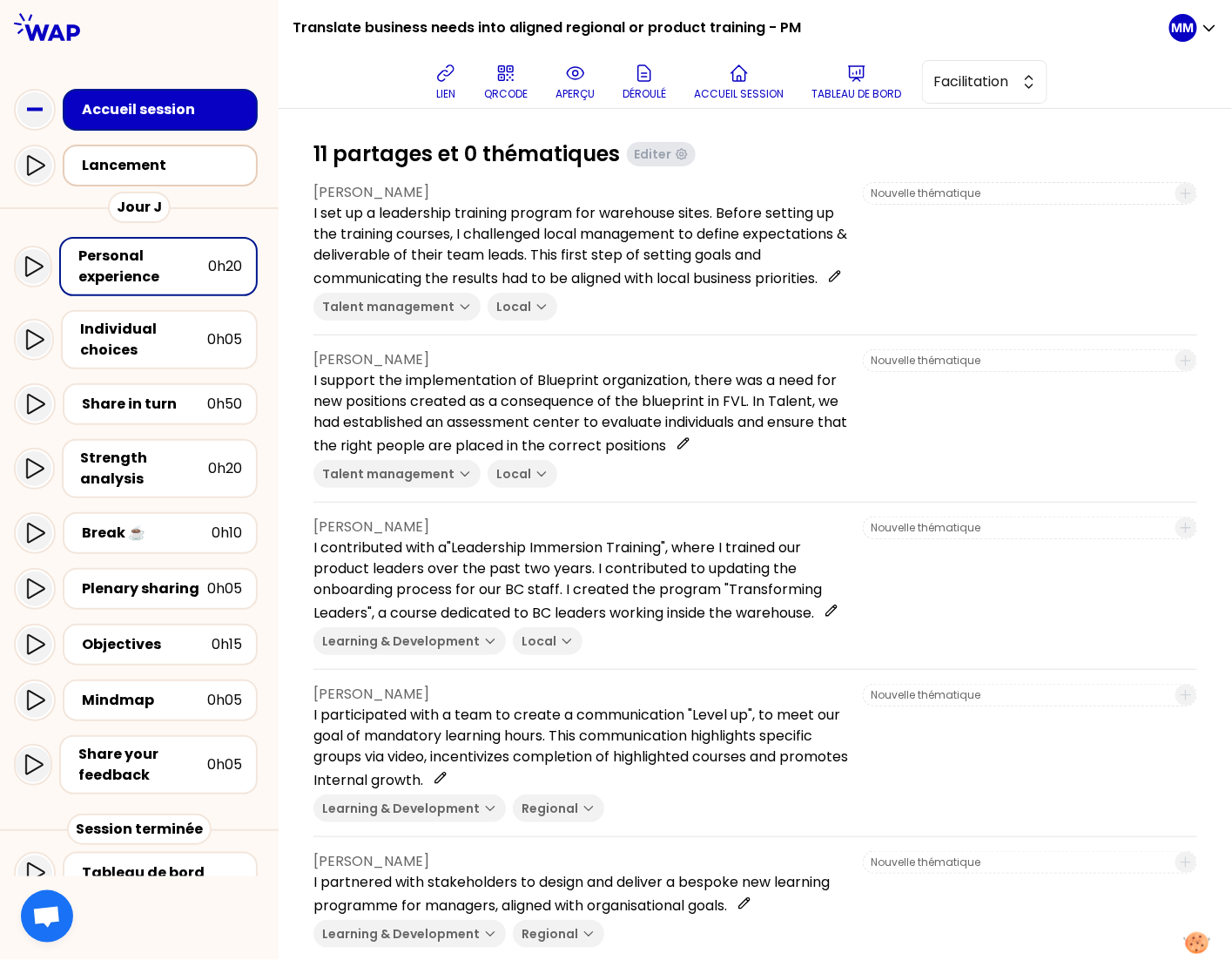
click at [188, 169] on div "Lancement" at bounding box center [165, 165] width 167 height 21
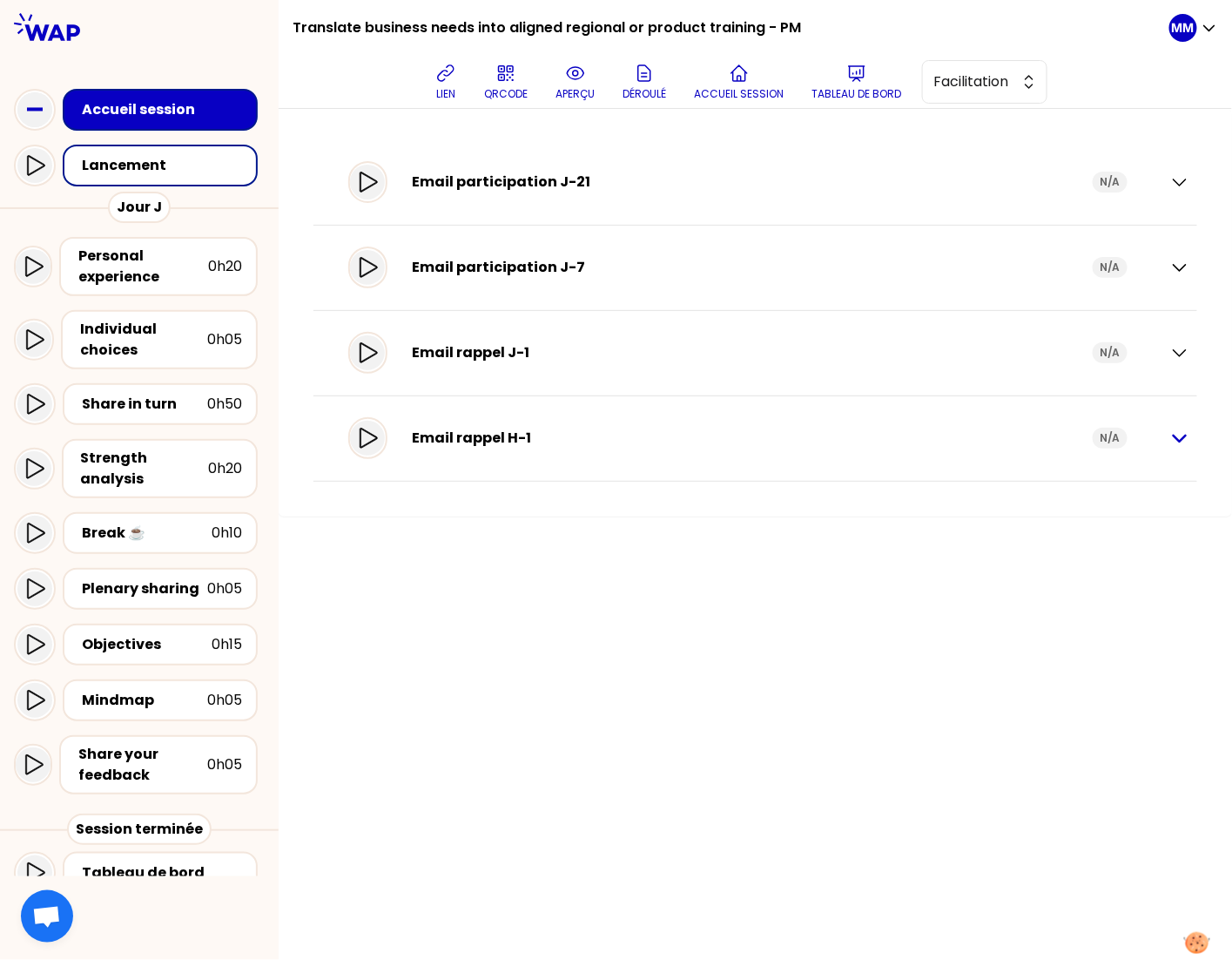
click at [1178, 433] on icon "button" at bounding box center [1180, 438] width 21 height 21
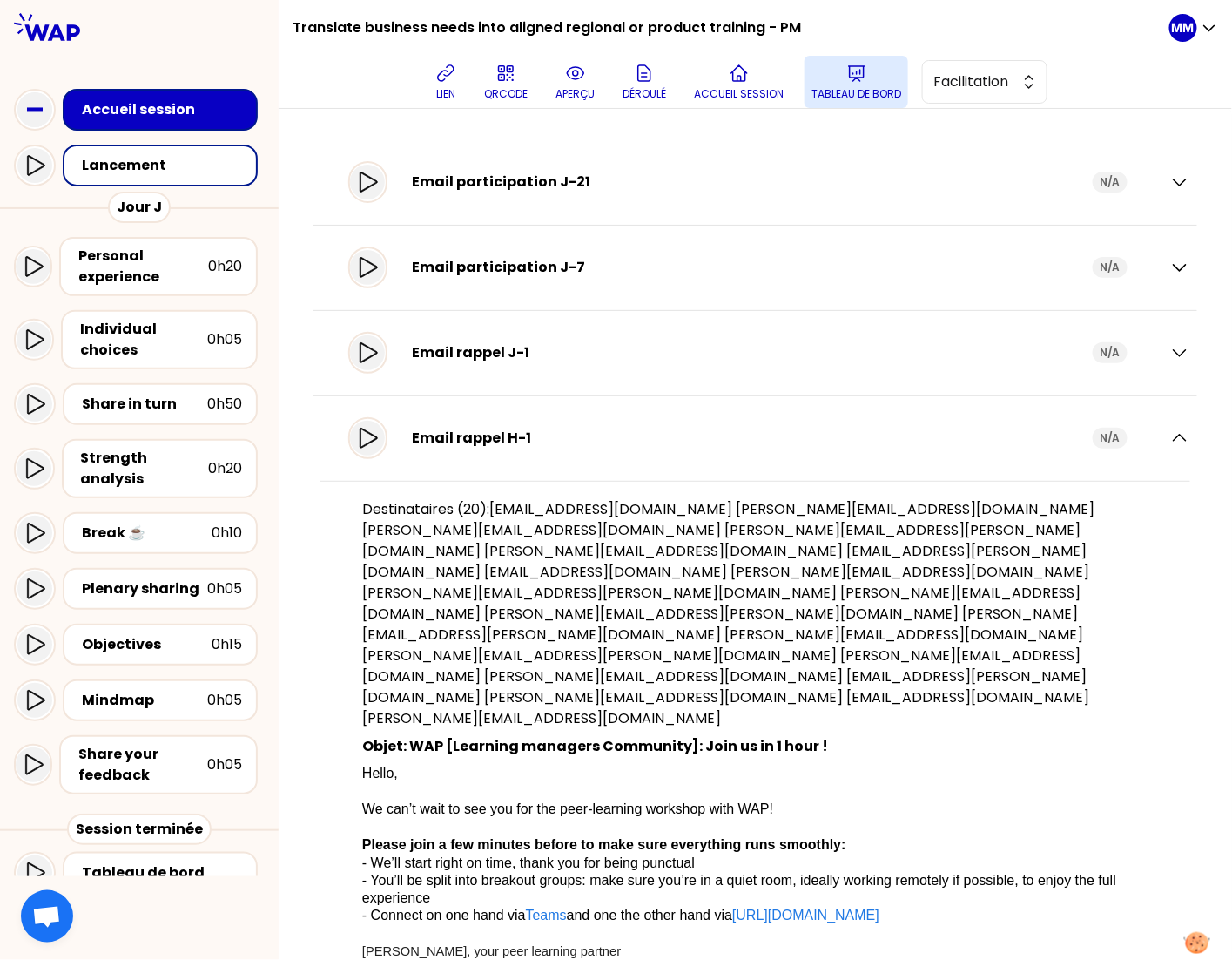
click at [858, 81] on icon at bounding box center [857, 74] width 21 height 21
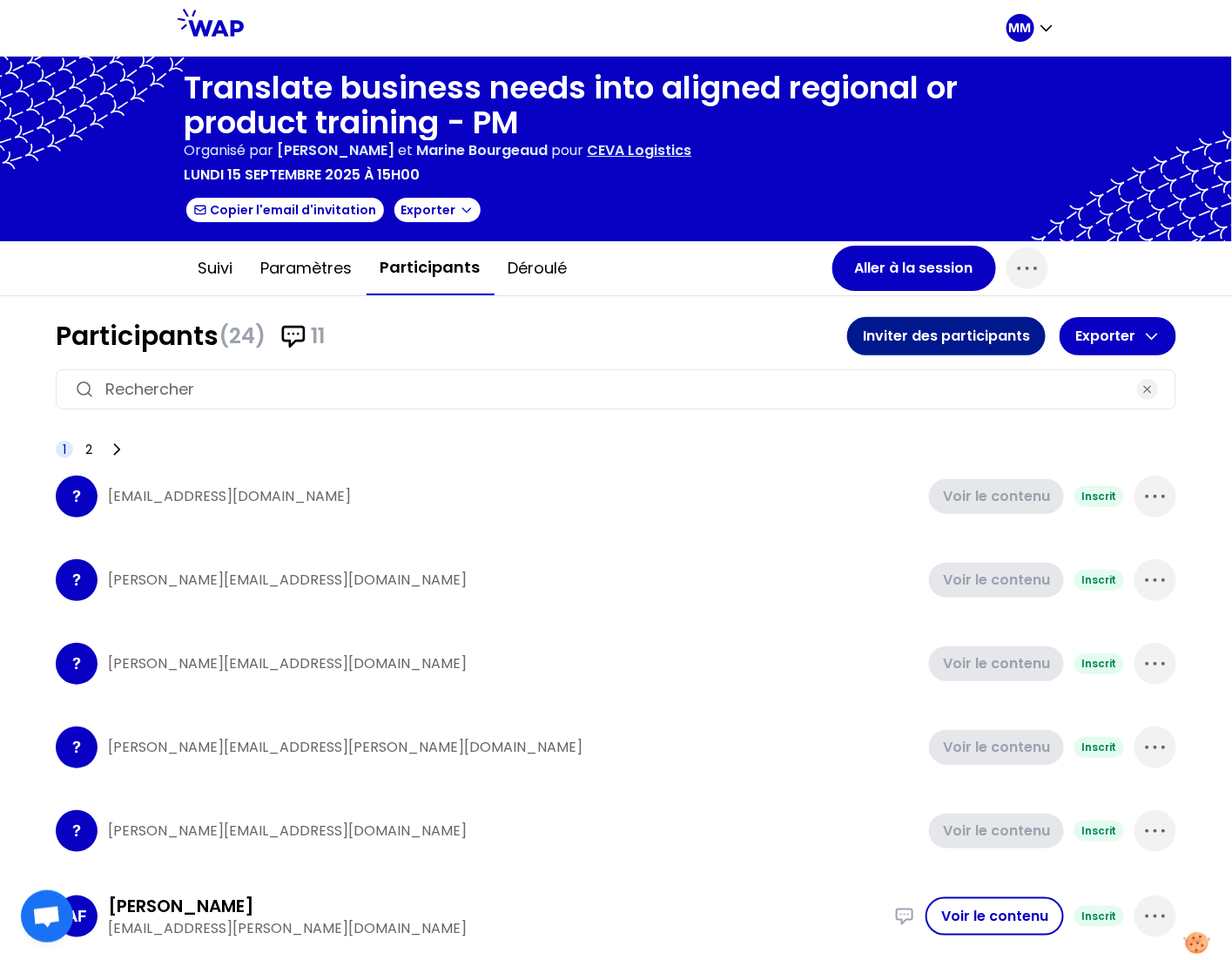
click at [935, 339] on button "Inviter des participants" at bounding box center [946, 336] width 199 height 39
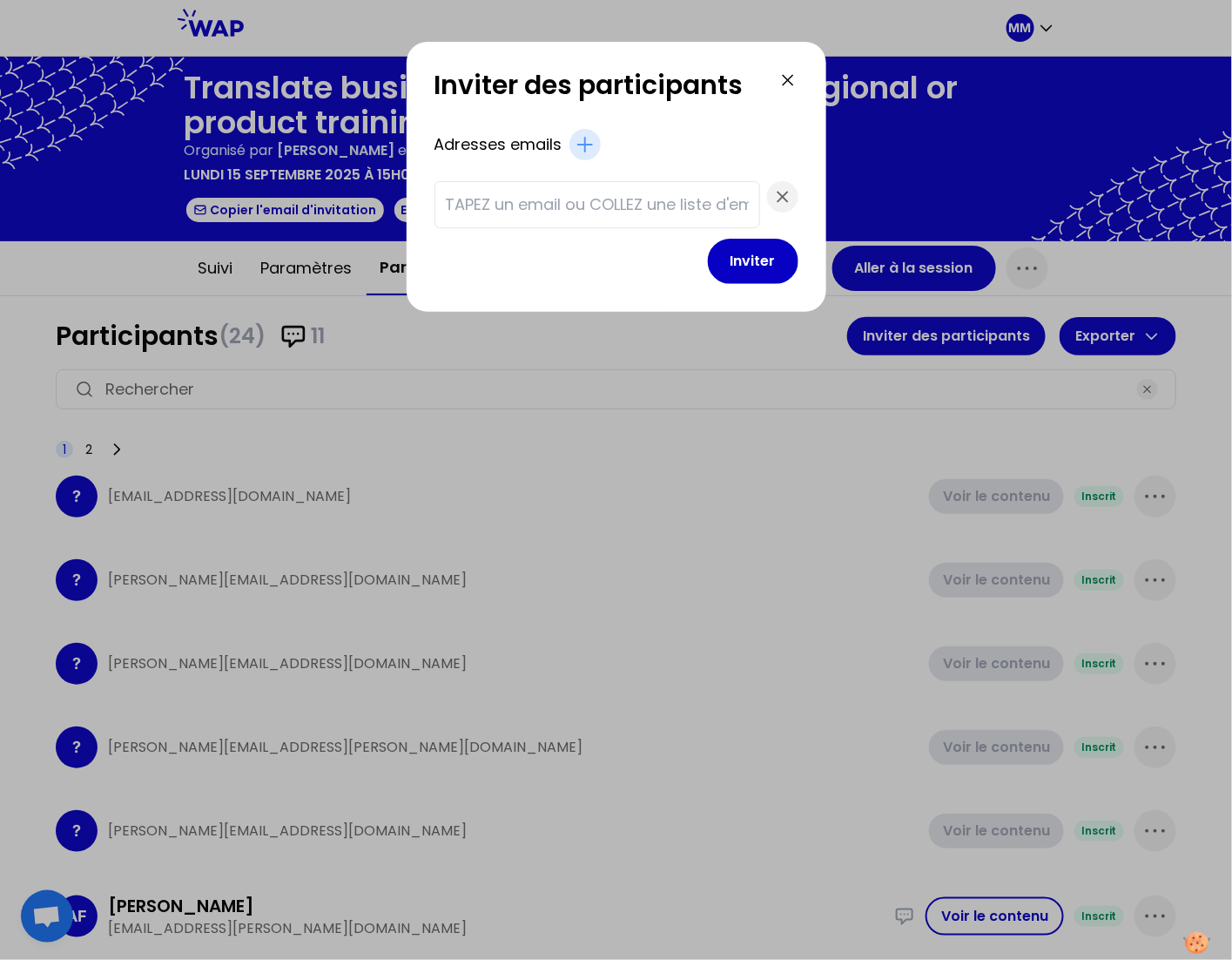
click at [580, 207] on input "text" at bounding box center [598, 205] width 303 height 25
paste input "[PERSON_NAME][EMAIL_ADDRESS][DOMAIN_NAME]"
type input "[PERSON_NAME][EMAIL_ADDRESS][DOMAIN_NAME]"
click at [717, 256] on button "Inviter" at bounding box center [753, 262] width 91 height 46
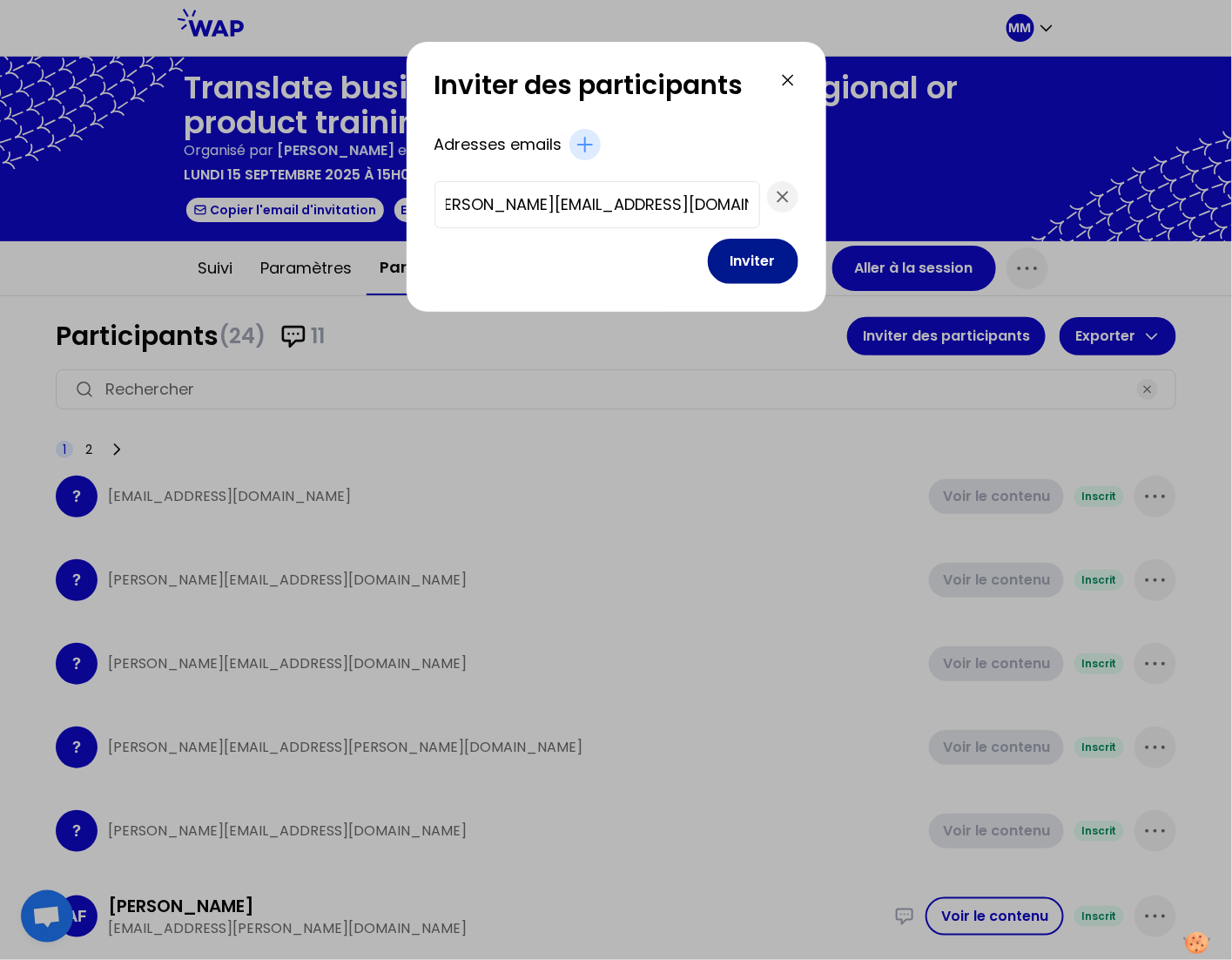
scroll to position [0, 0]
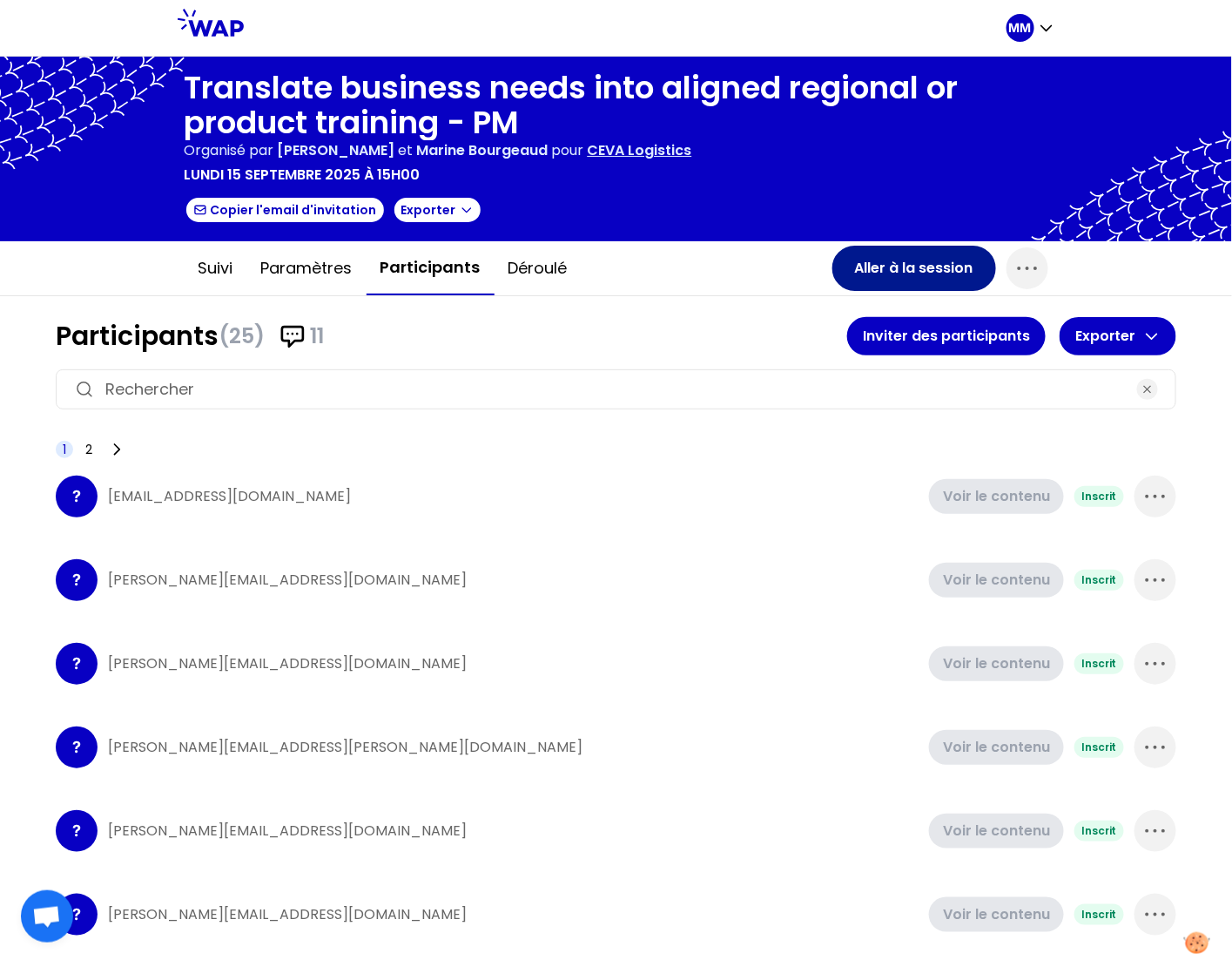
click at [883, 265] on button "Aller à la session" at bounding box center [914, 269] width 164 height 46
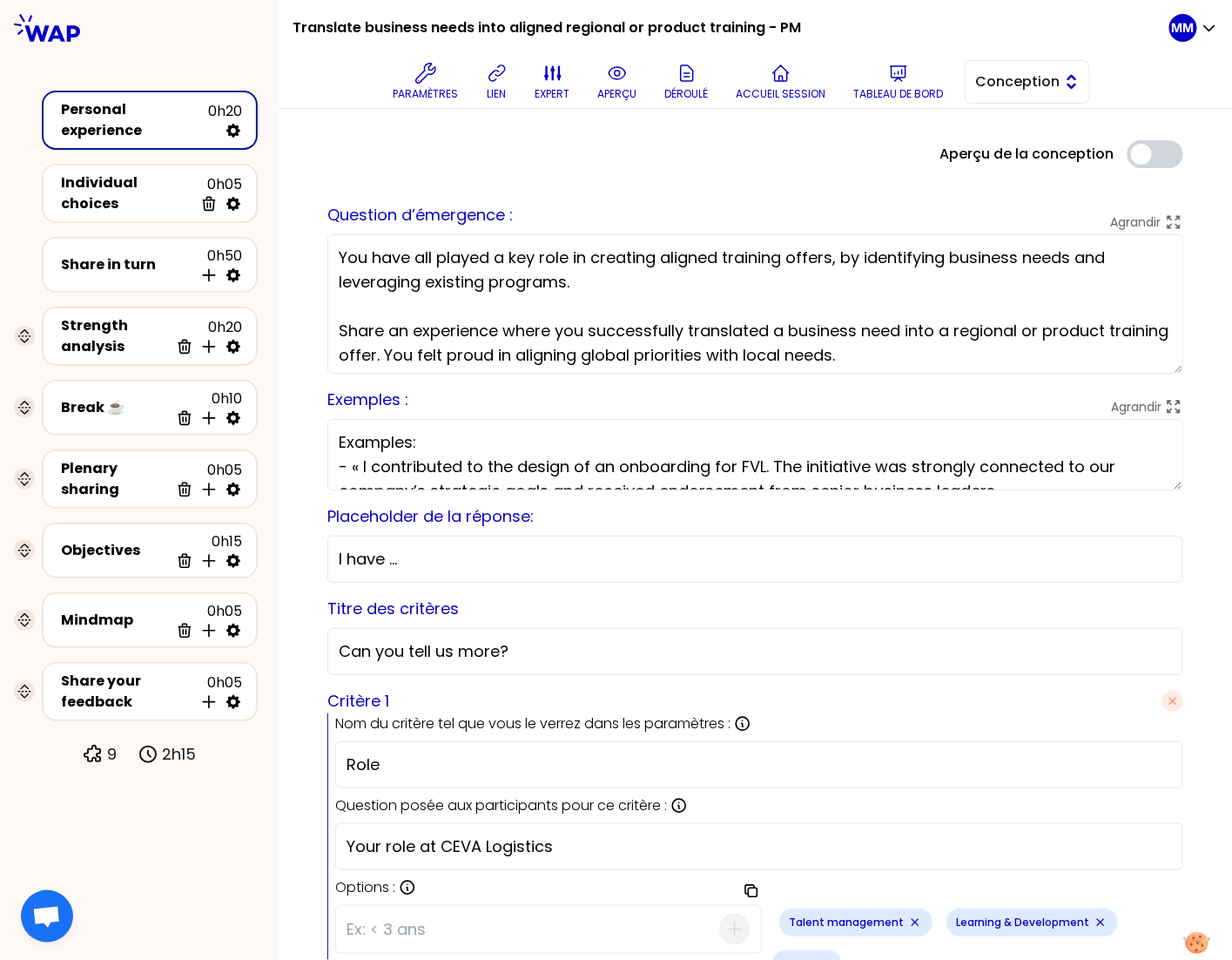
click at [1013, 91] on span "Conception" at bounding box center [1016, 82] width 79 height 21
click at [1001, 159] on span "Facilitation" at bounding box center [1039, 153] width 75 height 21
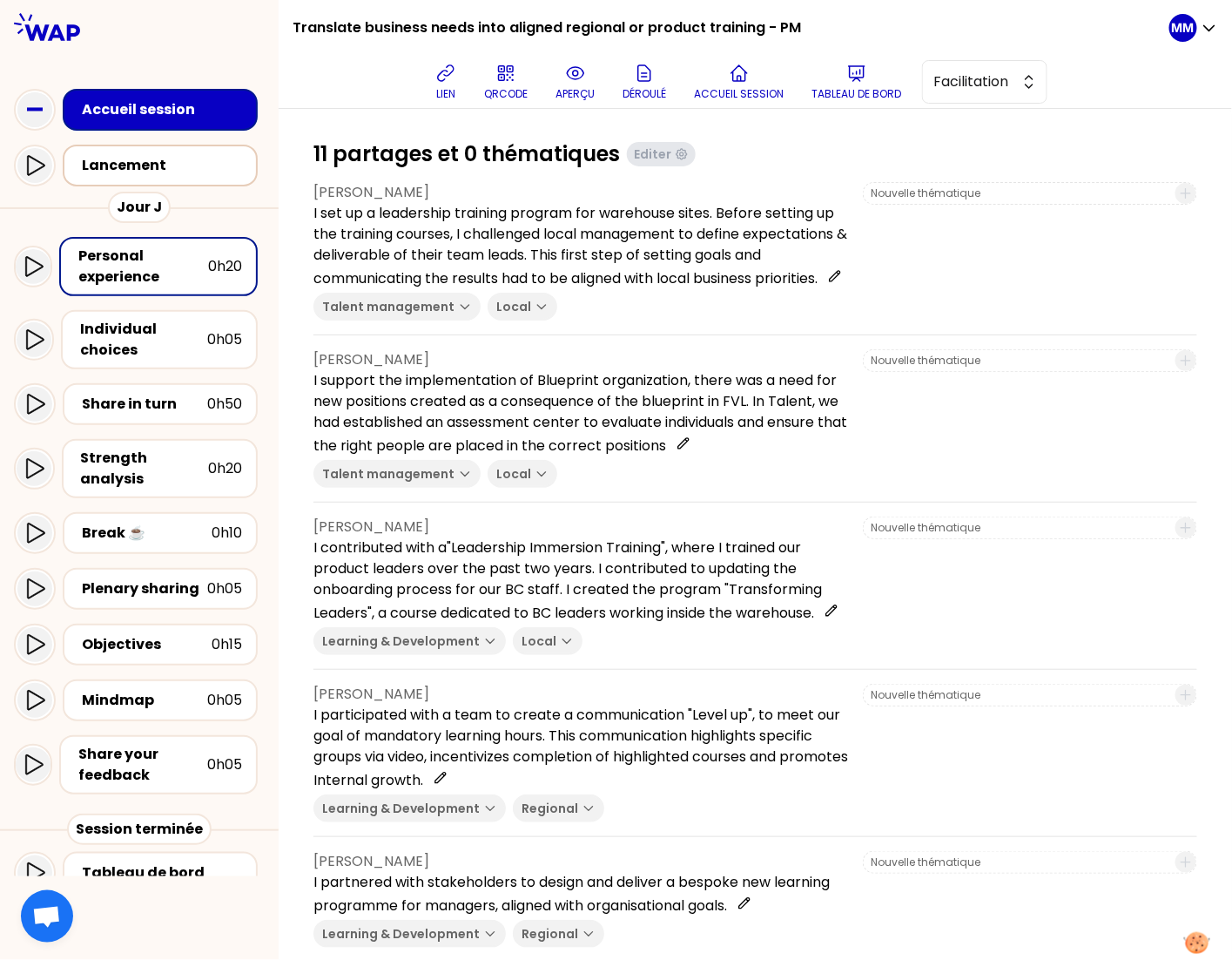
click at [164, 167] on div "Lancement" at bounding box center [165, 165] width 167 height 21
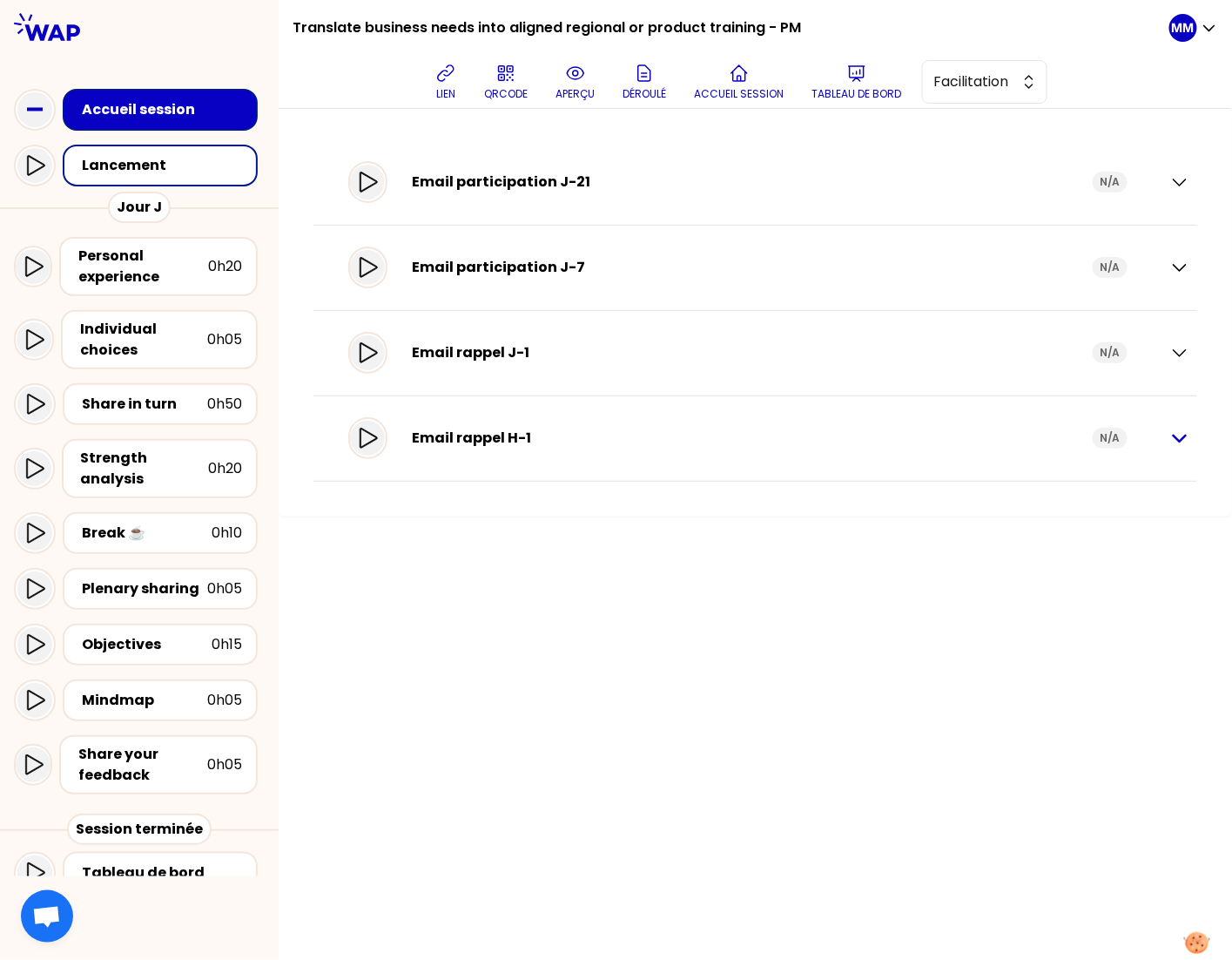
click at [1186, 438] on icon "button" at bounding box center [1180, 438] width 21 height 21
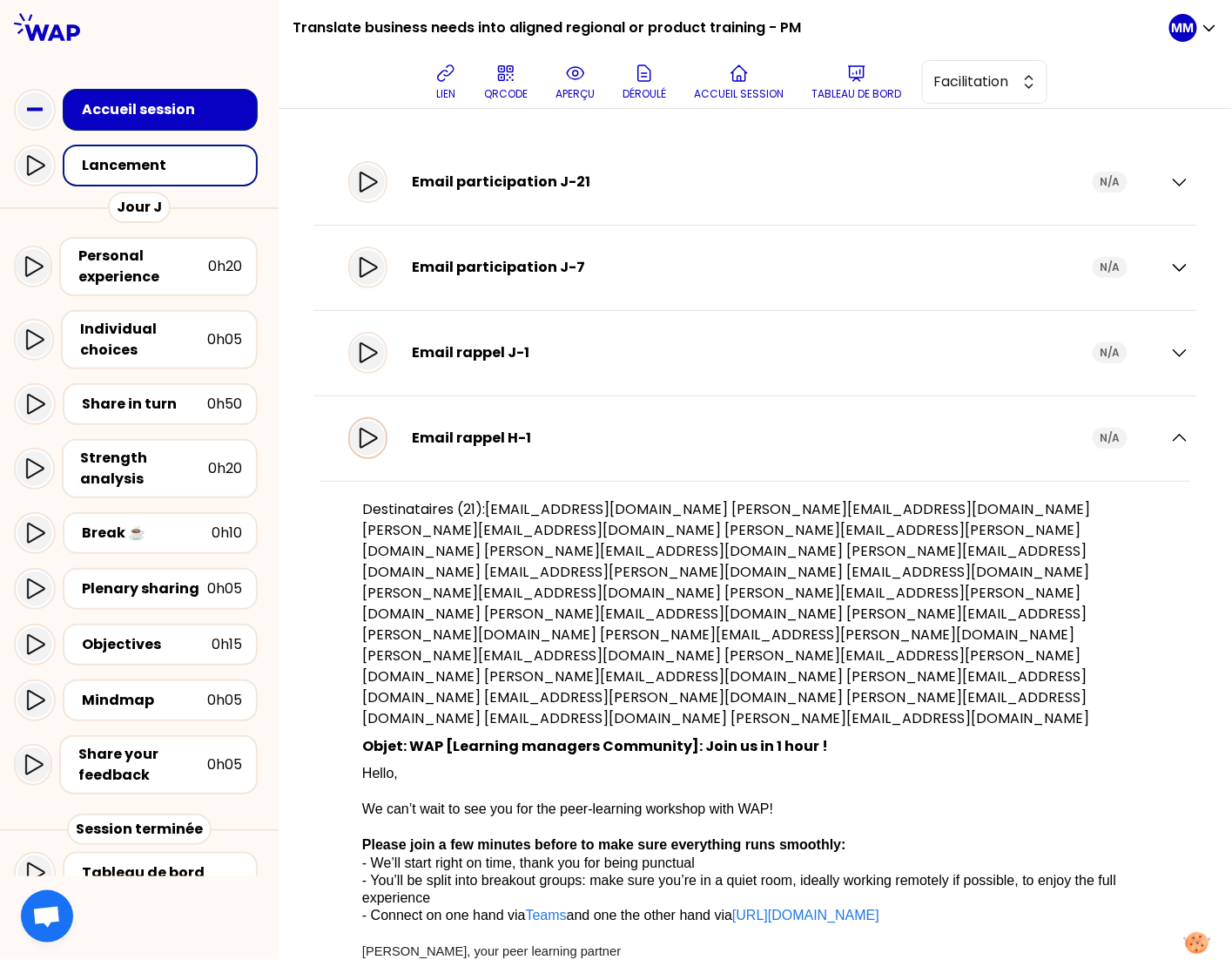
click at [378, 438] on icon at bounding box center [368, 438] width 21 height 21
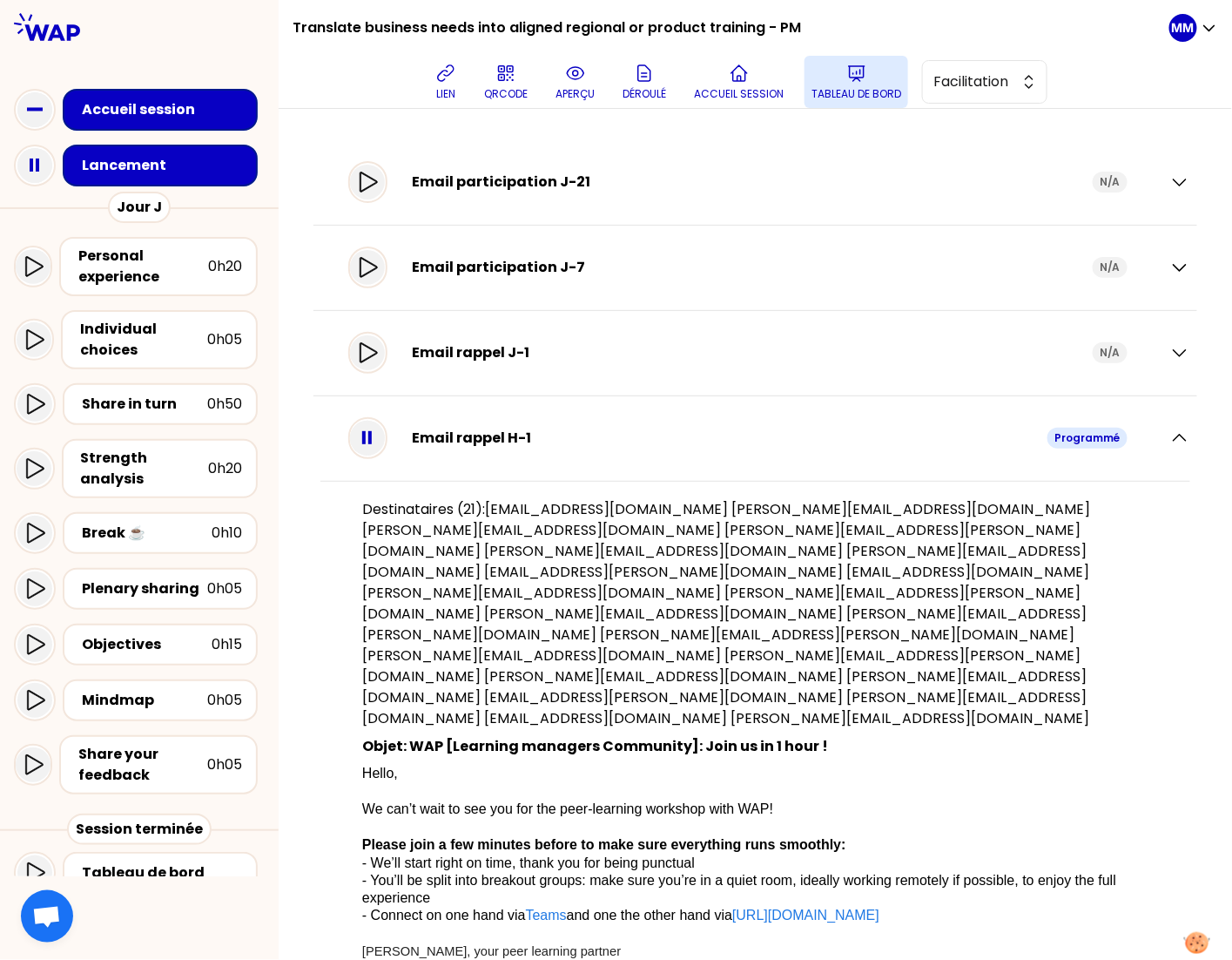
click at [871, 84] on button "Tableau de bord" at bounding box center [857, 82] width 103 height 53
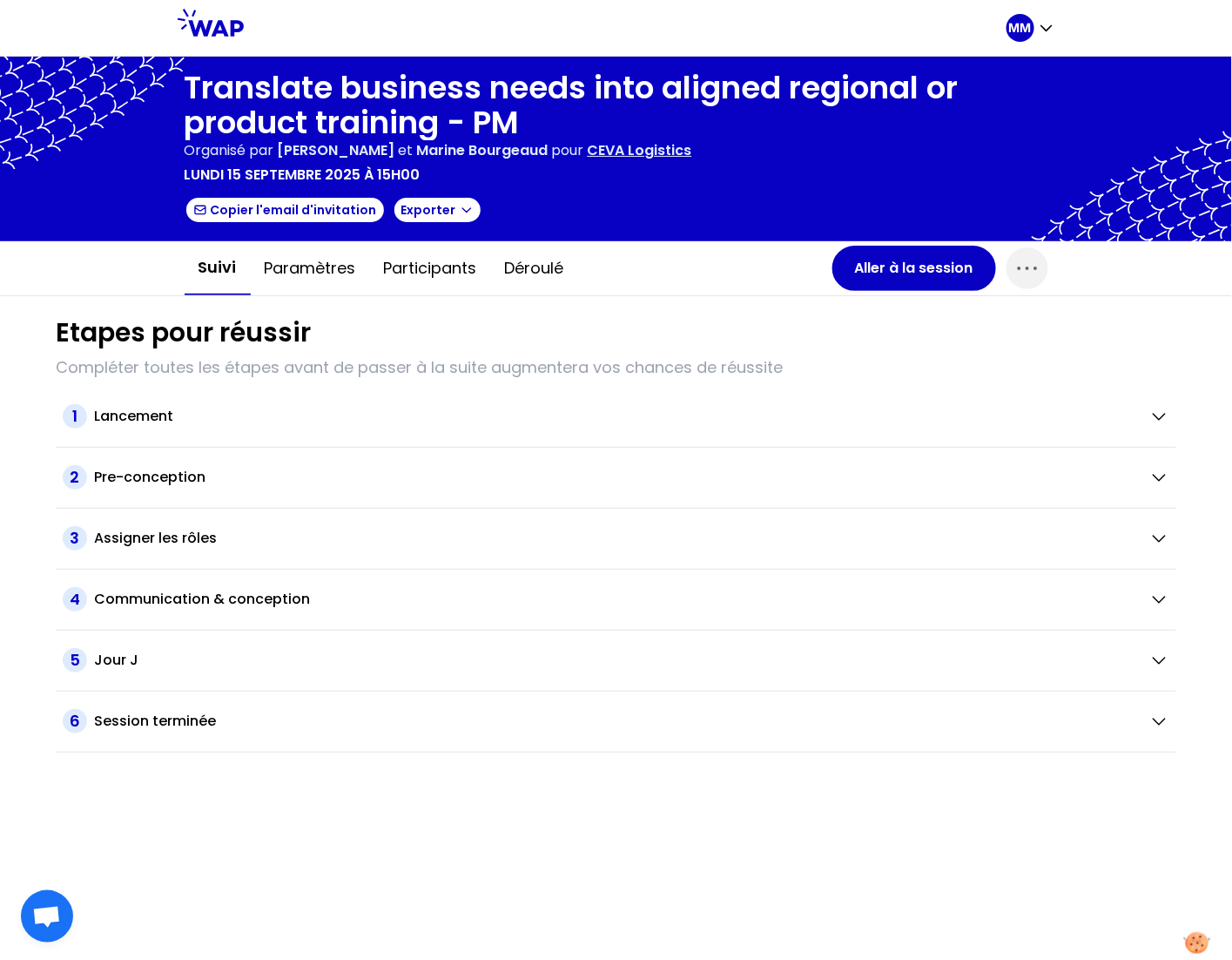
click at [673, 146] on p "CEVA Logistics" at bounding box center [640, 151] width 104 height 21
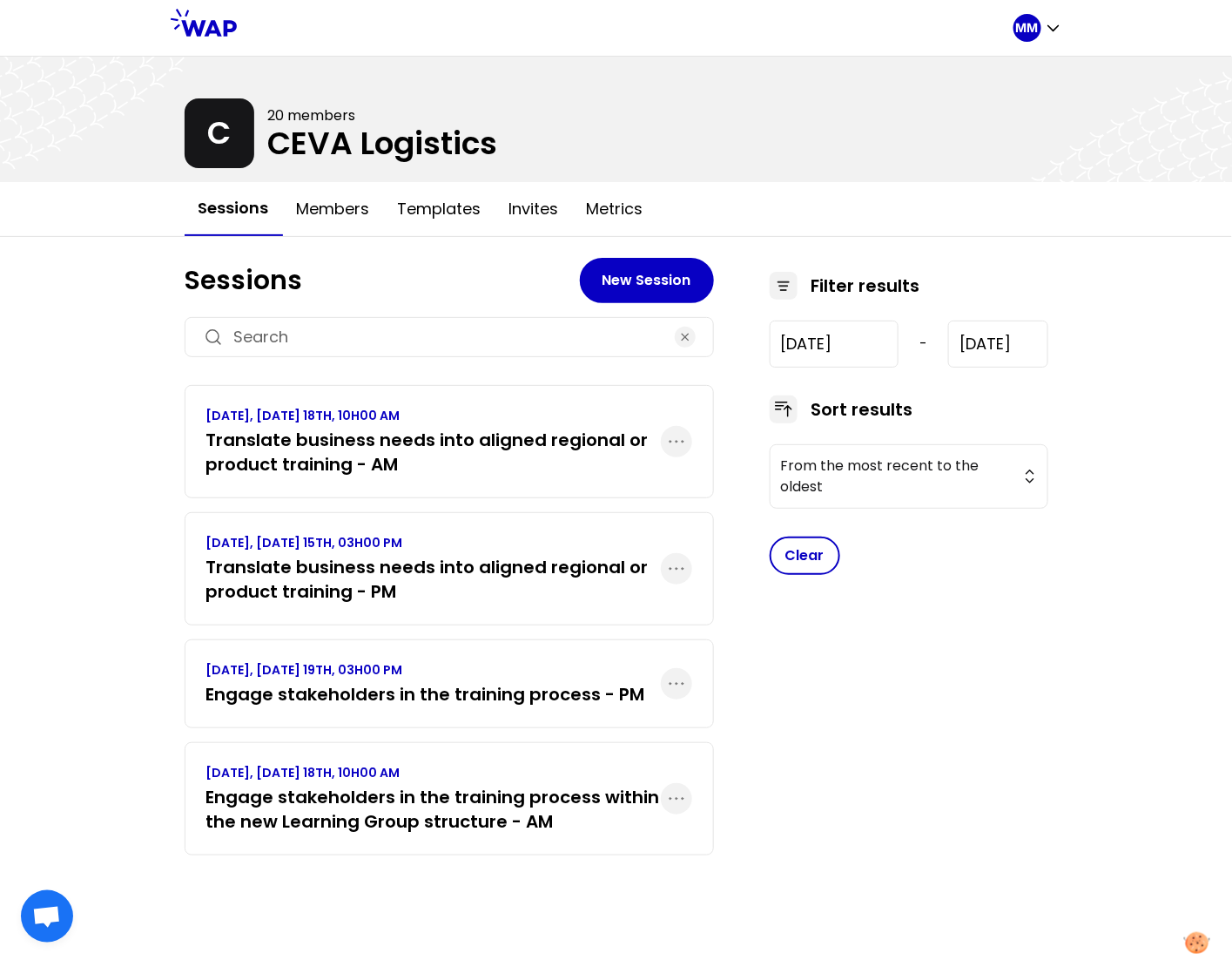
click at [421, 590] on h3 "Translate business needs into aligned regional or product training - PM" at bounding box center [434, 579] width 455 height 49
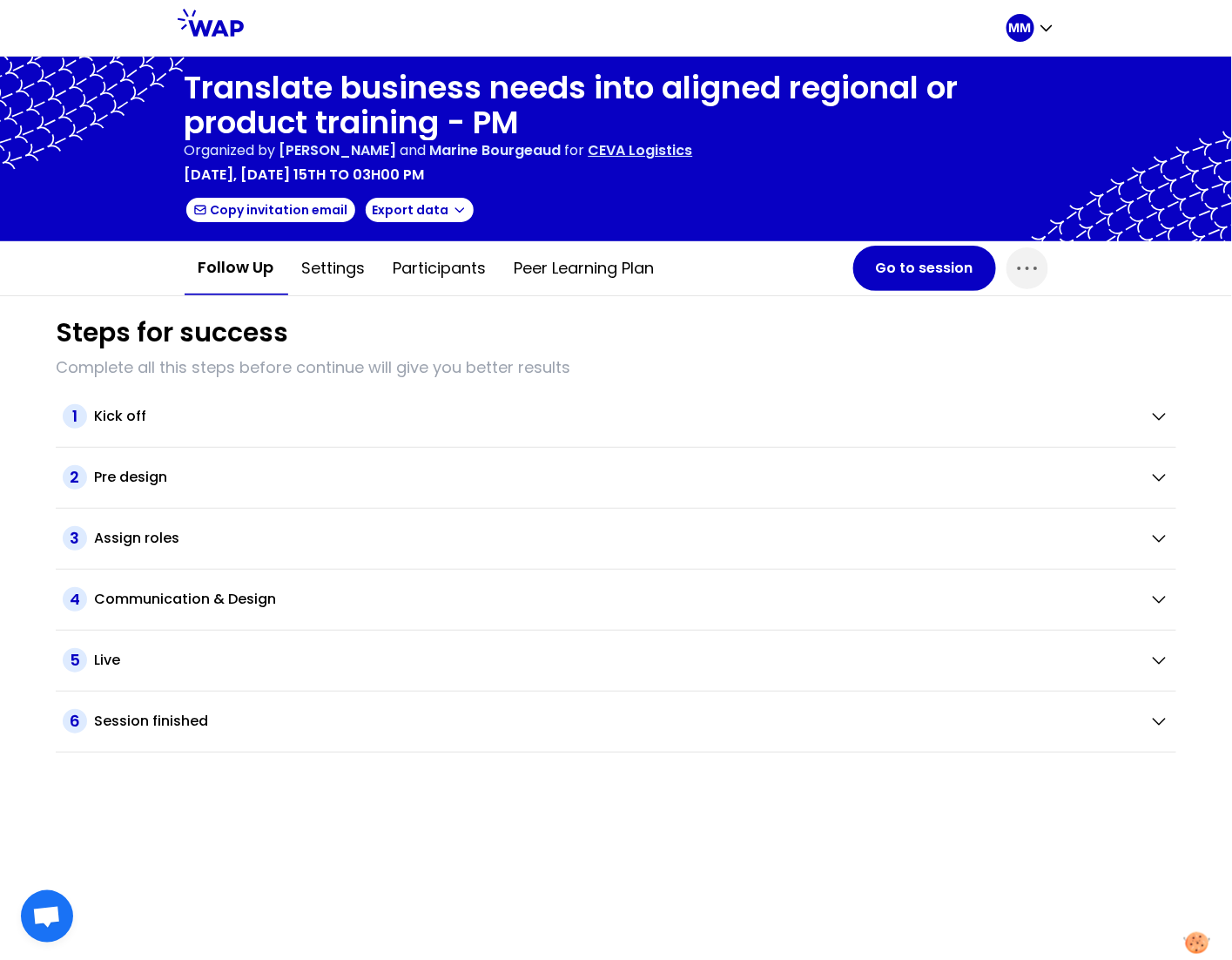
click at [693, 151] on p "CEVA Logistics" at bounding box center [640, 151] width 104 height 21
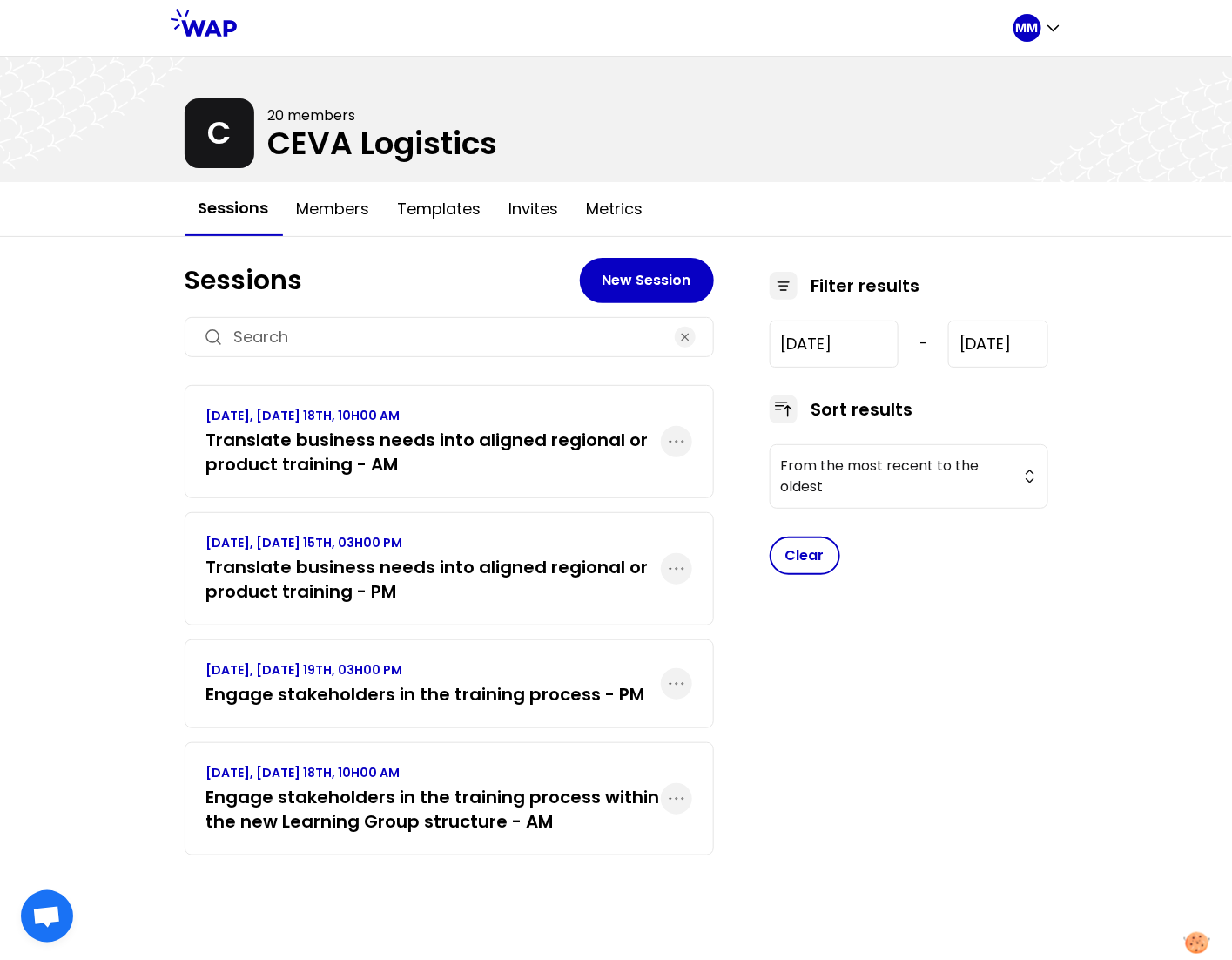
click at [472, 448] on h3 "Translate business needs into aligned regional or product training - AM" at bounding box center [434, 452] width 455 height 49
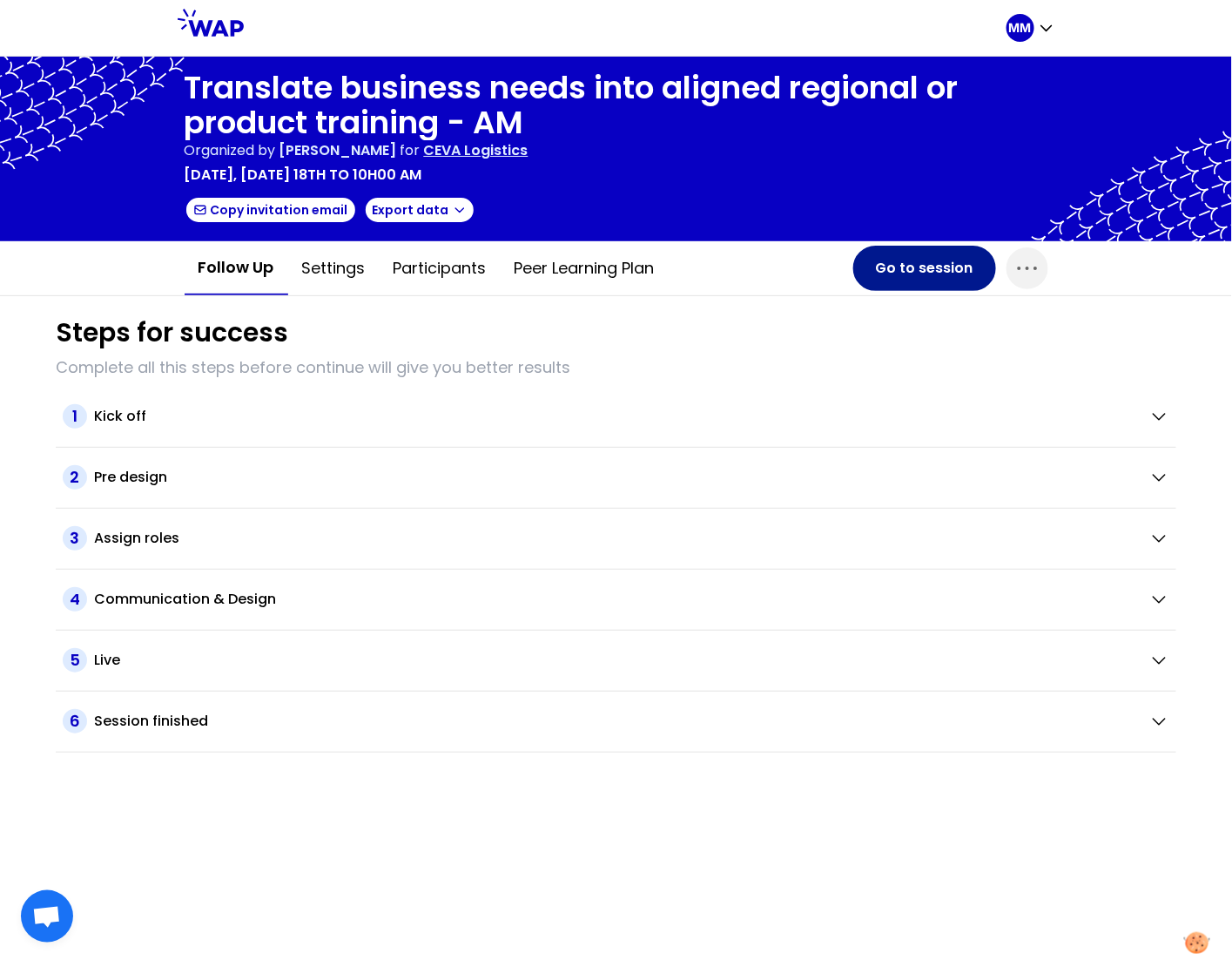
click at [861, 267] on button "Go to session" at bounding box center [924, 269] width 143 height 46
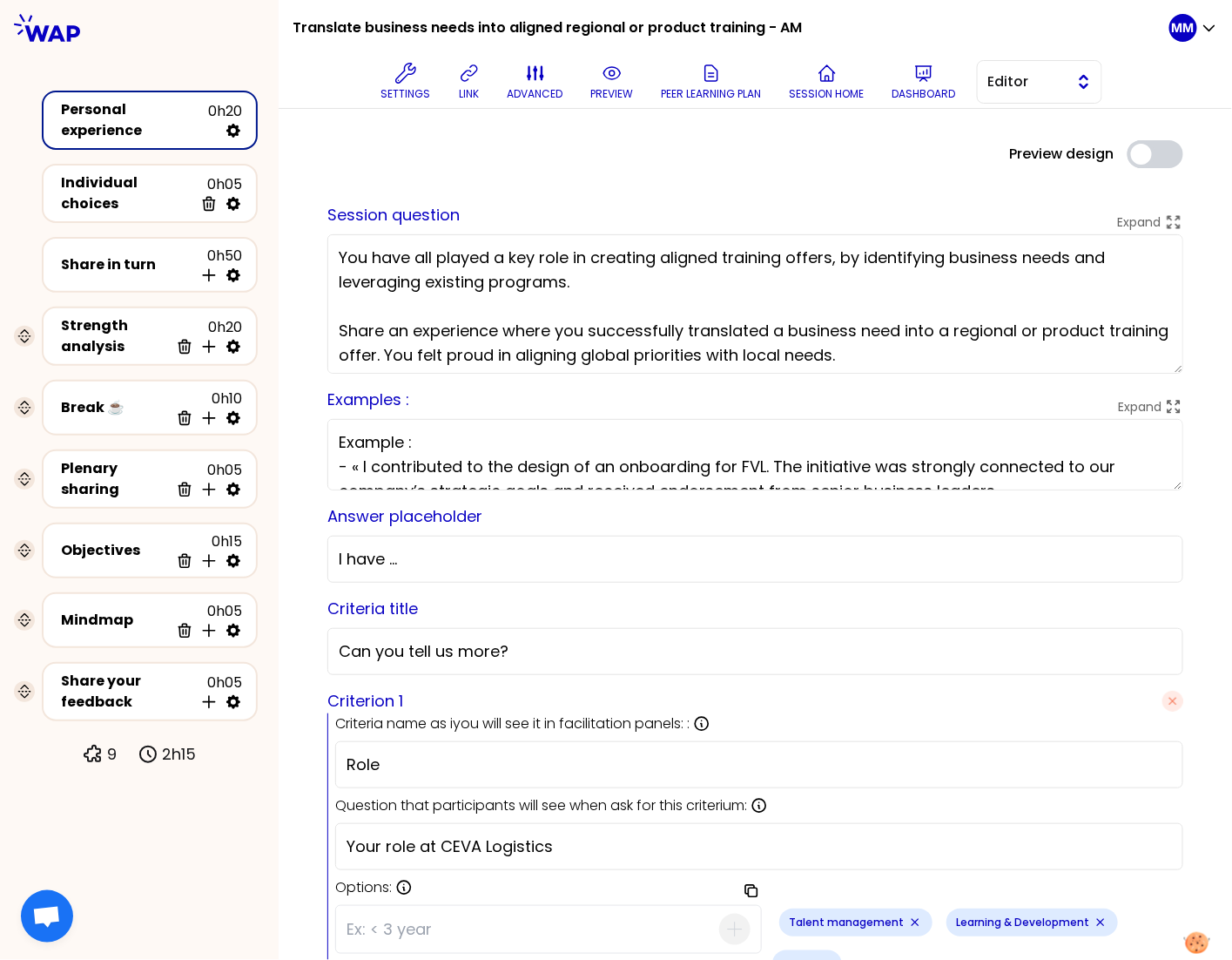
click at [1068, 71] on button "Editor" at bounding box center [1040, 82] width 125 height 44
click at [1044, 152] on span "Facilitator" at bounding box center [1051, 153] width 75 height 21
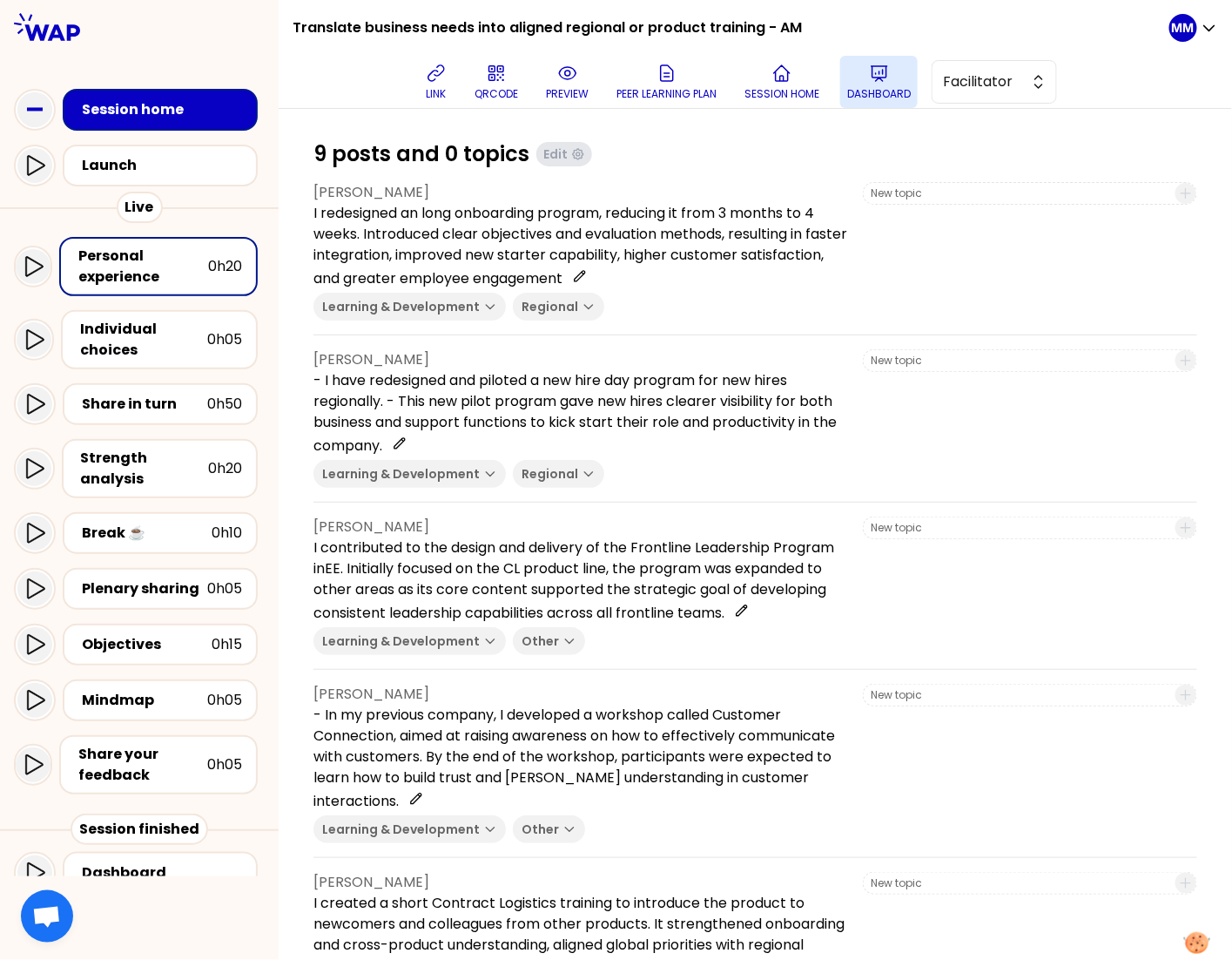
click at [890, 79] on icon at bounding box center [879, 74] width 21 height 21
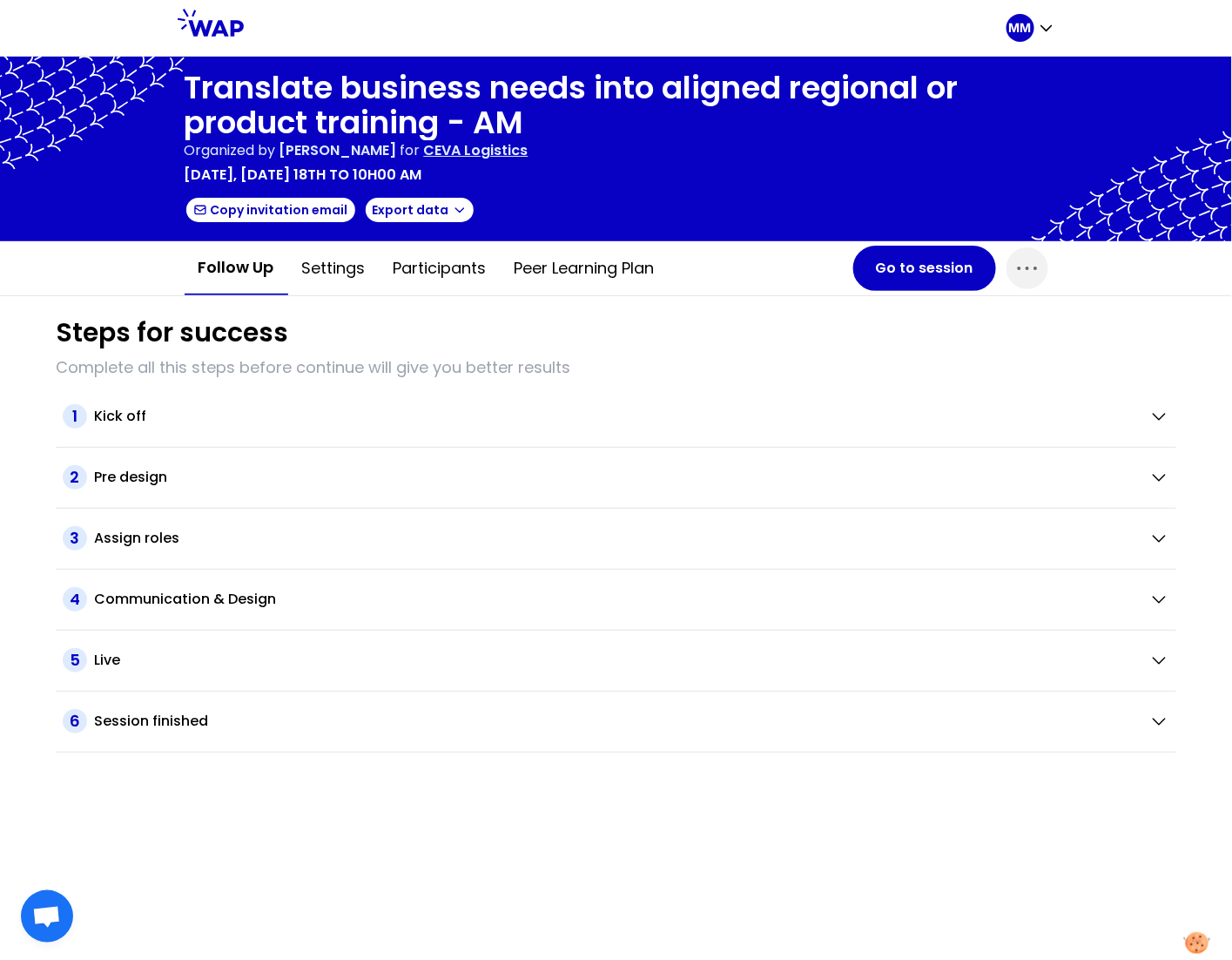
drag, startPoint x: 451, startPoint y: 264, endPoint x: 647, endPoint y: 310, distance: 201.3
click at [452, 264] on button "Participants" at bounding box center [440, 269] width 121 height 53
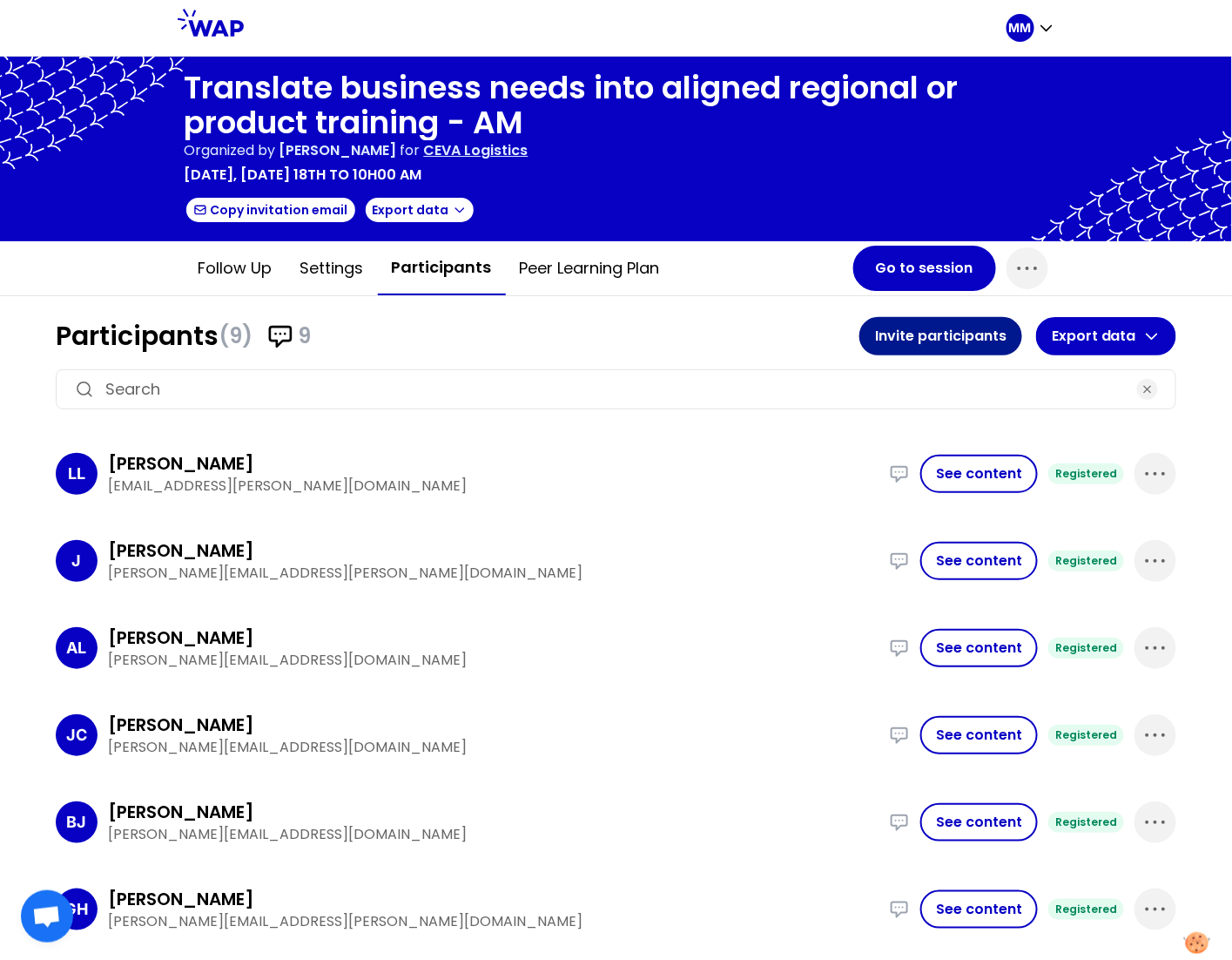
click at [901, 332] on button "Invite participants" at bounding box center [941, 336] width 163 height 39
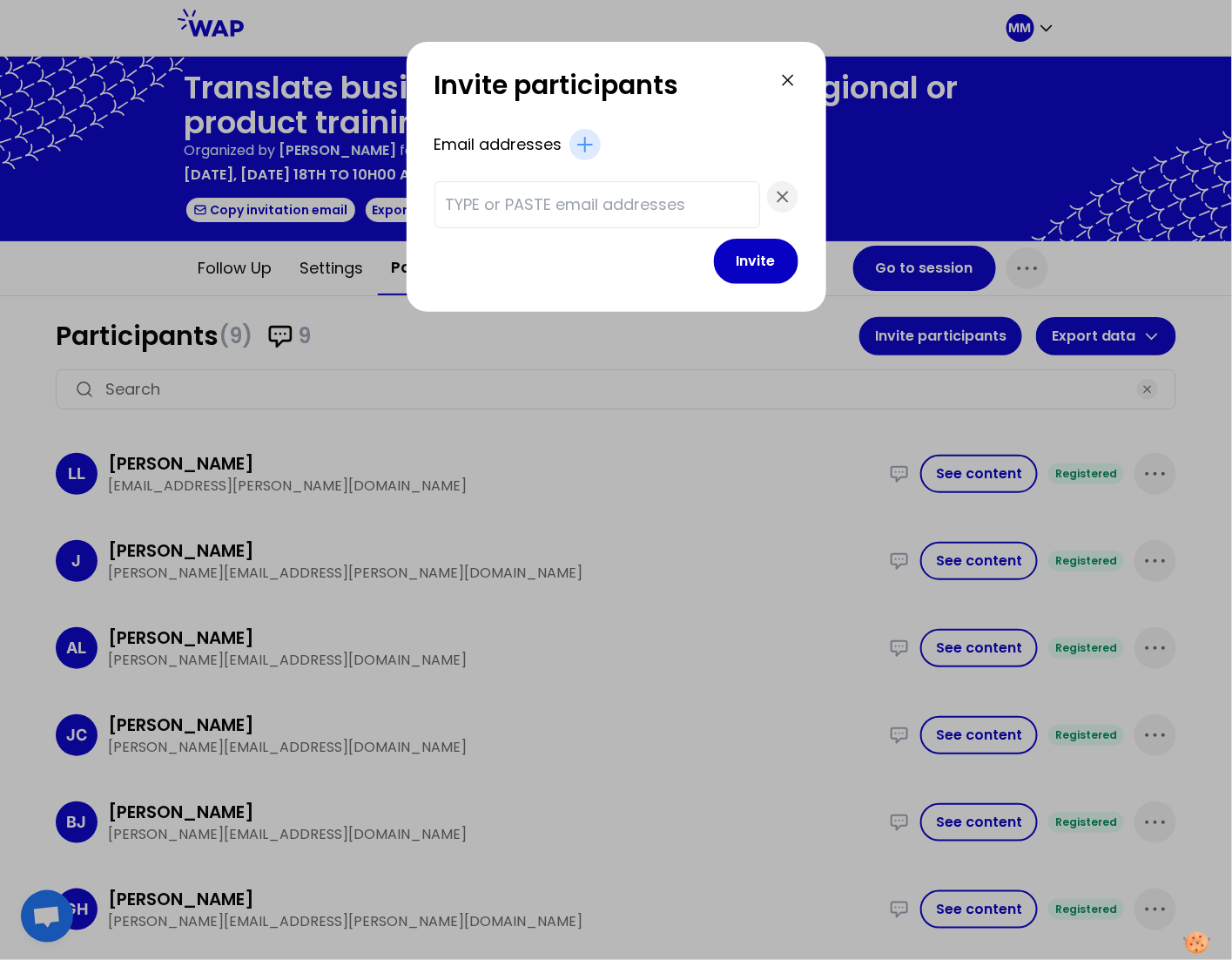
click at [629, 209] on input "text" at bounding box center [598, 205] width 303 height 25
paste input "[DOMAIN_NAME][EMAIL_ADDRESS][DOMAIN_NAME] [PERSON_NAME][EMAIL_ADDRESS][DOMAIN_N…"
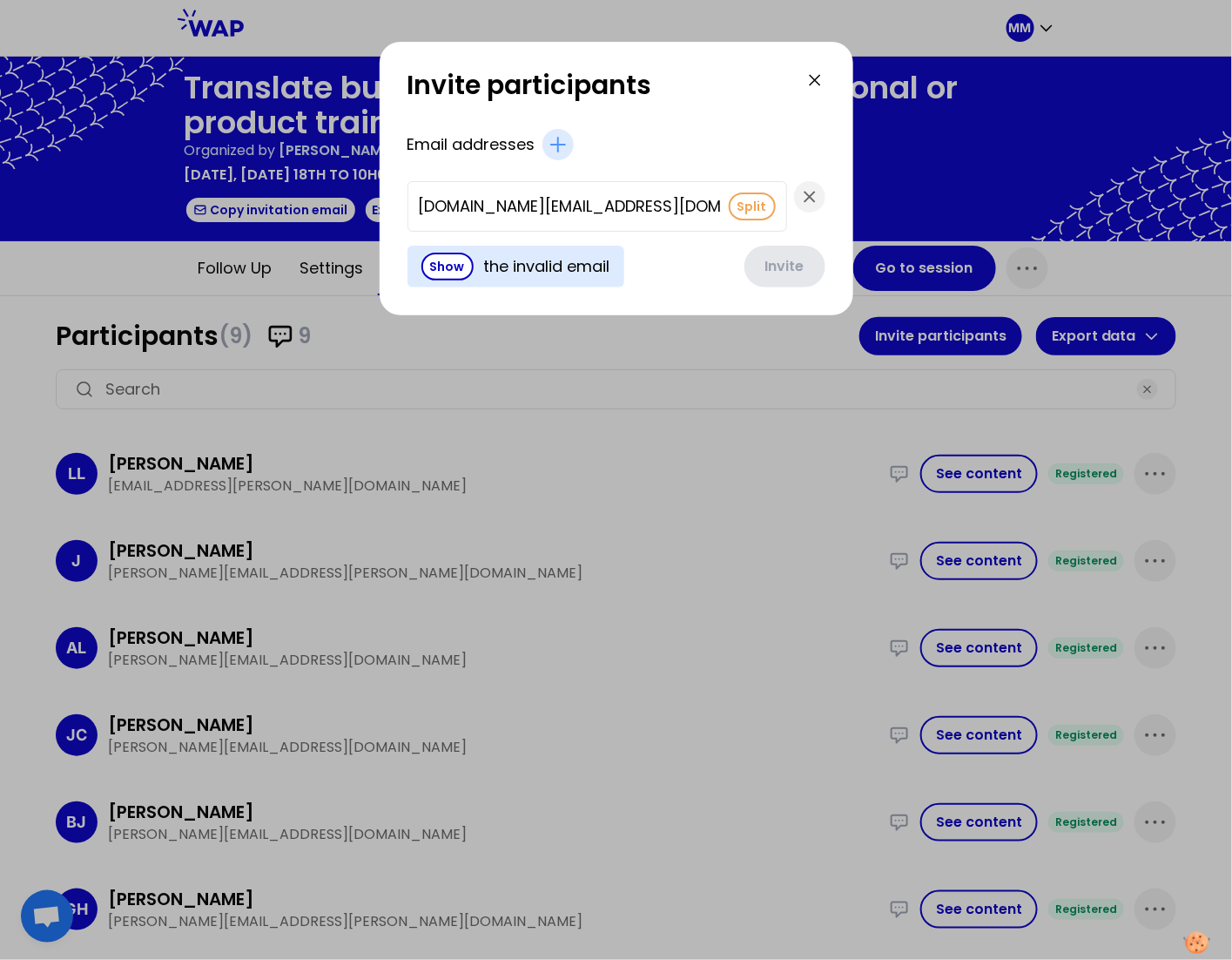
scroll to position [0, 1877]
click at [729, 202] on button "Split" at bounding box center [752, 207] width 47 height 28
type input "[PERSON_NAME][EMAIL_ADDRESS][PERSON_NAME][DOMAIN_NAME]"
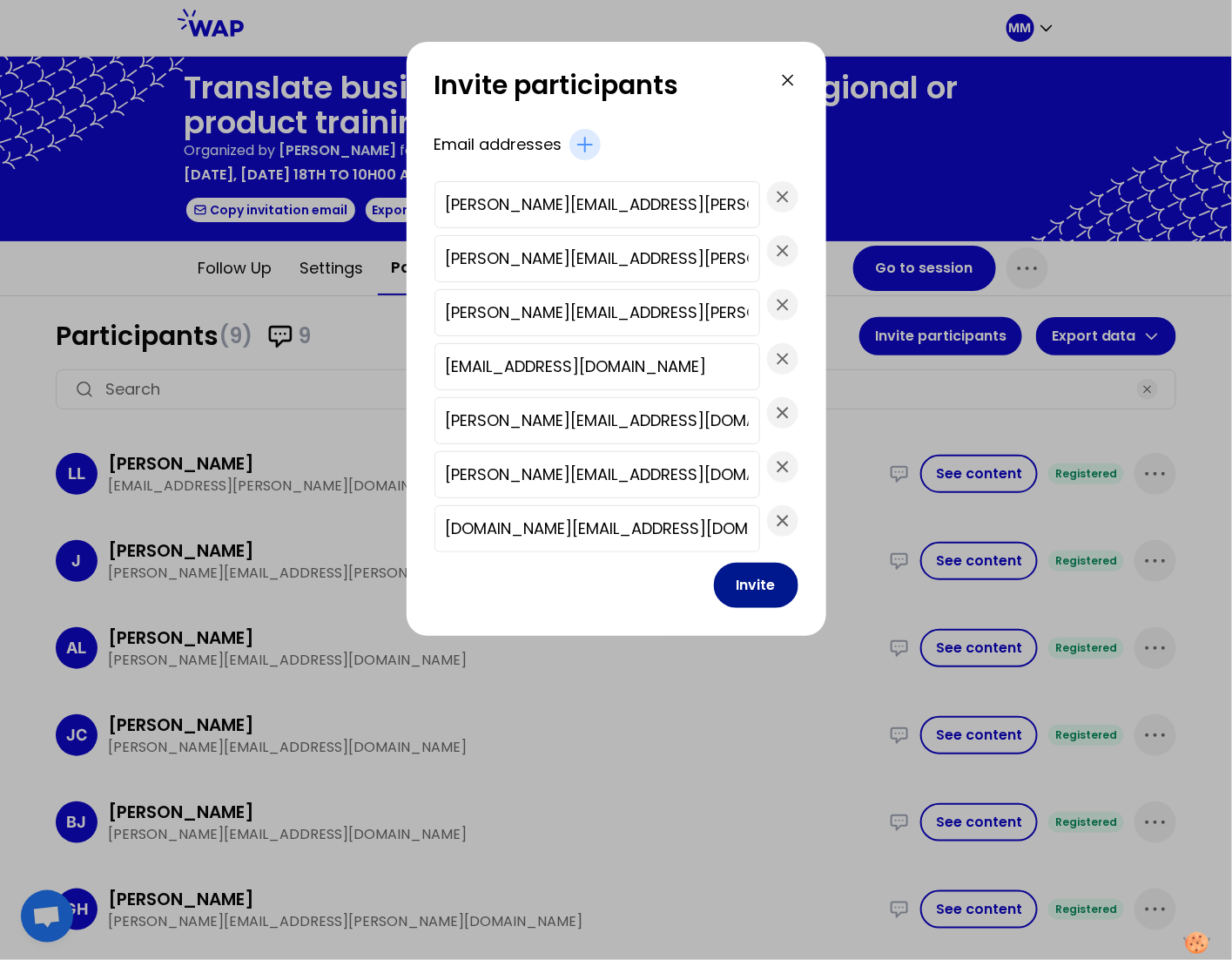
click at [714, 597] on button "Invite" at bounding box center [756, 585] width 85 height 46
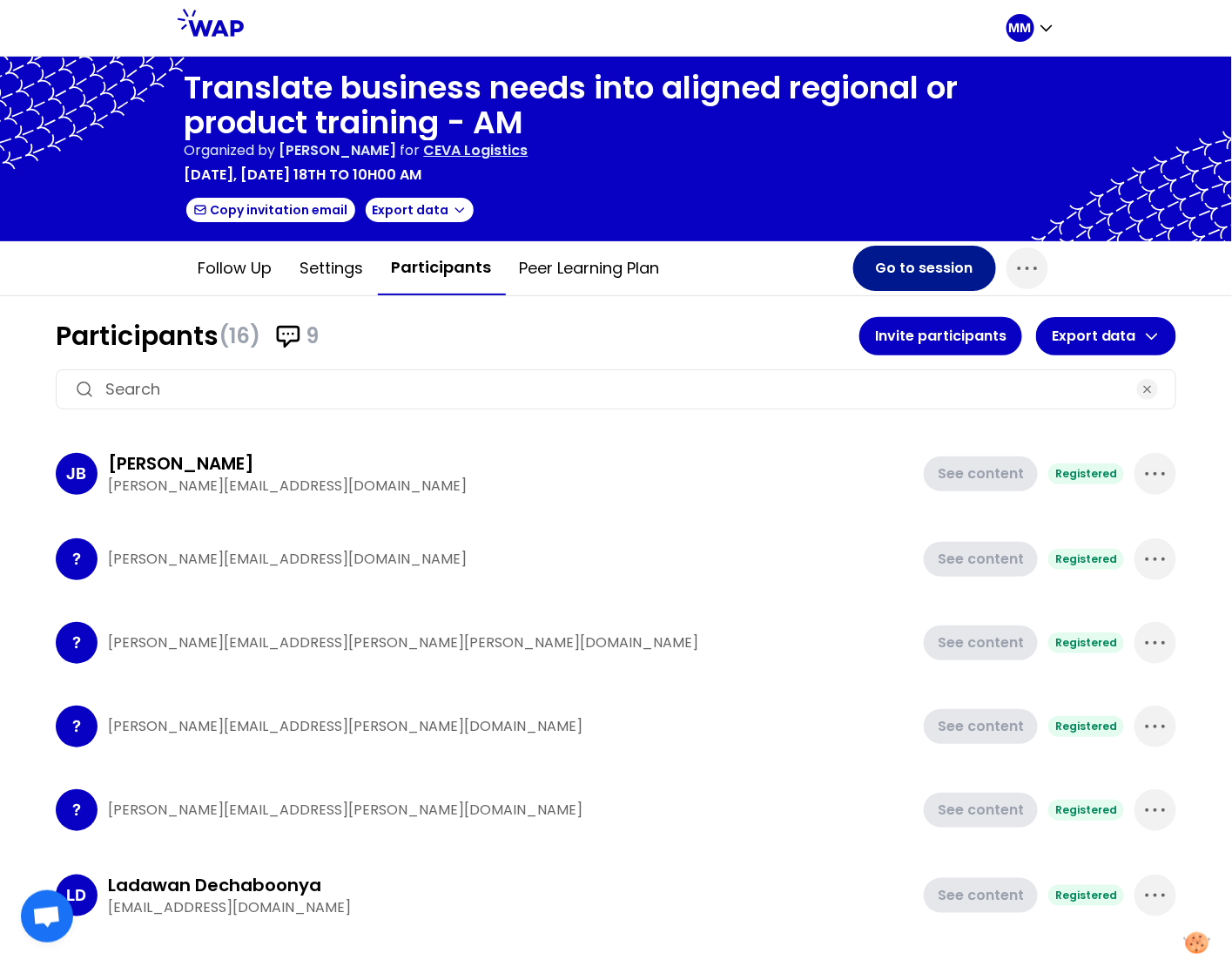
click at [925, 265] on button "Go to session" at bounding box center [924, 269] width 143 height 46
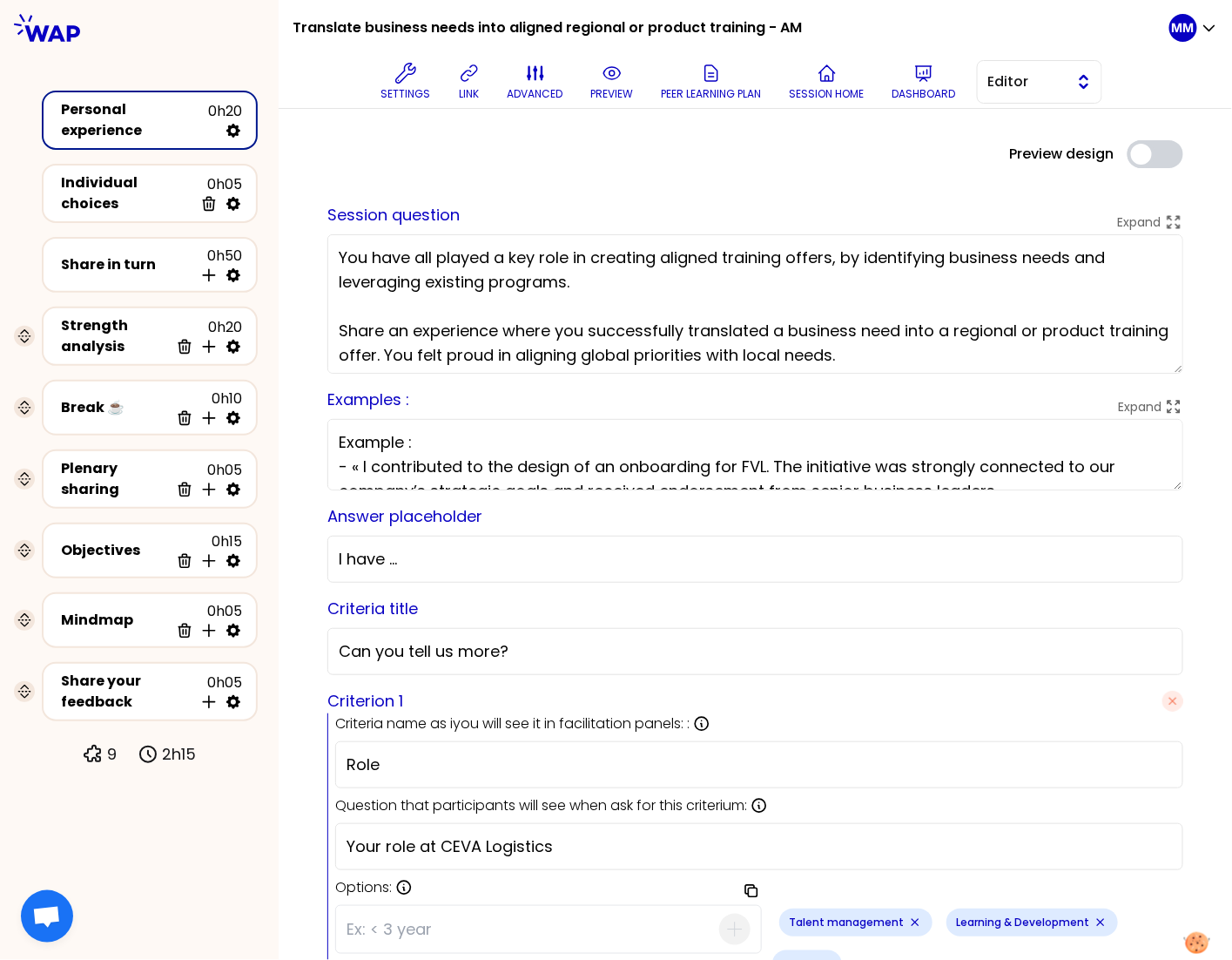
click at [1007, 88] on span "Editor" at bounding box center [1028, 82] width 79 height 21
click at [1007, 158] on li "Facilitator" at bounding box center [1040, 153] width 123 height 28
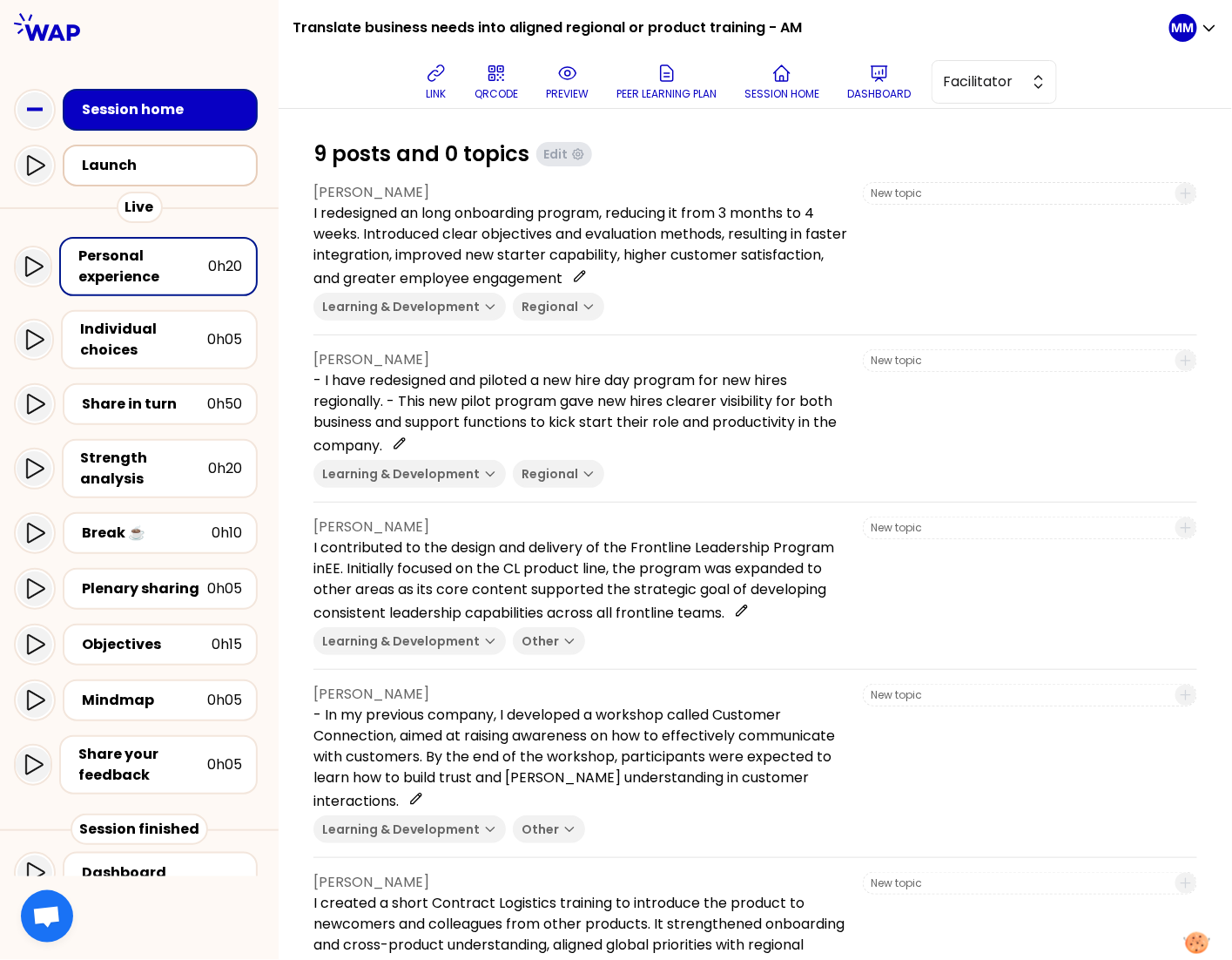
click at [169, 165] on div "Launch" at bounding box center [165, 165] width 167 height 21
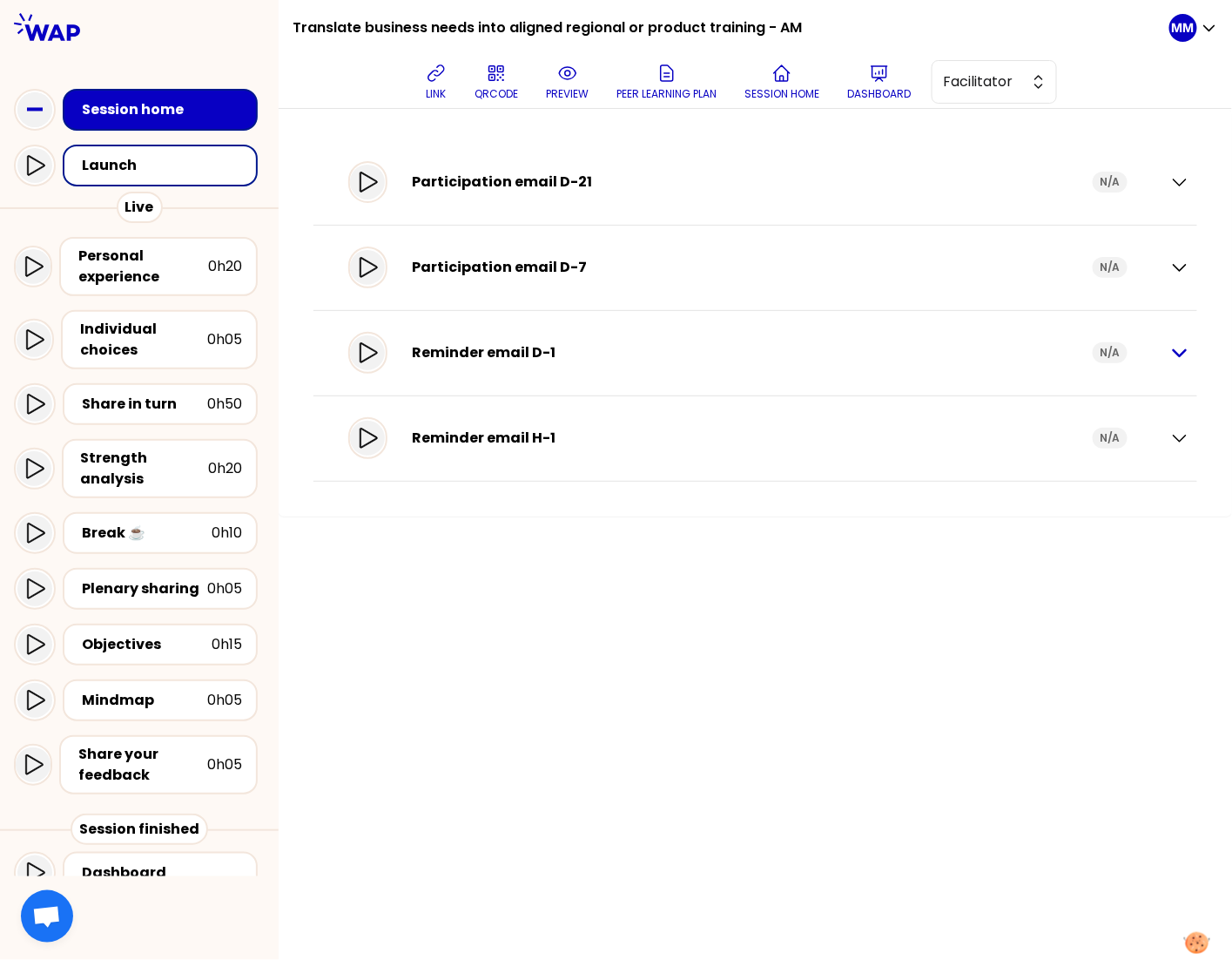
click at [1175, 355] on icon "button" at bounding box center [1180, 353] width 21 height 21
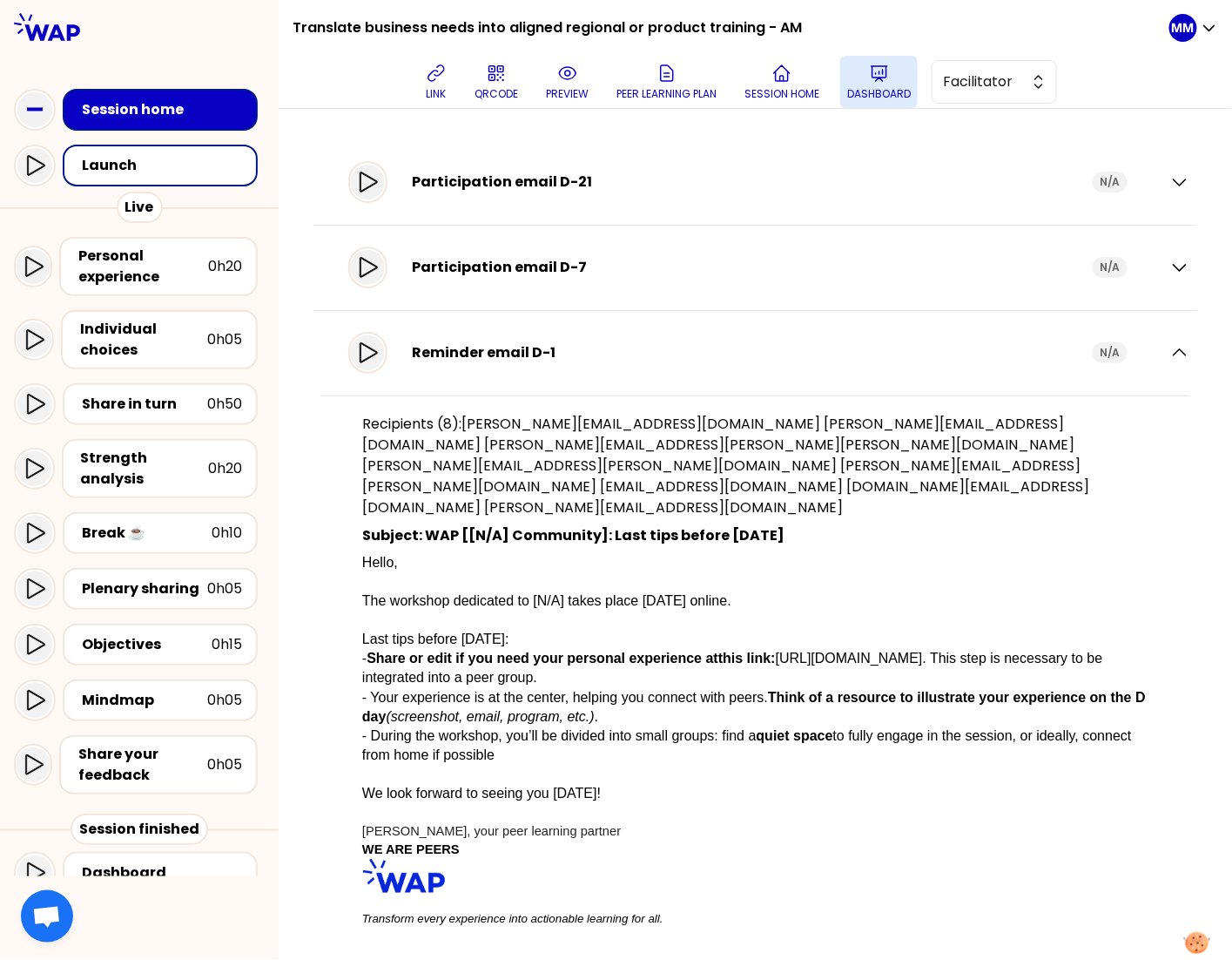
click at [879, 88] on p "Dashboard" at bounding box center [878, 95] width 64 height 14
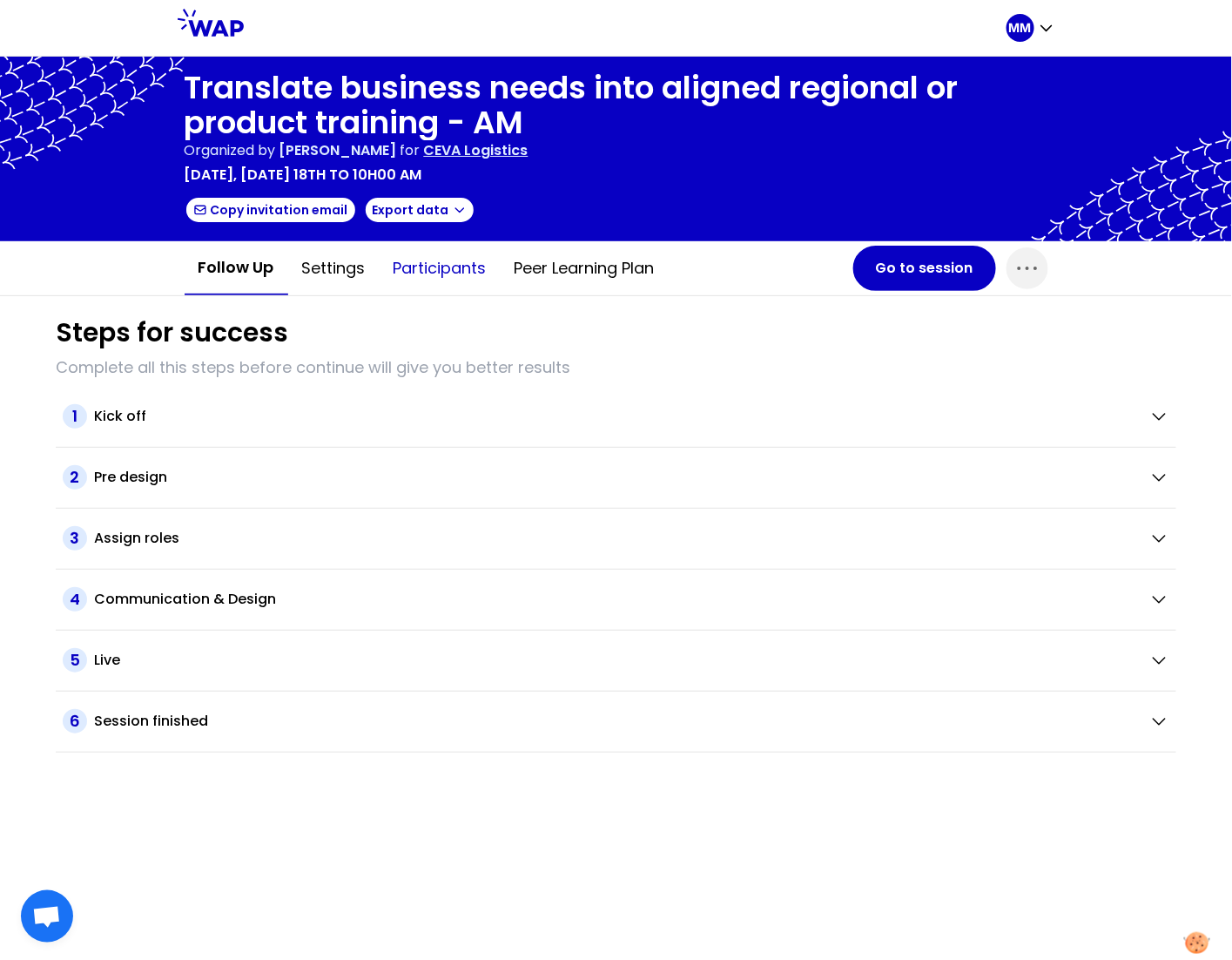
click at [452, 265] on button "Participants" at bounding box center [440, 269] width 121 height 53
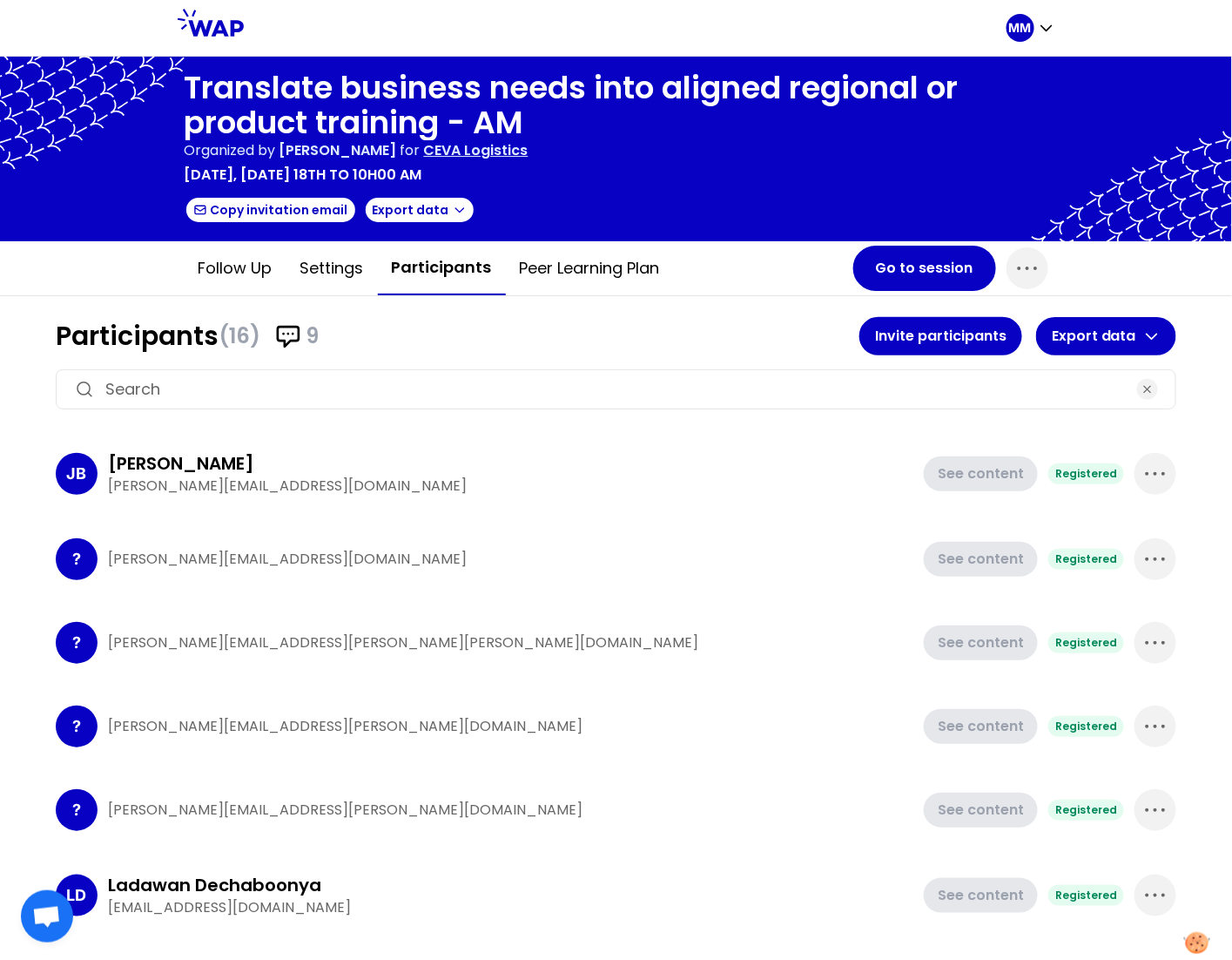
scroll to position [717, 0]
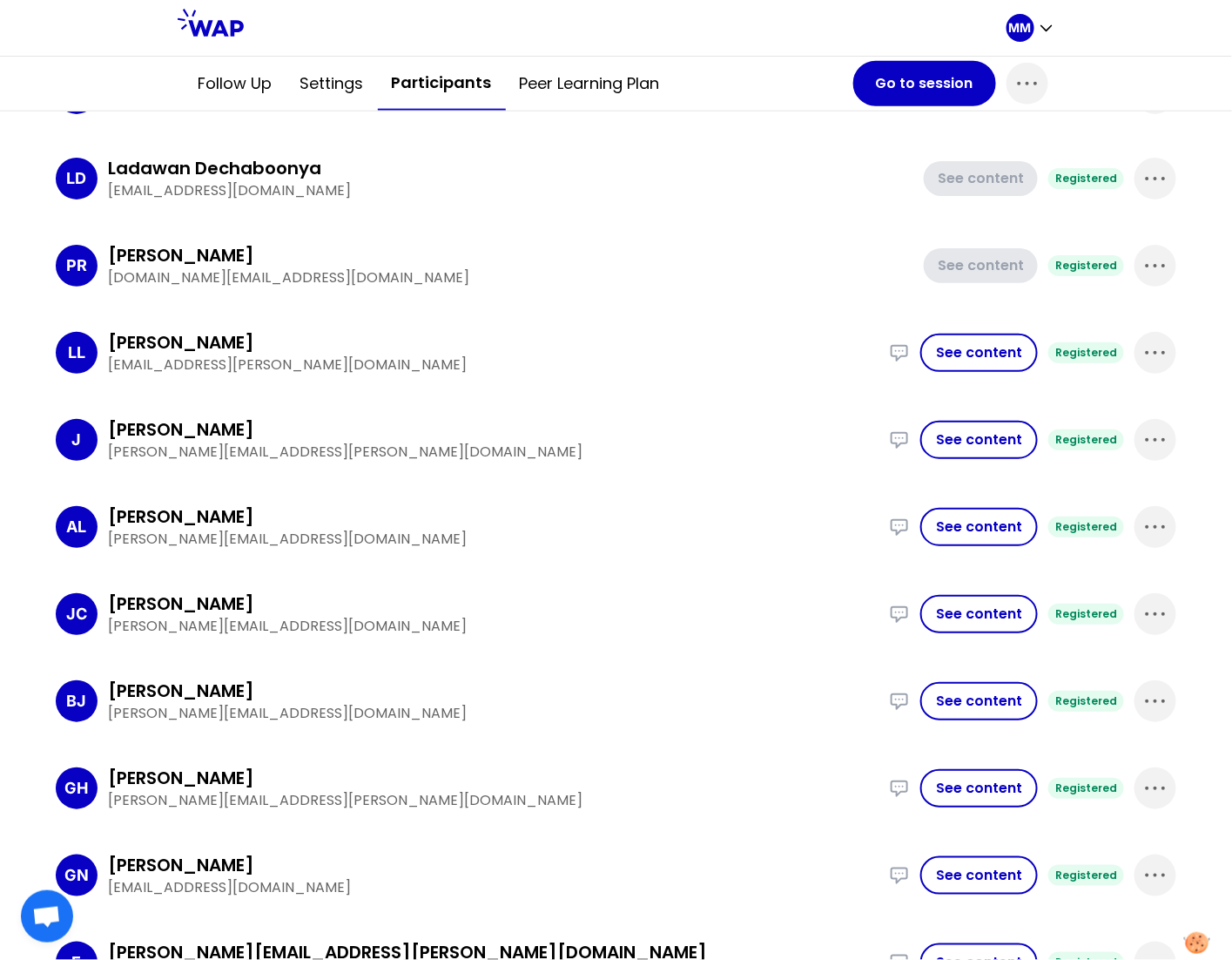
click at [255, 516] on h3 "[PERSON_NAME]" at bounding box center [180, 516] width 146 height 25
click at [255, 515] on h3 "[PERSON_NAME]" at bounding box center [180, 516] width 146 height 25
click at [281, 532] on div at bounding box center [336, 547] width 165 height 35
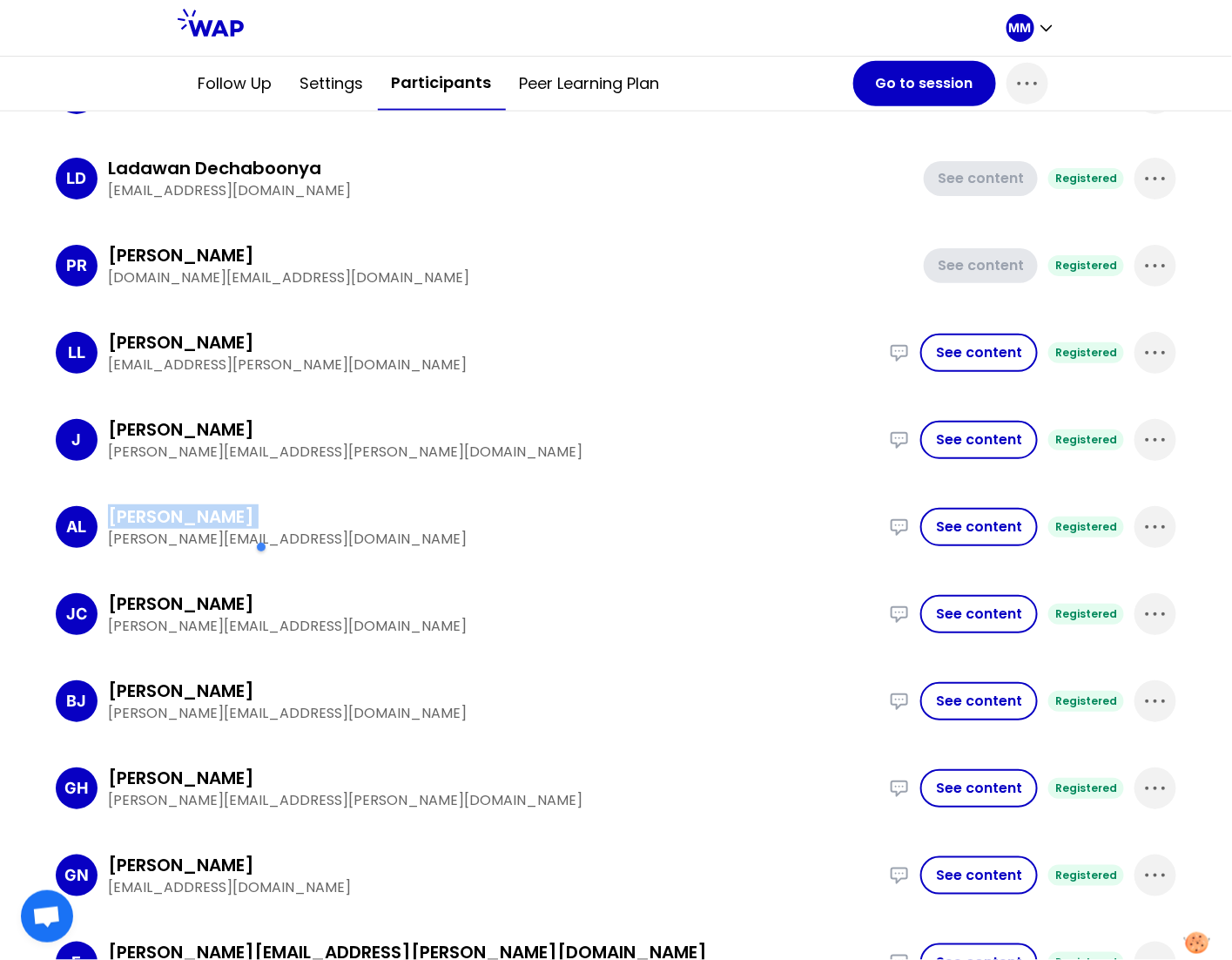
click at [281, 532] on div at bounding box center [336, 547] width 165 height 35
click at [320, 539] on div at bounding box center [336, 547] width 165 height 35
click at [320, 538] on div at bounding box center [336, 547] width 165 height 35
drag, startPoint x: 320, startPoint y: 538, endPoint x: 430, endPoint y: 535, distance: 110.0
click at [321, 538] on div at bounding box center [336, 547] width 165 height 35
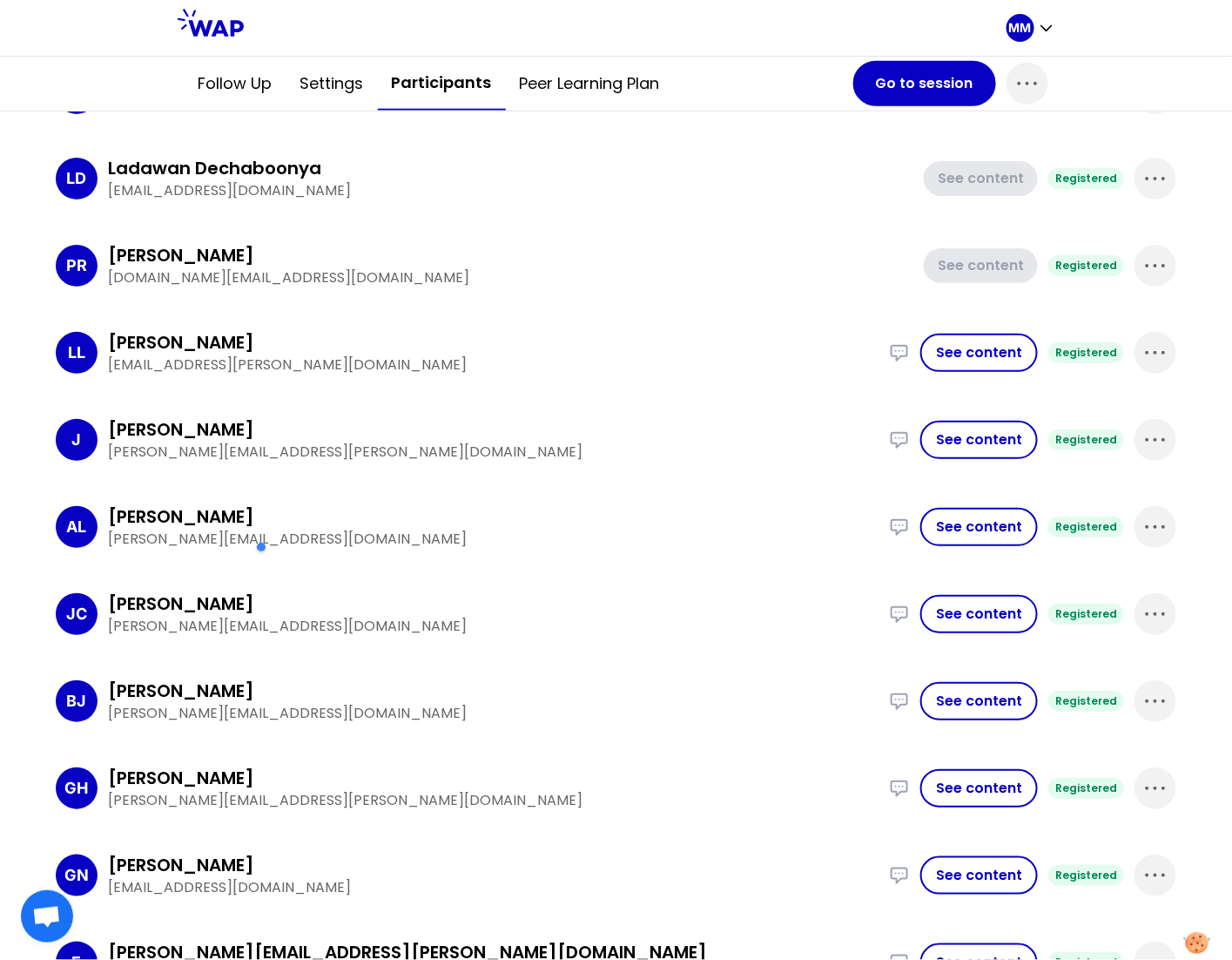
click at [432, 535] on p "[PERSON_NAME][EMAIL_ADDRESS][DOMAIN_NAME]" at bounding box center [493, 539] width 771 height 21
drag, startPoint x: 425, startPoint y: 533, endPoint x: 109, endPoint y: 536, distance: 316.0
click at [109, 536] on p "[PERSON_NAME][EMAIL_ADDRESS][DOMAIN_NAME]" at bounding box center [493, 539] width 771 height 21
copy p "[PERSON_NAME][EMAIL_ADDRESS][DOMAIN_NAME]"
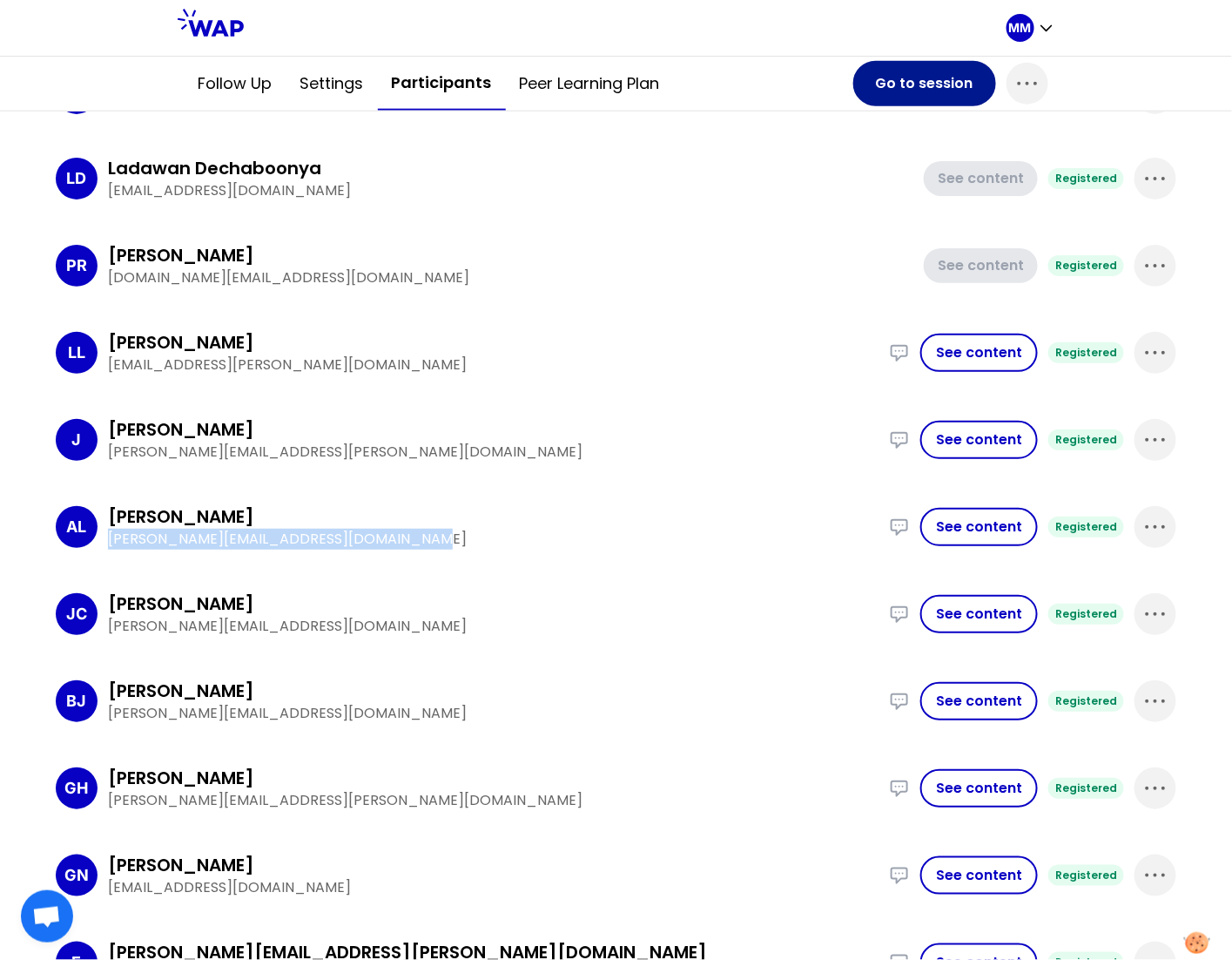
click at [913, 76] on button "Go to session" at bounding box center [924, 84] width 143 height 46
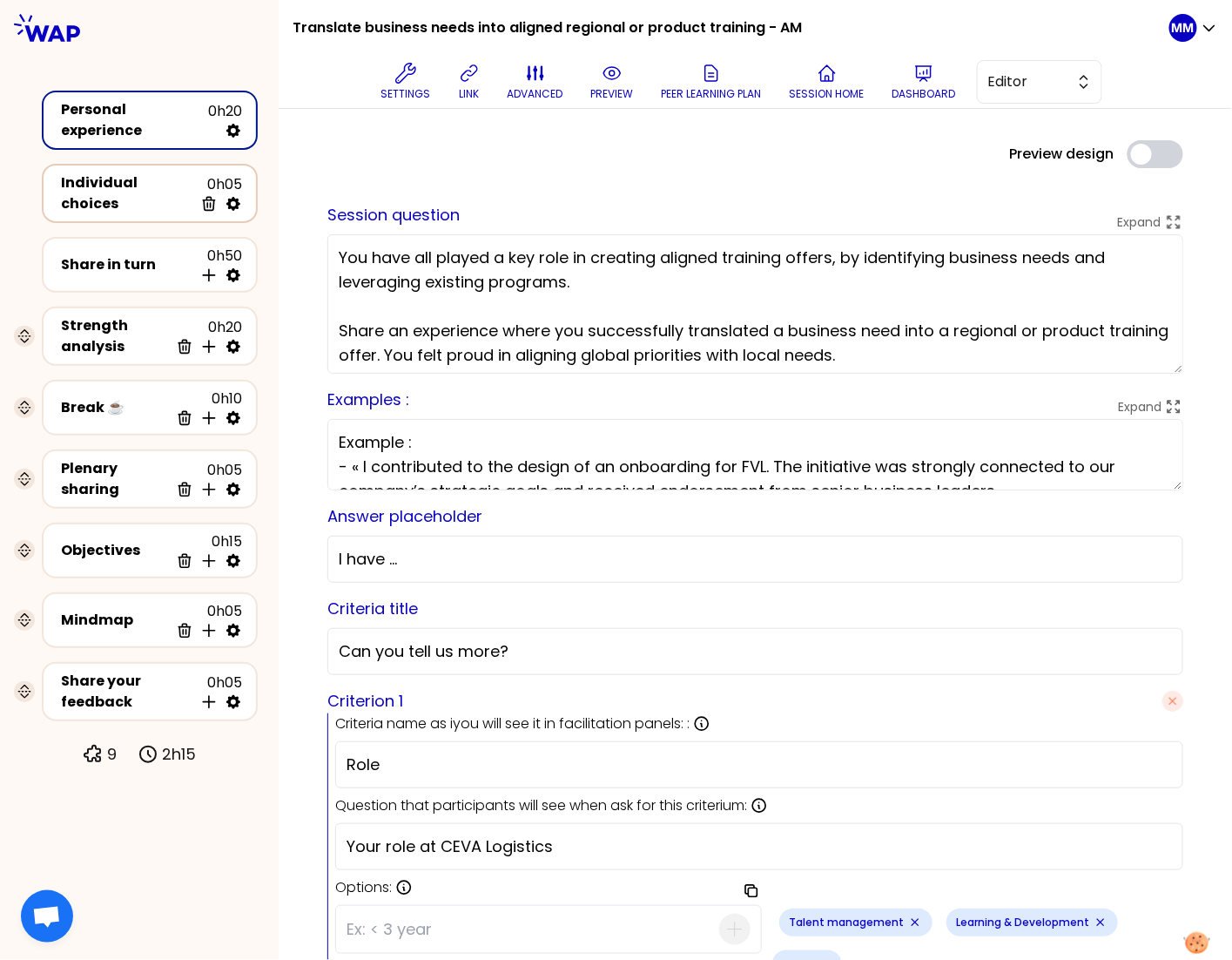
click at [141, 189] on div "Individual choices" at bounding box center [127, 193] width 132 height 42
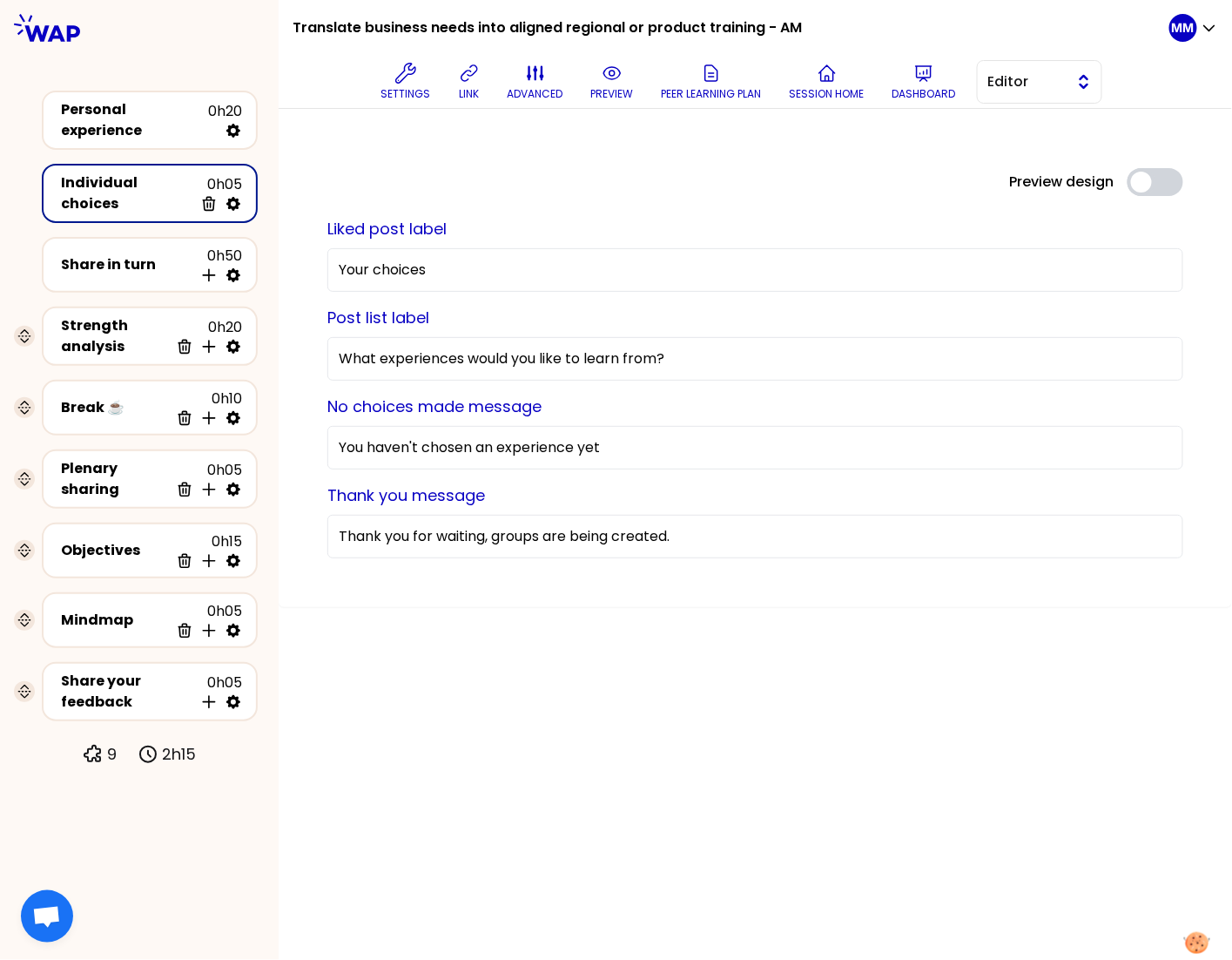
drag, startPoint x: 1058, startPoint y: 77, endPoint x: 1059, endPoint y: 102, distance: 25.0
click at [1057, 78] on span "Editor" at bounding box center [1028, 82] width 79 height 21
click at [1051, 152] on span "Facilitator" at bounding box center [1051, 153] width 75 height 21
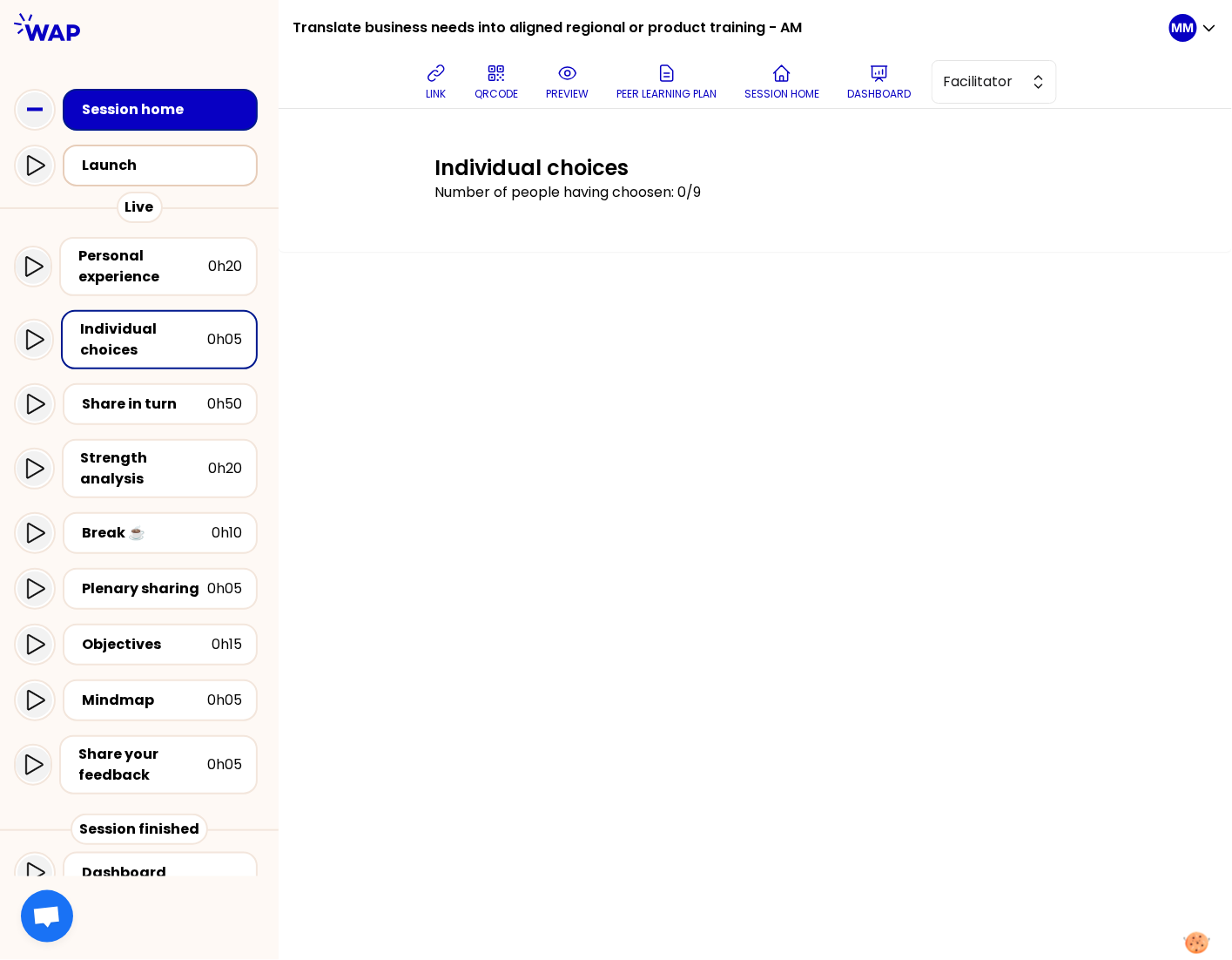
click at [180, 176] on div "Launch" at bounding box center [165, 165] width 167 height 21
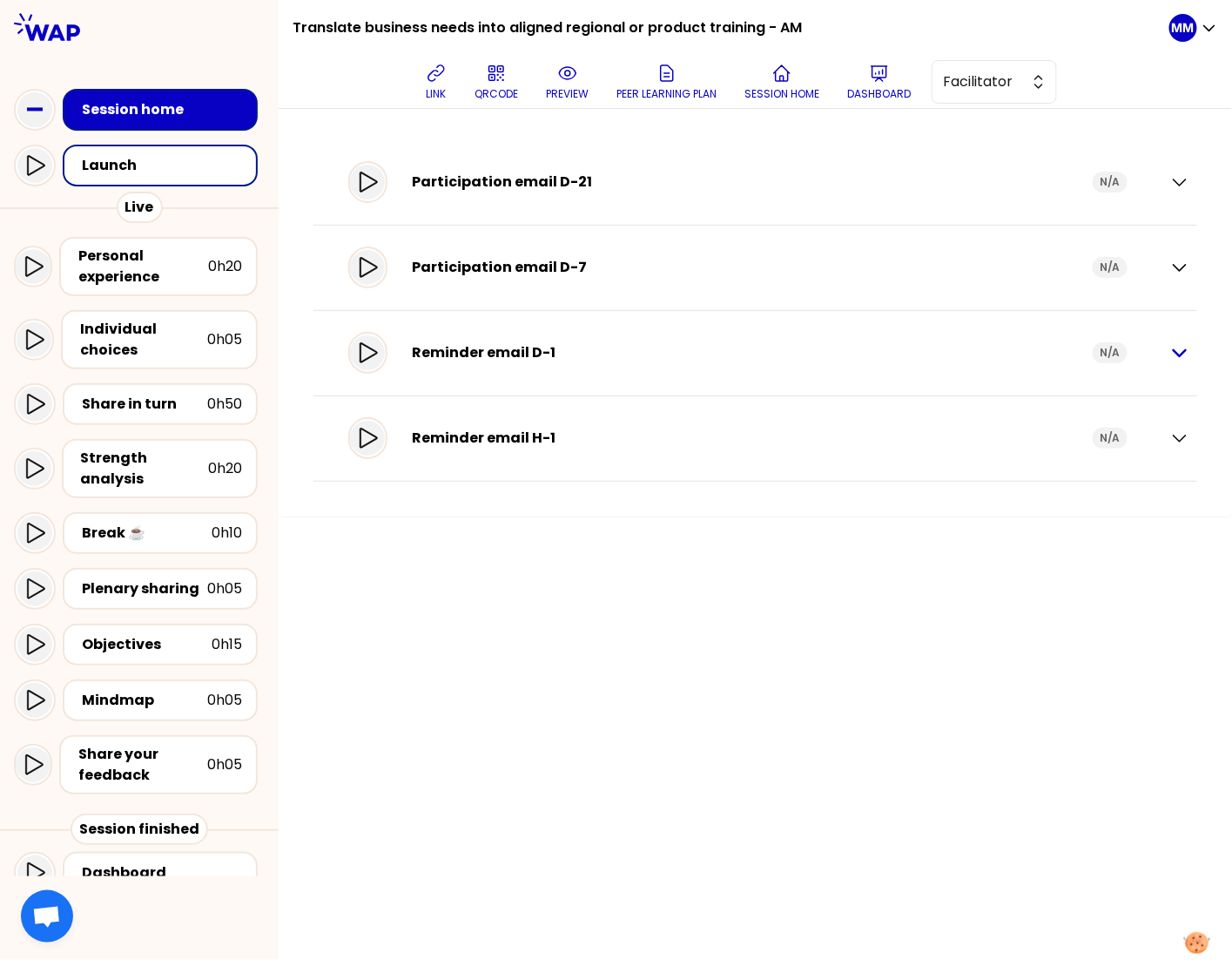
click at [1181, 349] on icon "button" at bounding box center [1180, 353] width 21 height 21
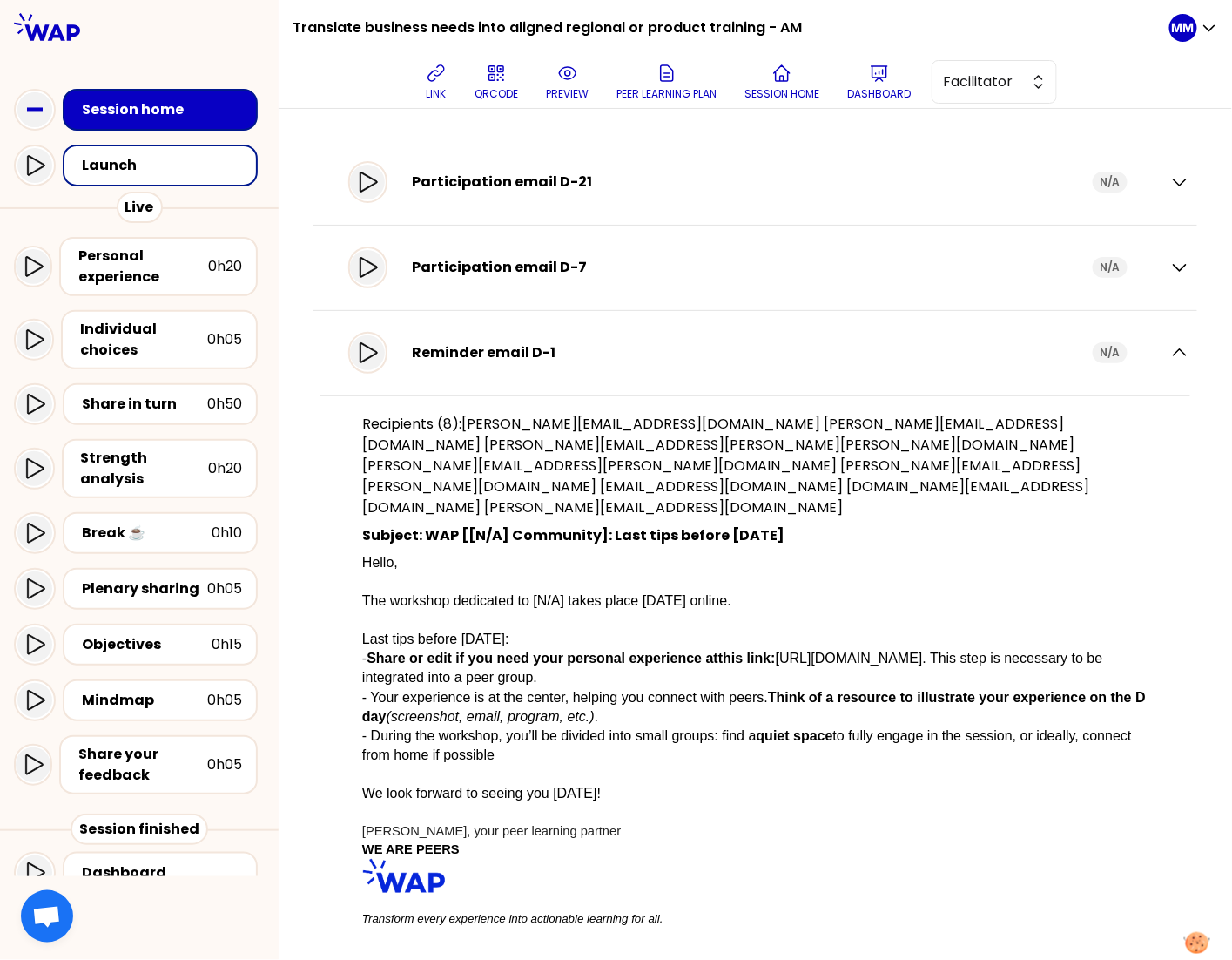
click at [414, 126] on div at bounding box center [755, 133] width 884 height 14
drag, startPoint x: 437, startPoint y: 82, endPoint x: 270, endPoint y: 247, distance: 234.8
click at [437, 81] on icon at bounding box center [437, 74] width 21 height 21
click at [888, 88] on p "Dashboard" at bounding box center [878, 95] width 64 height 14
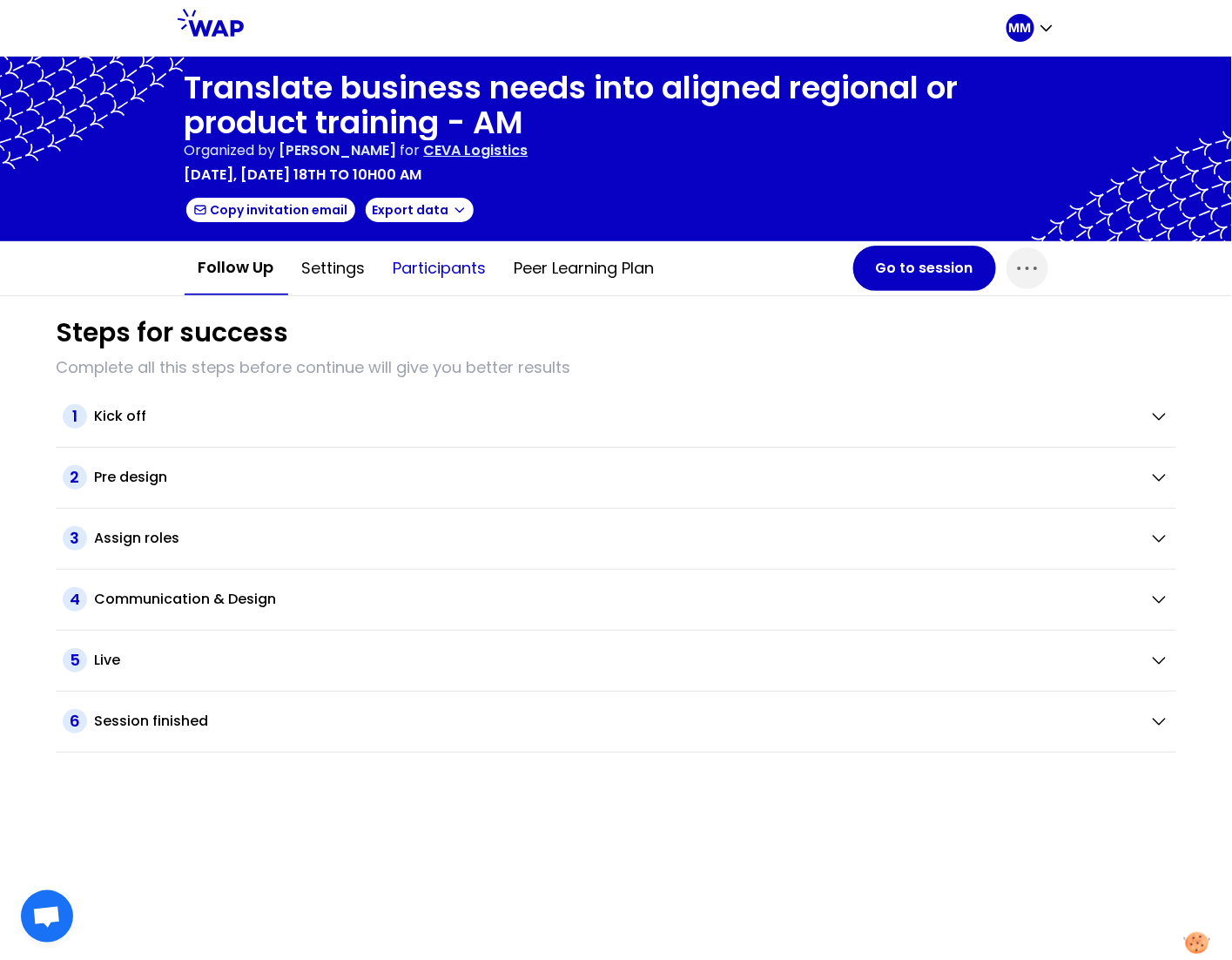
click at [459, 264] on button "Participants" at bounding box center [440, 269] width 121 height 53
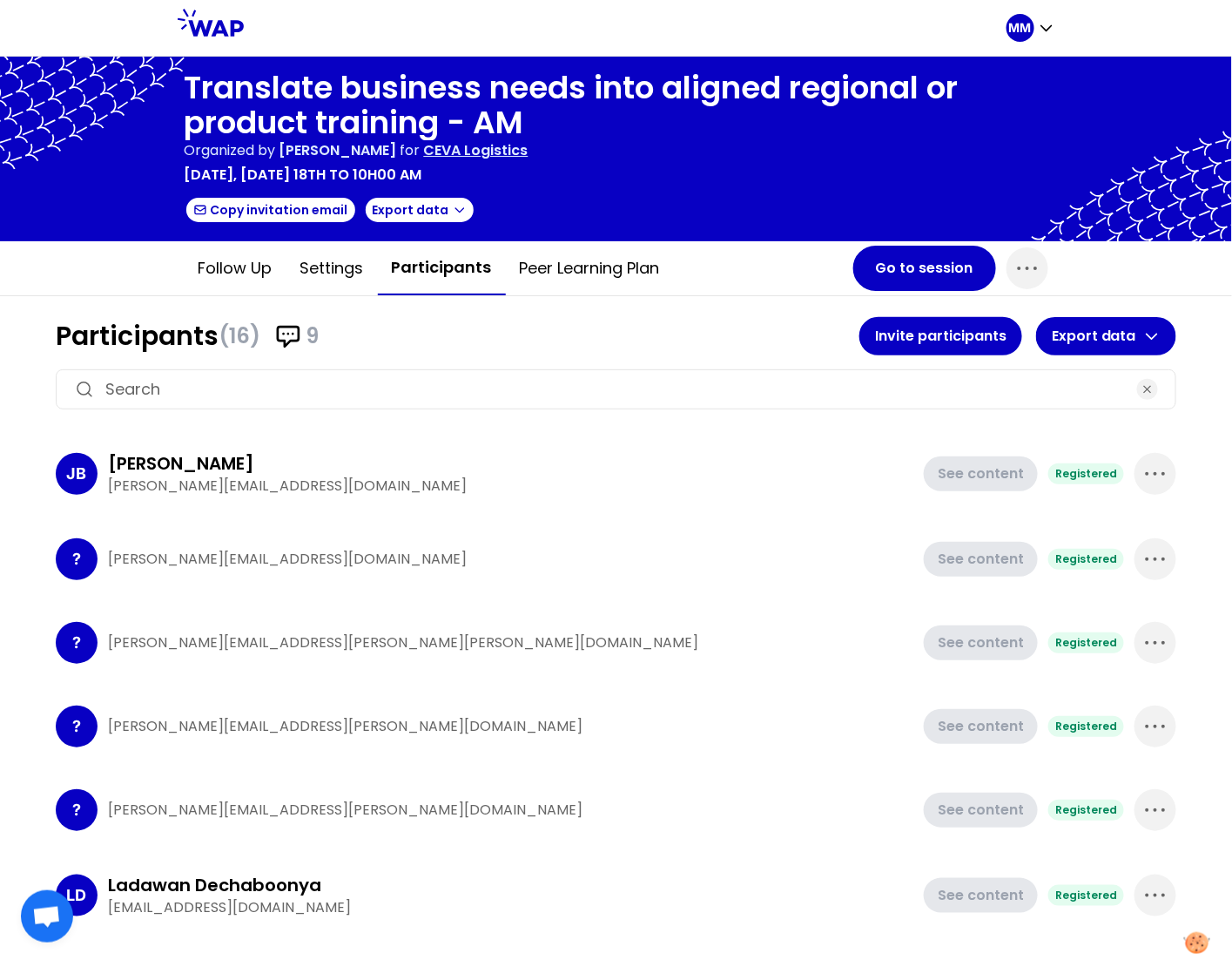
click at [212, 389] on input at bounding box center [615, 389] width 1021 height 25
click at [878, 350] on button "Invite participants" at bounding box center [941, 336] width 163 height 39
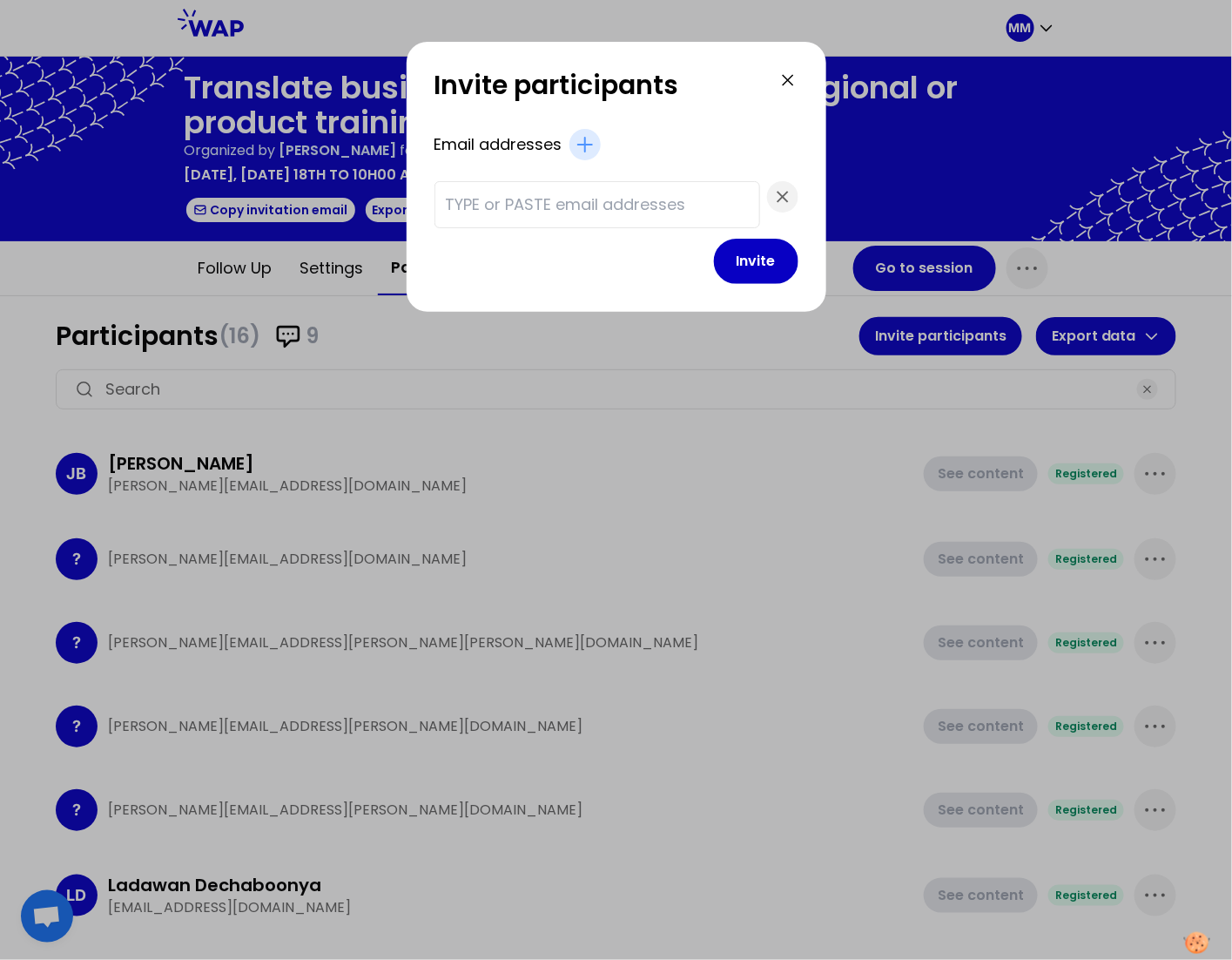
click at [637, 214] on input "text" at bounding box center [598, 205] width 303 height 25
paste input "[PERSON_NAME][EMAIL_ADDRESS][DOMAIN_NAME] [PERSON_NAME][EMAIL_ADDRESS][PERSON_N…"
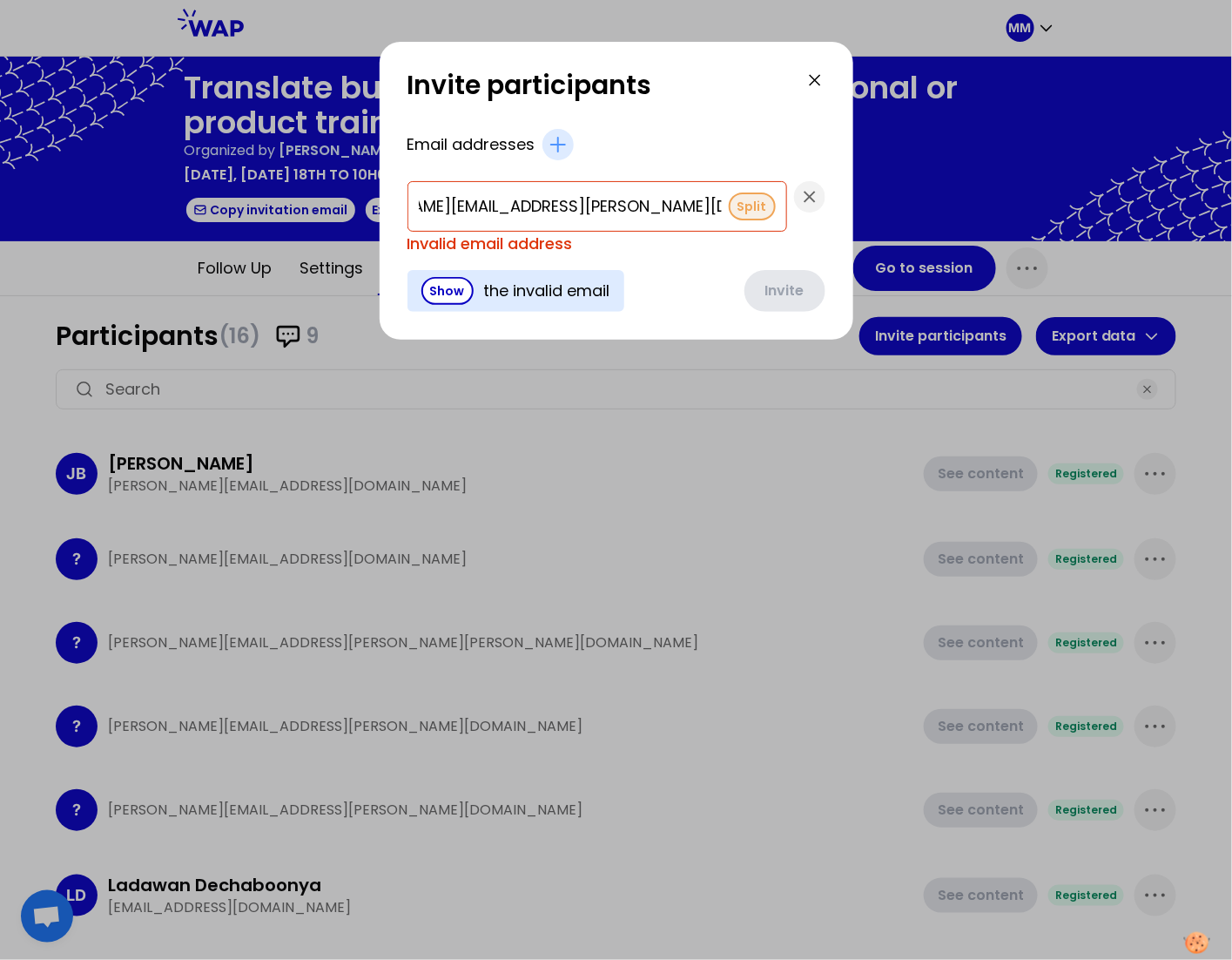
click at [729, 207] on button "Split" at bounding box center [752, 207] width 47 height 28
type input "[PERSON_NAME][EMAIL_ADDRESS][PERSON_NAME][DOMAIN_NAME]"
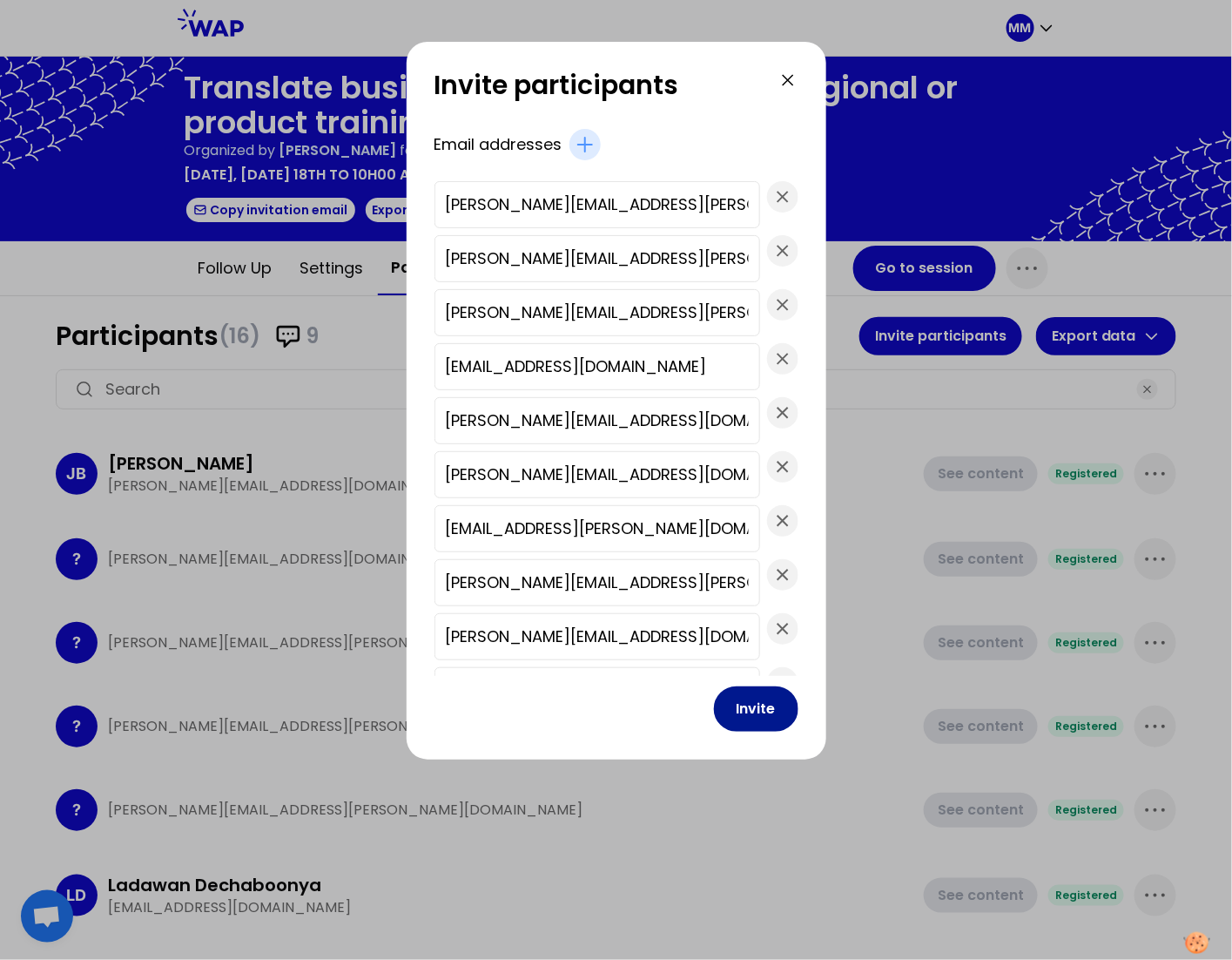
click at [714, 716] on button "Invite" at bounding box center [756, 709] width 85 height 46
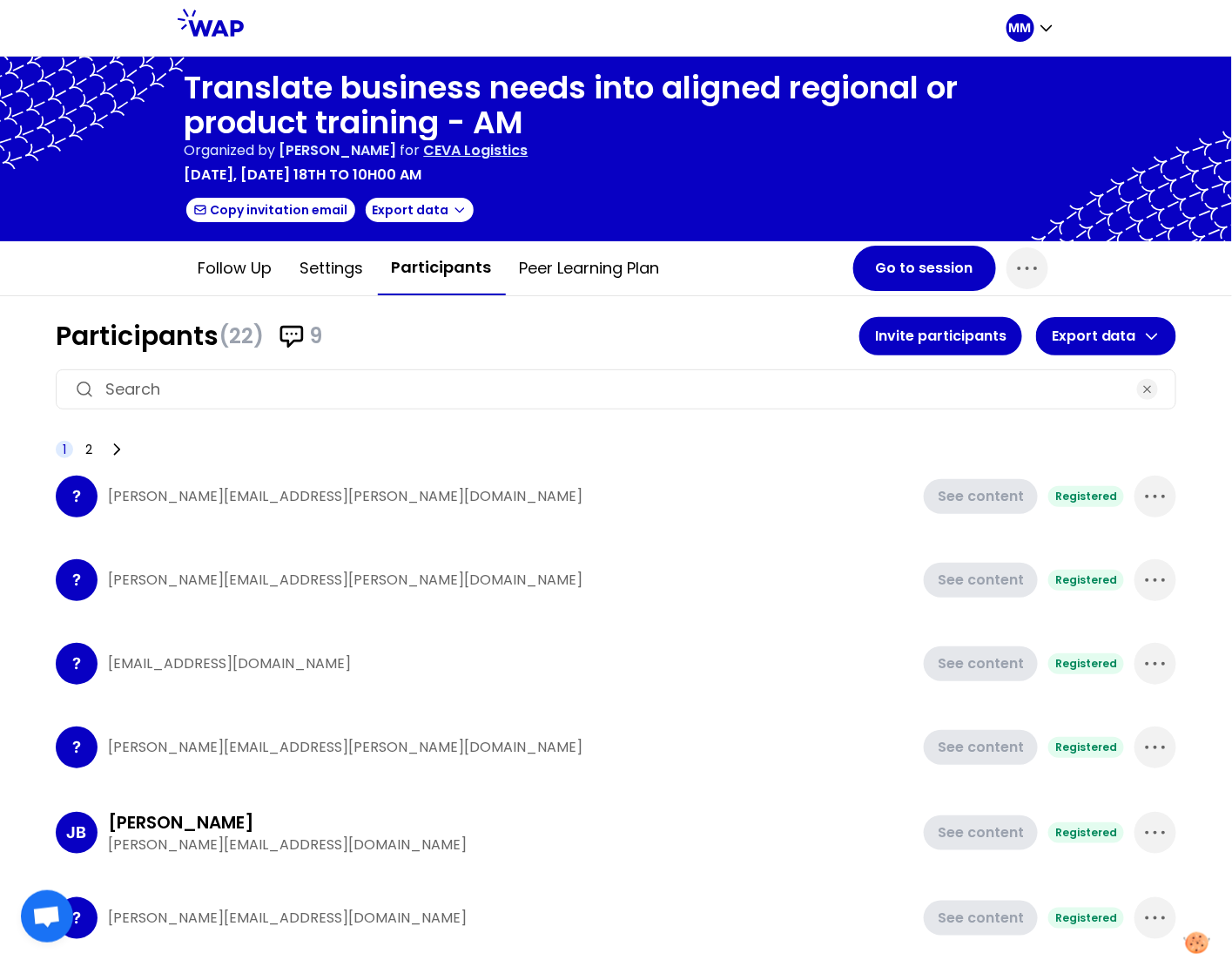
click at [260, 390] on input at bounding box center [615, 389] width 1021 height 25
paste input "[PERSON_NAME][EMAIL_ADDRESS][DOMAIN_NAME] [PERSON_NAME][EMAIL_ADDRESS][PERSON_N…"
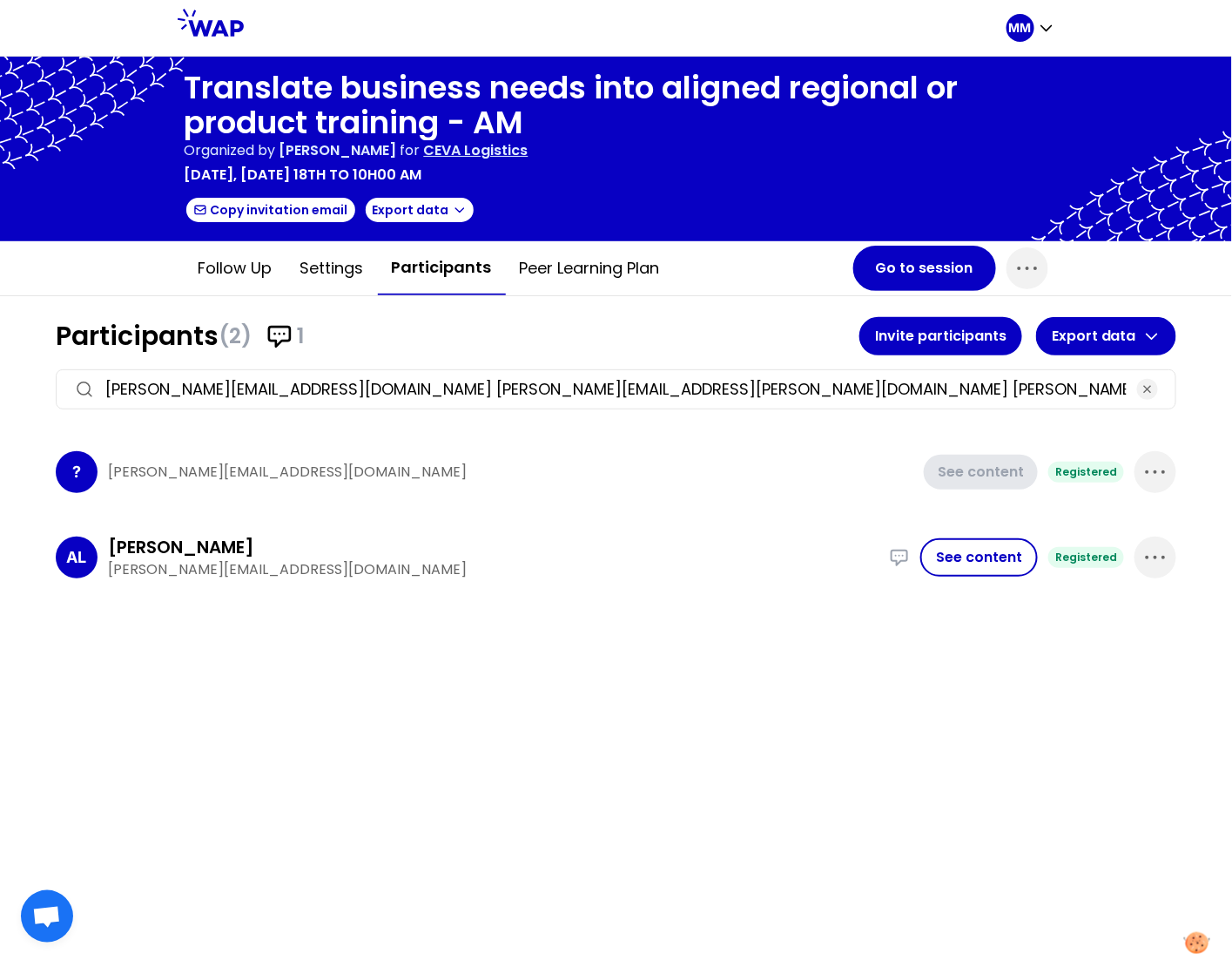
scroll to position [0, 3385]
click at [130, 563] on p "[PERSON_NAME][EMAIL_ADDRESS][DOMAIN_NAME]" at bounding box center [493, 570] width 771 height 21
copy p "[PERSON_NAME]"
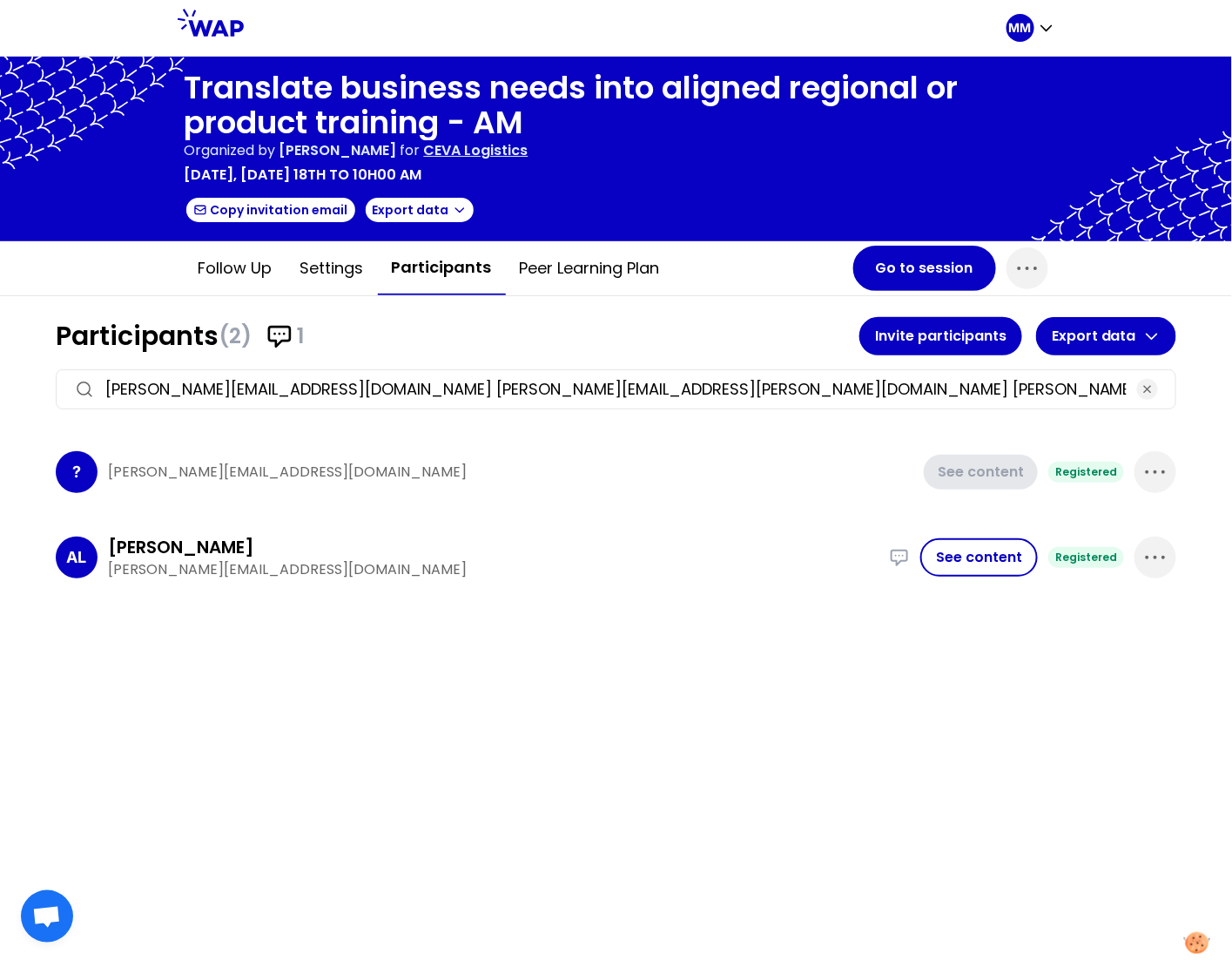
click at [220, 384] on input "[PERSON_NAME][EMAIL_ADDRESS][DOMAIN_NAME] [PERSON_NAME][EMAIL_ADDRESS][PERSON_N…" at bounding box center [615, 389] width 1021 height 25
paste input "[PERSON_NAME]"
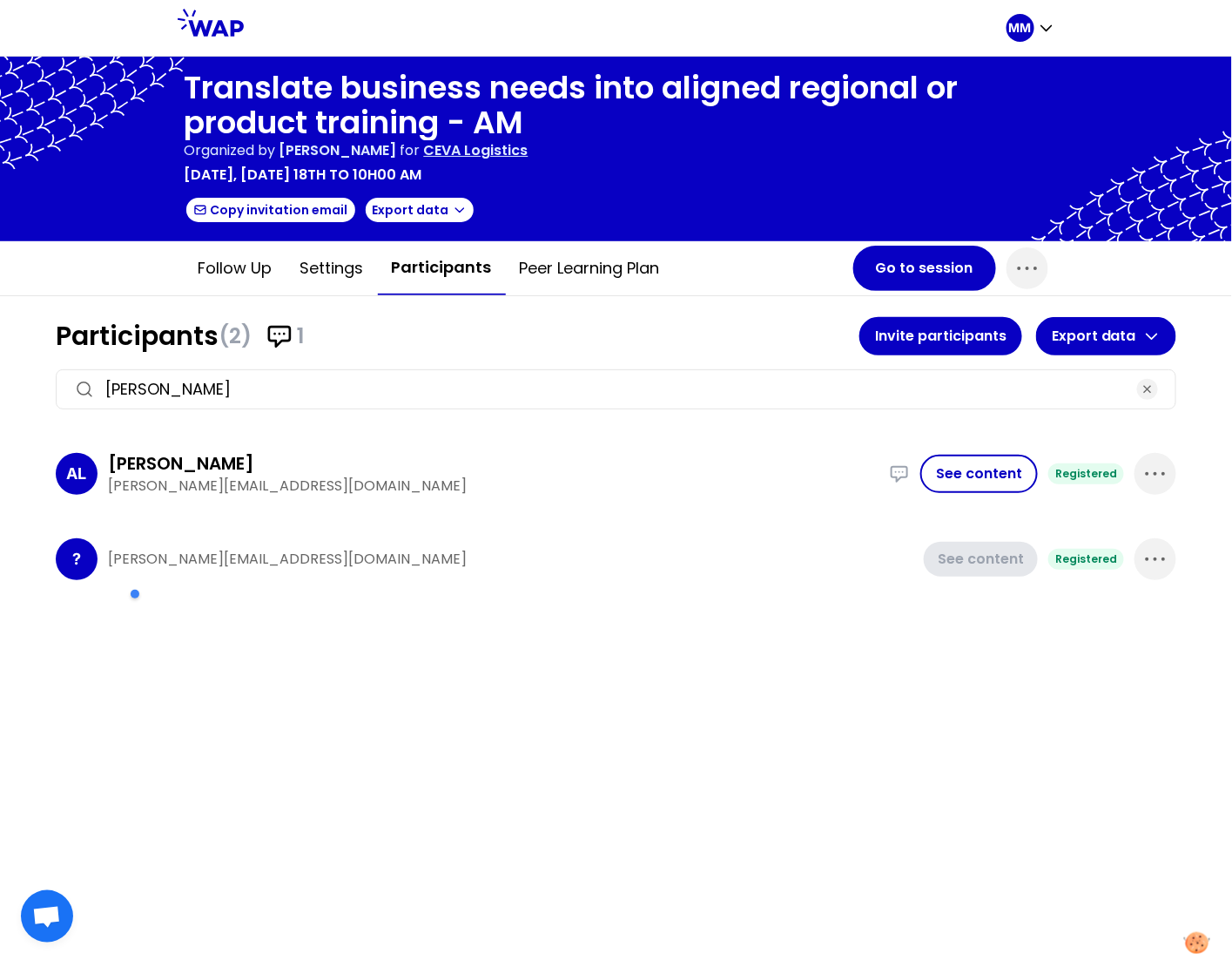
type input "[PERSON_NAME]"
click at [905, 267] on button "Go to session" at bounding box center [924, 269] width 143 height 46
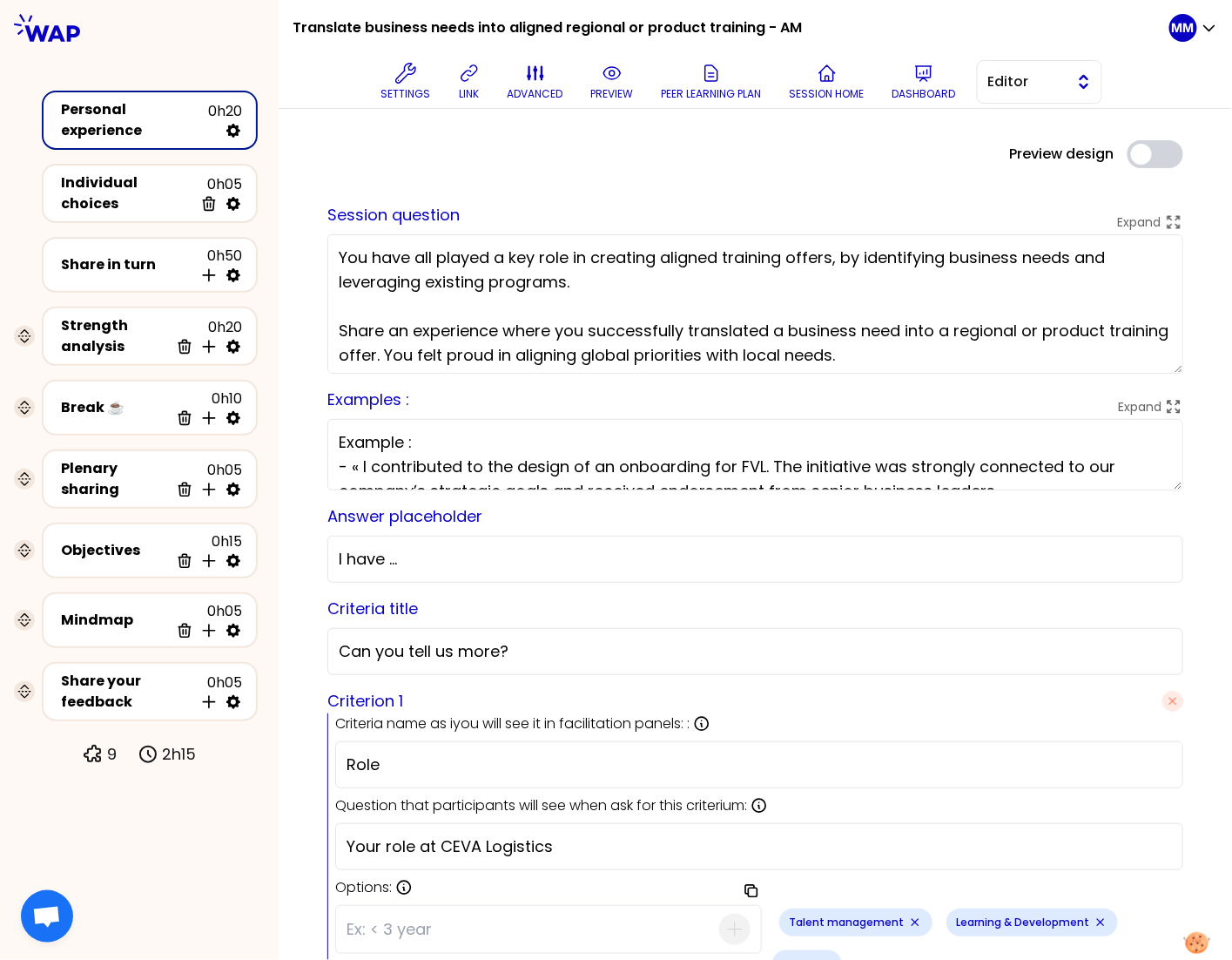
click at [1026, 94] on button "Editor" at bounding box center [1040, 82] width 125 height 44
click at [1013, 154] on span "Facilitator" at bounding box center [1051, 153] width 75 height 21
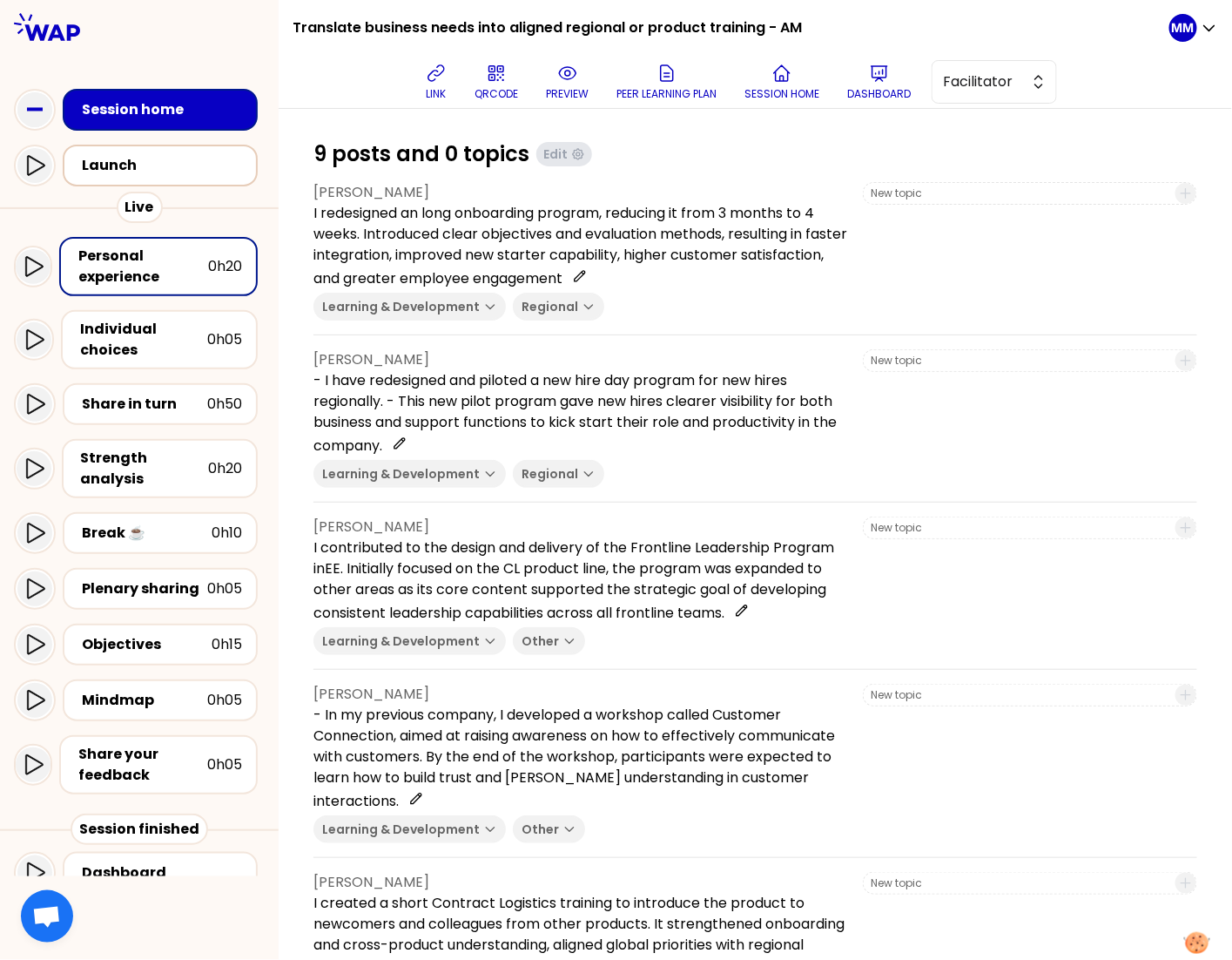
click at [171, 173] on div "Launch" at bounding box center [165, 165] width 167 height 21
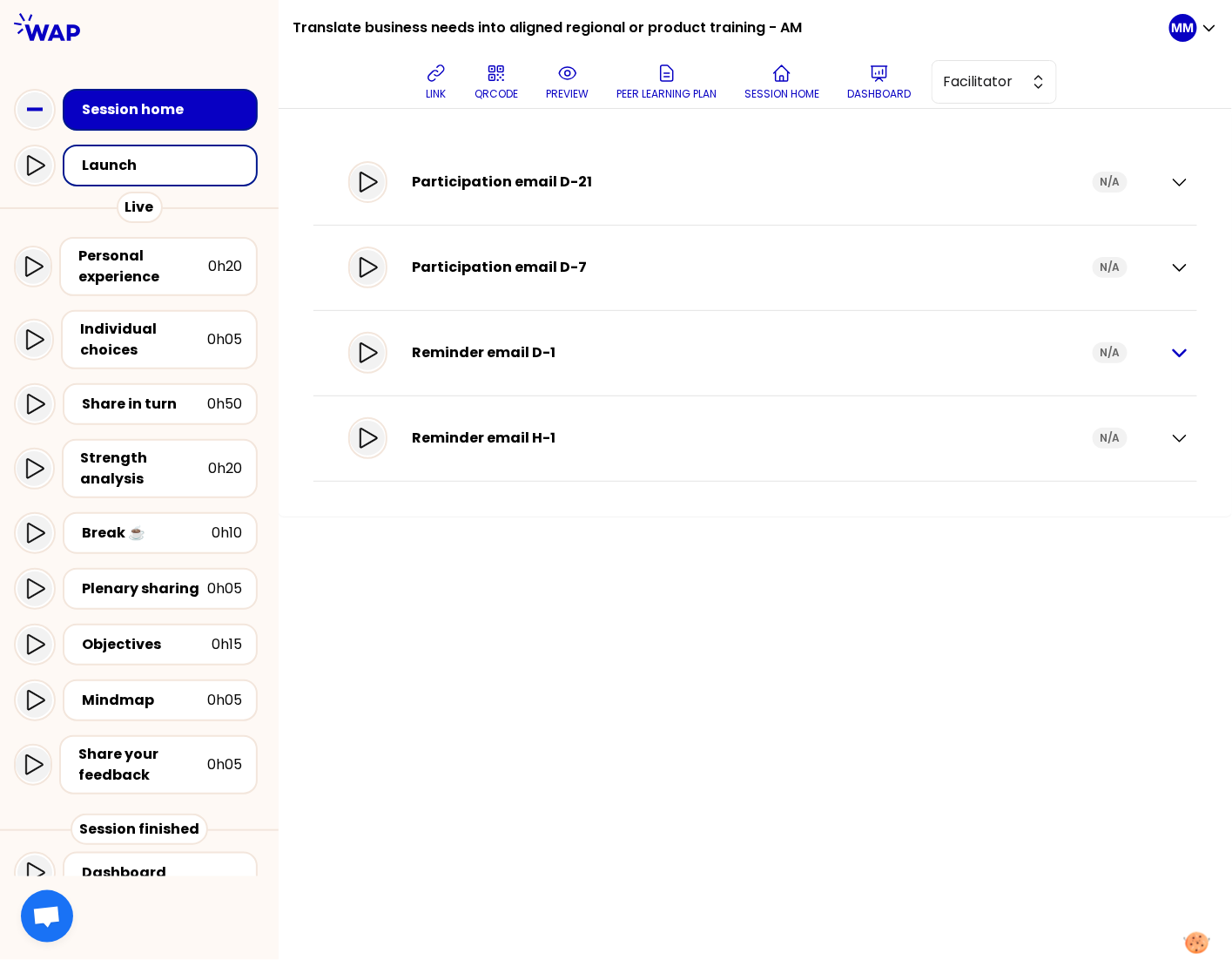
click at [1185, 345] on icon "button" at bounding box center [1180, 353] width 21 height 21
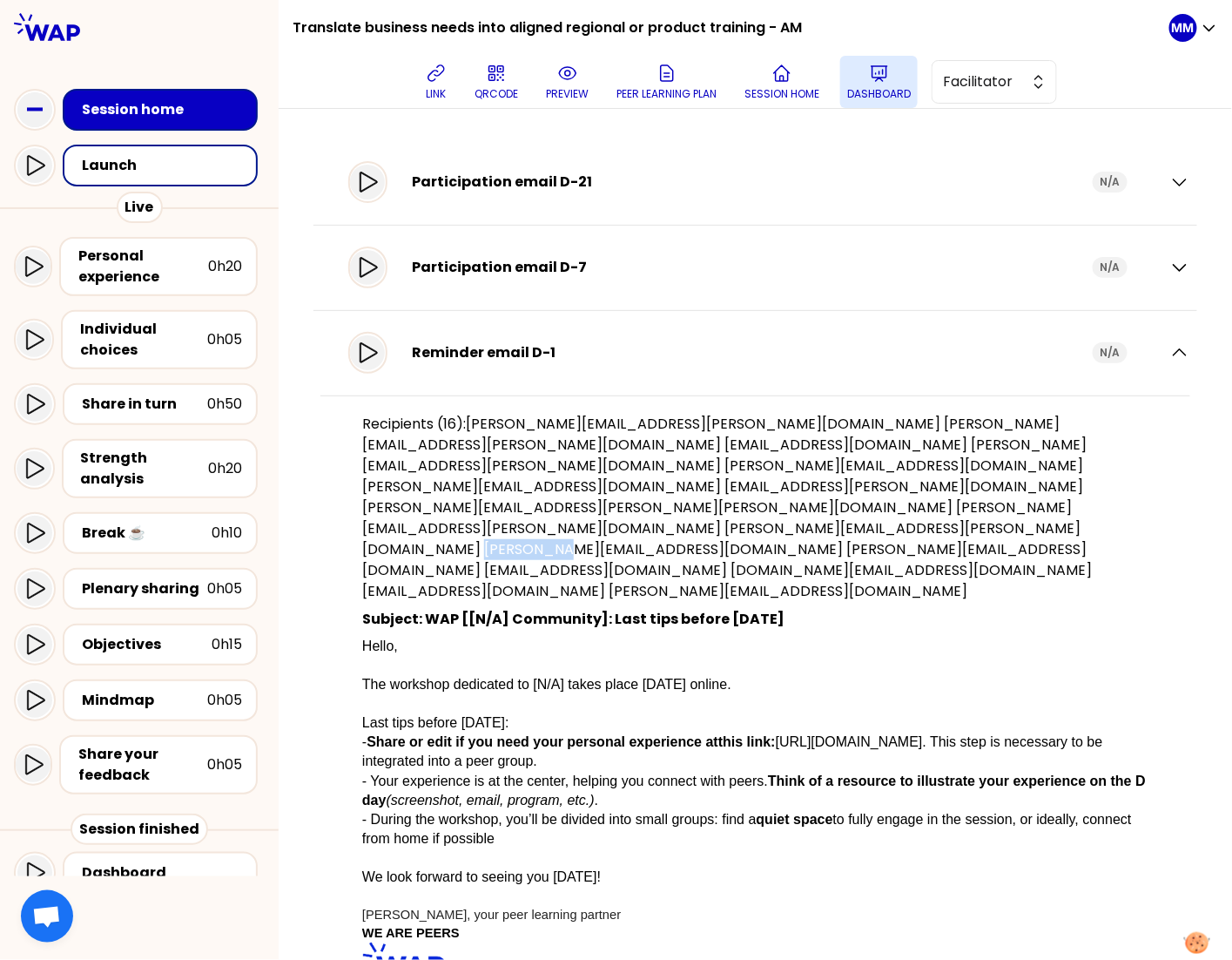
click at [887, 79] on icon at bounding box center [879, 74] width 16 height 15
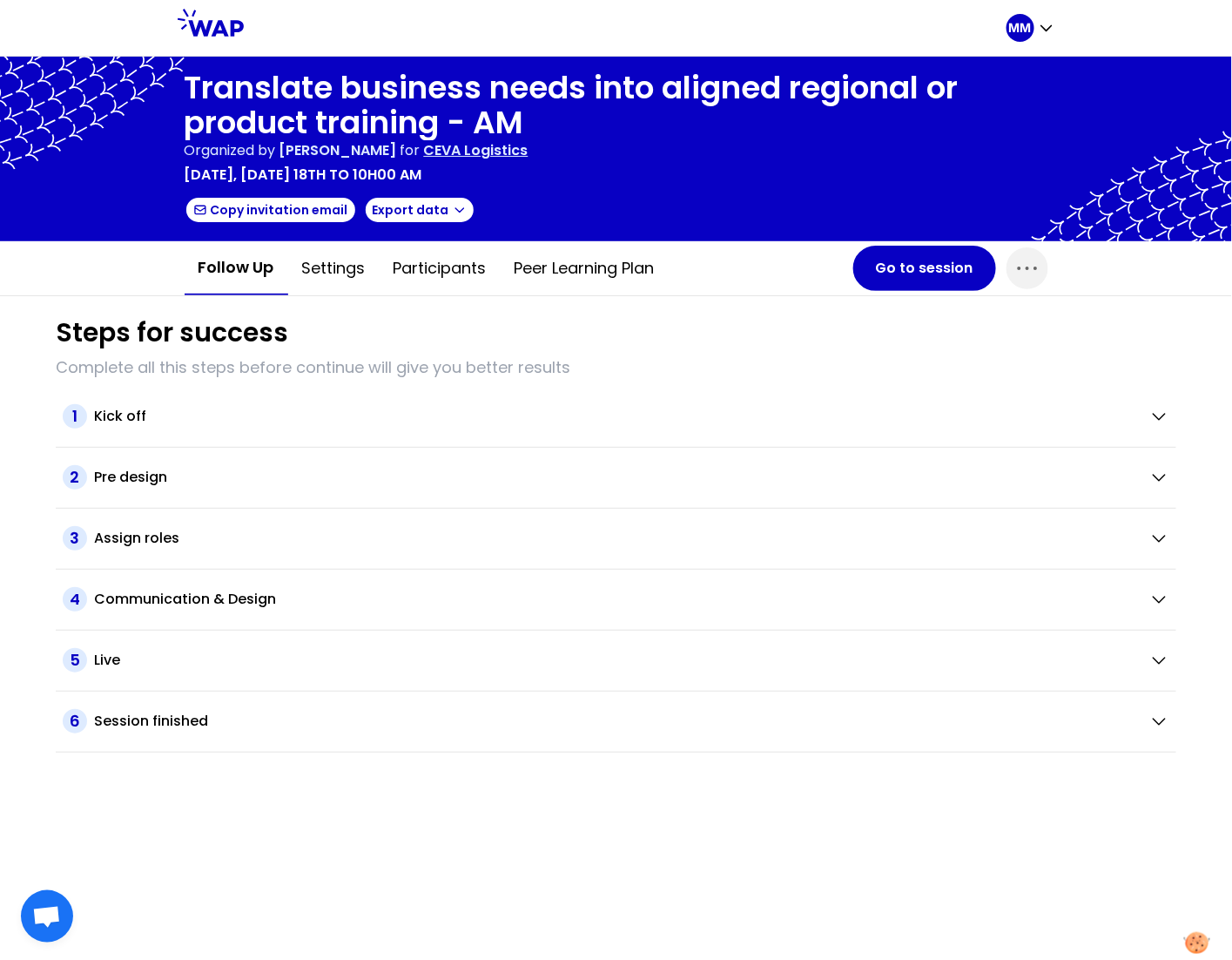
drag, startPoint x: 444, startPoint y: 261, endPoint x: 457, endPoint y: 298, distance: 39.2
click at [444, 262] on button "Participants" at bounding box center [440, 269] width 121 height 53
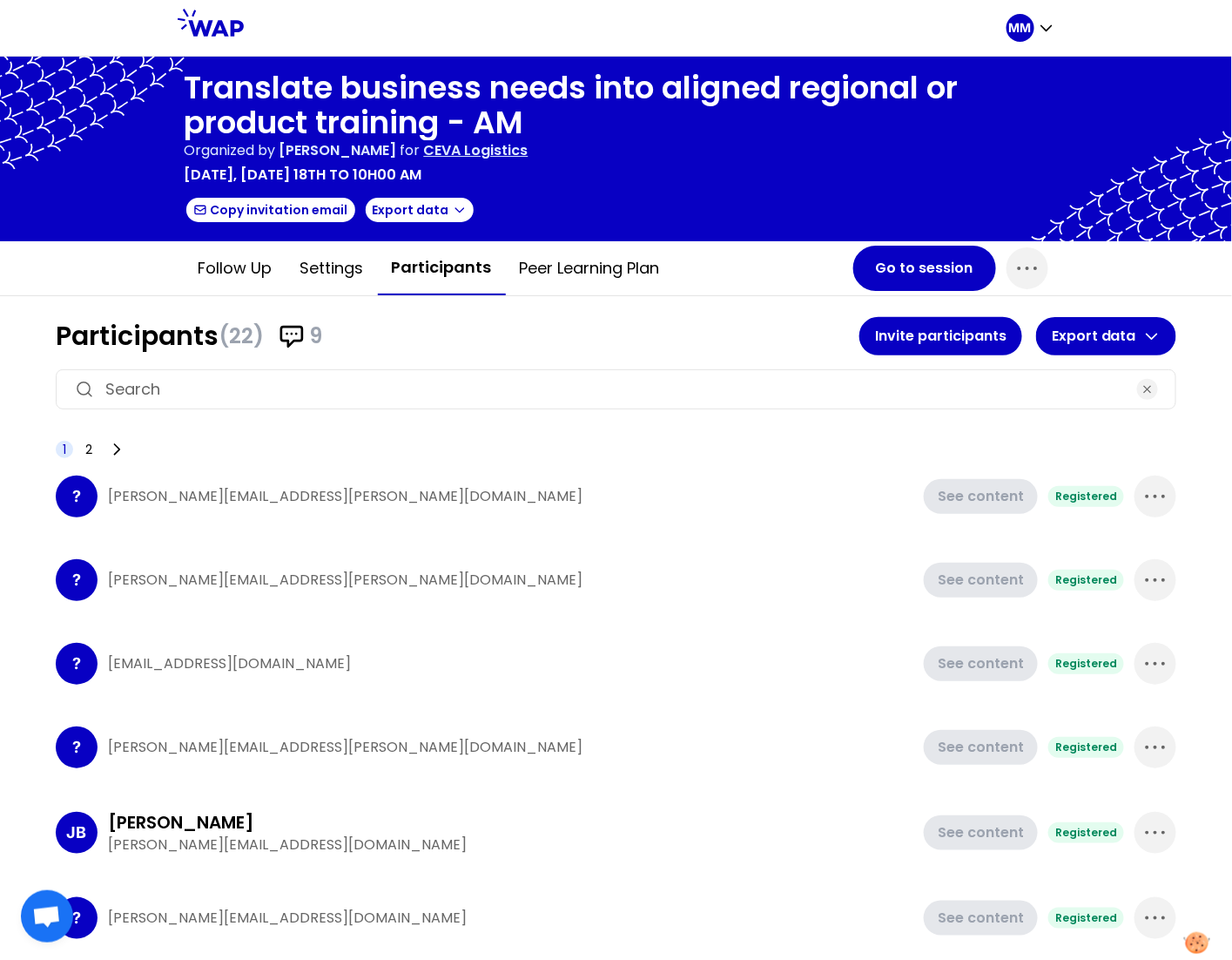
click at [378, 377] on input at bounding box center [615, 389] width 1021 height 25
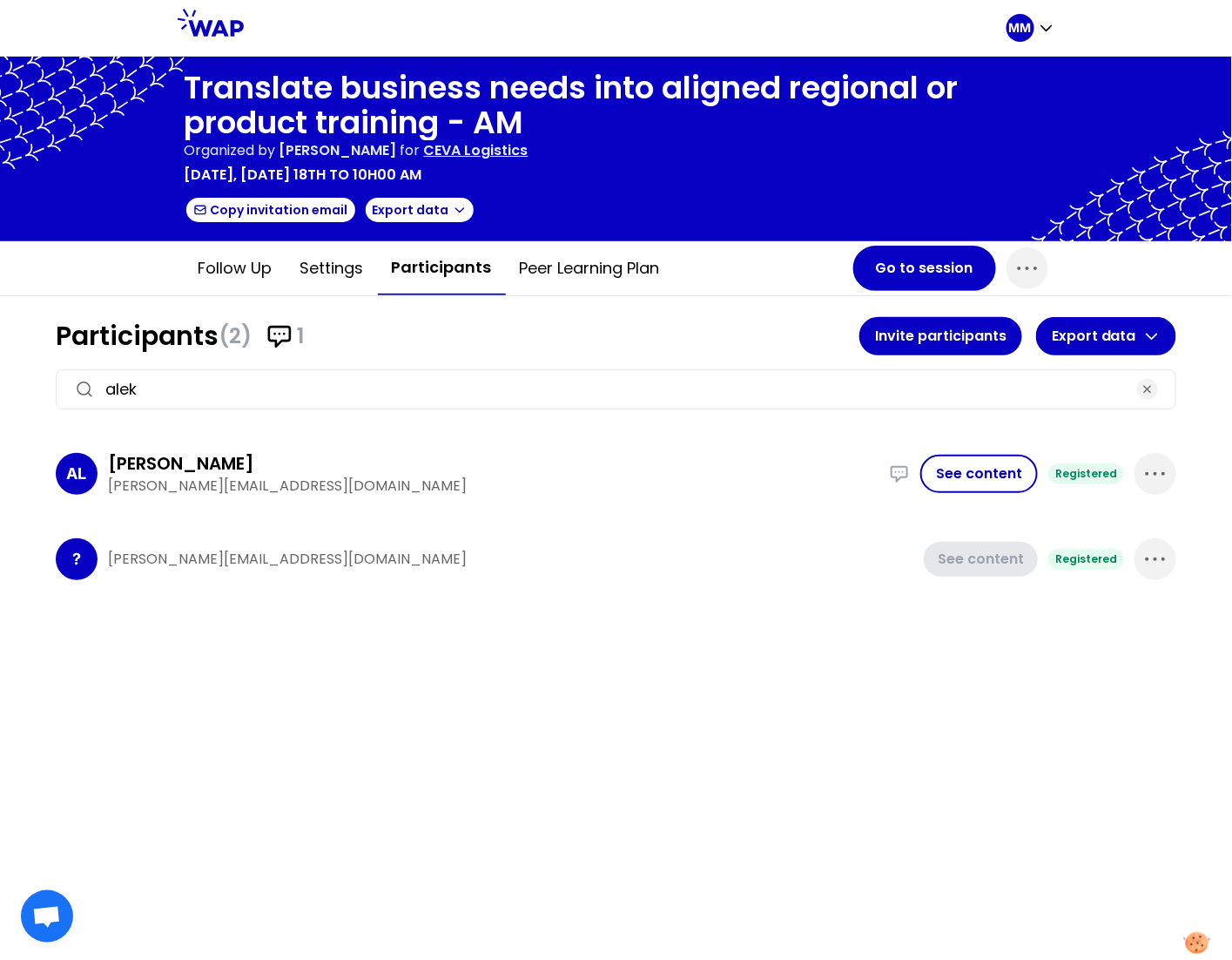
type input "alek"
click at [242, 556] on p "[PERSON_NAME][EMAIL_ADDRESS][DOMAIN_NAME]" at bounding box center [510, 559] width 806 height 21
click at [242, 557] on p "[PERSON_NAME][EMAIL_ADDRESS][DOMAIN_NAME]" at bounding box center [510, 559] width 806 height 21
copy p "[PERSON_NAME][EMAIL_ADDRESS][DOMAIN_NAME]"
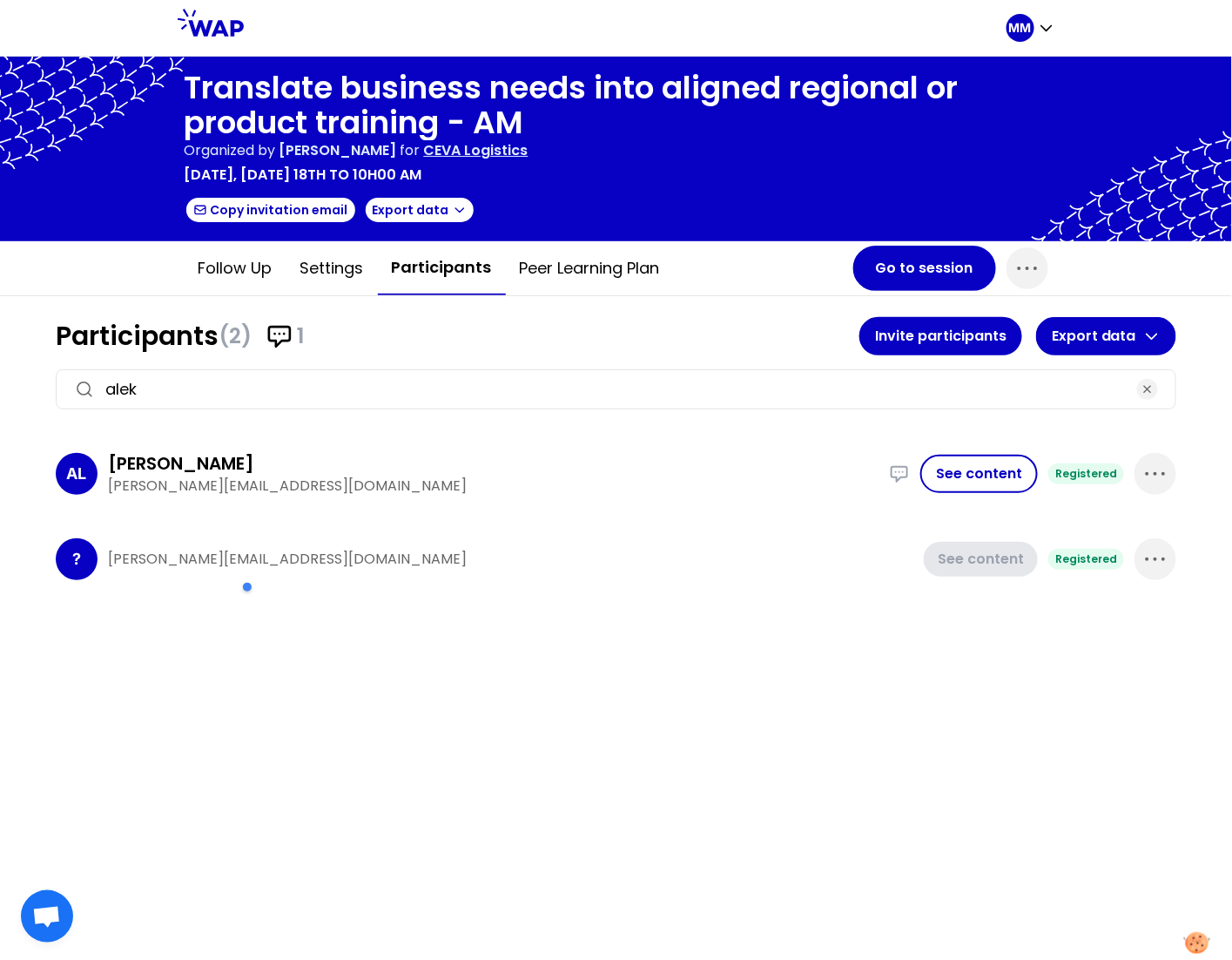
click at [213, 482] on p "[PERSON_NAME][EMAIL_ADDRESS][DOMAIN_NAME]" at bounding box center [493, 486] width 771 height 21
copy div "[PERSON_NAME][EMAIL_ADDRESS][DOMAIN_NAME] I contributed to the design and deliv…"
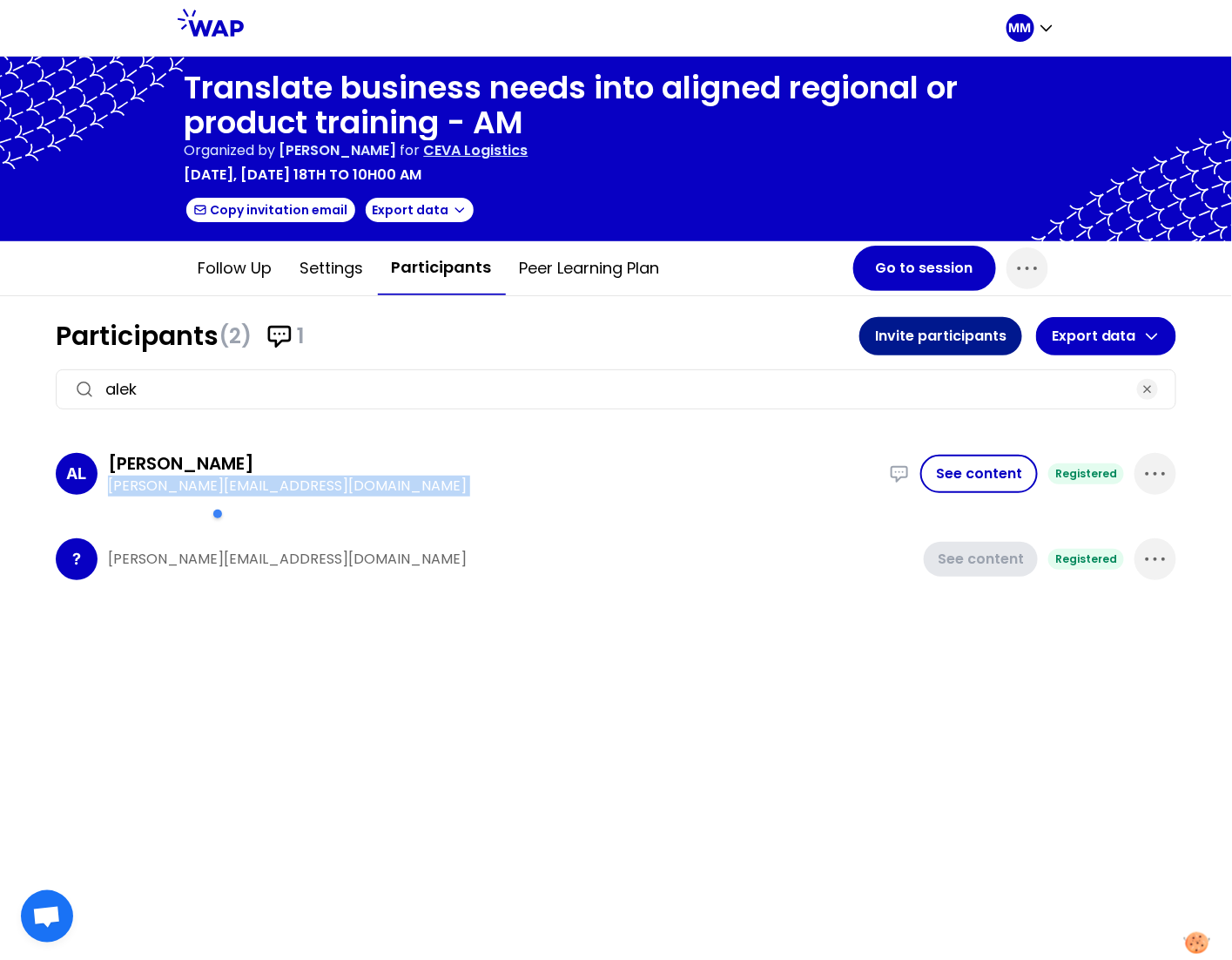
click at [940, 330] on button "Invite participants" at bounding box center [941, 336] width 163 height 39
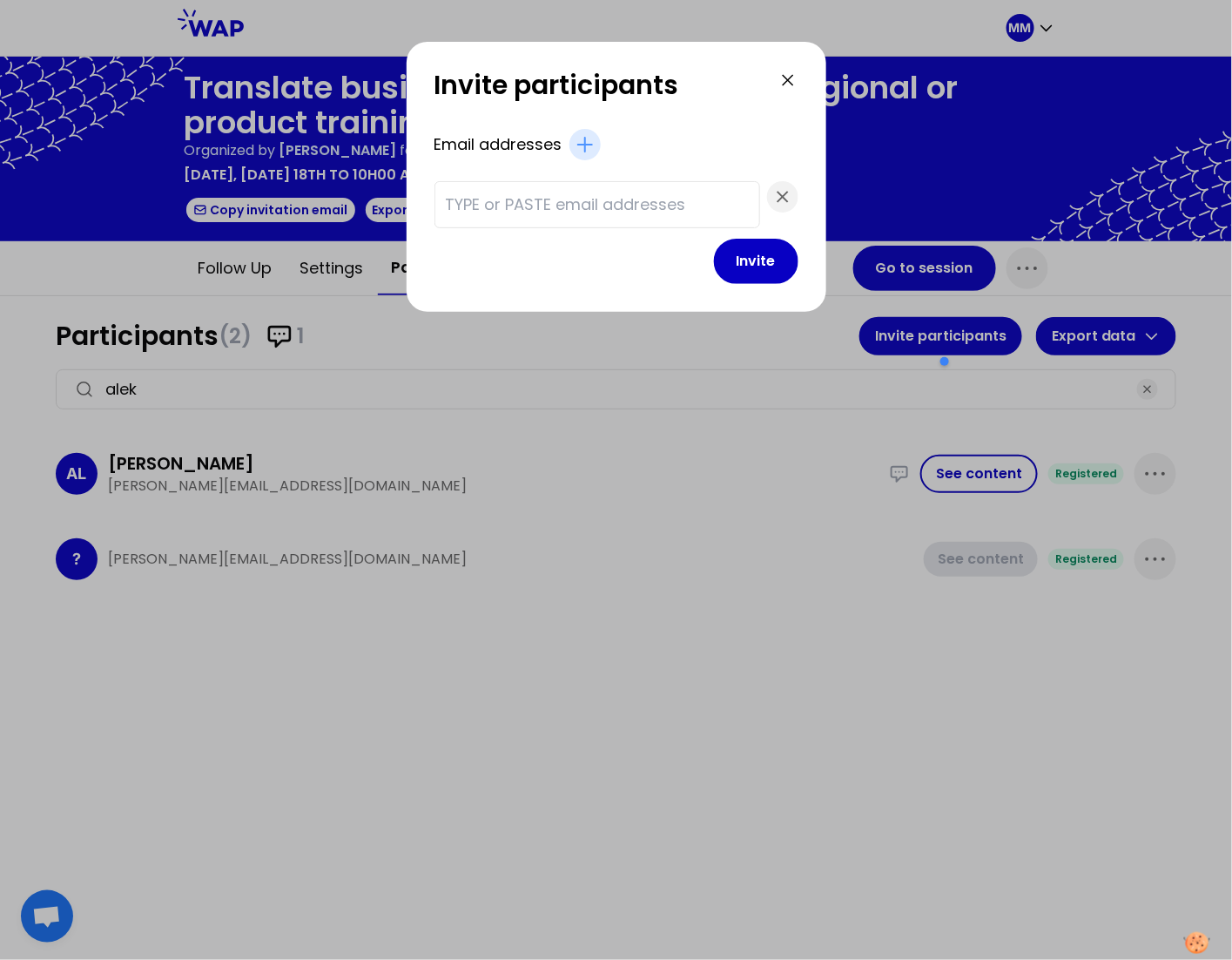
click at [555, 204] on input "text" at bounding box center [598, 205] width 303 height 25
paste input "[PERSON_NAME][EMAIL_ADDRESS][DOMAIN_NAME]"
type input "[PERSON_NAME][EMAIL_ADDRESS][DOMAIN_NAME]"
click at [714, 261] on button "Invite" at bounding box center [756, 262] width 85 height 46
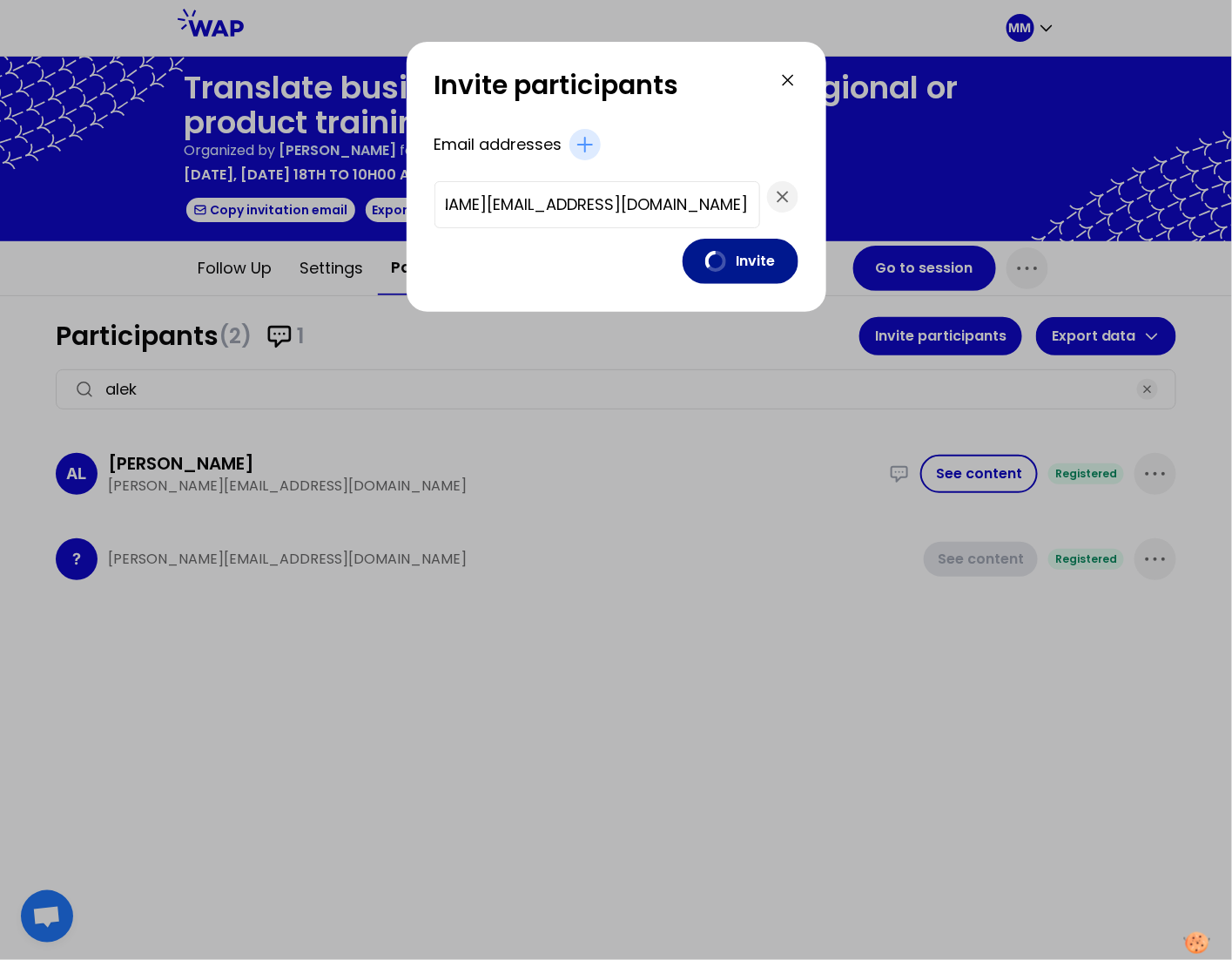
scroll to position [0, 0]
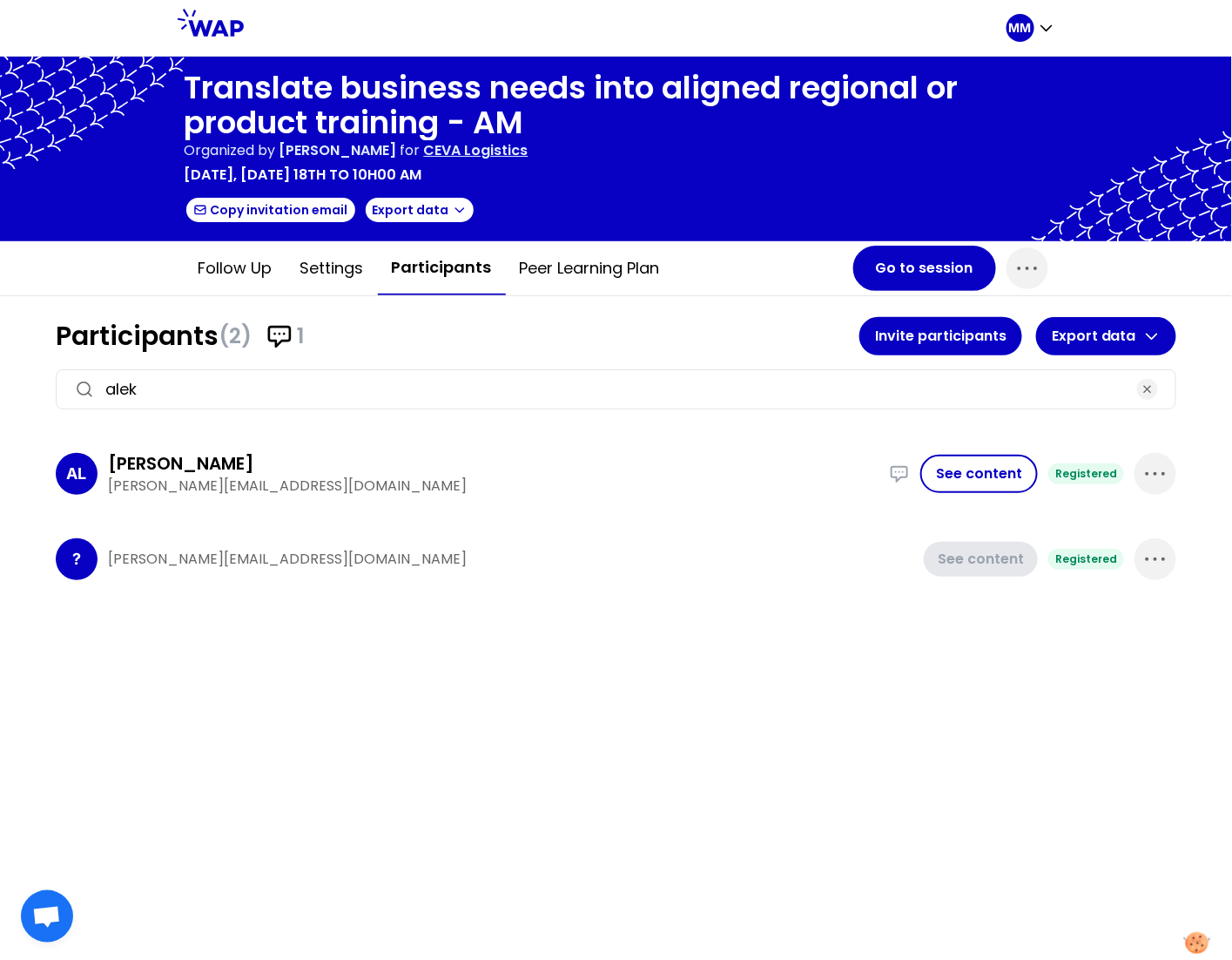
click at [511, 377] on input "alek" at bounding box center [615, 389] width 1021 height 25
type input "alek"
click at [894, 270] on button "Go to session" at bounding box center [924, 269] width 143 height 46
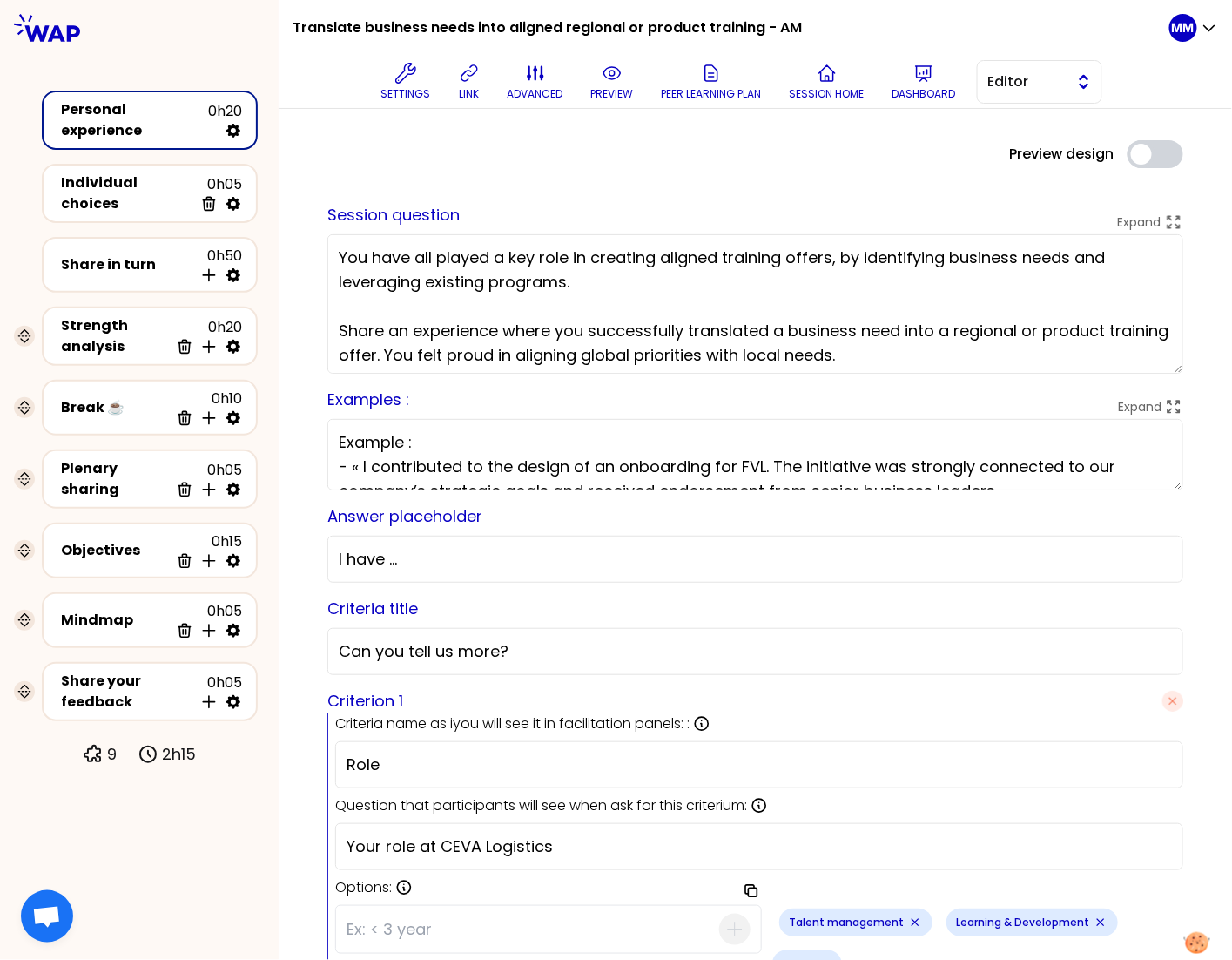
click at [1038, 83] on span "Editor" at bounding box center [1028, 82] width 79 height 21
click at [1042, 153] on span "Facilitator" at bounding box center [1051, 153] width 75 height 21
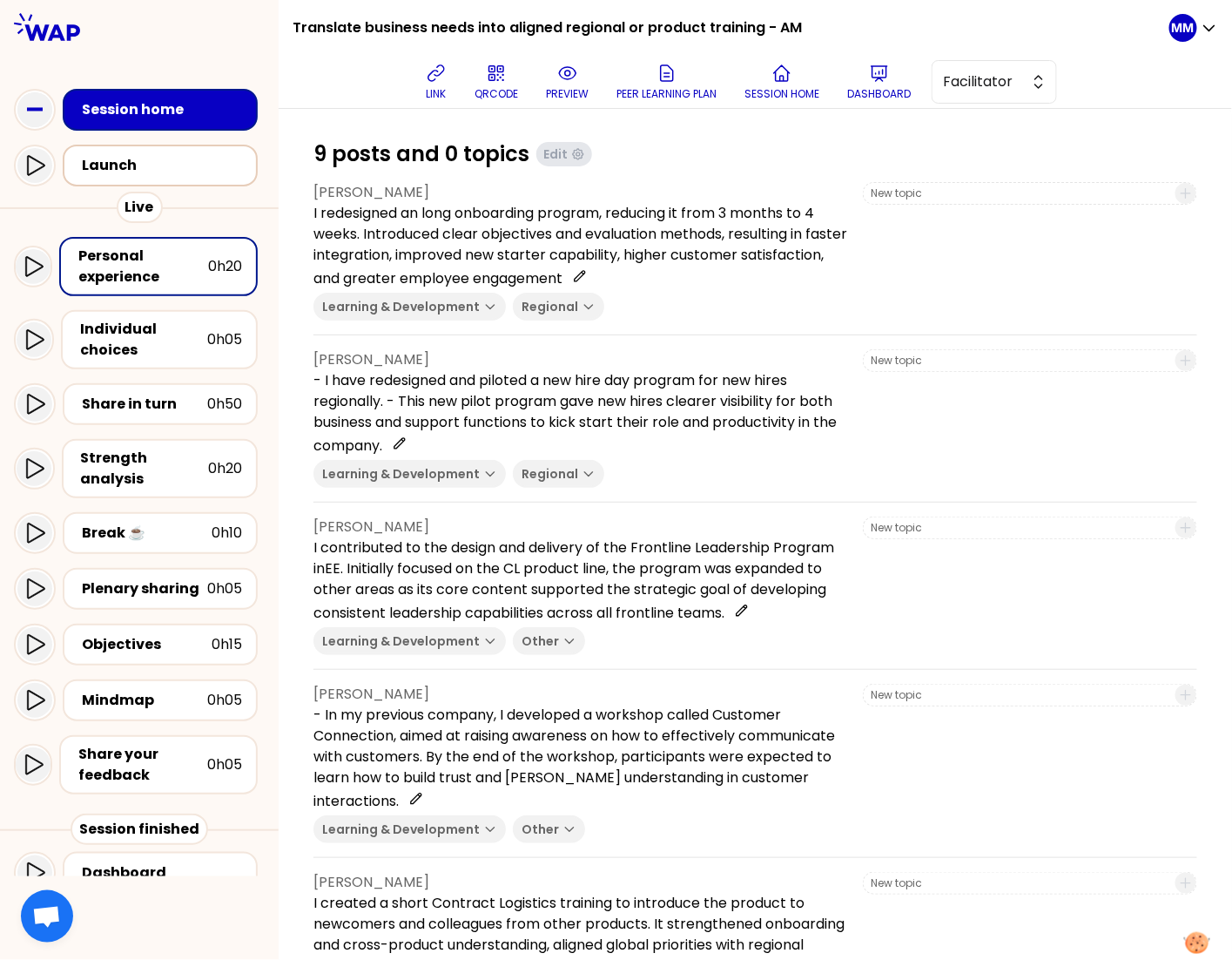
click at [188, 161] on div "Launch" at bounding box center [165, 165] width 167 height 21
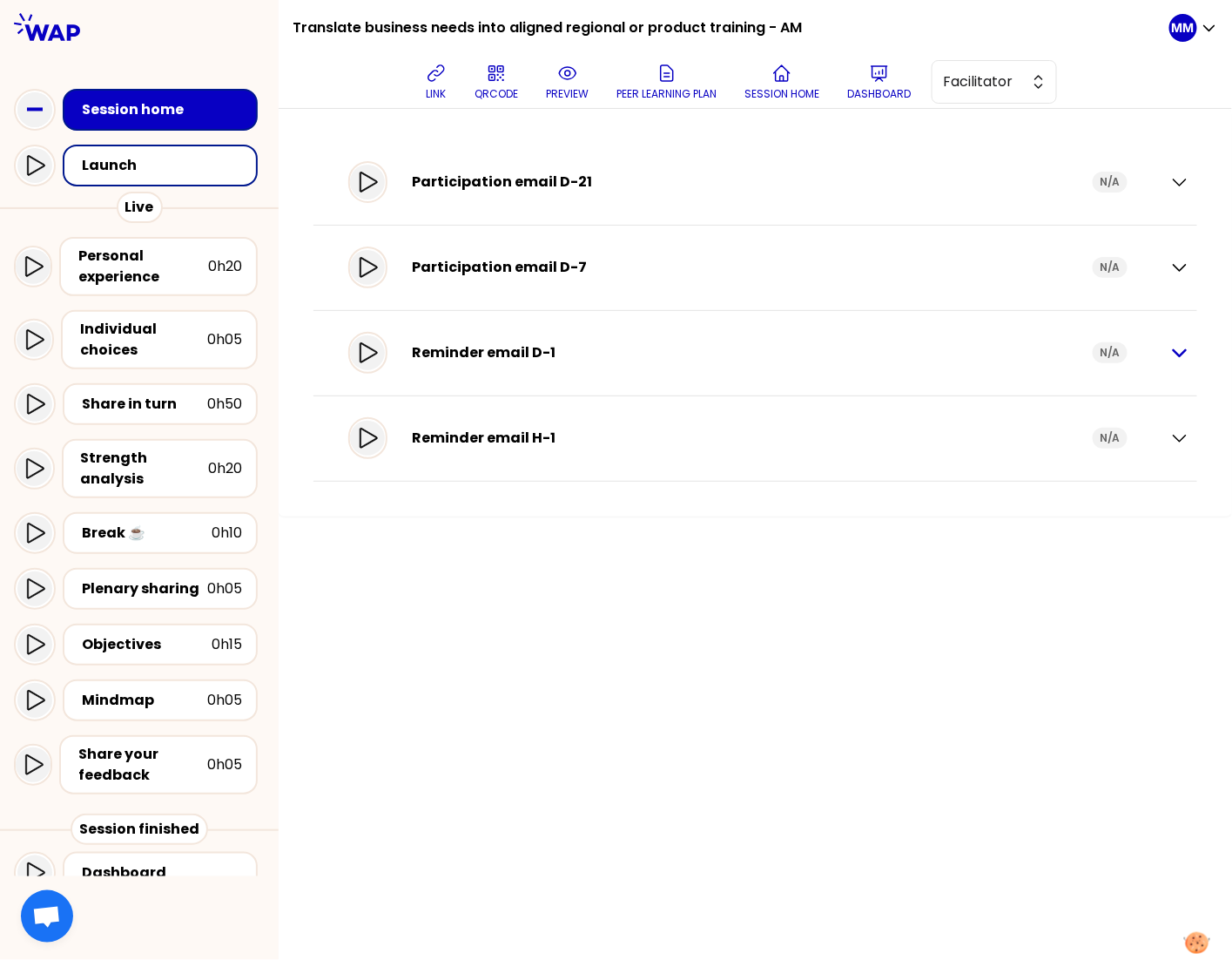
click at [1176, 353] on icon "button" at bounding box center [1180, 353] width 12 height 6
